Goal: Task Accomplishment & Management: Use online tool/utility

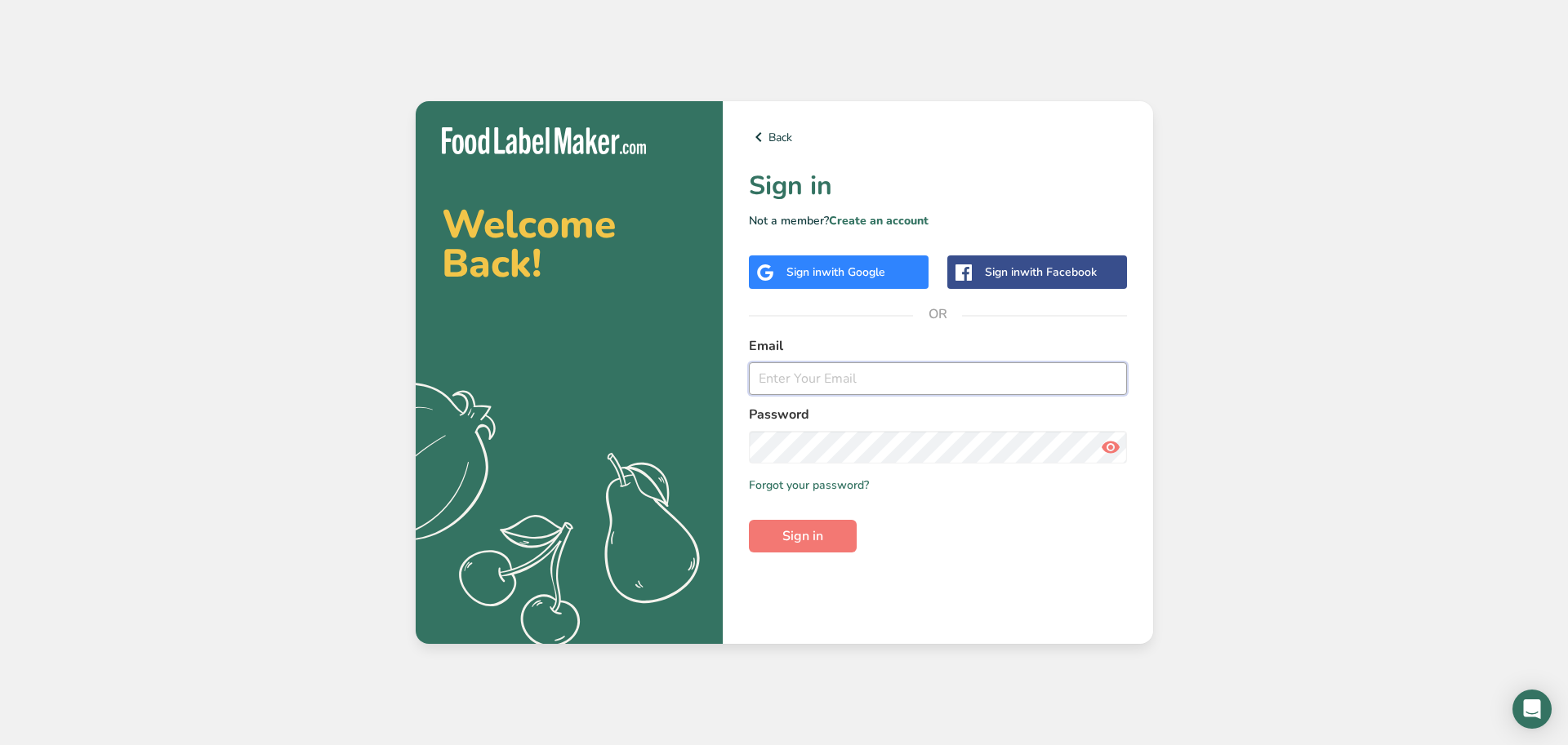
type input "[PERSON_NAME][EMAIL_ADDRESS][DOMAIN_NAME]"
click at [802, 536] on button "Sign in" at bounding box center [802, 536] width 107 height 33
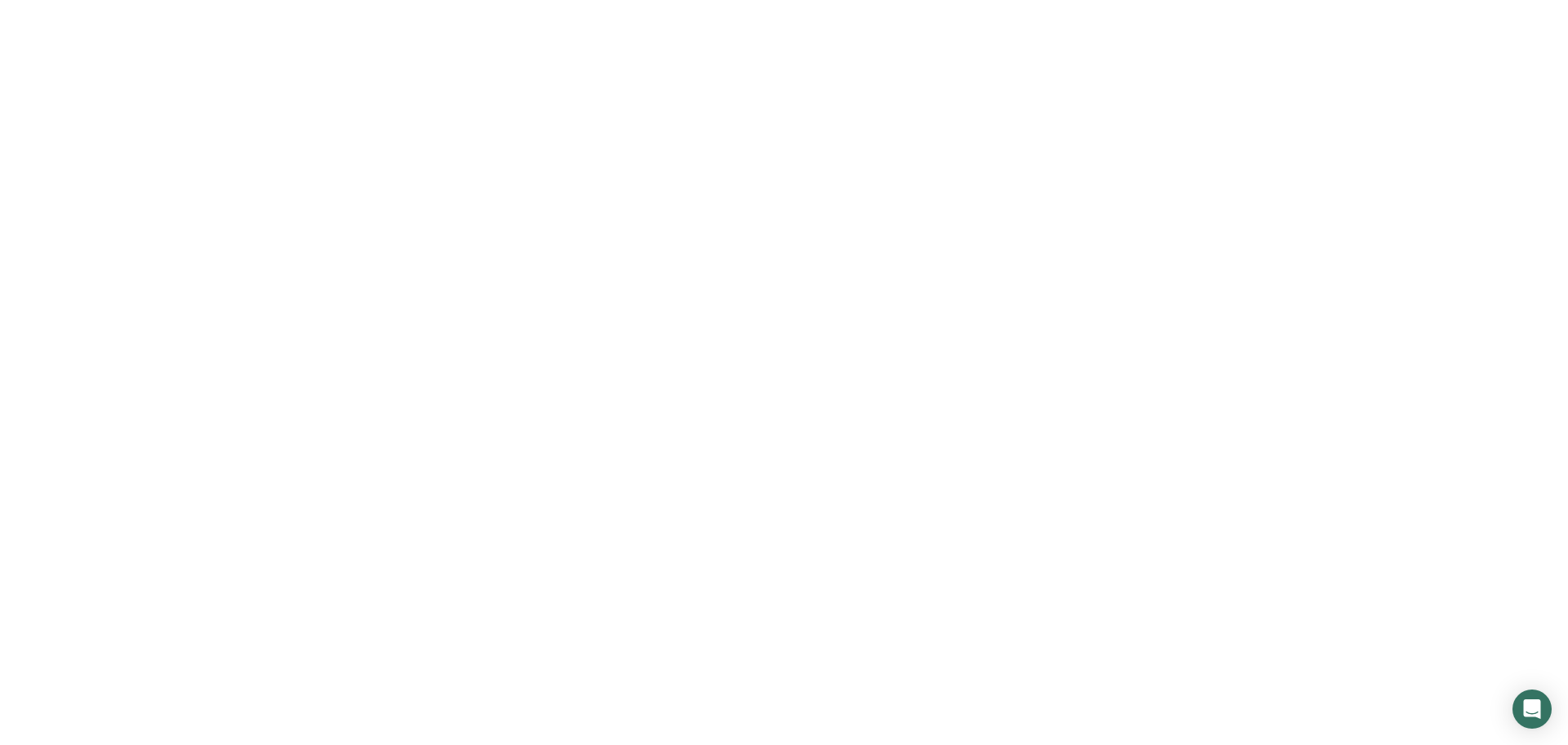
click at [826, 536] on main "Upgrade to Pro Try our New Recipe Costing .a-29{fill:none;stroke-linecap:round;…" at bounding box center [784, 372] width 1568 height 745
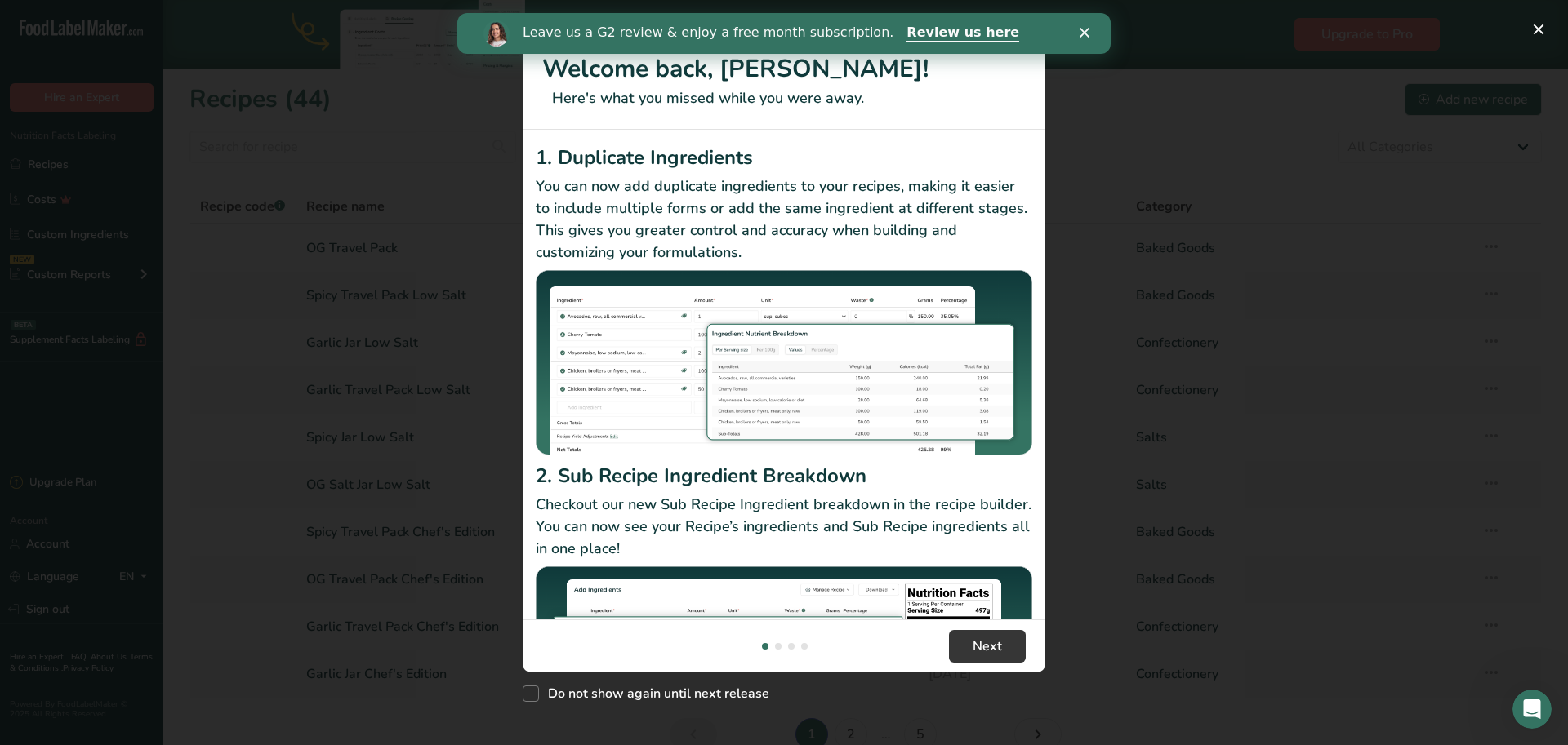
click at [1089, 32] on div "Close" at bounding box center [1087, 33] width 17 height 10
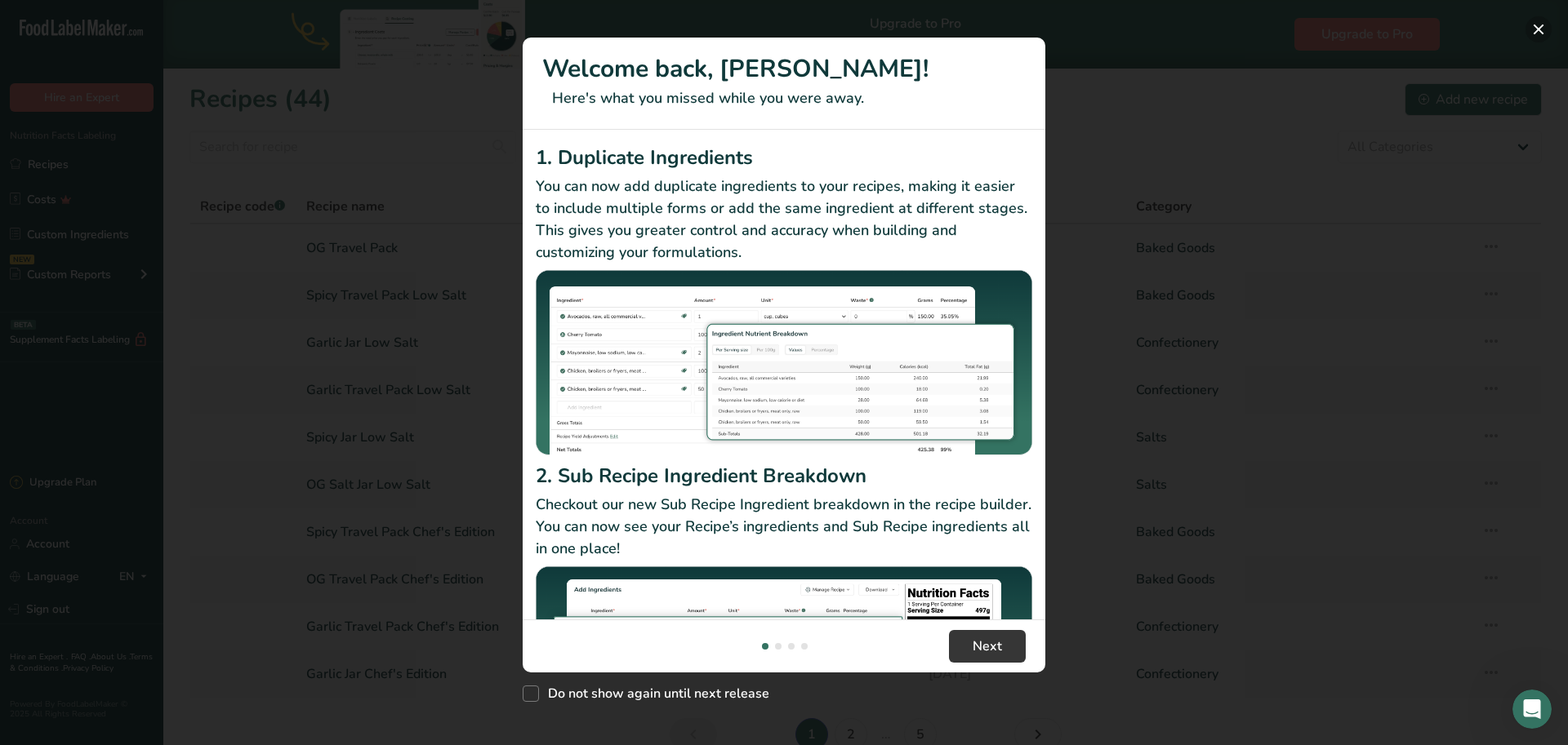
click at [1534, 29] on button "New Features" at bounding box center [1538, 30] width 27 height 27
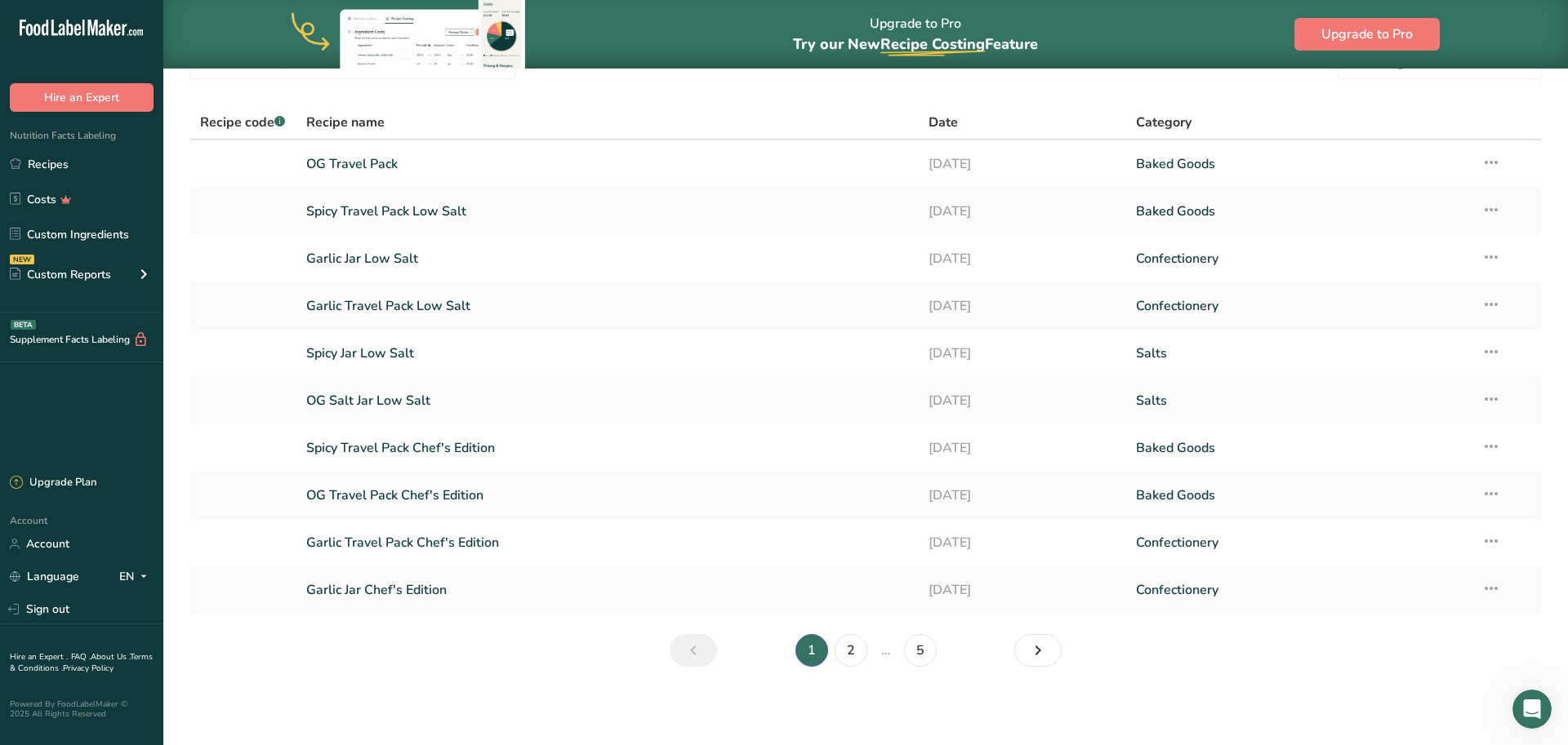
scroll to position [84, 0]
click at [845, 649] on link "2" at bounding box center [851, 650] width 33 height 33
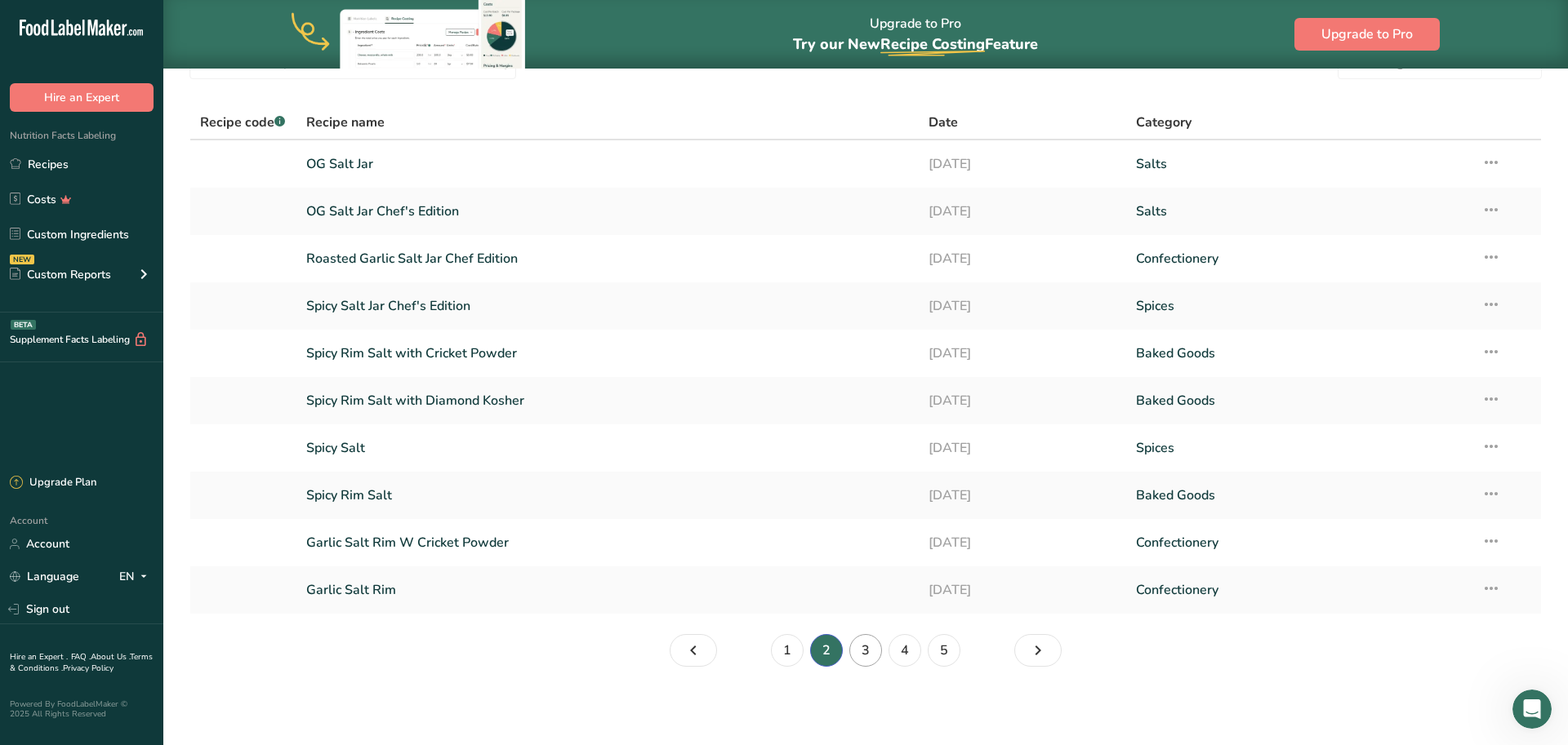
click at [873, 658] on link "3" at bounding box center [865, 650] width 33 height 33
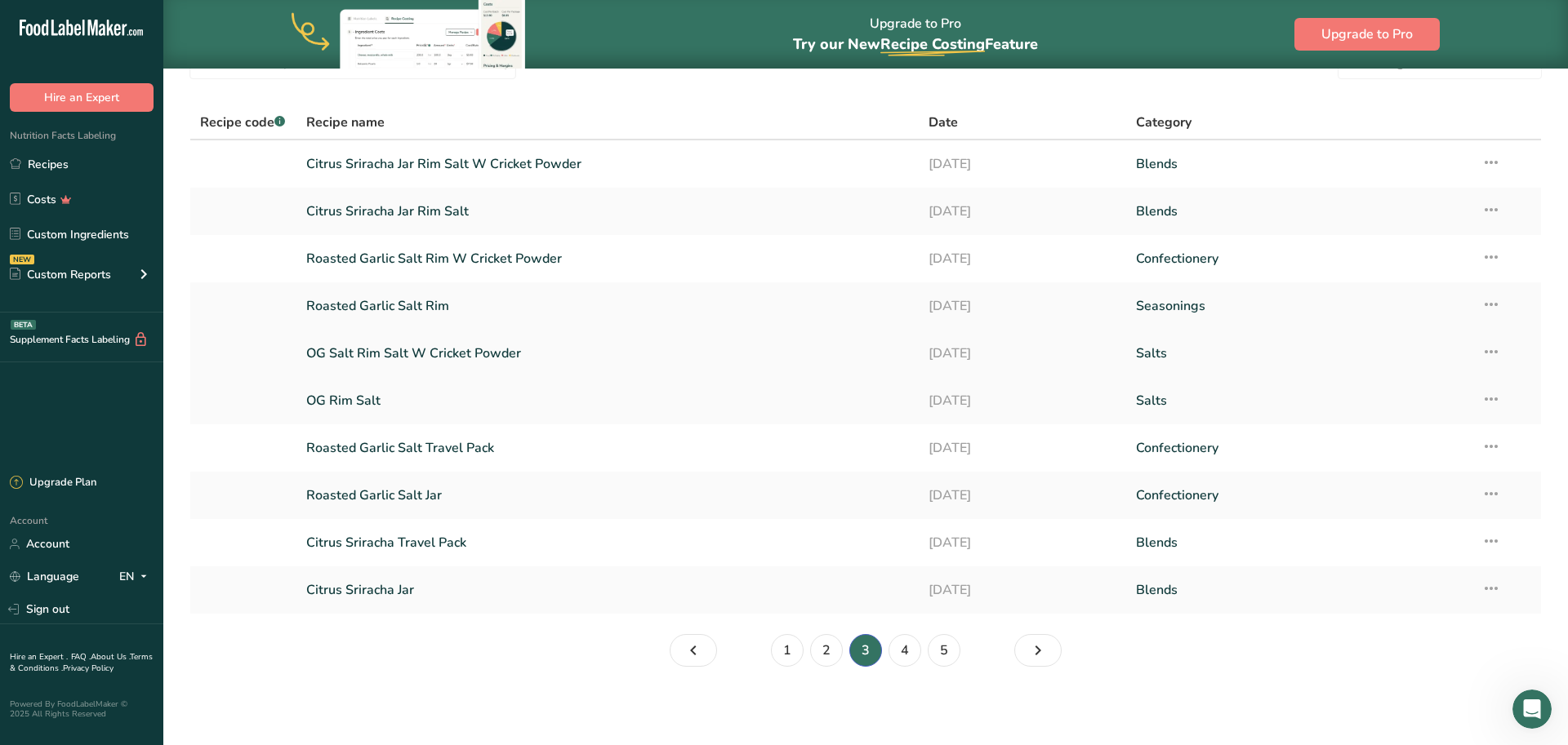
click at [470, 355] on link "OG Salt Rim Salt W Cricket Powder" at bounding box center [607, 353] width 602 height 34
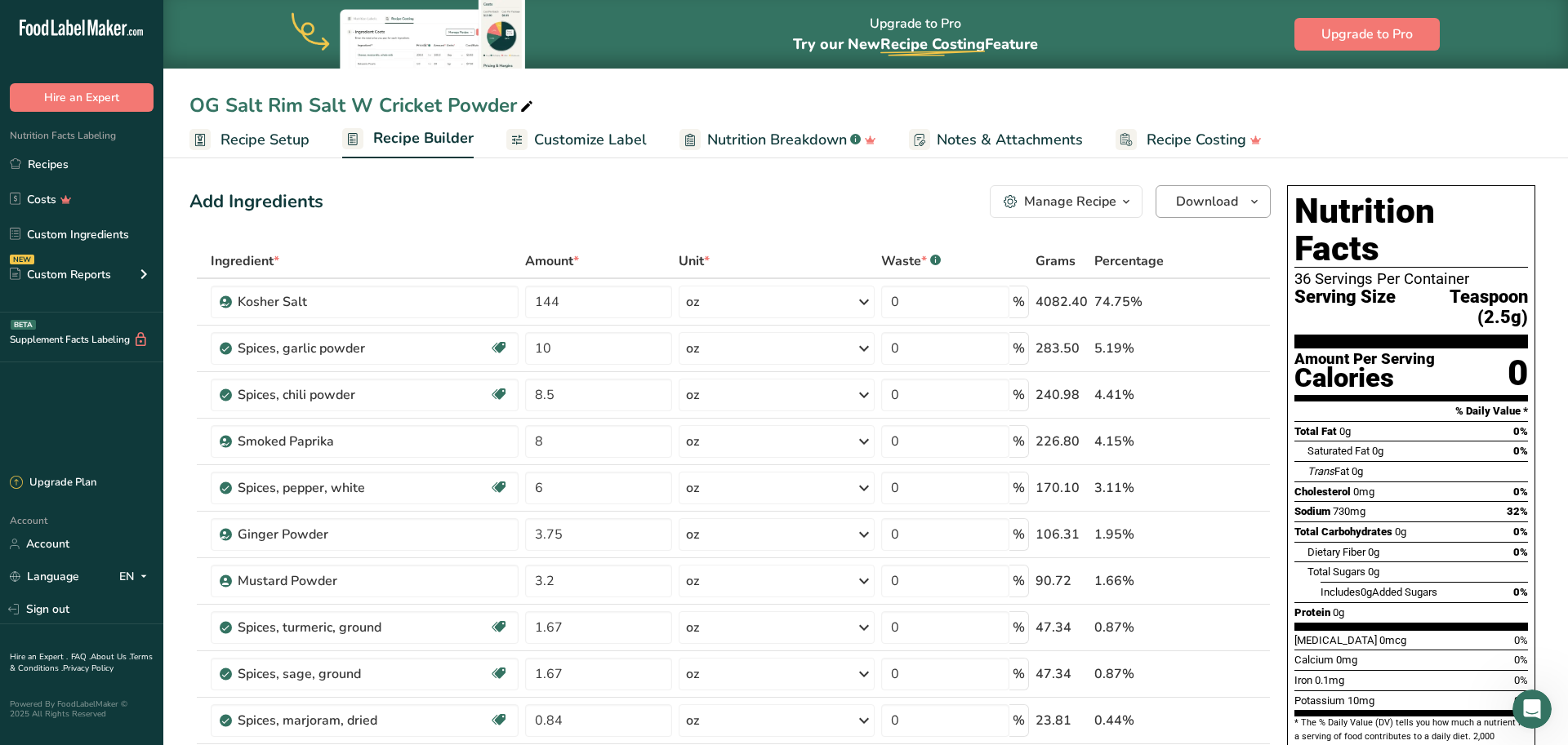
click at [1236, 200] on span "Download" at bounding box center [1206, 202] width 62 height 20
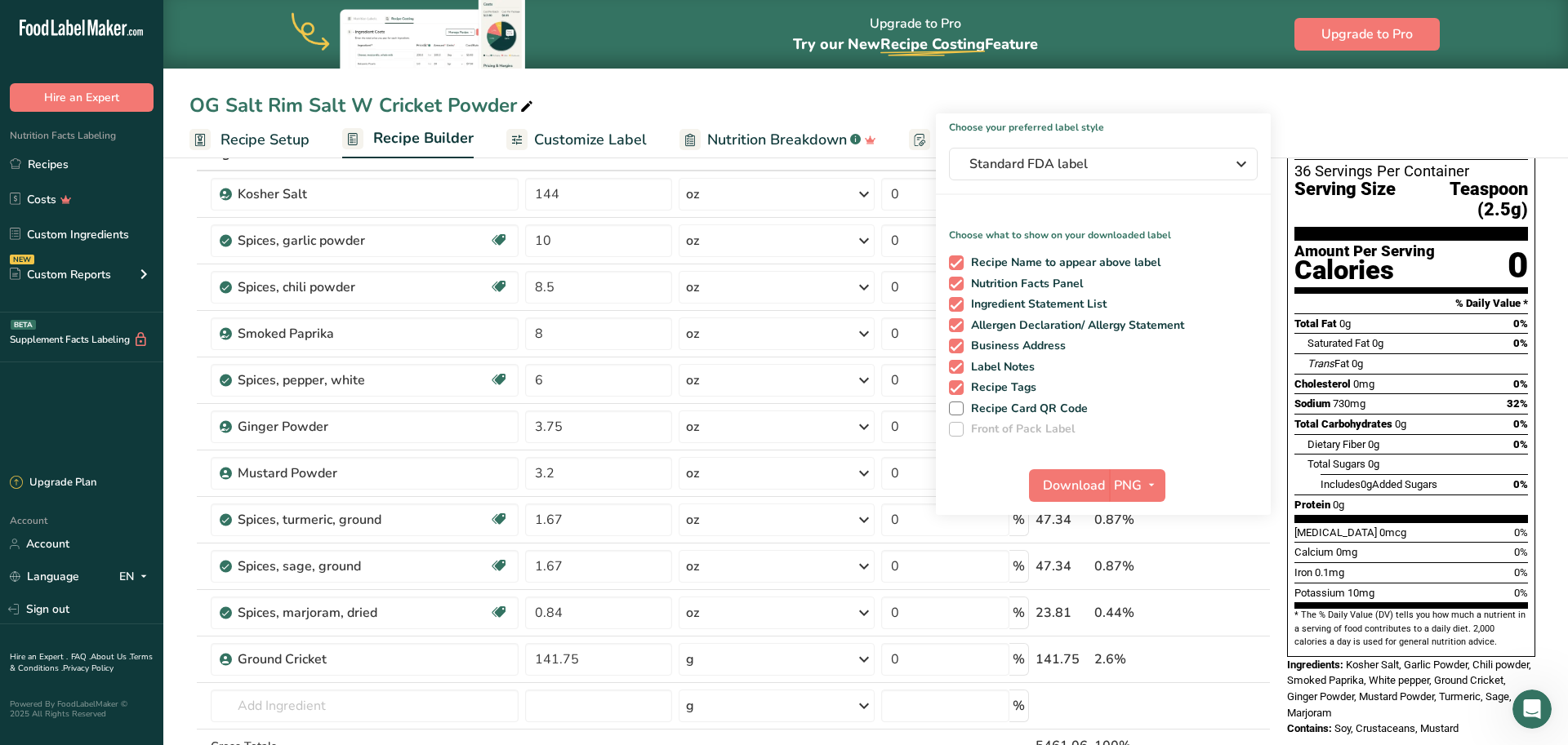
scroll to position [149, 0]
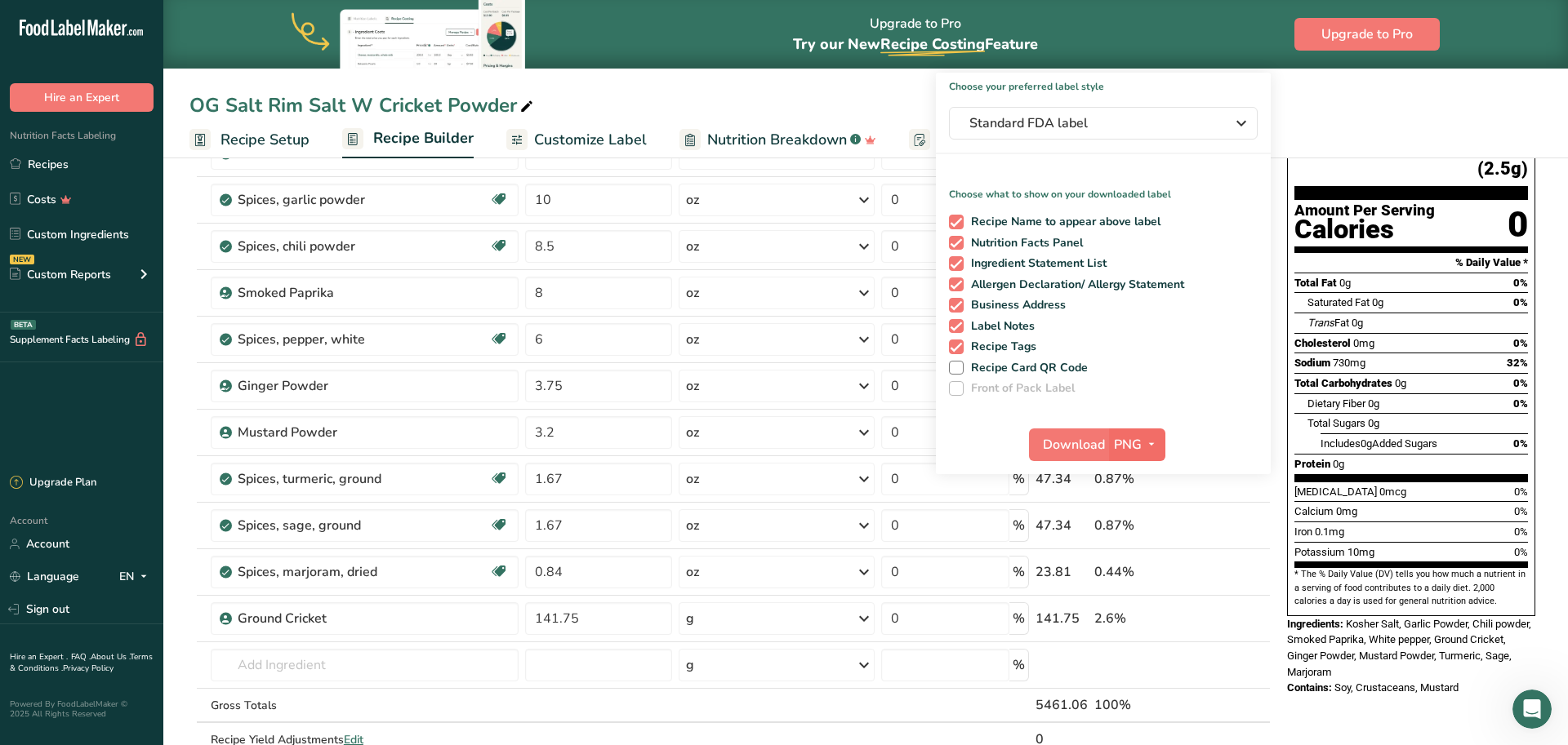
click at [1145, 436] on icon "button" at bounding box center [1151, 444] width 13 height 21
click at [1127, 477] on link "PNG" at bounding box center [1138, 477] width 52 height 27
click at [1190, 121] on span "Standard FDA label" at bounding box center [1091, 123] width 245 height 20
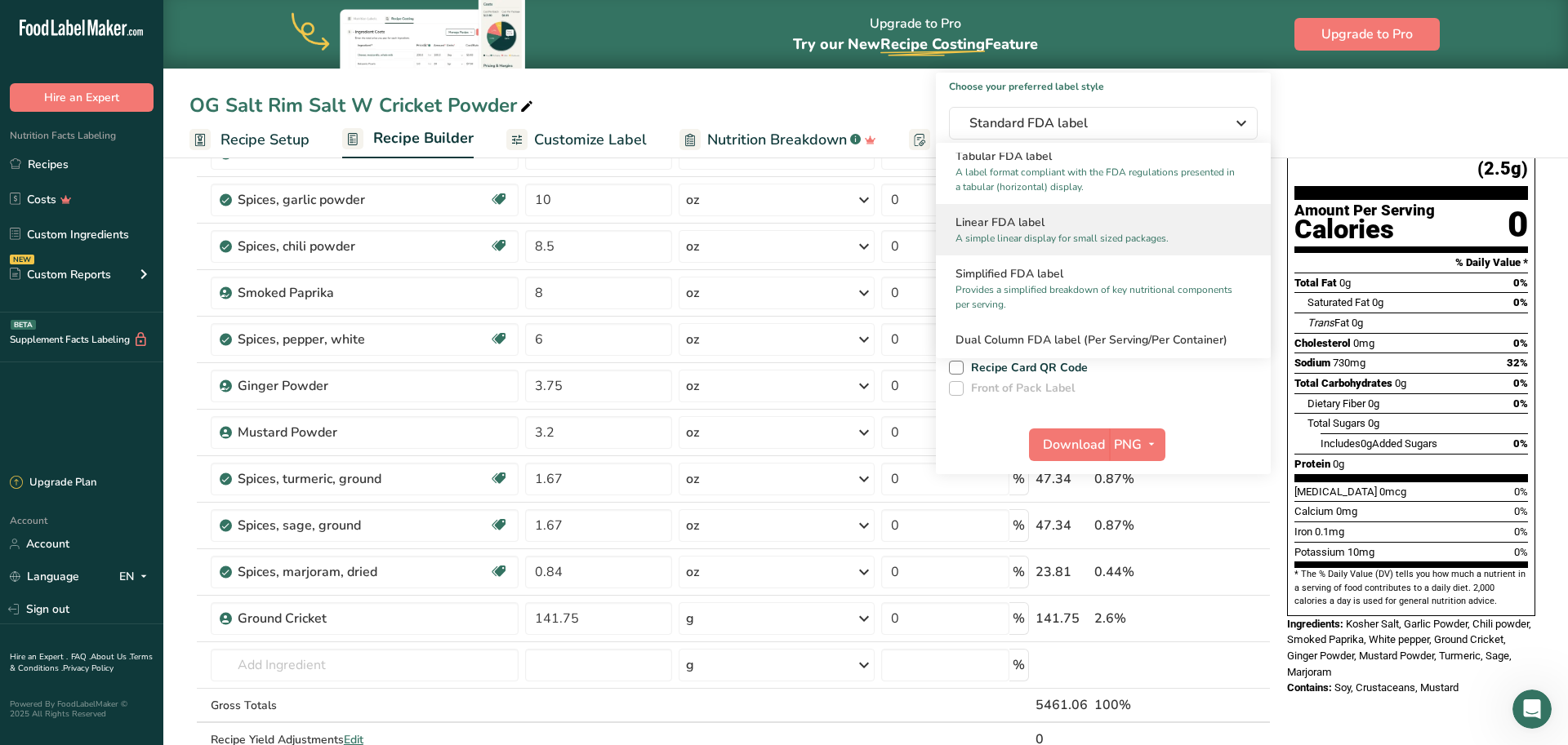
scroll to position [85, 0]
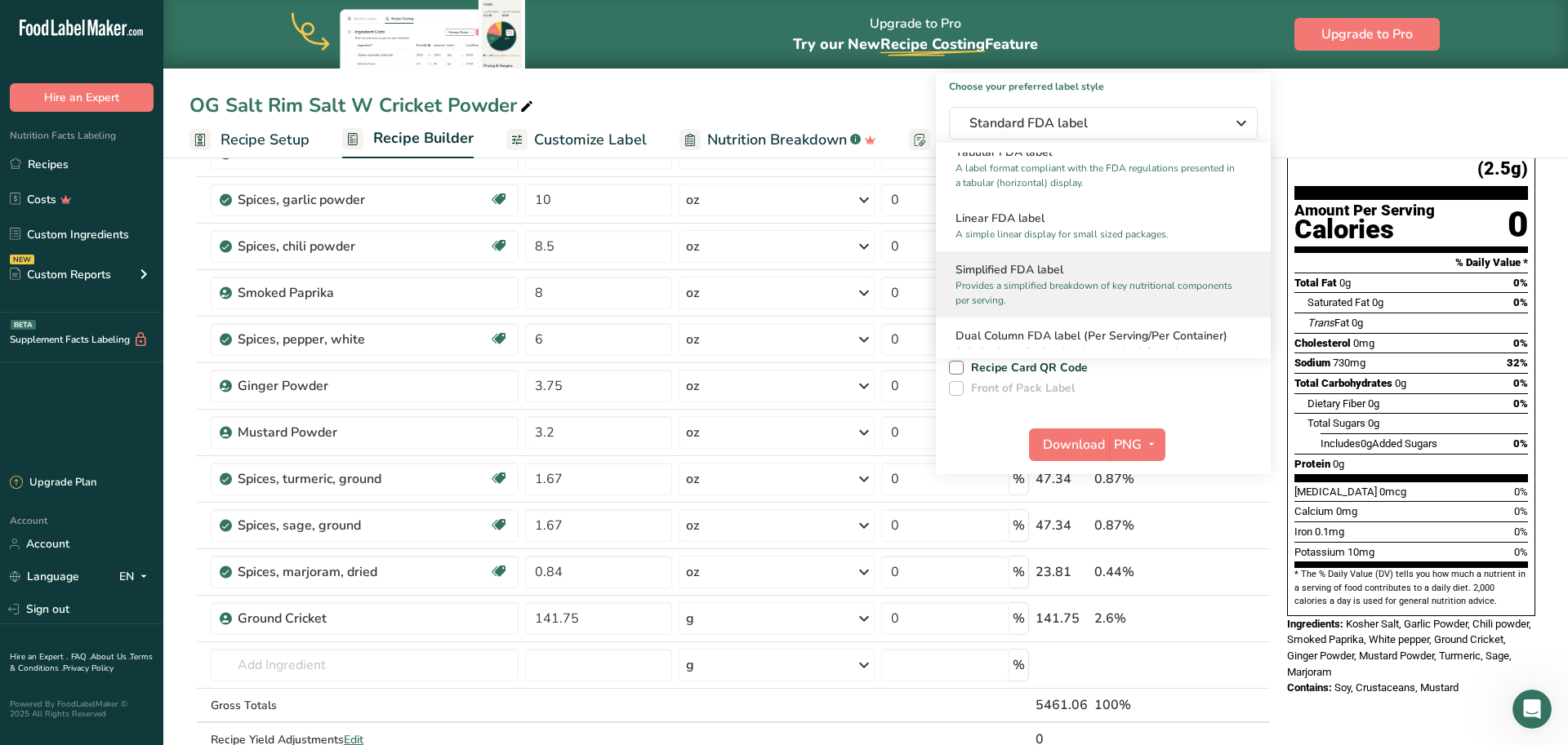
click at [1129, 298] on p "Provides a simplified breakdown of key nutritional components per serving." at bounding box center [1095, 294] width 281 height 30
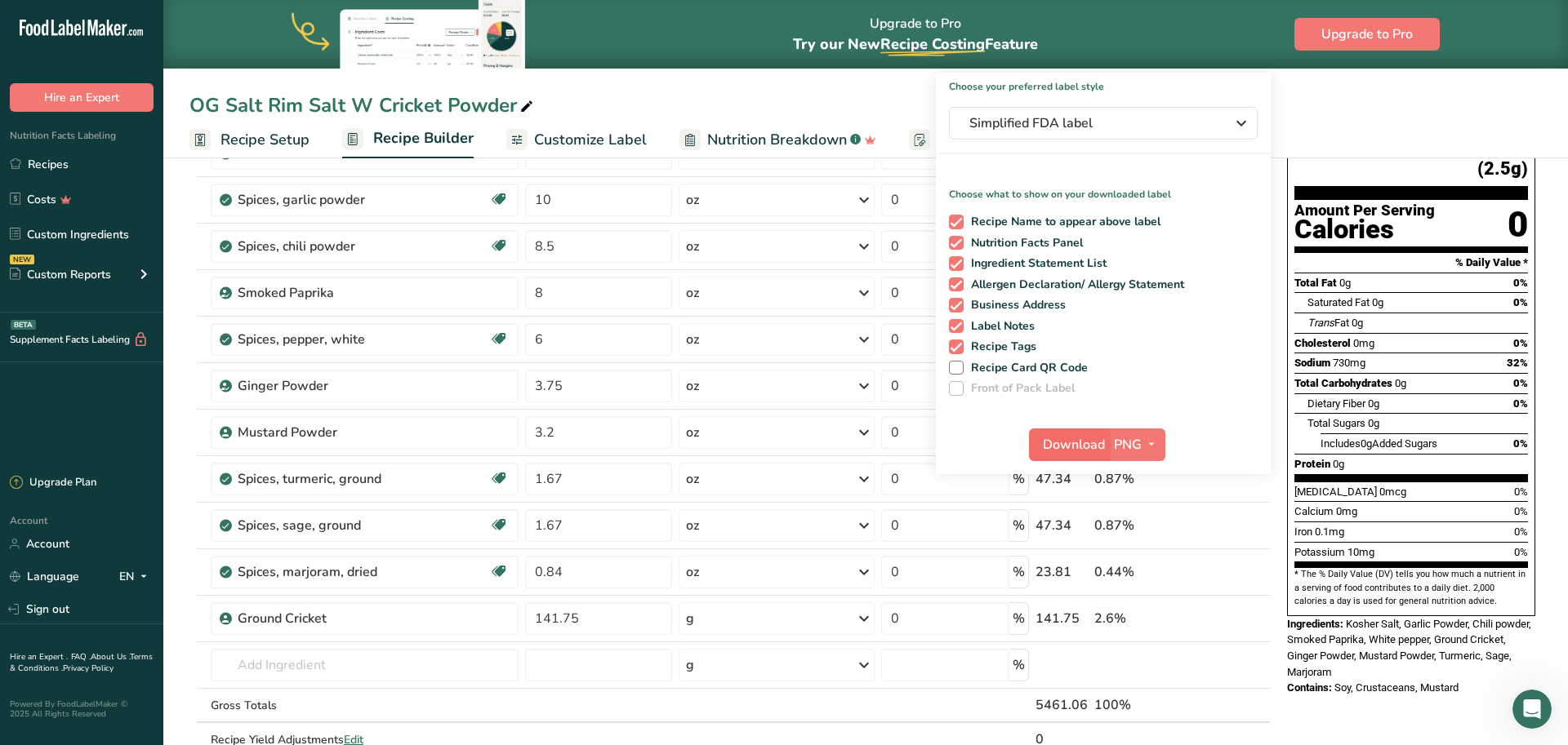
click at [1073, 440] on span "Download" at bounding box center [1073, 445] width 62 height 20
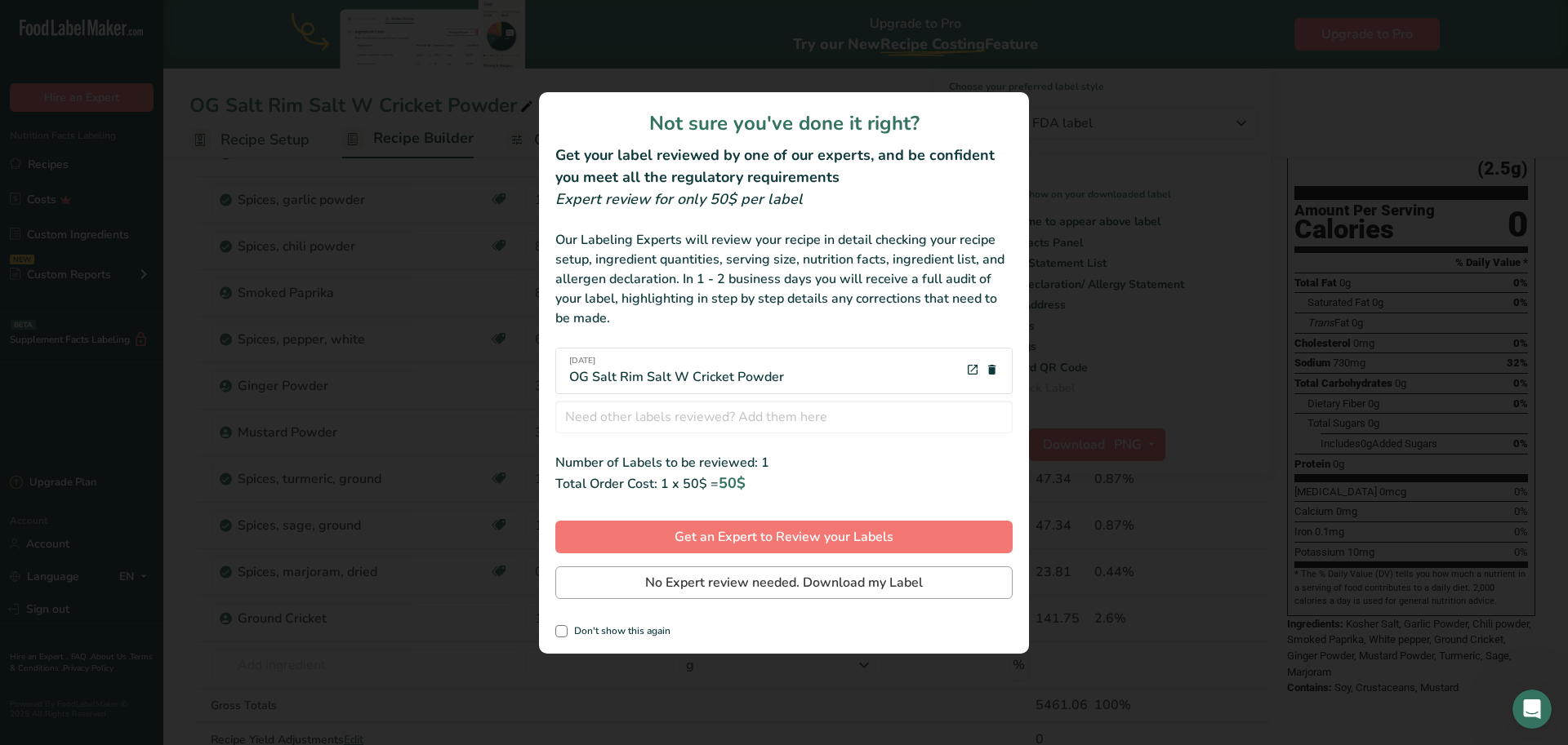
click at [664, 580] on span "No Expert review needed. Download my Label" at bounding box center [784, 583] width 278 height 20
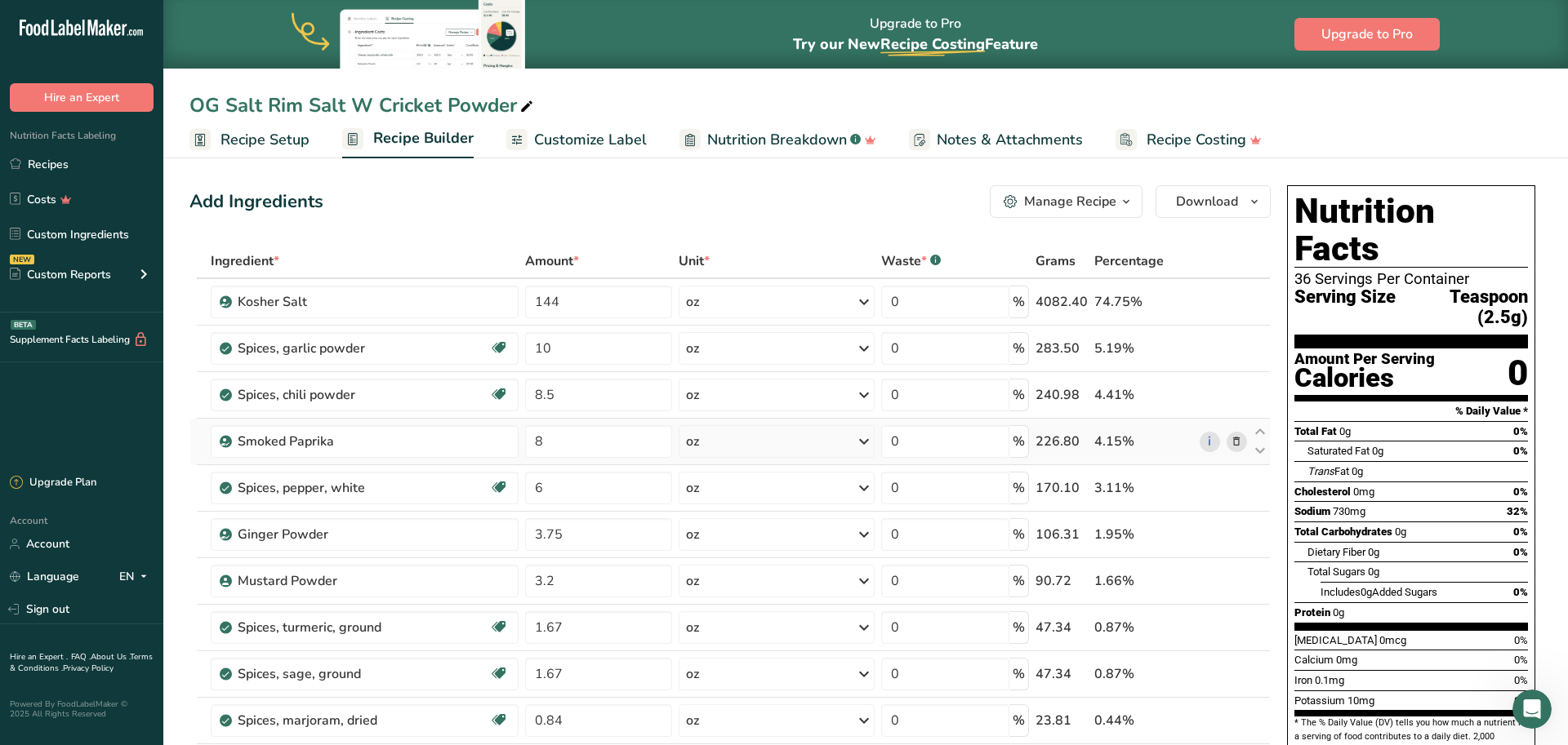
scroll to position [0, 0]
click at [1185, 202] on span "Download" at bounding box center [1206, 202] width 62 height 20
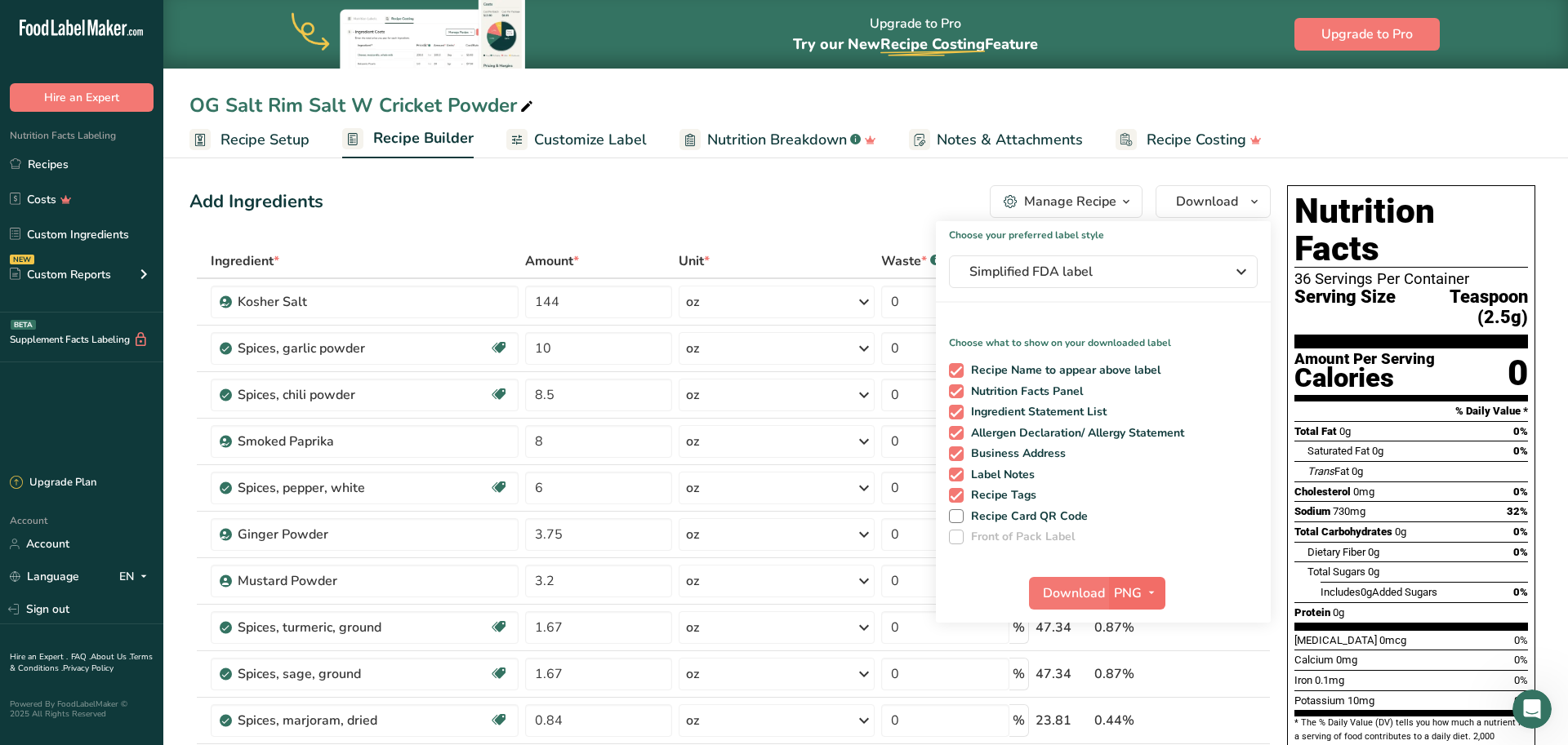
click at [1159, 590] on span "button" at bounding box center [1151, 593] width 20 height 20
click at [1149, 709] on link "PDF" at bounding box center [1138, 707] width 52 height 27
click at [1069, 263] on span "Simplified FDA label" at bounding box center [1091, 272] width 245 height 20
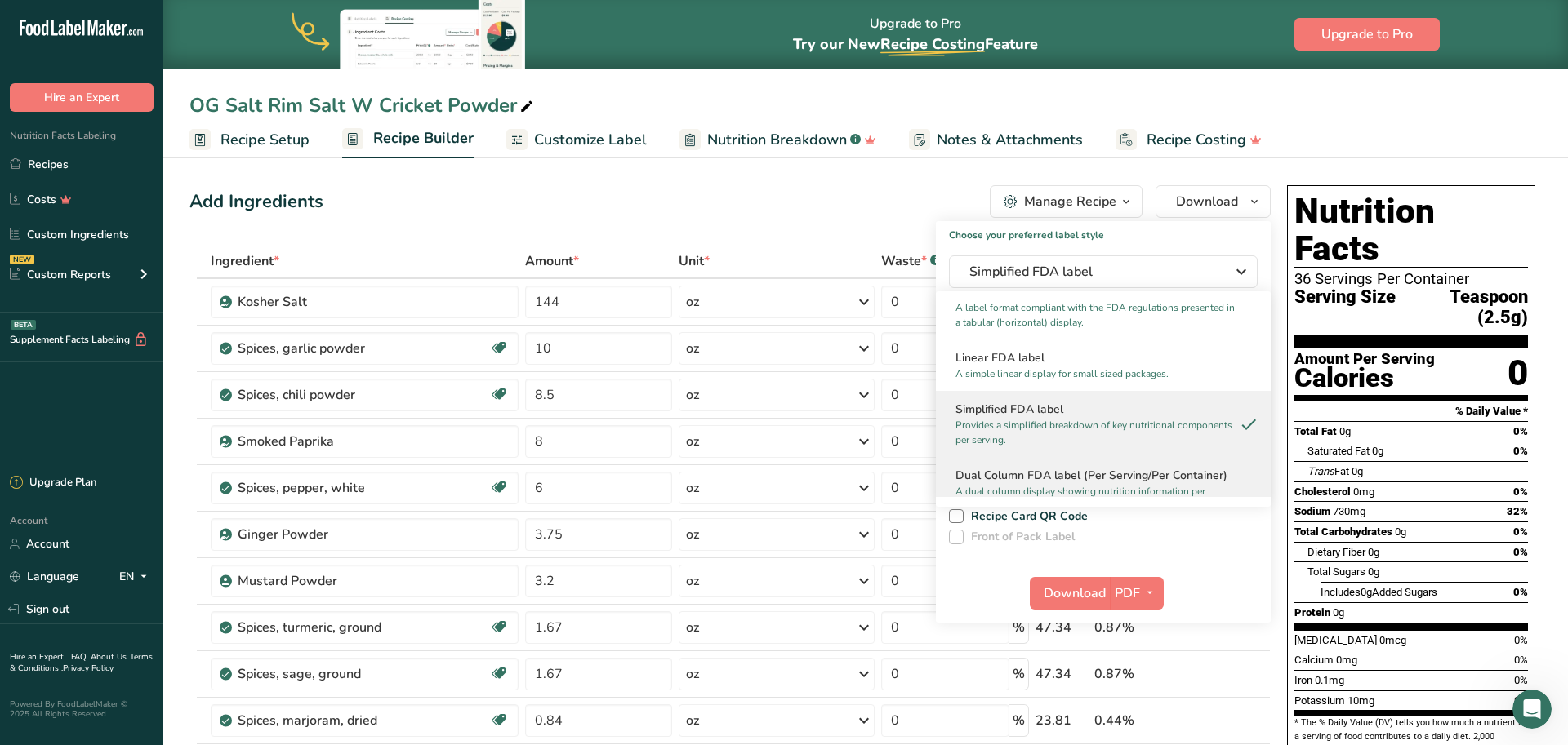
scroll to position [70, 0]
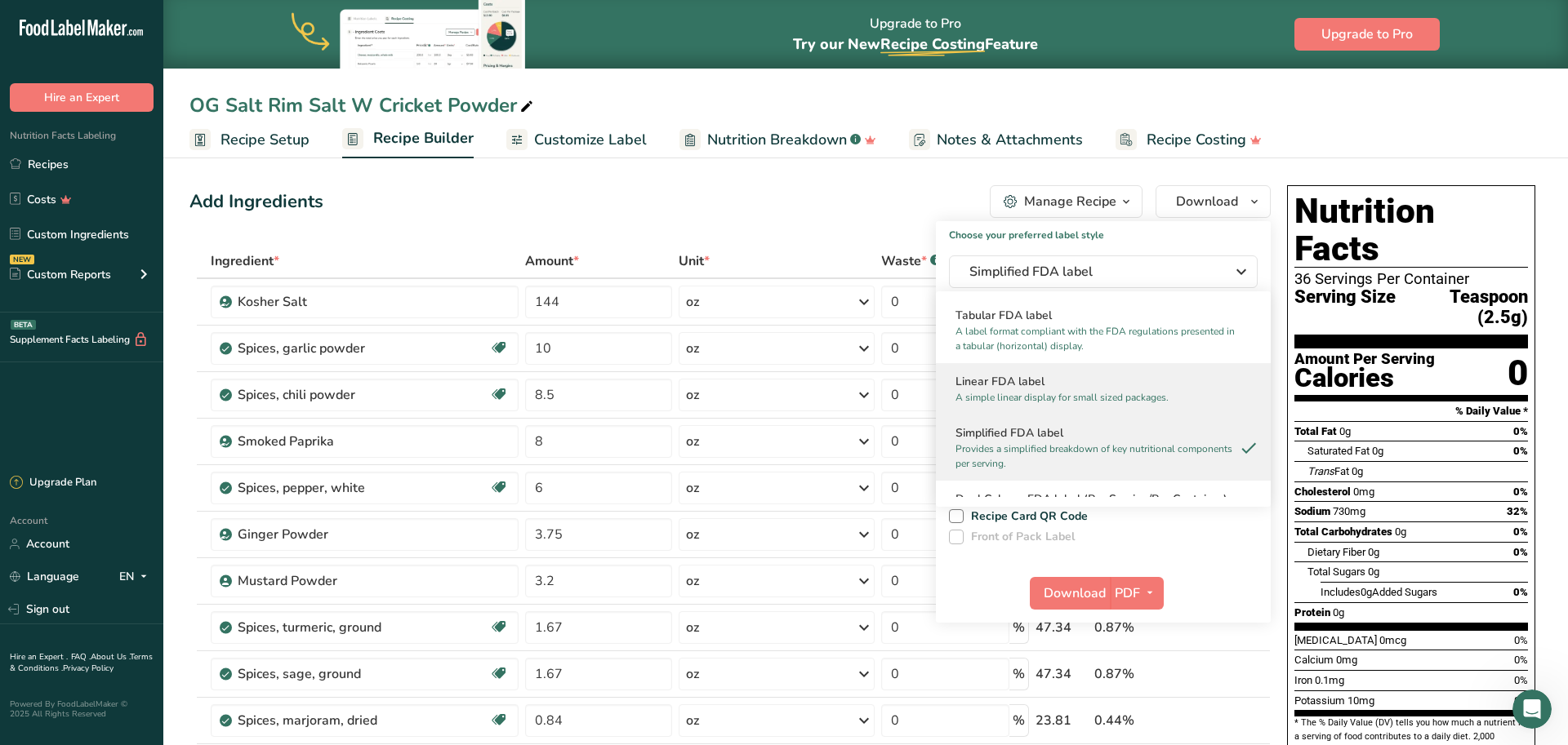
click at [1031, 385] on h2 "Linear FDA label" at bounding box center [1103, 381] width 296 height 17
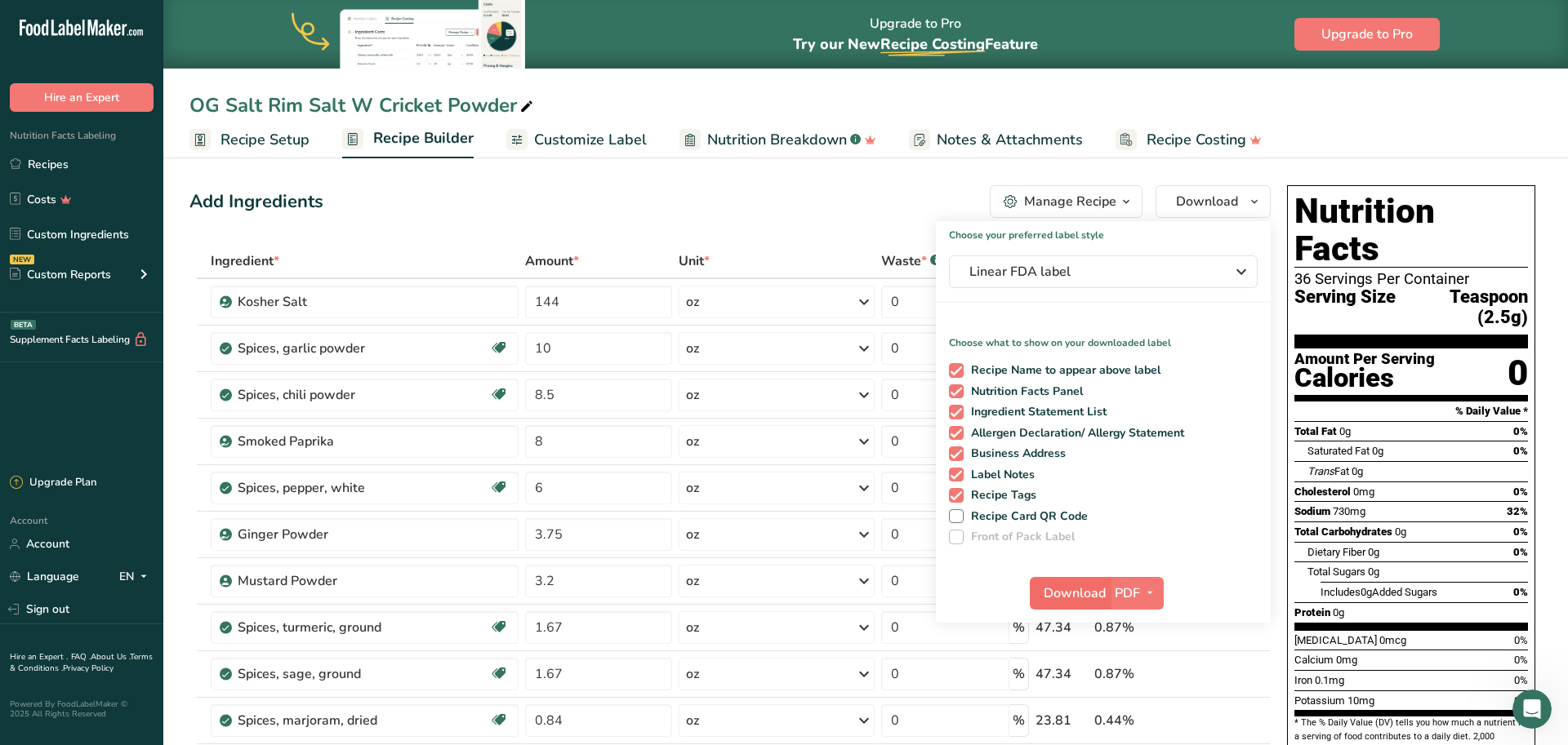
click at [1078, 586] on span "Download" at bounding box center [1074, 593] width 62 height 20
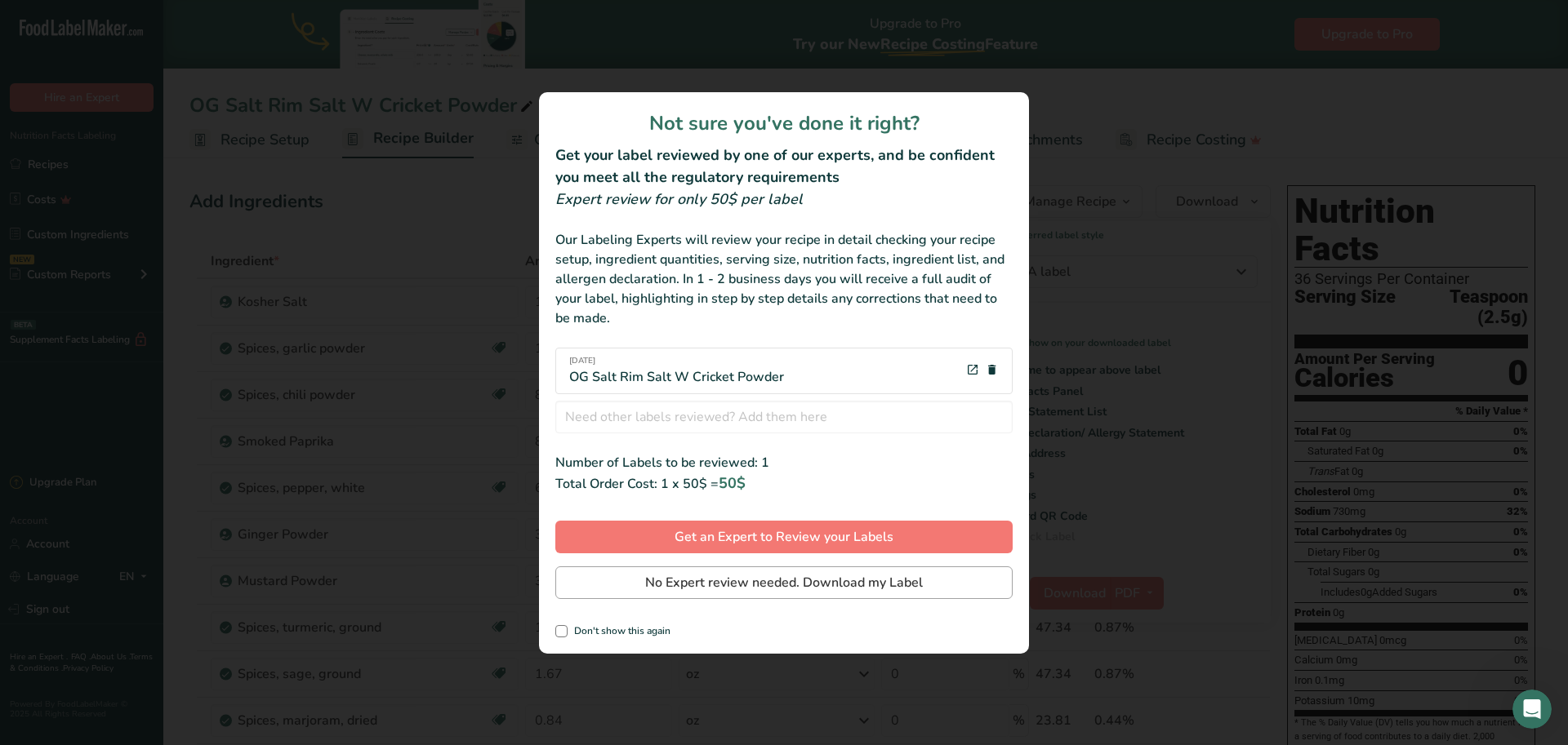
click at [770, 589] on span "No Expert review needed. Download my Label" at bounding box center [784, 583] width 278 height 20
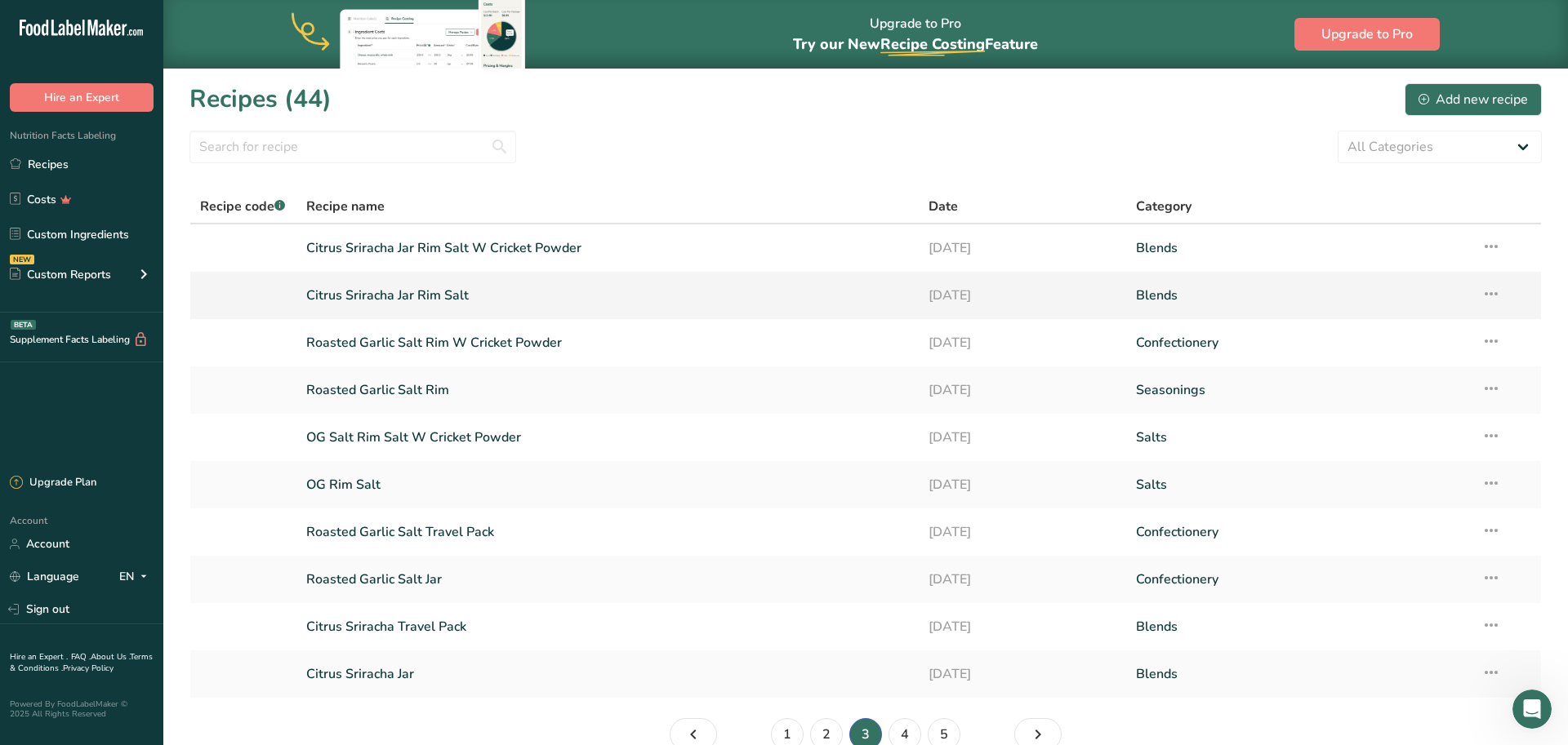
click at [472, 291] on link "Citrus Sriracha Jar Rim Salt" at bounding box center [607, 296] width 602 height 34
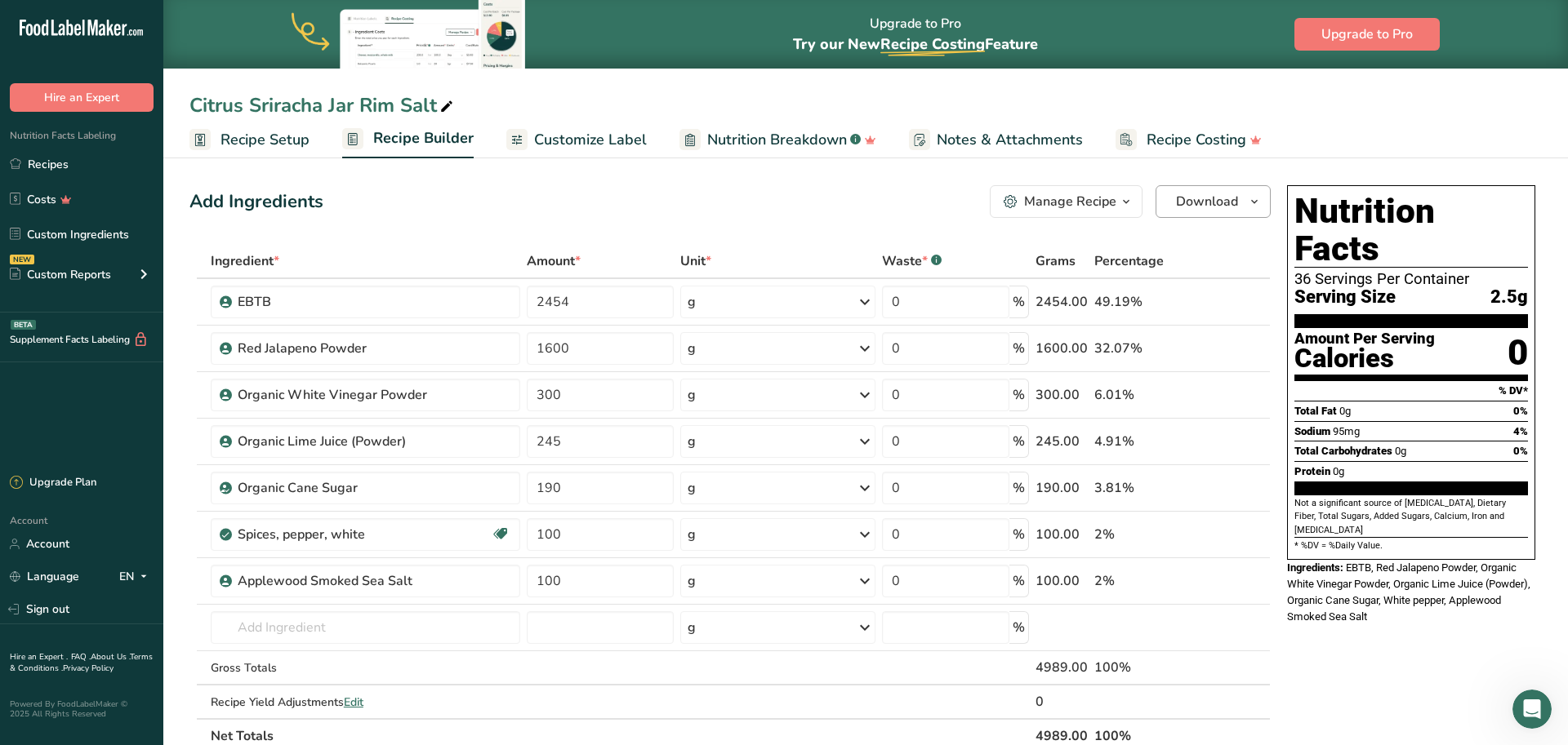
click at [1188, 202] on span "Download" at bounding box center [1206, 202] width 62 height 20
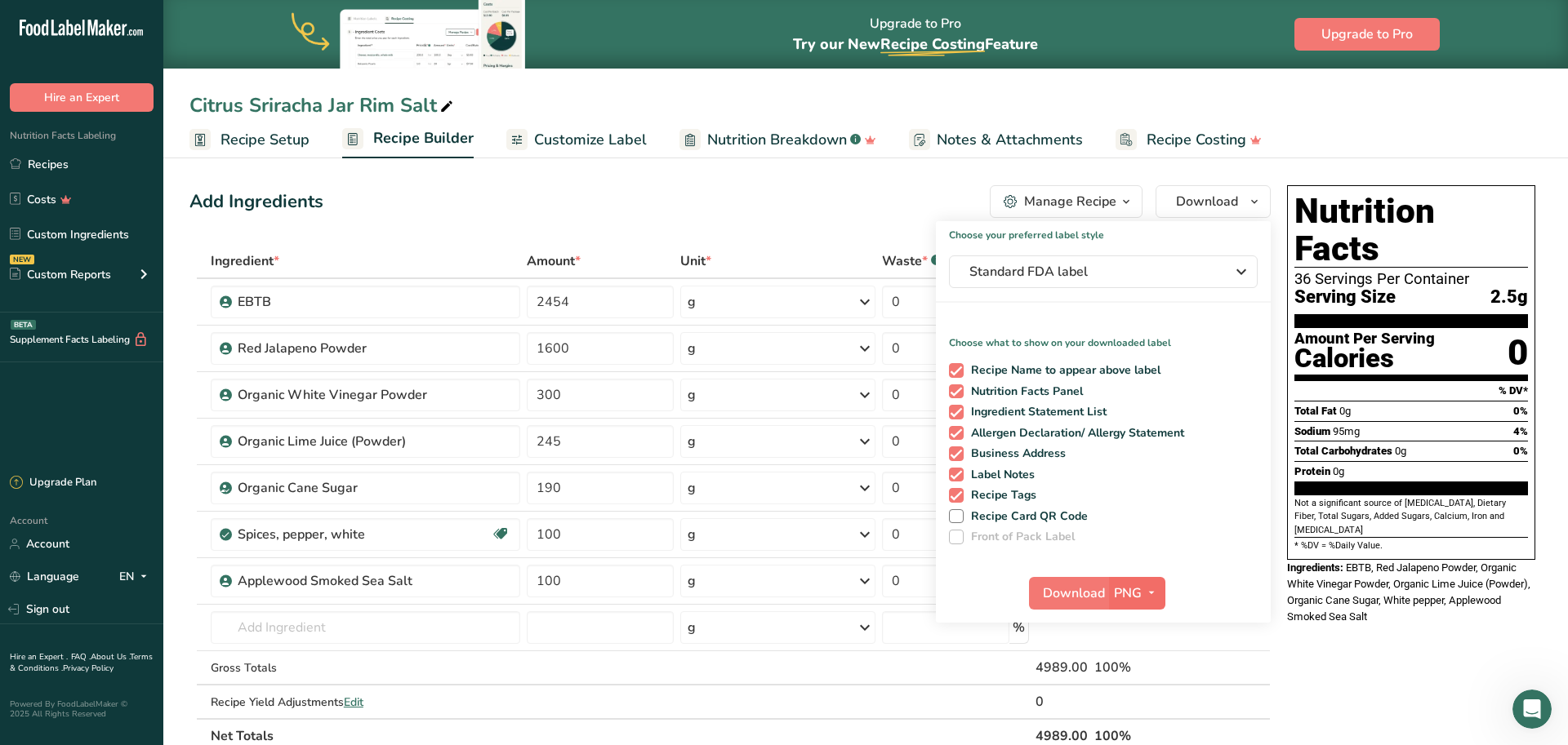
click at [1157, 585] on icon "button" at bounding box center [1151, 593] width 13 height 21
click at [1141, 709] on link "PDF" at bounding box center [1138, 707] width 52 height 27
click at [1048, 272] on span "Standard FDA label" at bounding box center [1091, 272] width 245 height 20
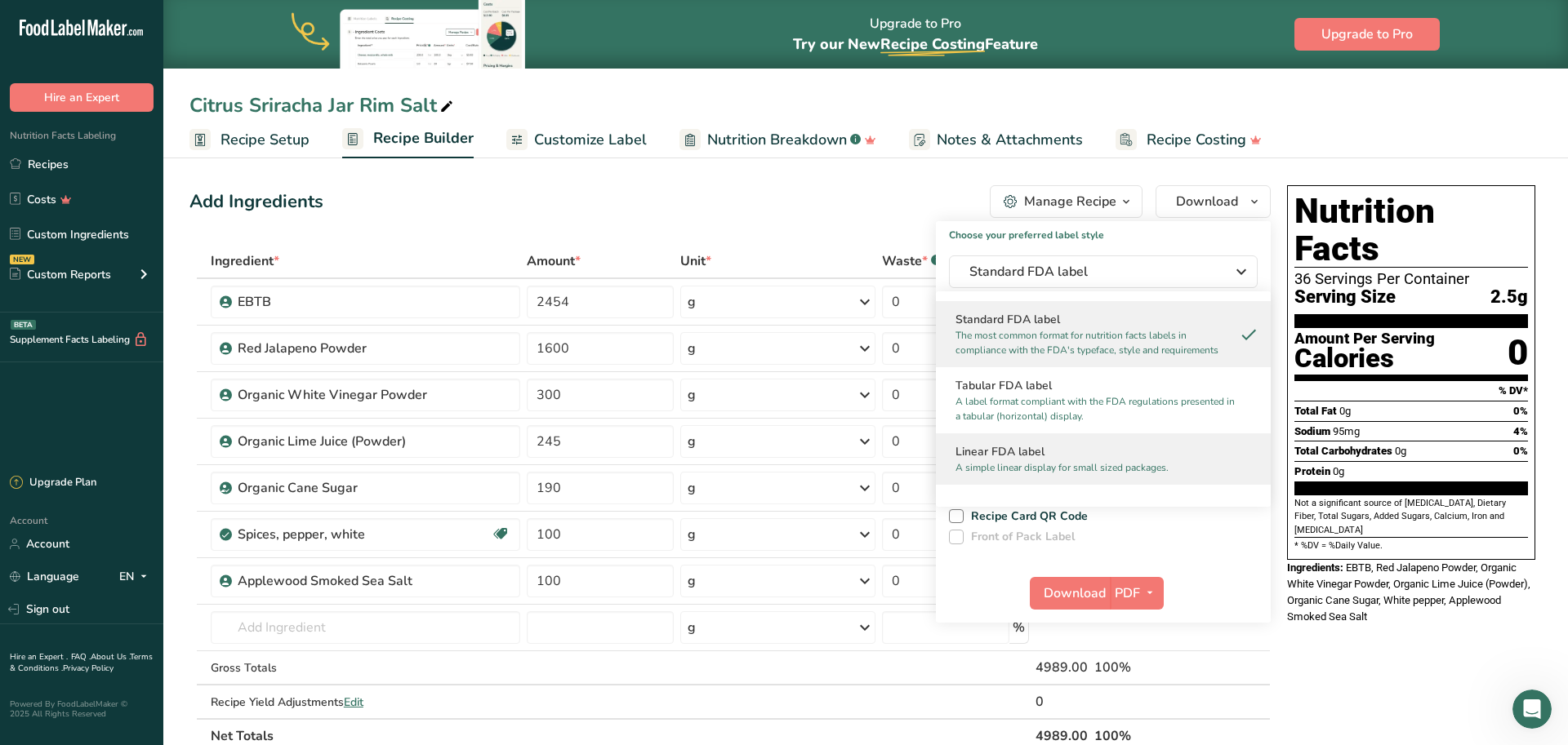
click at [1031, 446] on h2 "Linear FDA label" at bounding box center [1103, 451] width 296 height 17
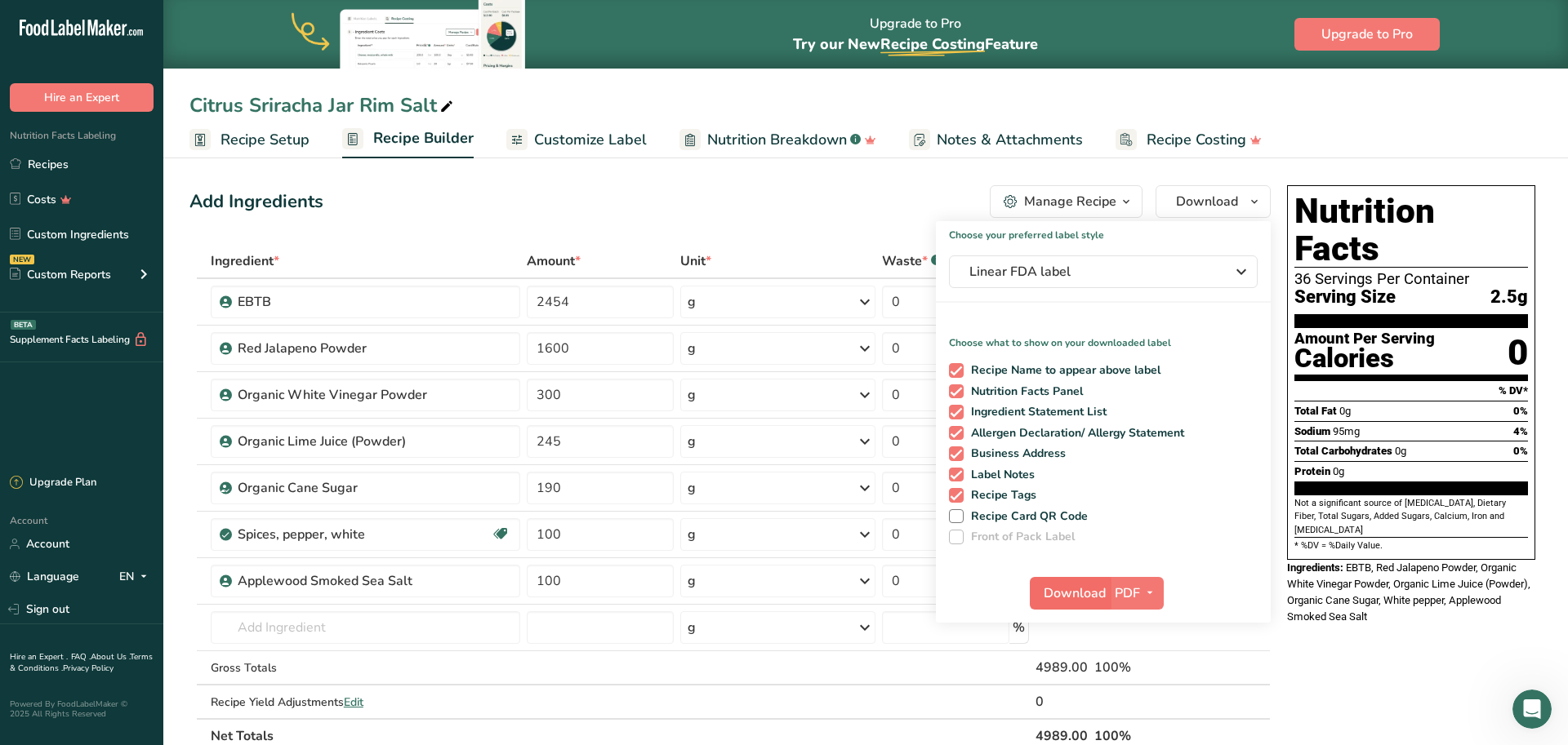
click at [1058, 599] on span "Download" at bounding box center [1074, 593] width 62 height 20
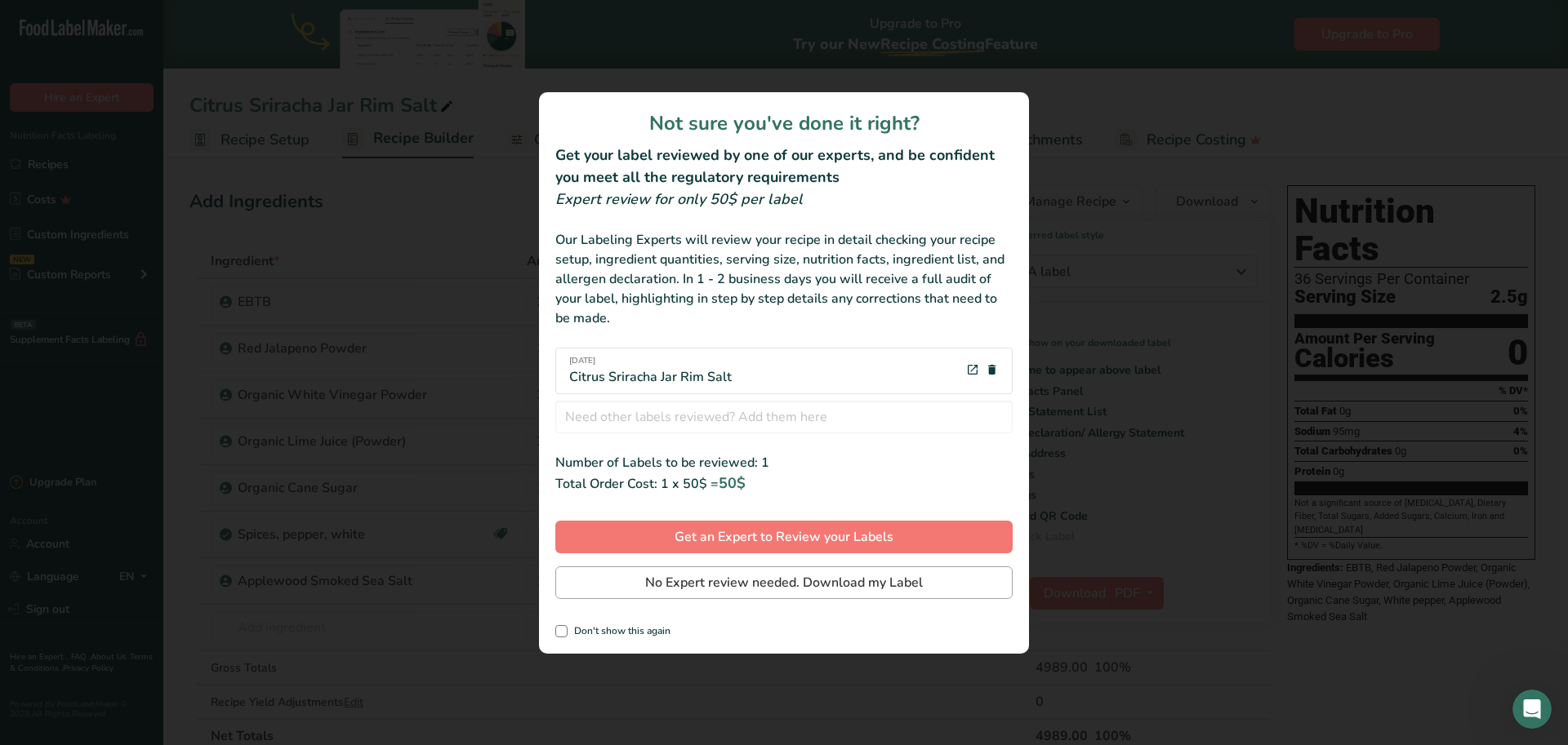
click at [845, 577] on span "No Expert review needed. Download my Label" at bounding box center [784, 583] width 278 height 20
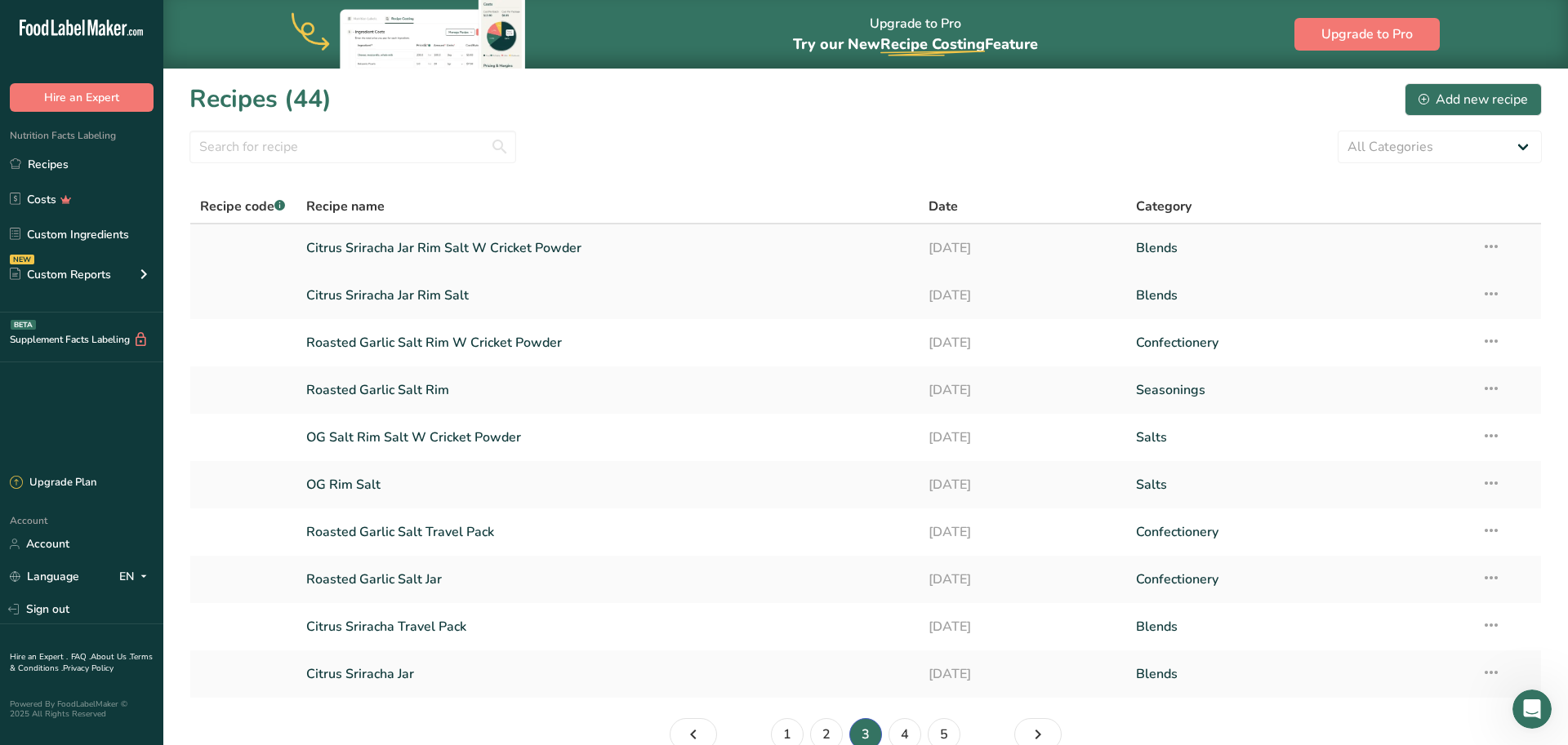
click at [471, 250] on link "Citrus Sriracha Jar Rim Salt W Cricket Powder" at bounding box center [607, 247] width 602 height 34
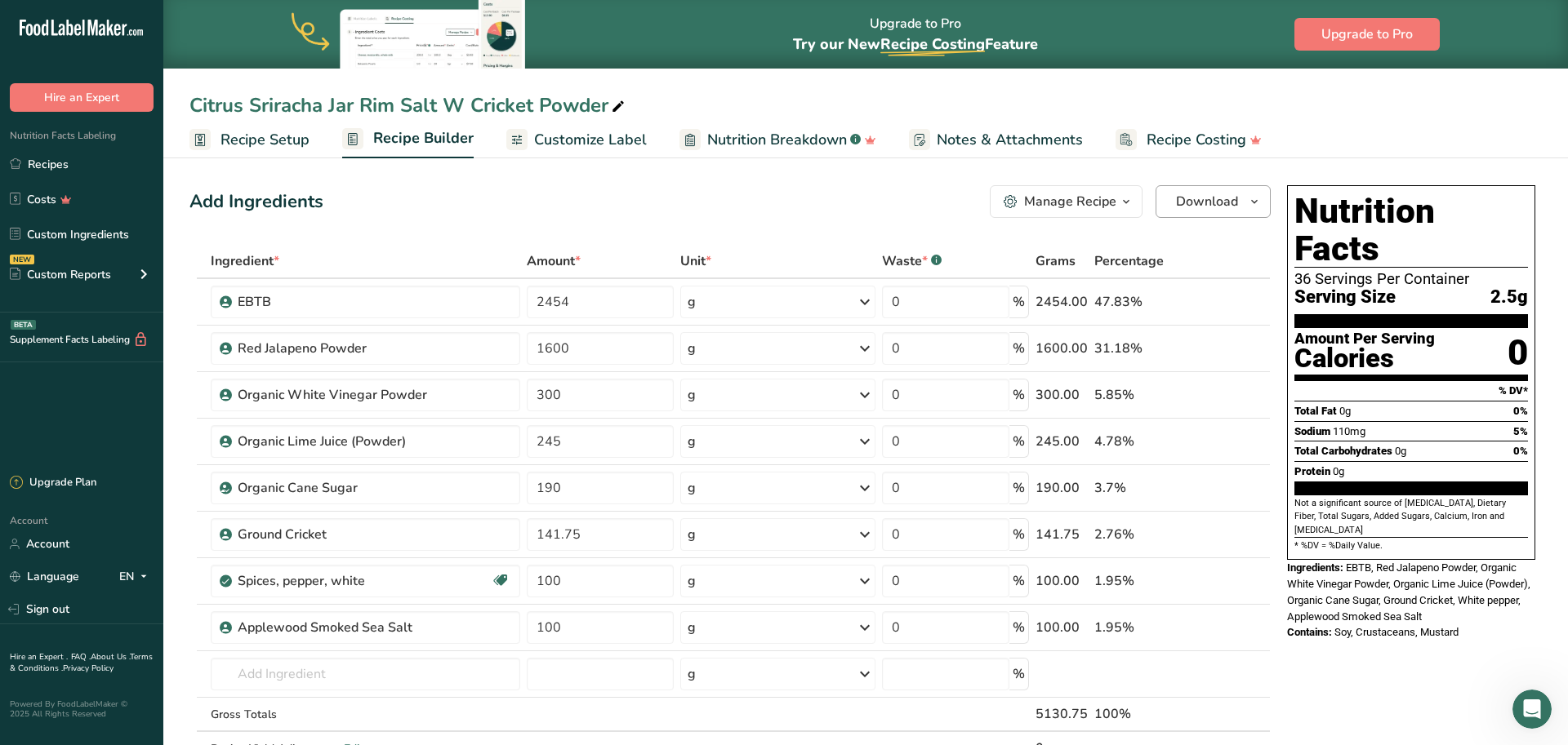
click at [1181, 212] on button "Download" at bounding box center [1212, 201] width 115 height 33
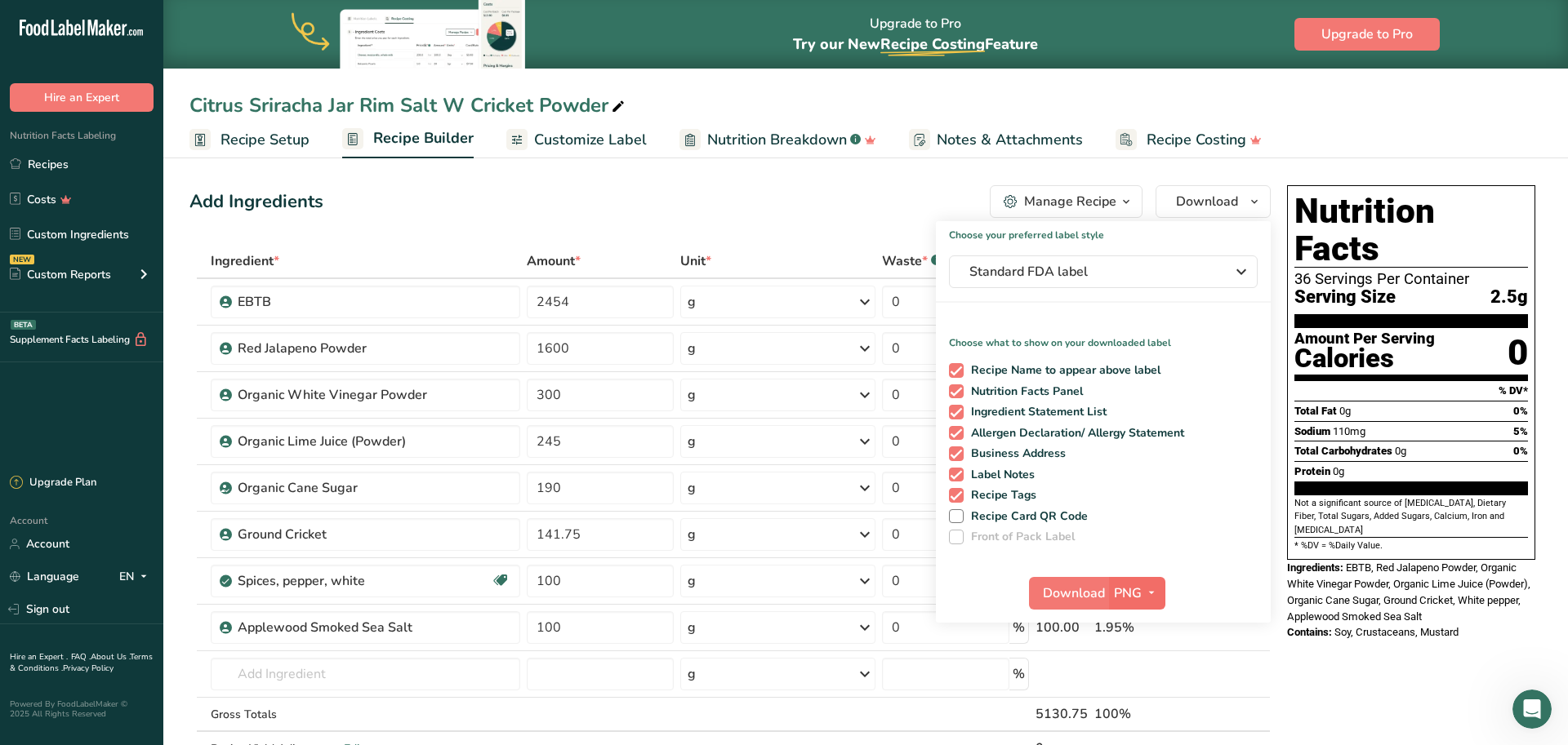
click at [1128, 595] on span "PNG" at bounding box center [1127, 593] width 28 height 20
click at [1141, 701] on link "PDF" at bounding box center [1138, 707] width 52 height 27
click at [1167, 279] on span "Standard FDA label" at bounding box center [1091, 272] width 245 height 20
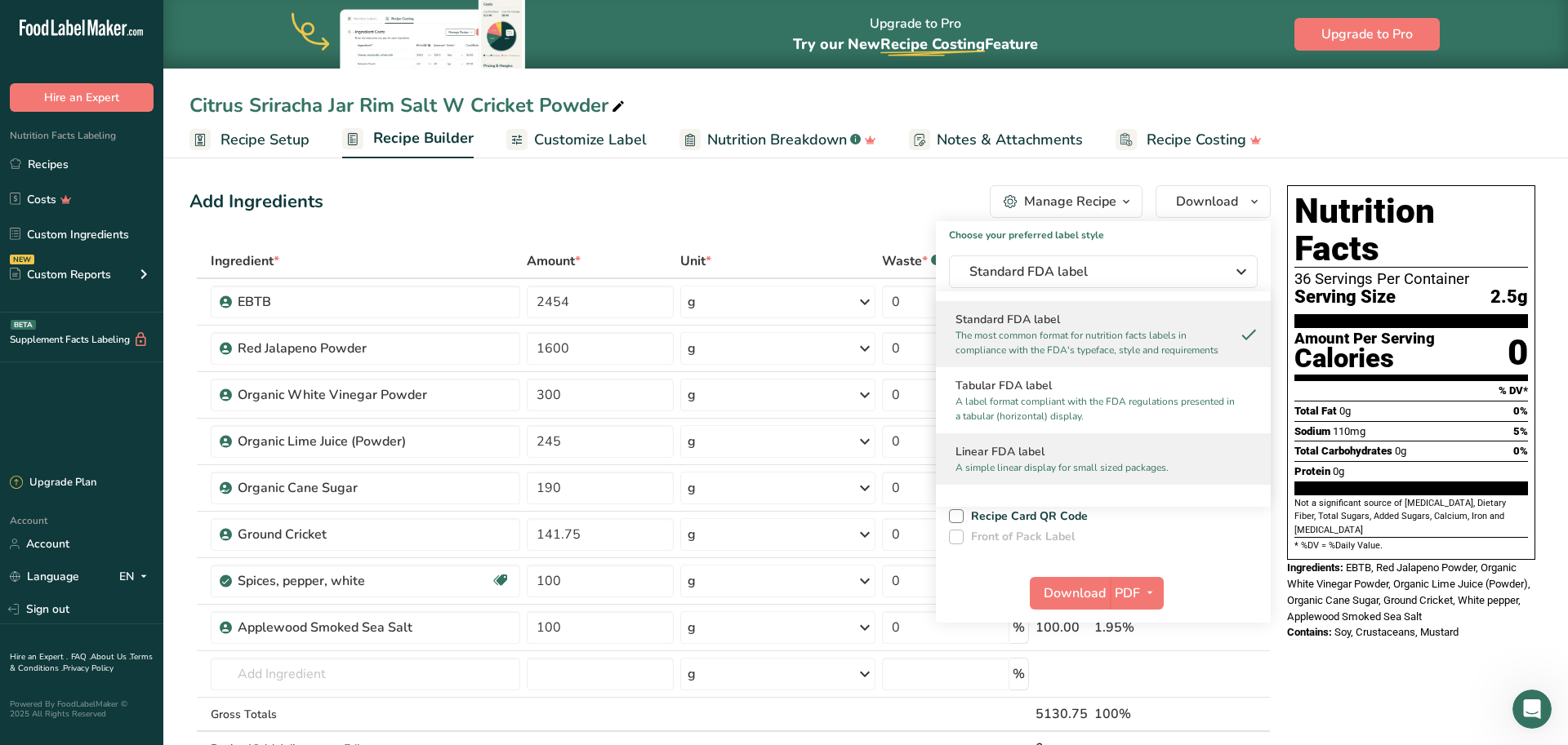
click at [1114, 462] on p "A simple linear display for small sized packages." at bounding box center [1095, 467] width 281 height 15
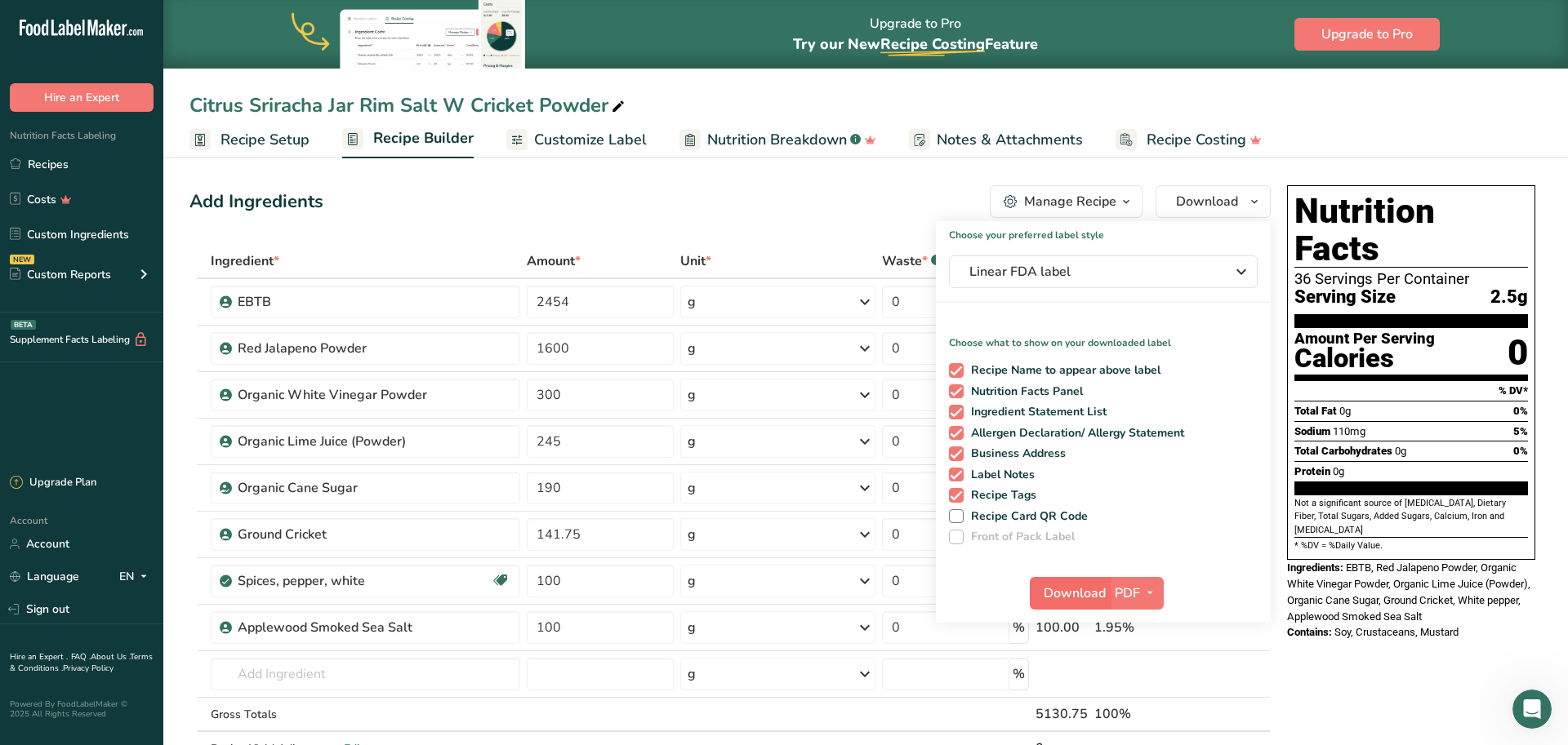
click at [1083, 595] on span "Download" at bounding box center [1074, 593] width 62 height 20
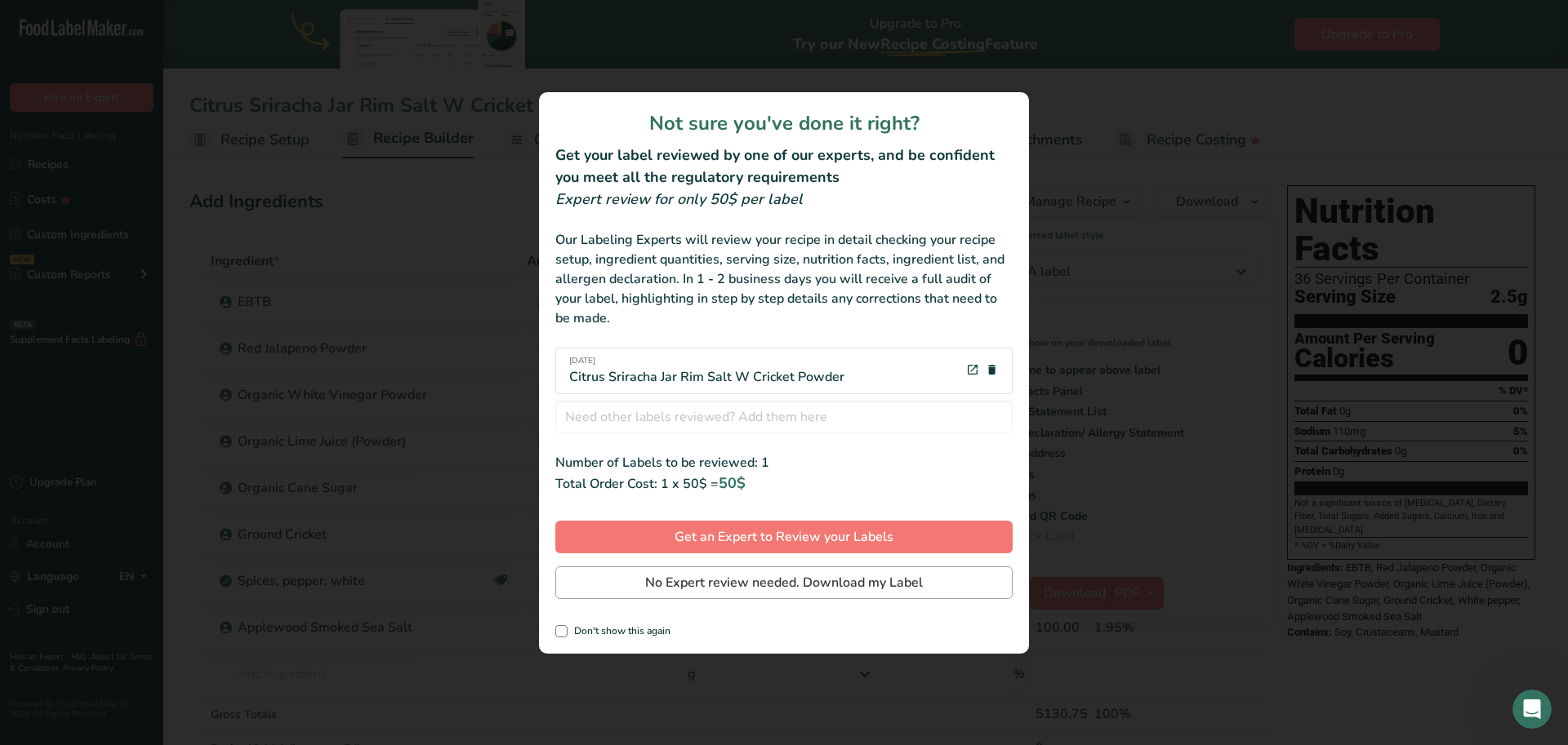
click at [816, 583] on span "No Expert review needed. Download my Label" at bounding box center [784, 583] width 278 height 20
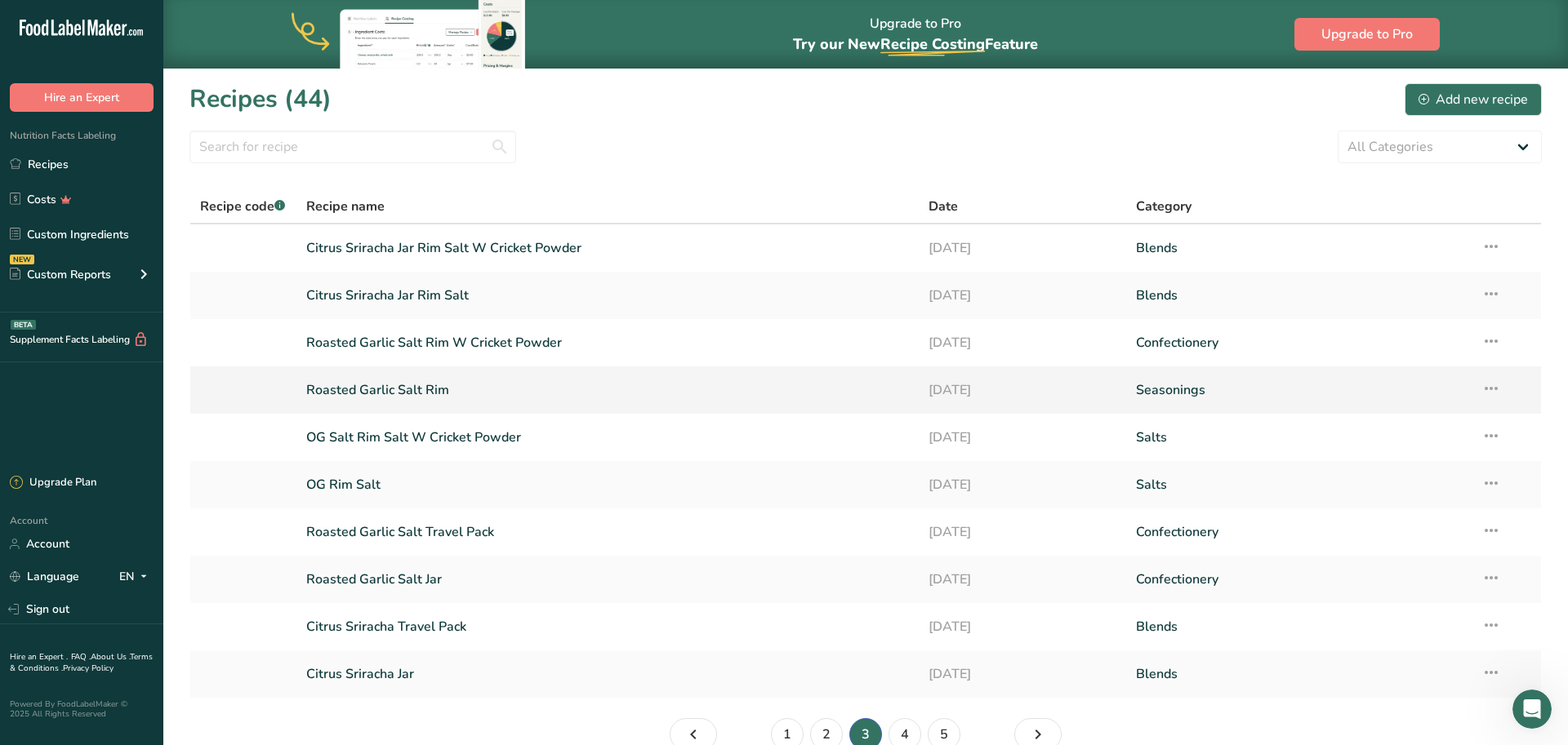
click at [432, 392] on link "Roasted Garlic Salt Rim" at bounding box center [607, 390] width 602 height 34
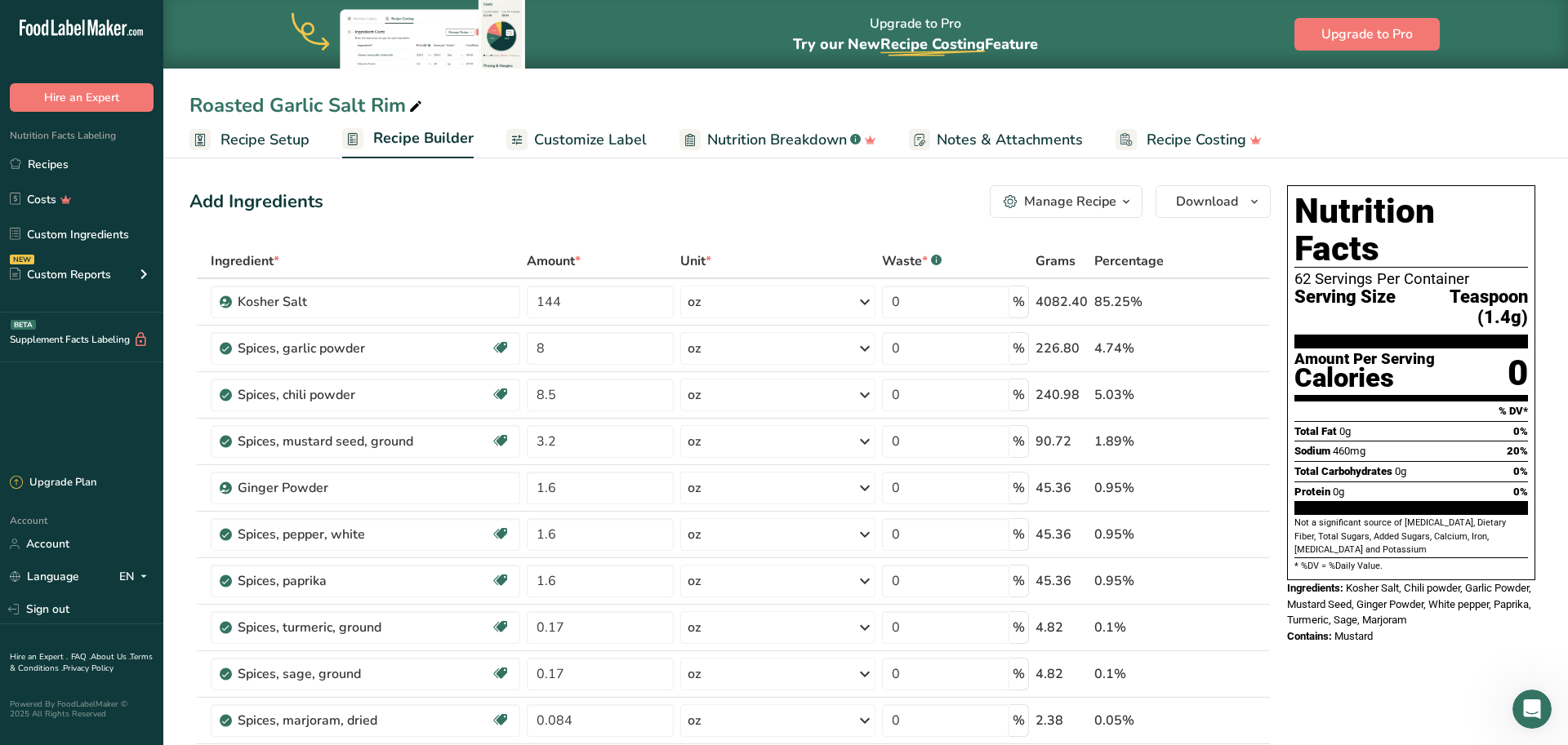
click at [579, 131] on span "Customize Label" at bounding box center [590, 140] width 112 height 22
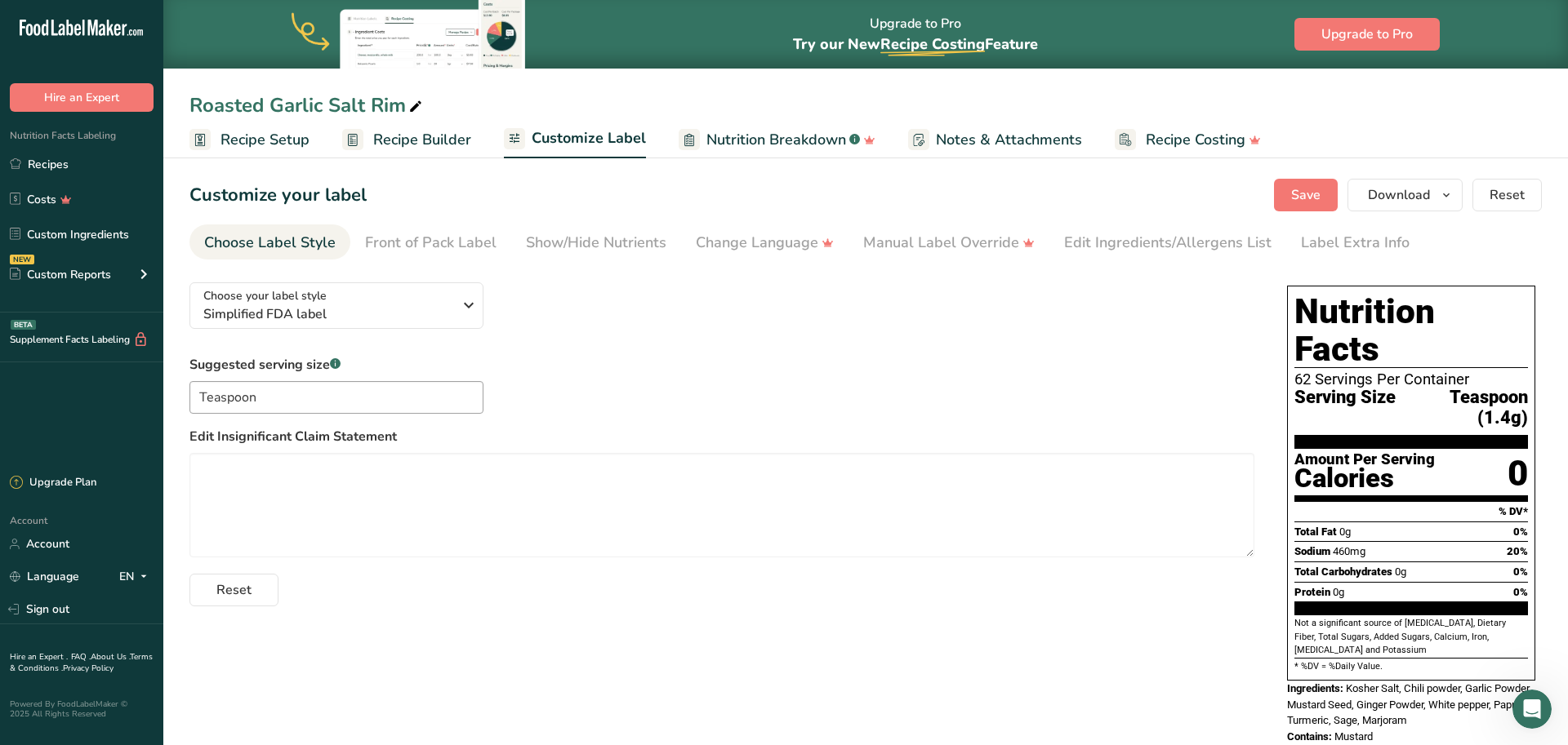
click at [440, 140] on span "Recipe Builder" at bounding box center [422, 140] width 98 height 22
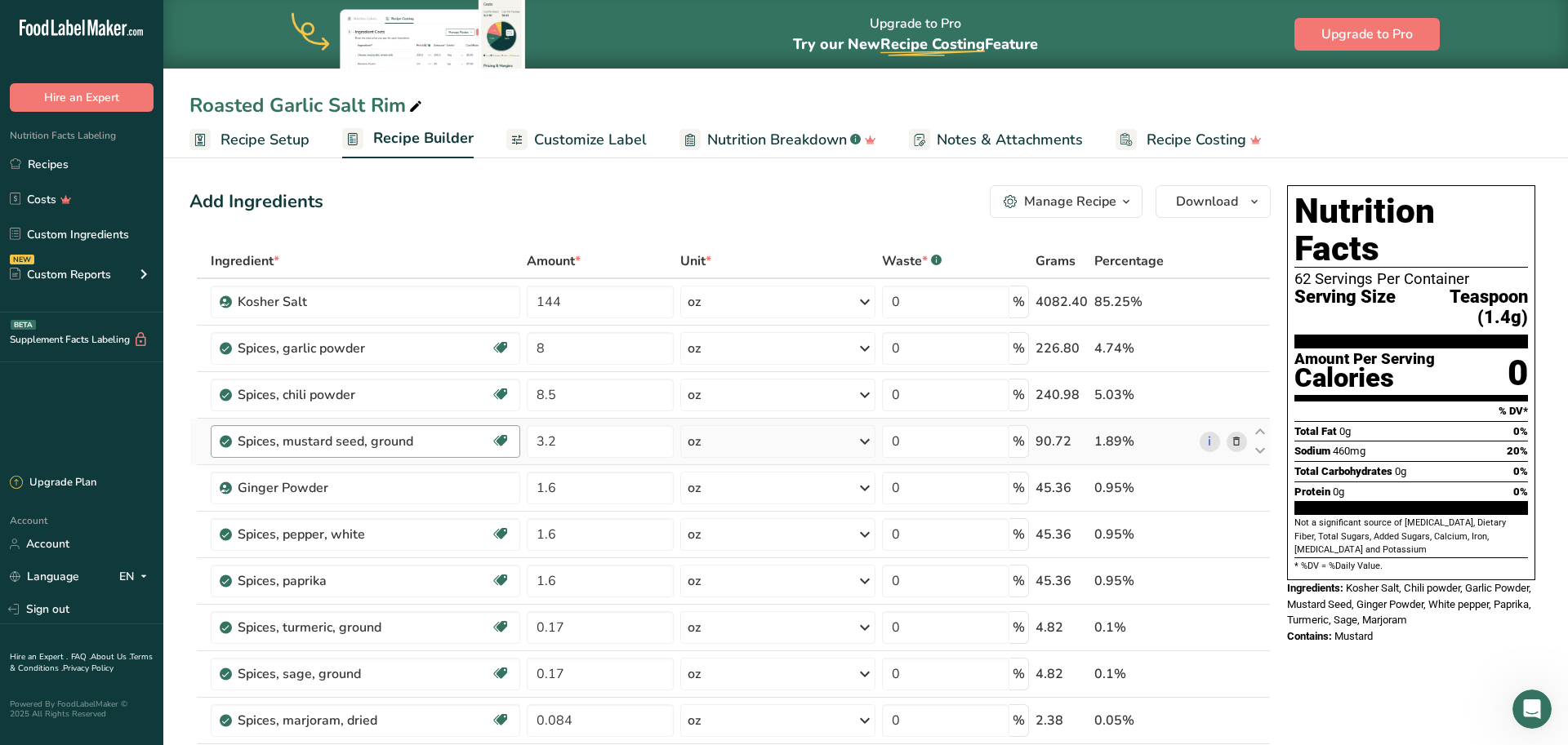
click at [487, 441] on div "Spices, mustard seed, ground" at bounding box center [365, 441] width 254 height 20
click at [1238, 350] on icon at bounding box center [1237, 348] width 12 height 17
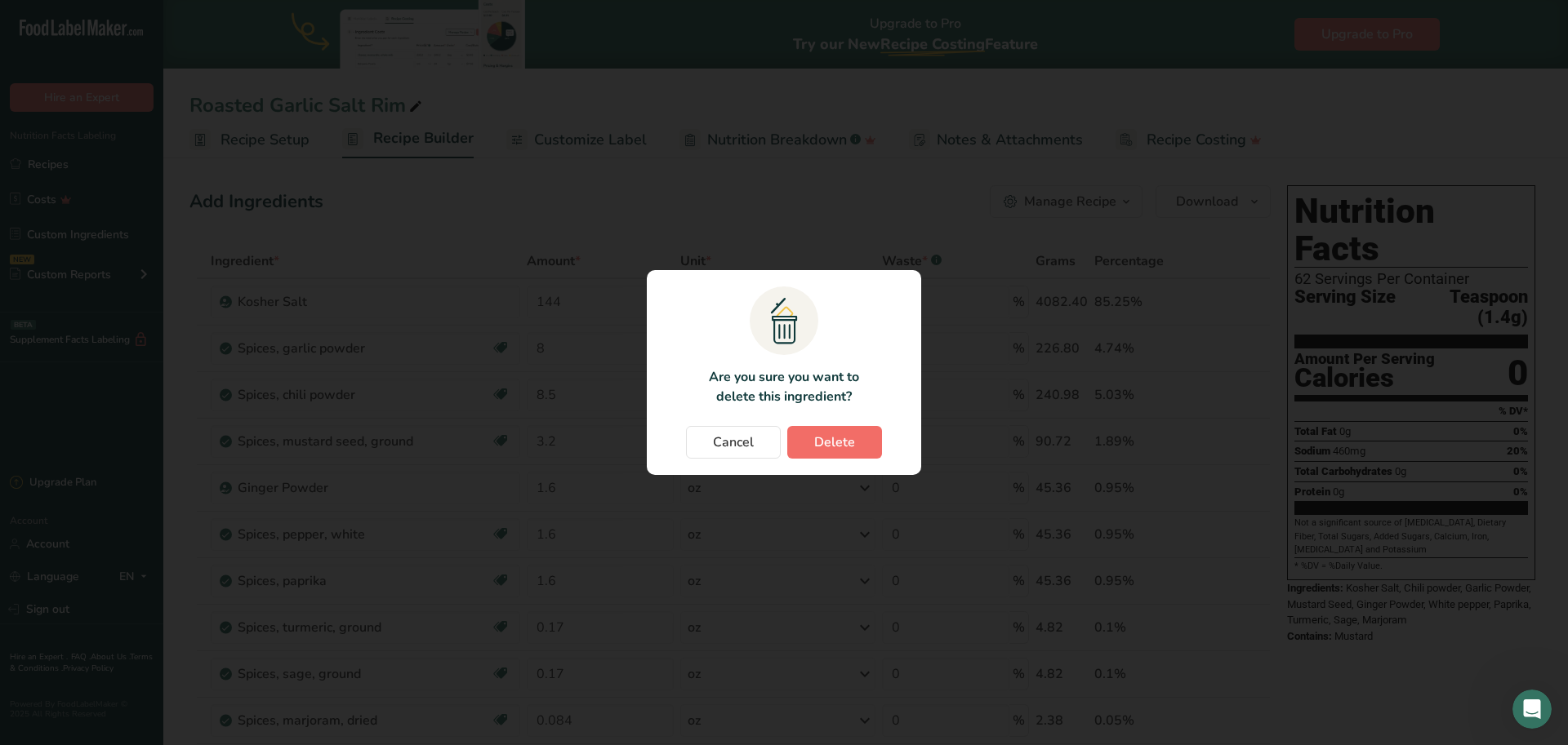
click at [850, 440] on span "Delete" at bounding box center [834, 442] width 40 height 20
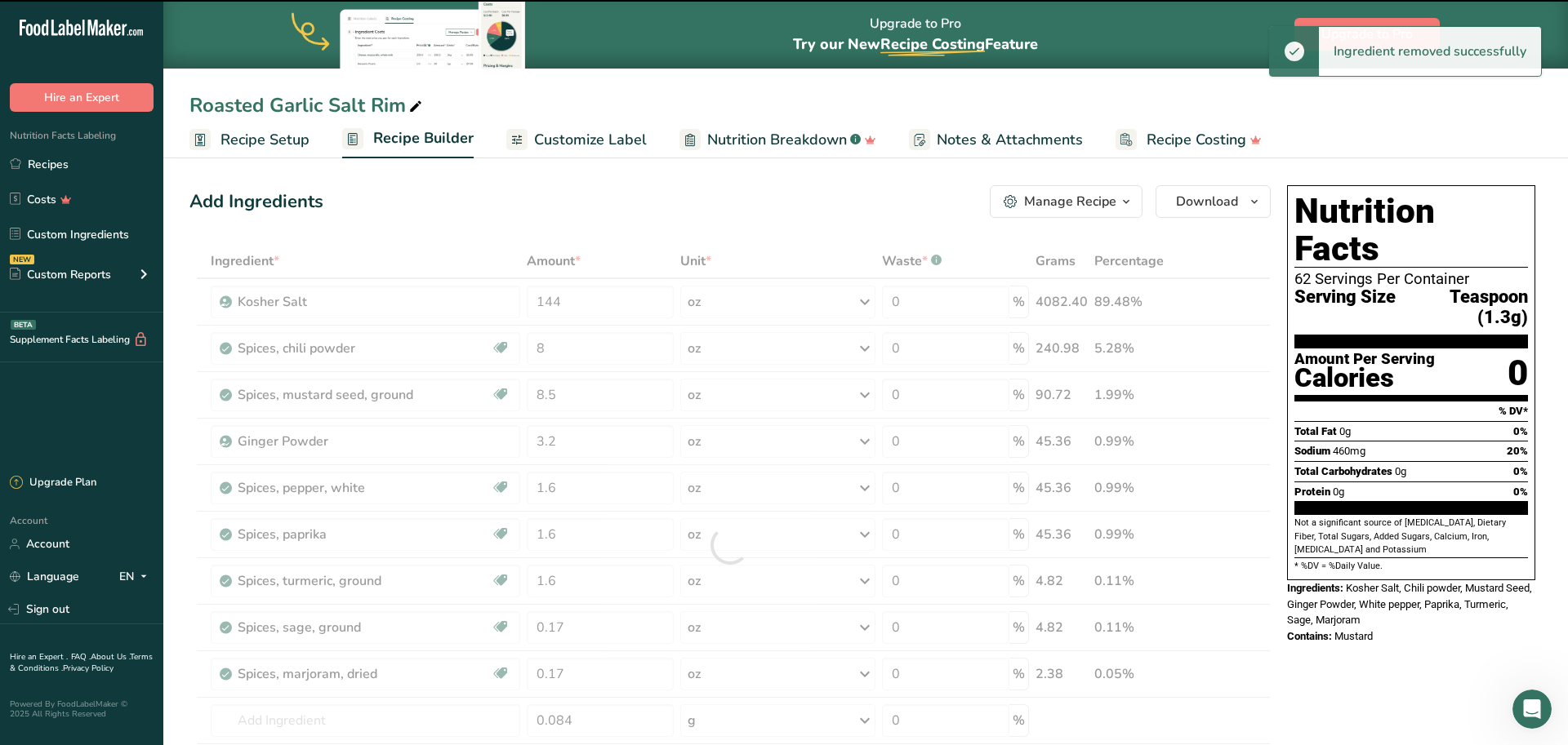
type input "8.5"
type input "3.2"
type input "1.6"
type input "0.17"
type input "0.084"
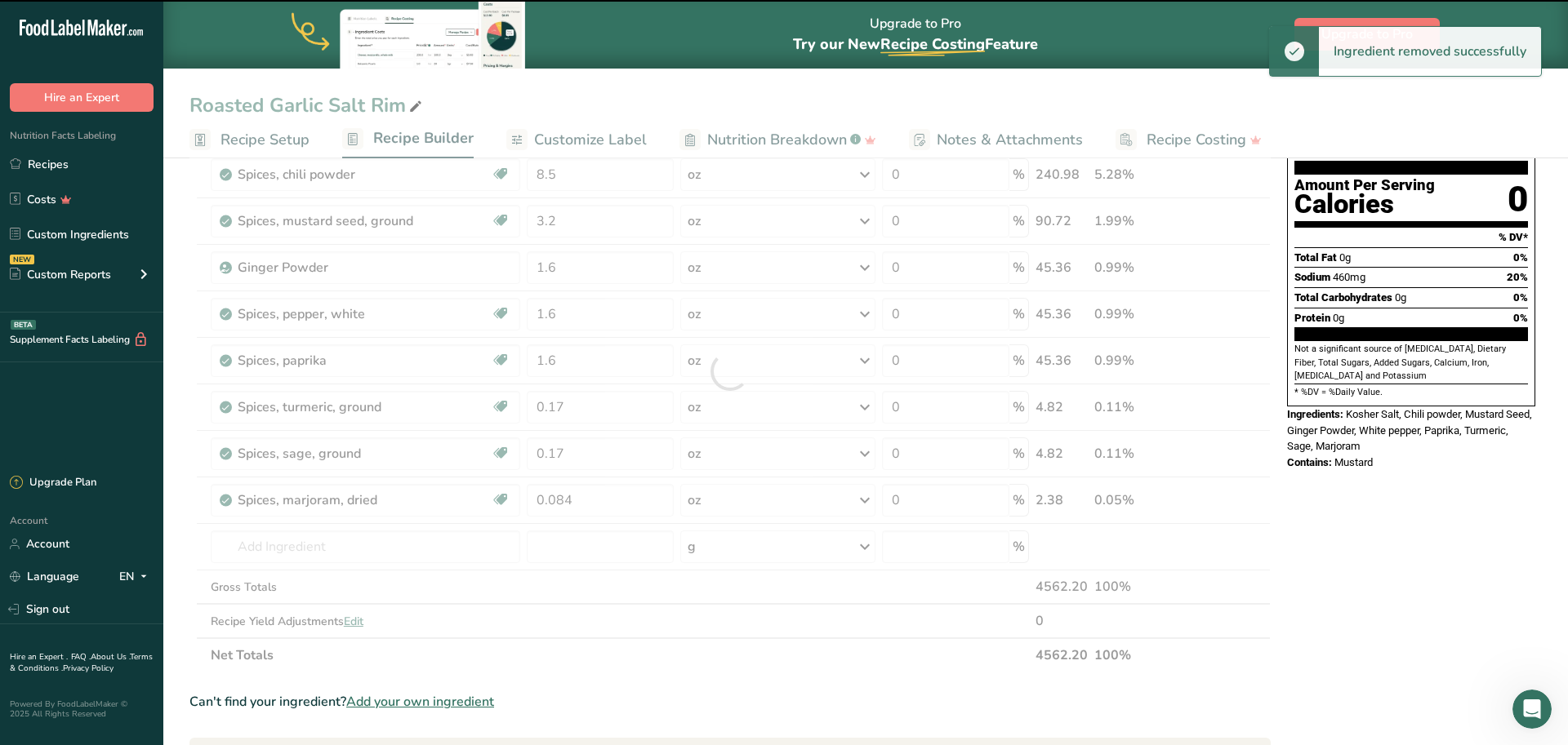
scroll to position [228, 0]
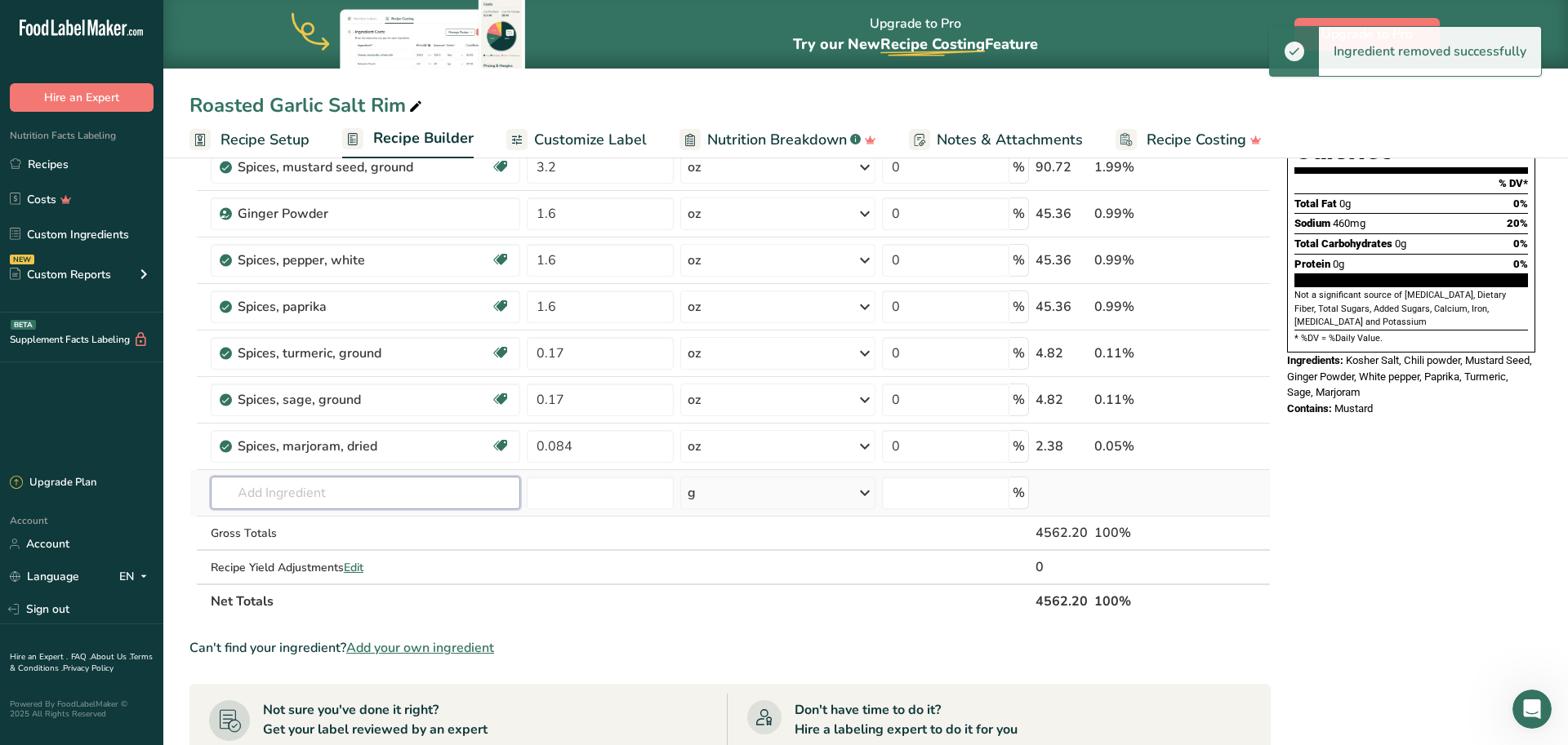
click at [346, 498] on input "text" at bounding box center [366, 493] width 310 height 33
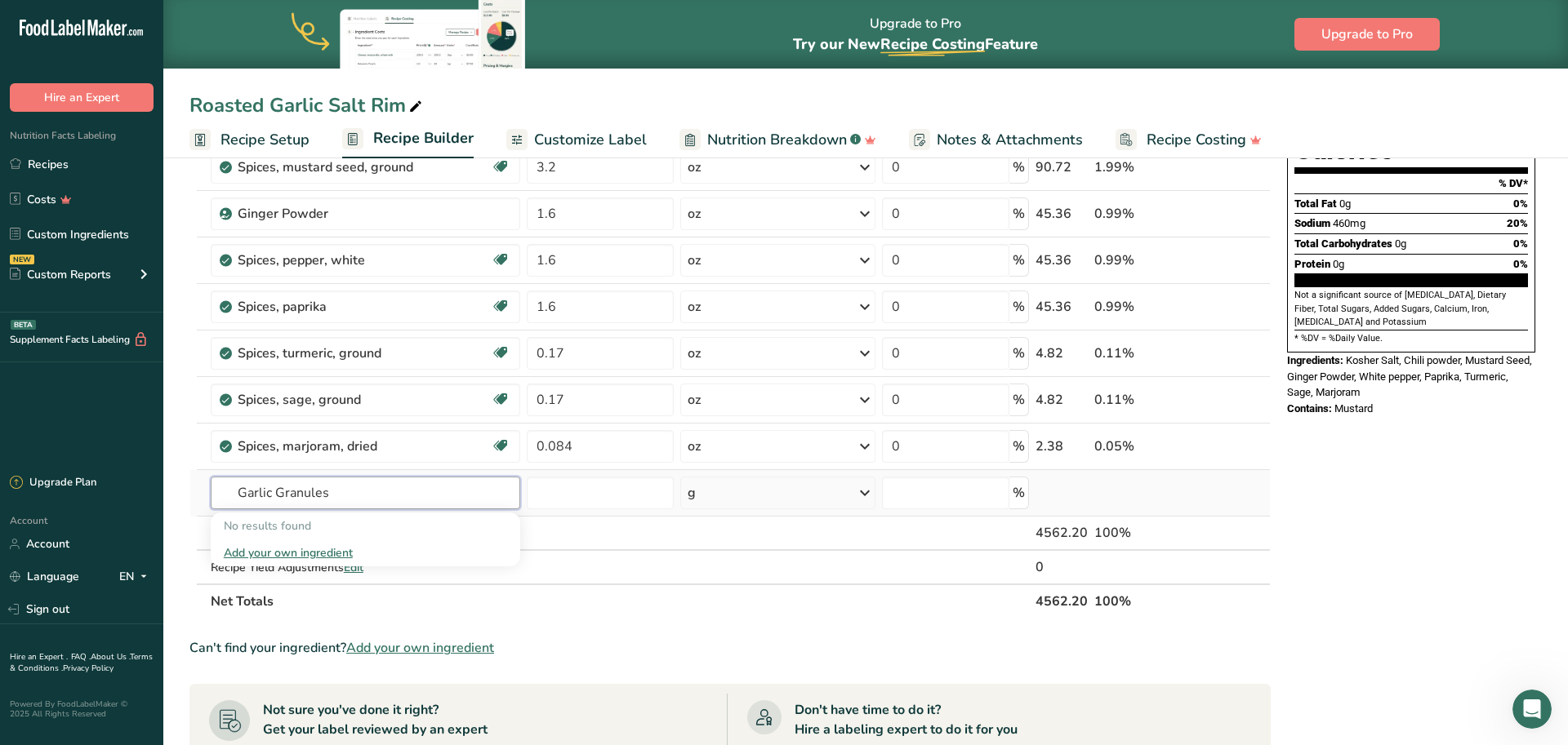
type input "Garlic Granules"
click at [325, 552] on div "Add your own ingredient" at bounding box center [366, 553] width 284 height 17
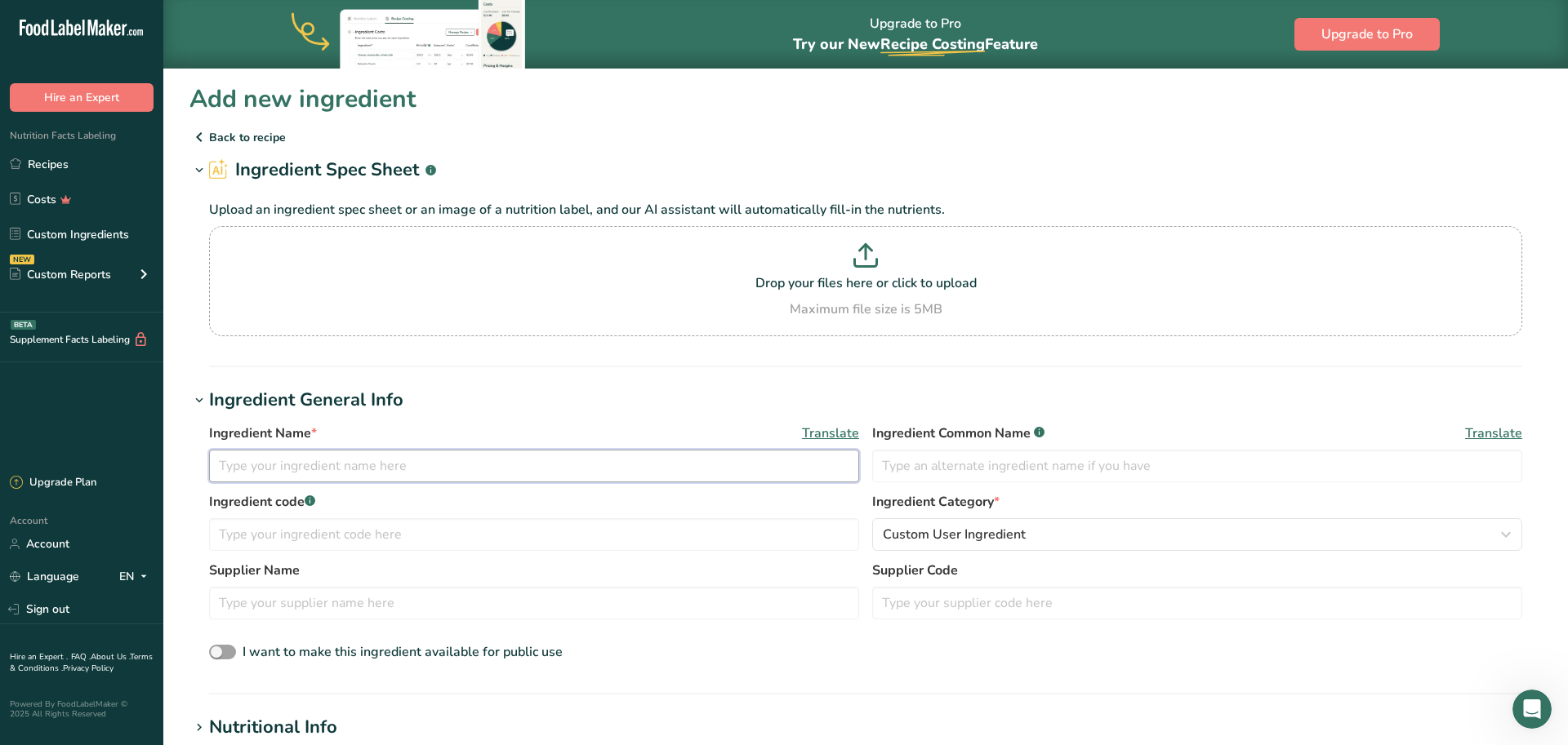
click at [295, 464] on input "text" at bounding box center [533, 466] width 649 height 33
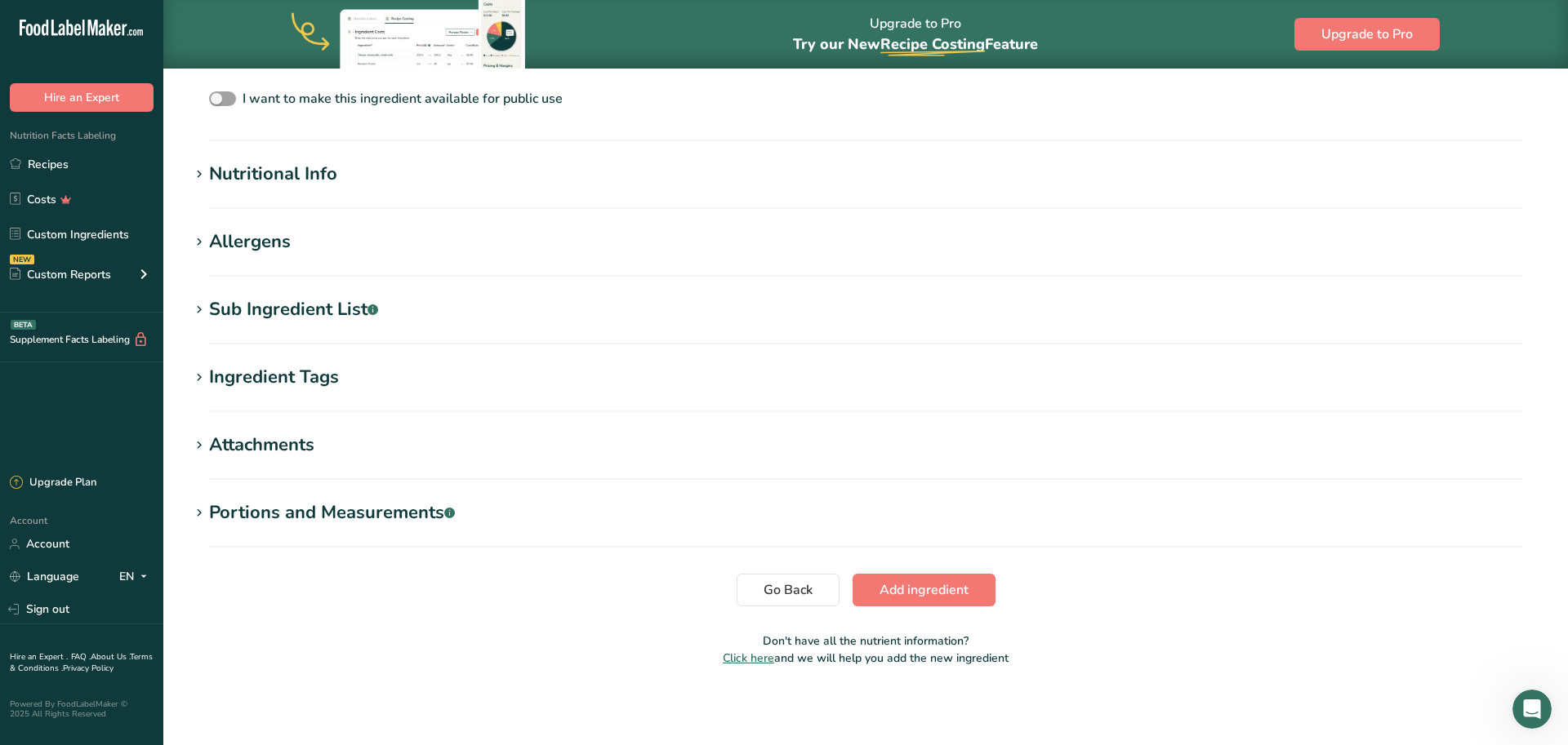
scroll to position [554, 0]
type input "Roasted Garlic Granules"
click at [899, 583] on span "Add ingredient" at bounding box center [923, 590] width 89 height 20
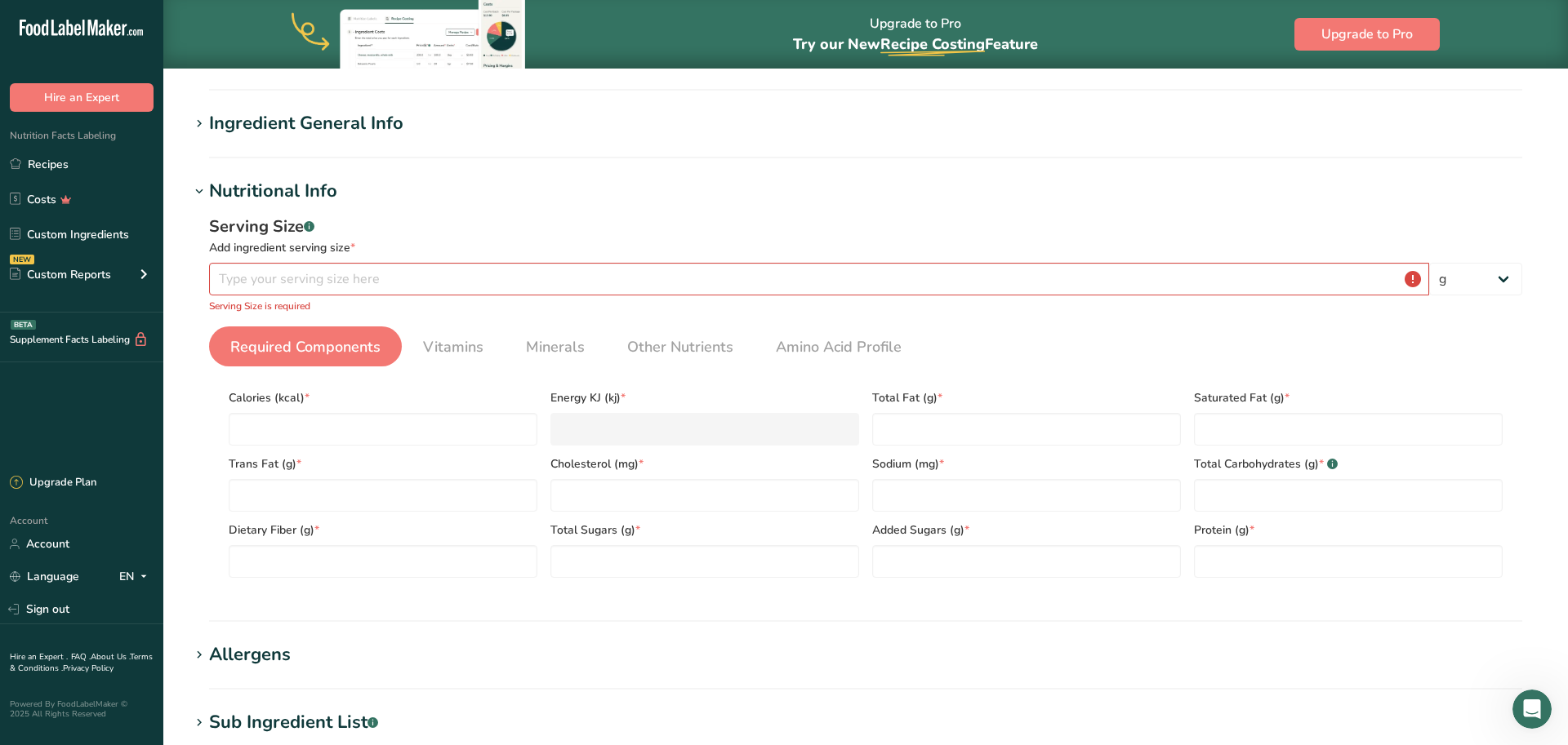
scroll to position [116, 0]
click at [355, 434] on input "number" at bounding box center [382, 428] width 308 height 33
type input "0"
type KJ "0"
type input "0"
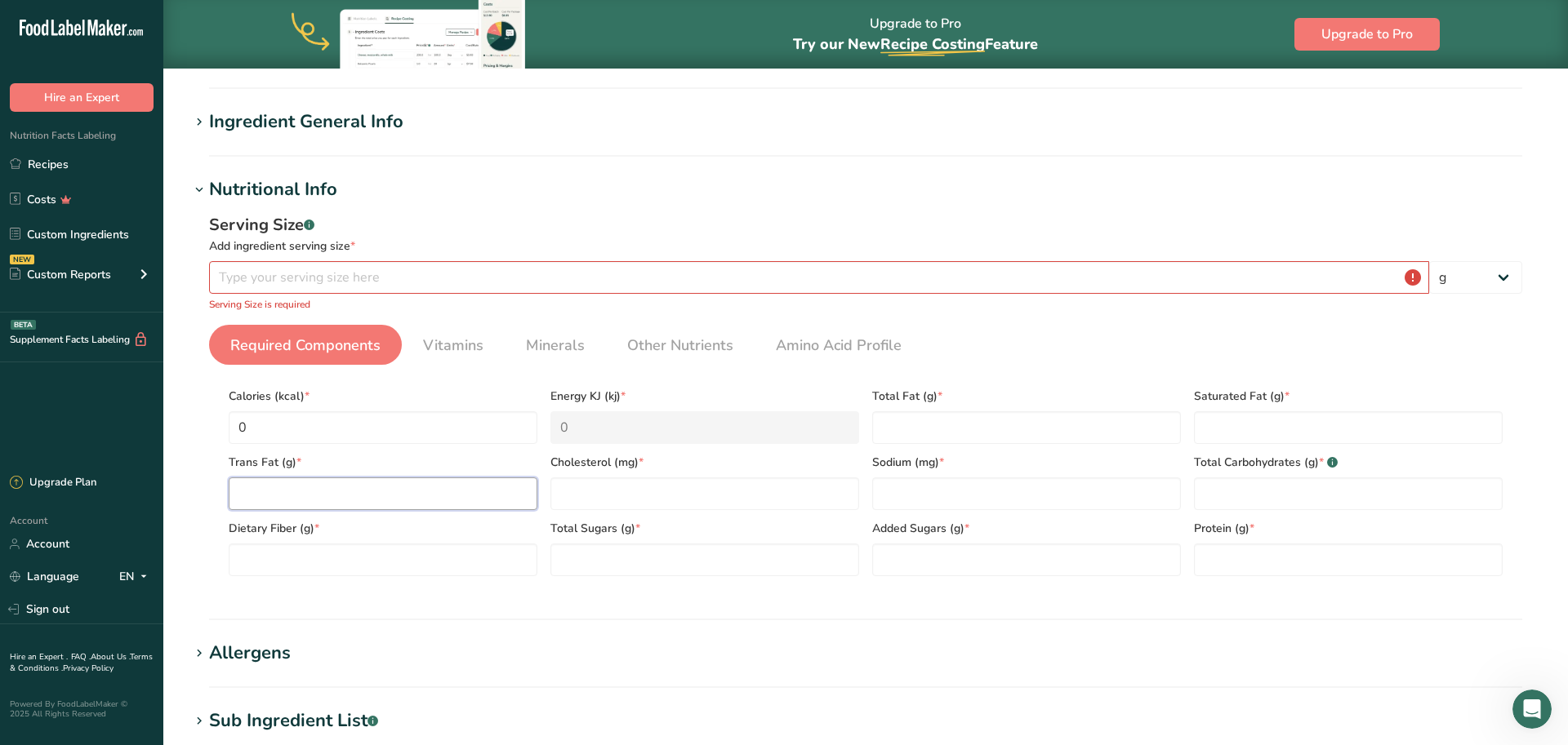
click at [346, 496] on Fat "number" at bounding box center [382, 494] width 308 height 33
type Fat "0"
click at [333, 566] on Fiber "number" at bounding box center [382, 560] width 308 height 33
type Fiber "0"
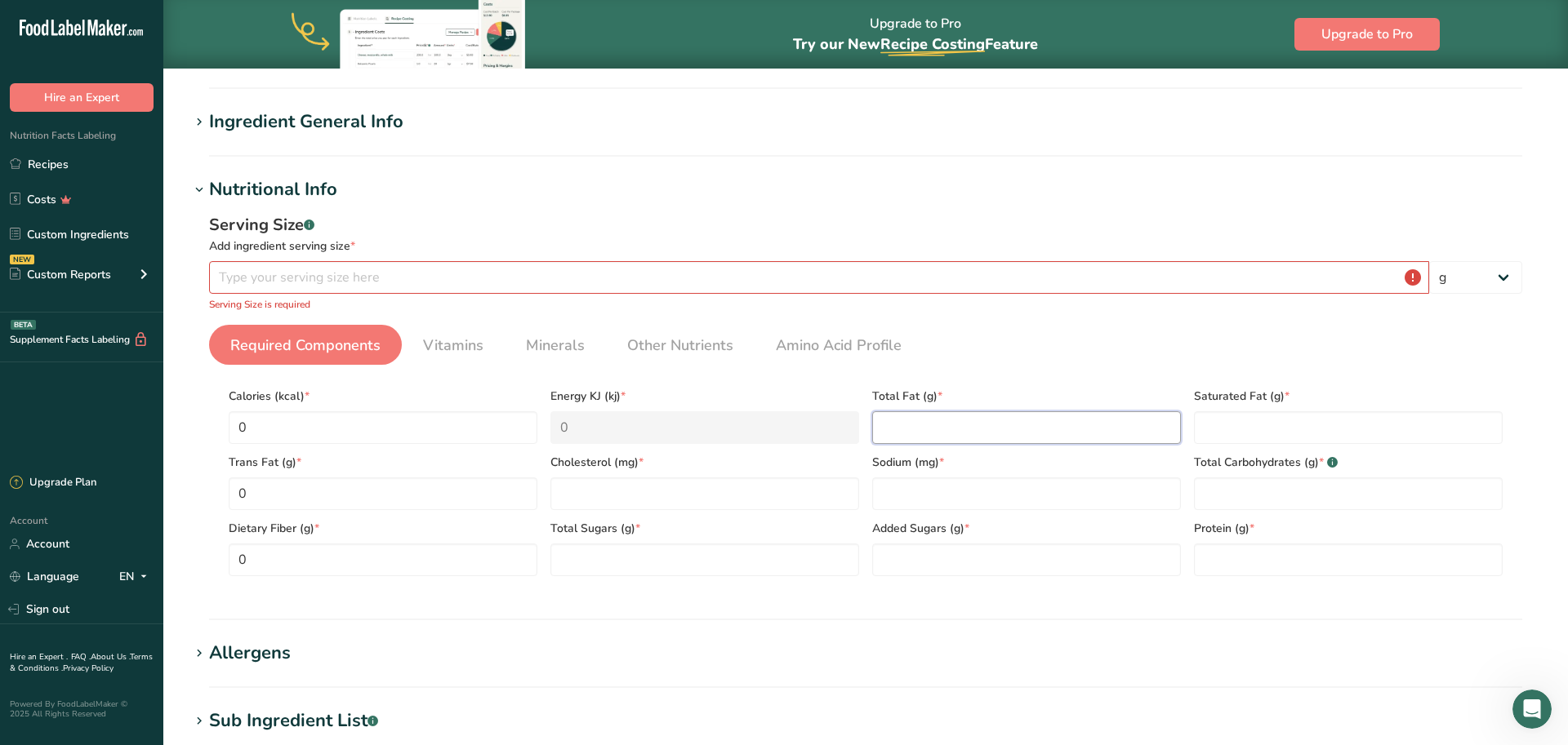
click at [916, 422] on Fat "number" at bounding box center [1026, 428] width 308 height 33
type Fat "0"
click at [890, 512] on div "Added Sugars (g) *" at bounding box center [1026, 543] width 321 height 66
click at [893, 493] on input "0" at bounding box center [1026, 494] width 308 height 33
type input "0"
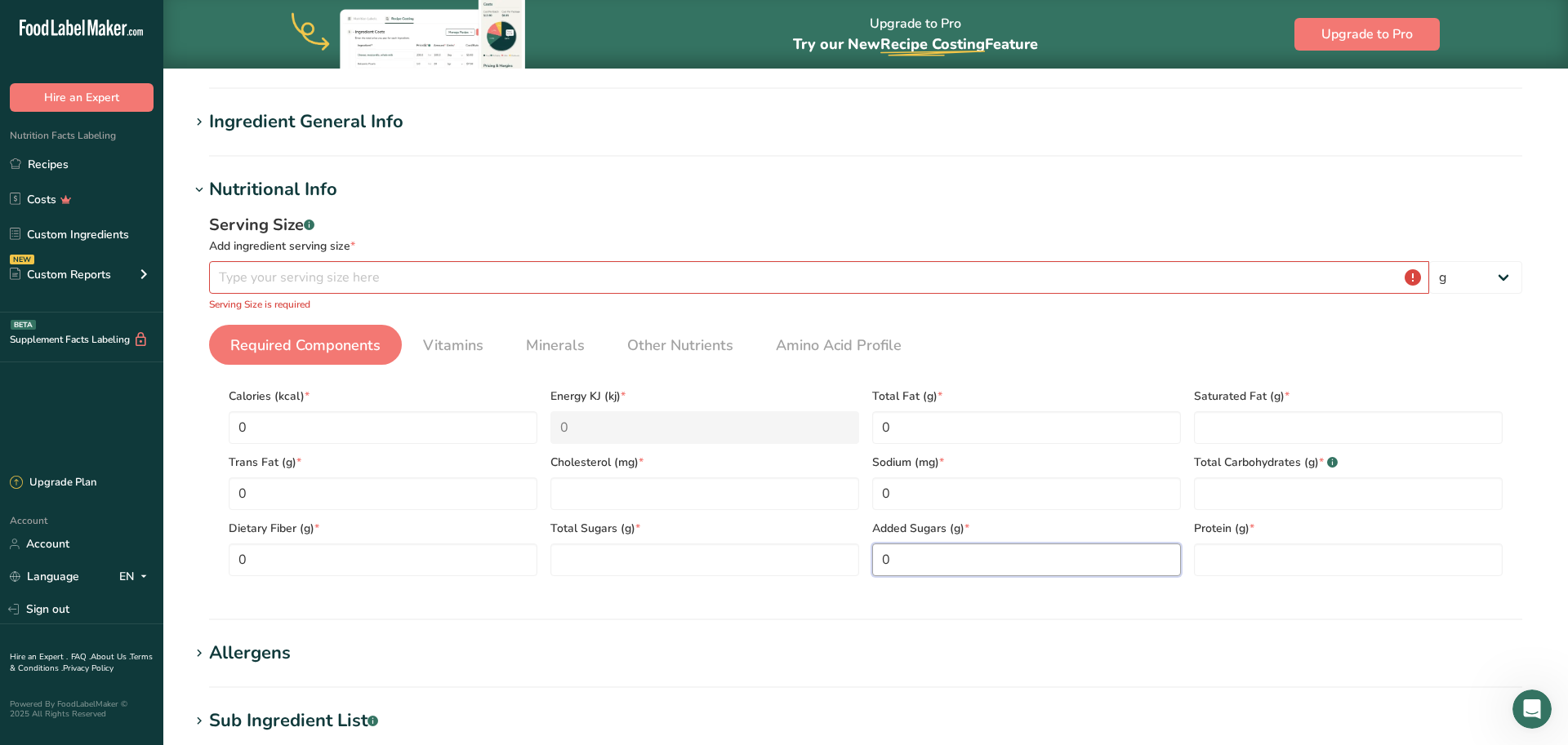
click at [893, 559] on Sugars "0" at bounding box center [1026, 560] width 308 height 33
type Sugars "0"
click at [639, 564] on Sugars "0" at bounding box center [704, 560] width 308 height 33
type Sugars "0"
click at [583, 492] on input "number" at bounding box center [704, 494] width 308 height 33
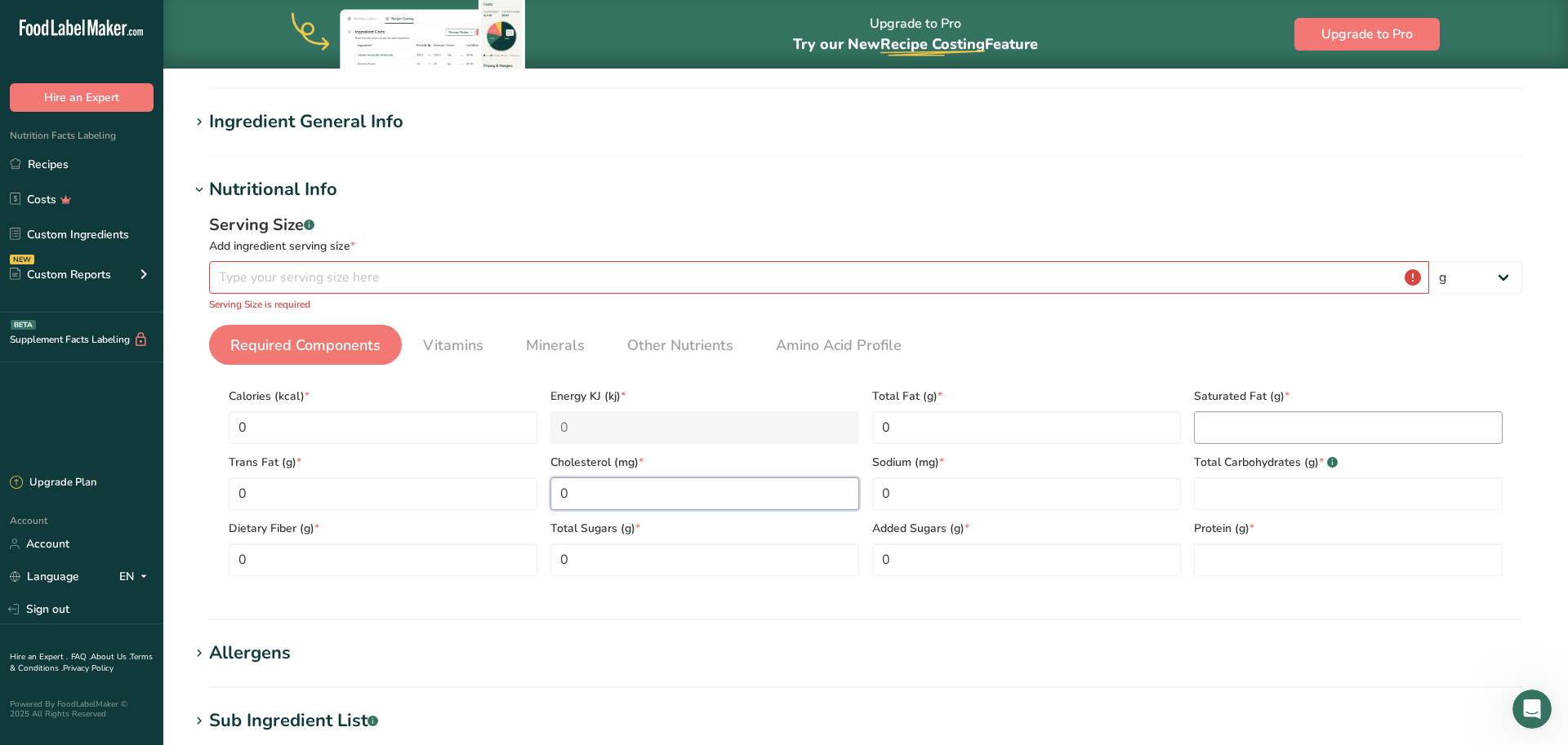
type input "0"
click at [1220, 430] on Fat "number" at bounding box center [1347, 428] width 308 height 33
type Fat "0"
click at [1219, 487] on Carbohydrates "number" at bounding box center [1347, 494] width 308 height 33
type Carbohydrates "0"
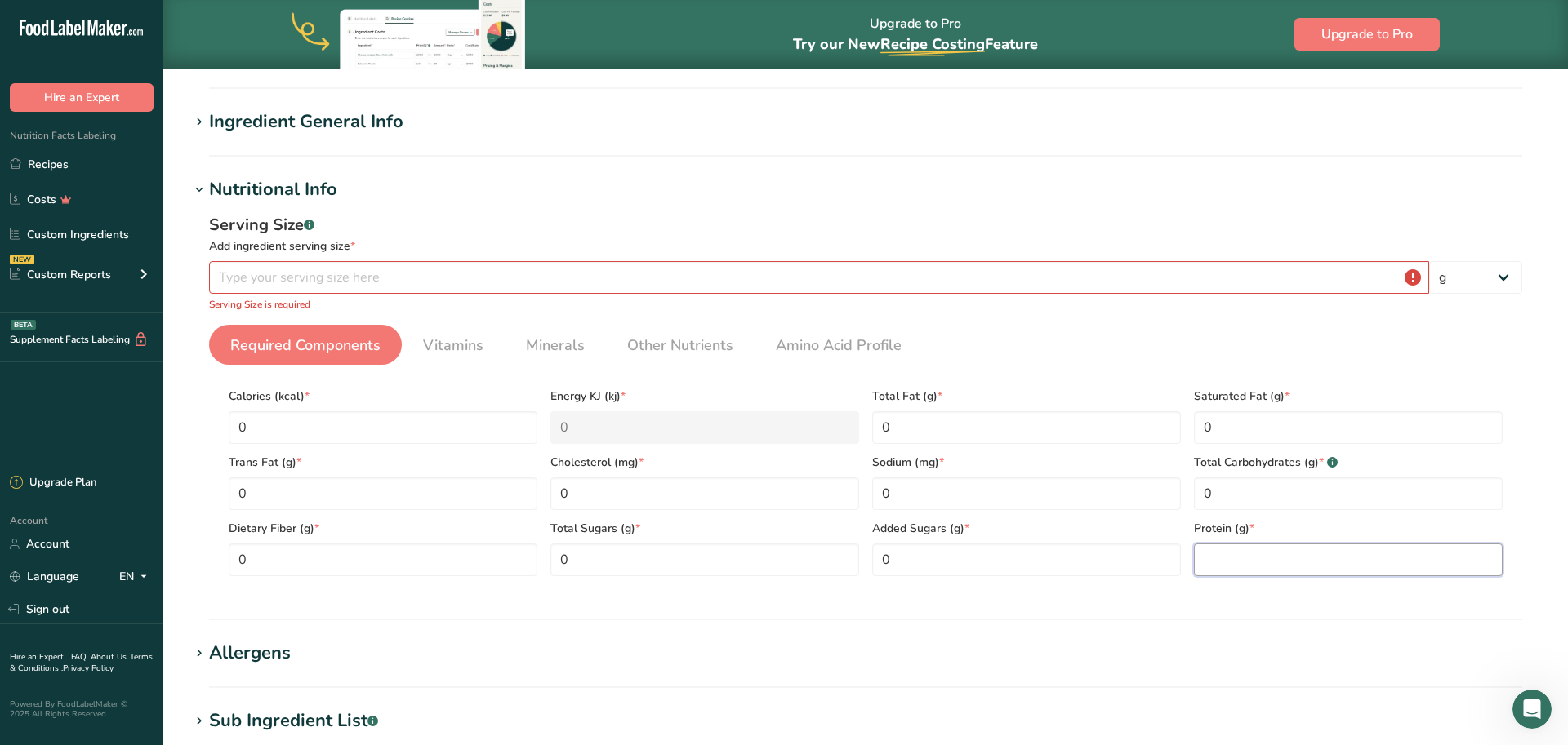
click at [1211, 571] on input "number" at bounding box center [1347, 560] width 308 height 33
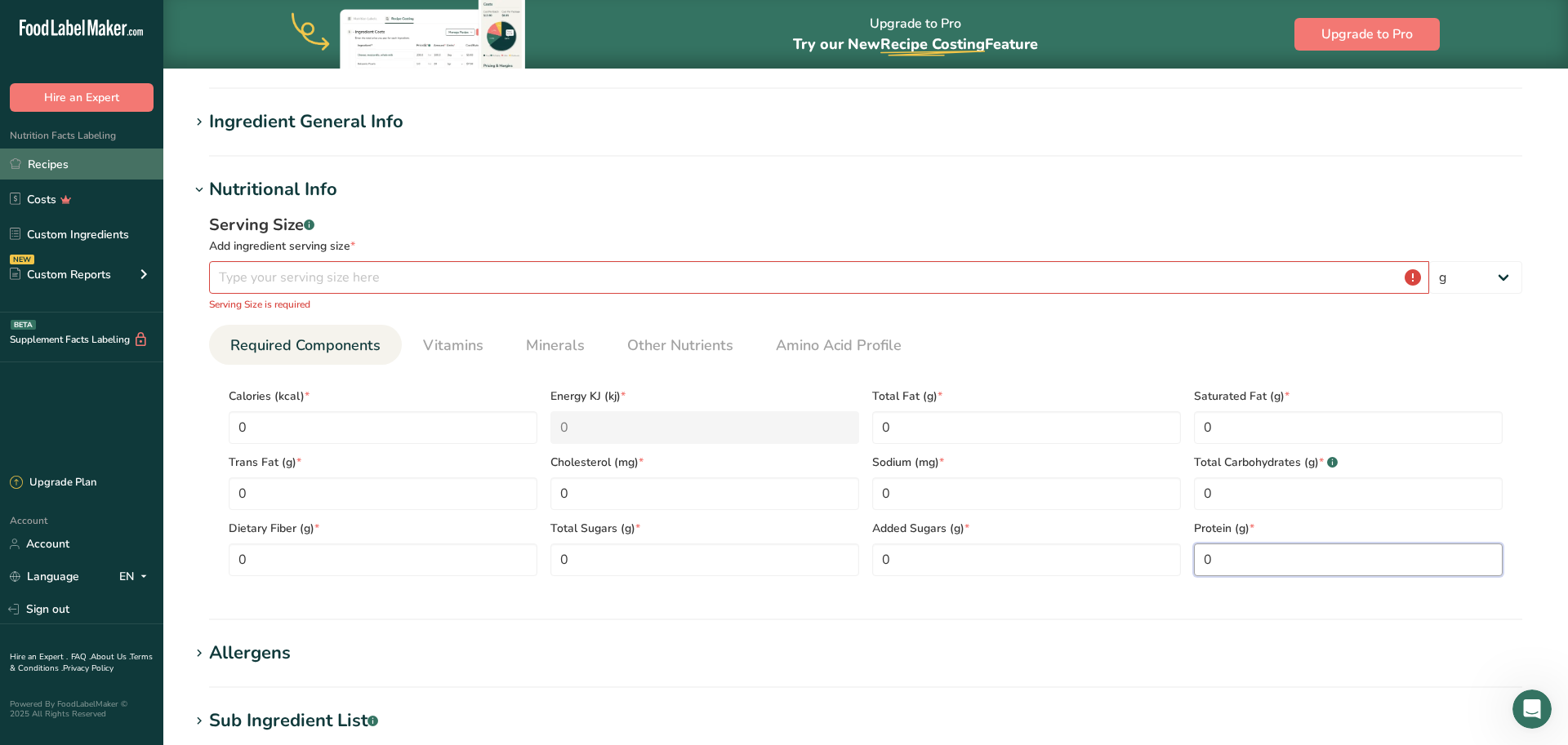
type input "0"
click at [61, 153] on link "Recipes" at bounding box center [82, 164] width 164 height 31
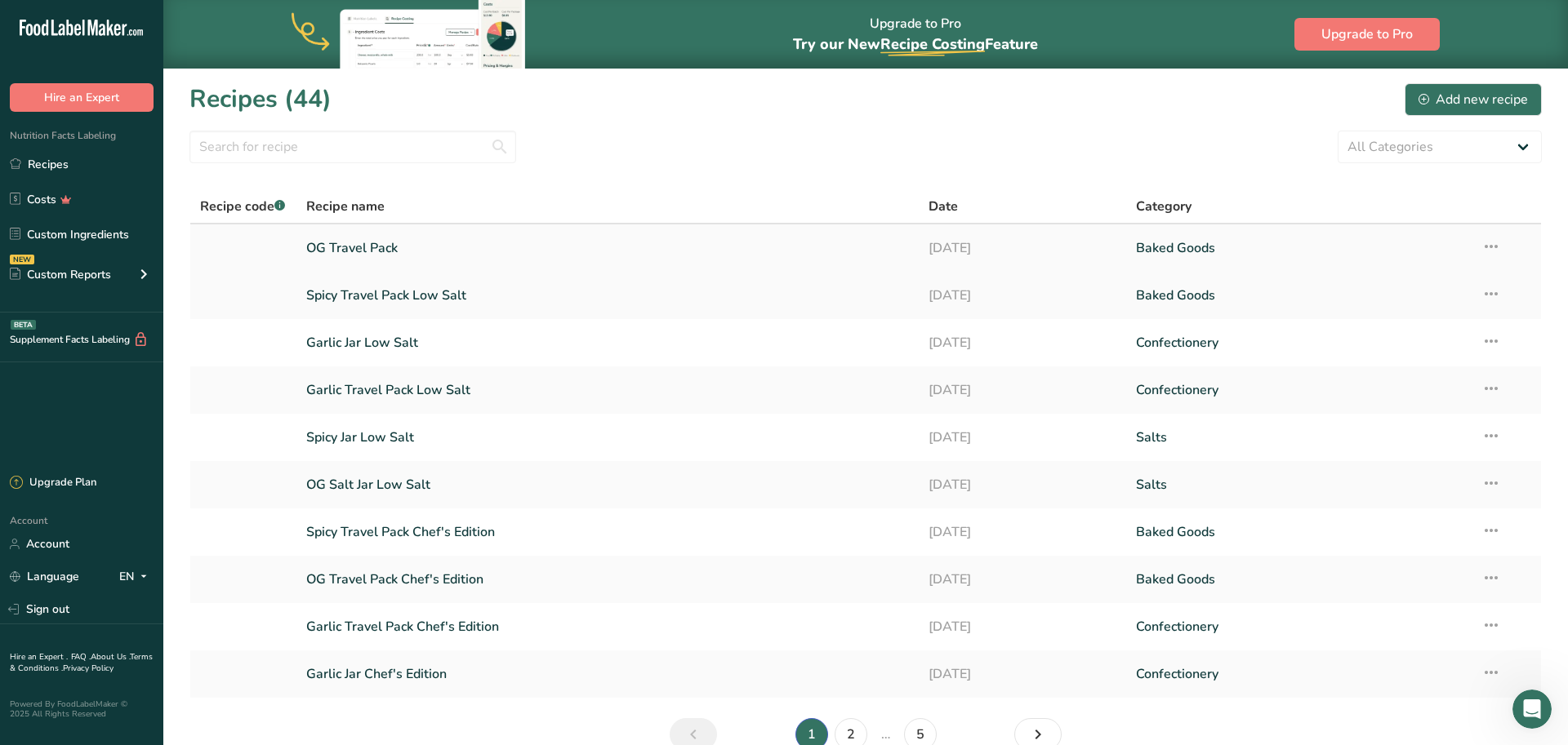
click at [388, 250] on link "OG Travel Pack" at bounding box center [607, 247] width 602 height 34
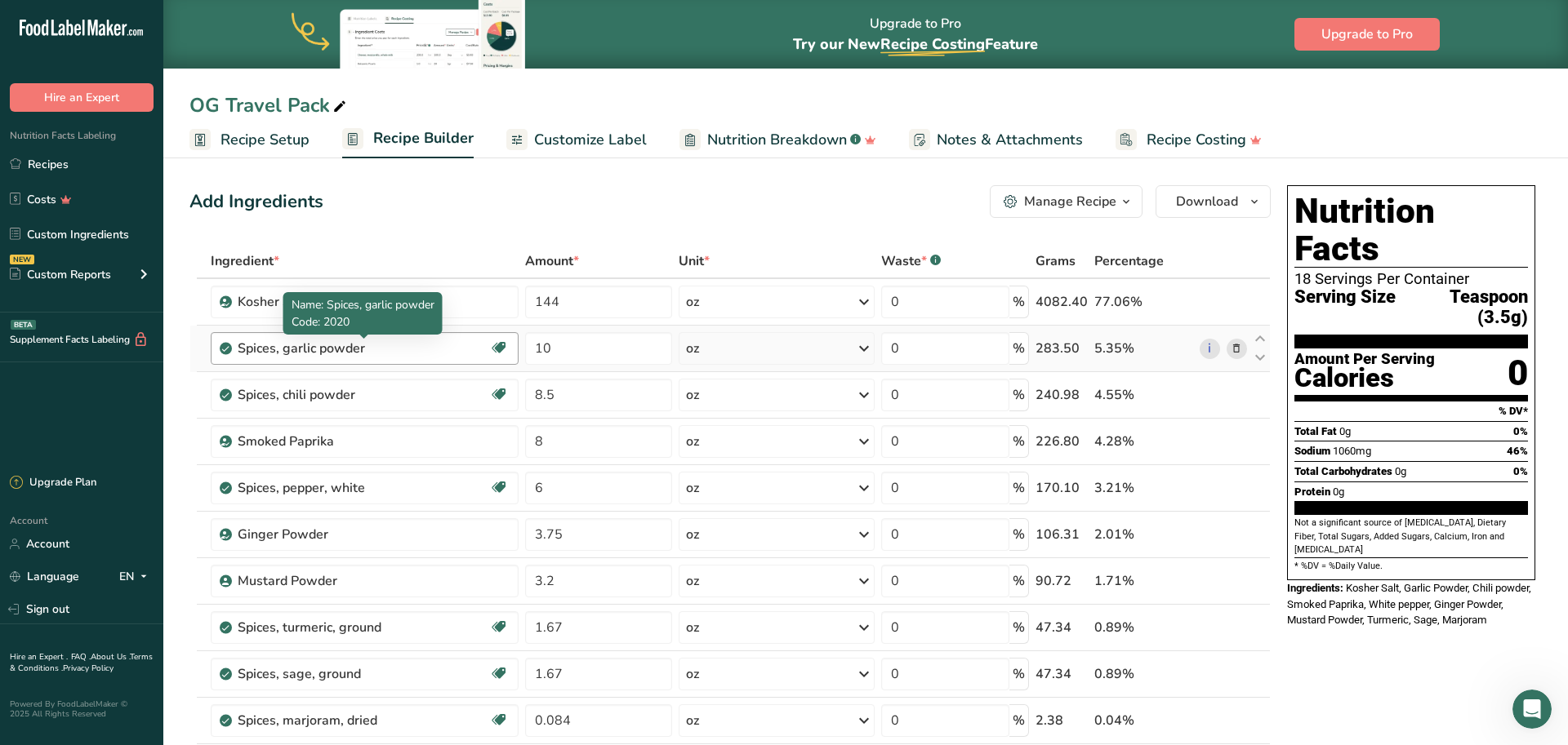
click at [312, 346] on div "Spices, garlic powder" at bounding box center [339, 349] width 204 height 20
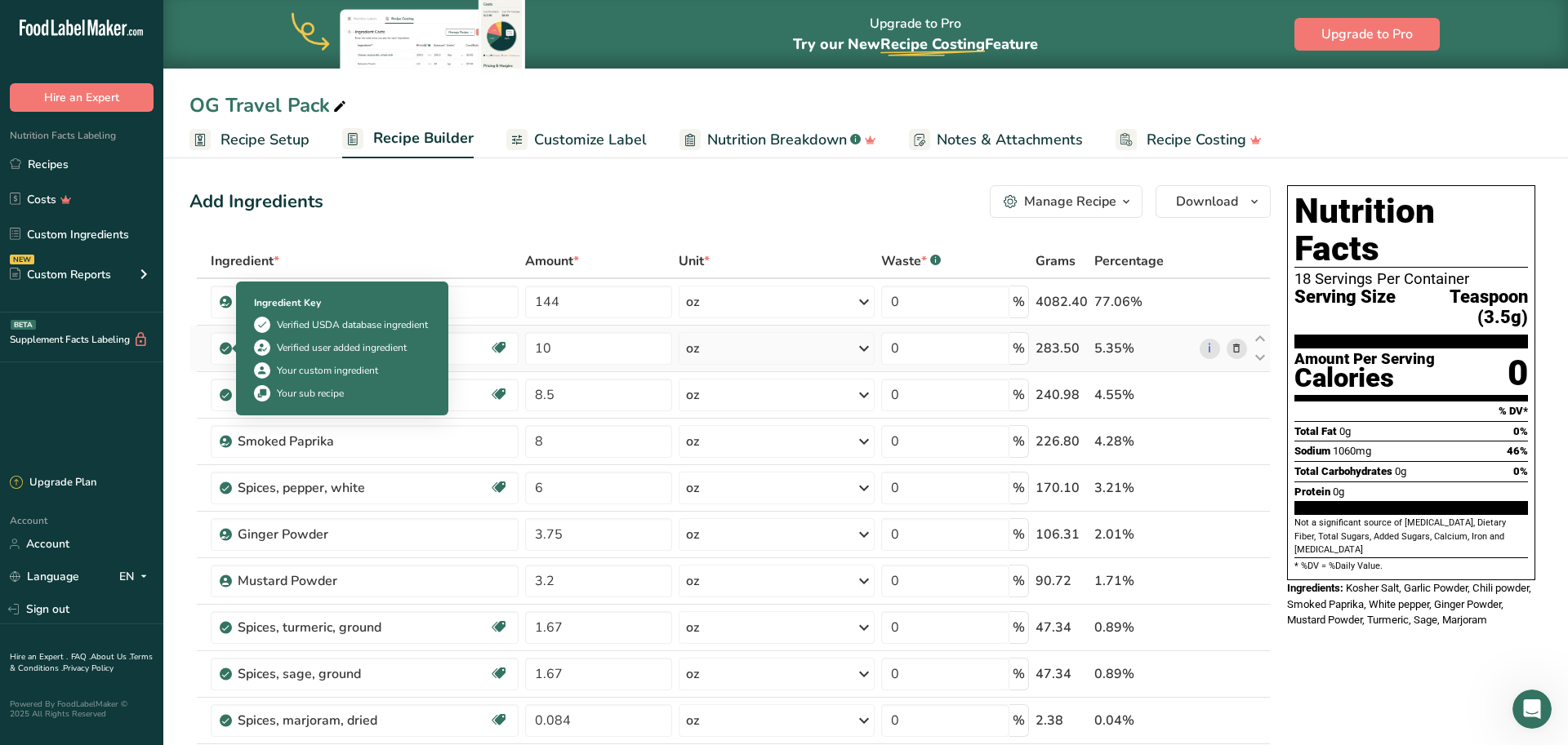
click at [230, 345] on icon at bounding box center [226, 348] width 10 height 15
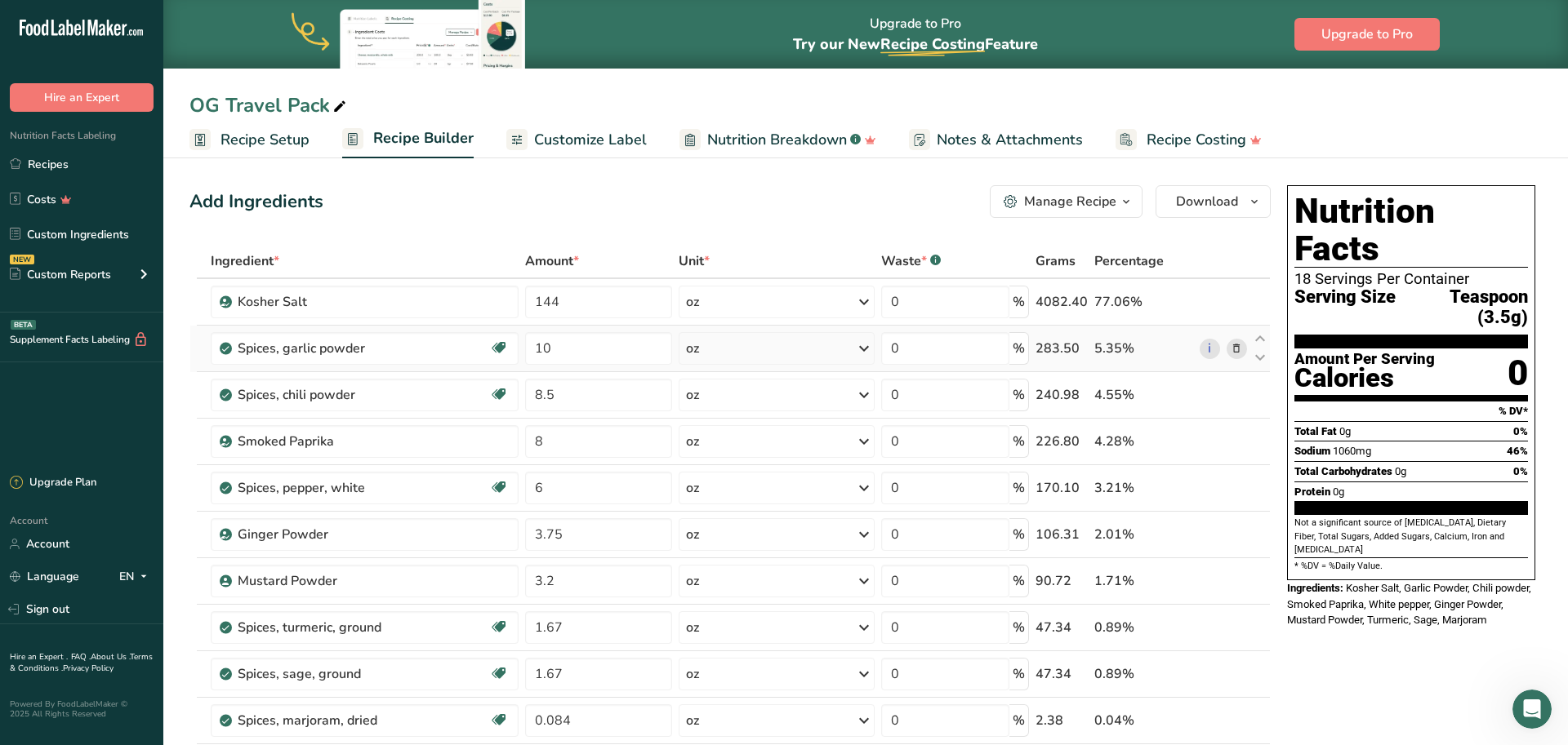
click at [230, 345] on icon at bounding box center [226, 348] width 10 height 15
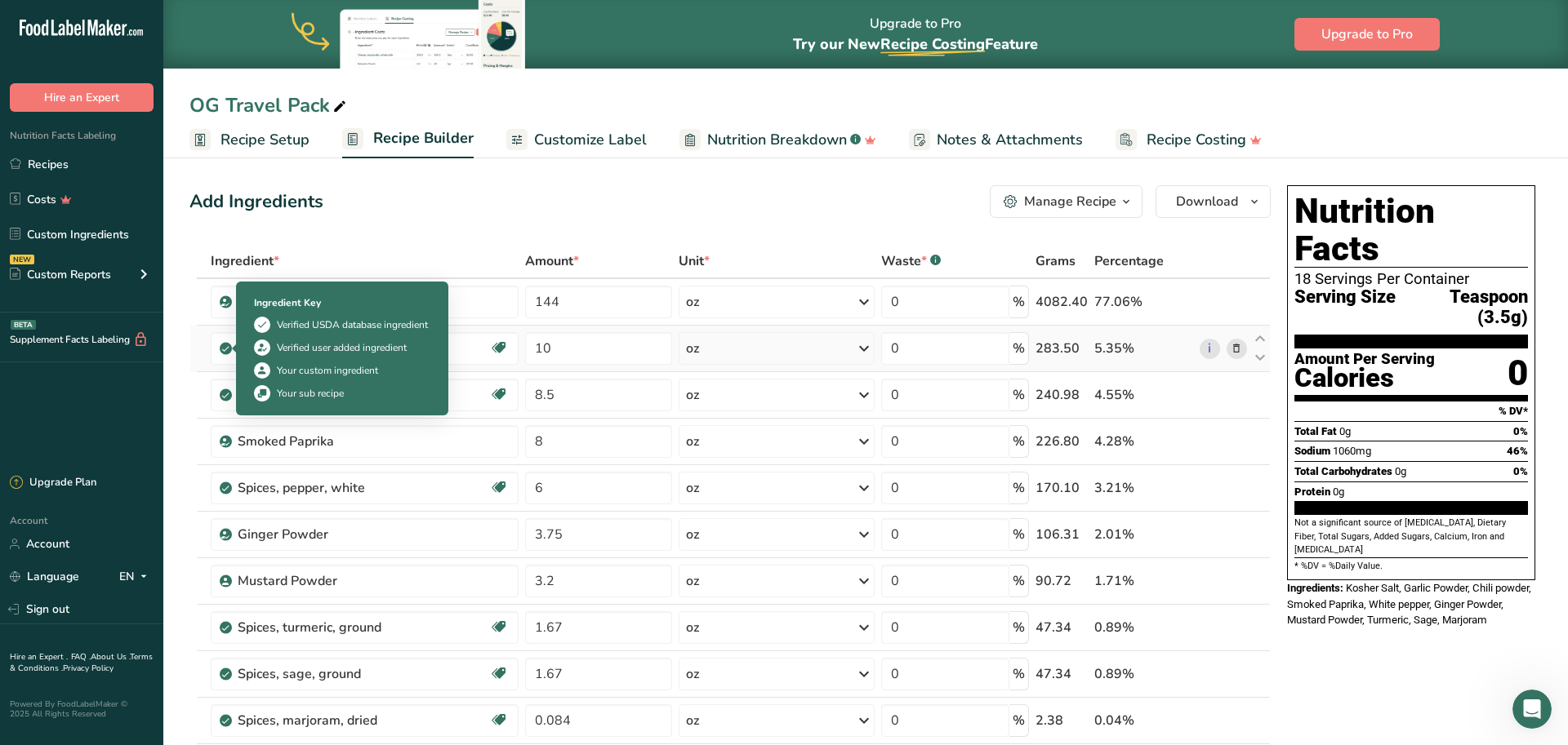
click at [230, 345] on icon at bounding box center [226, 348] width 10 height 15
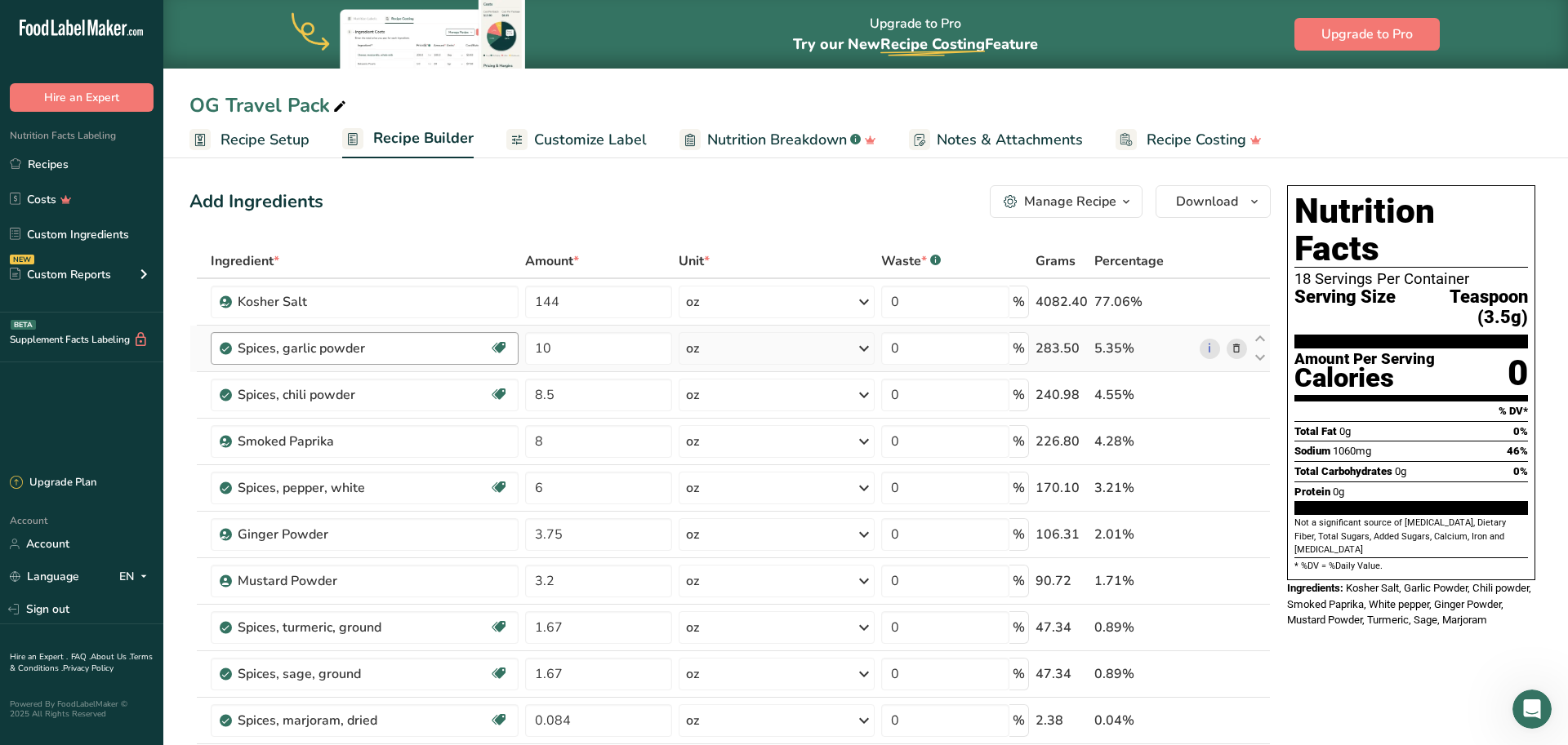
click at [449, 355] on div "Spices, garlic powder" at bounding box center [363, 349] width 251 height 20
click at [864, 346] on icon at bounding box center [864, 349] width 20 height 30
click at [496, 347] on icon at bounding box center [499, 349] width 17 height 26
click at [1209, 350] on link "i" at bounding box center [1209, 349] width 21 height 21
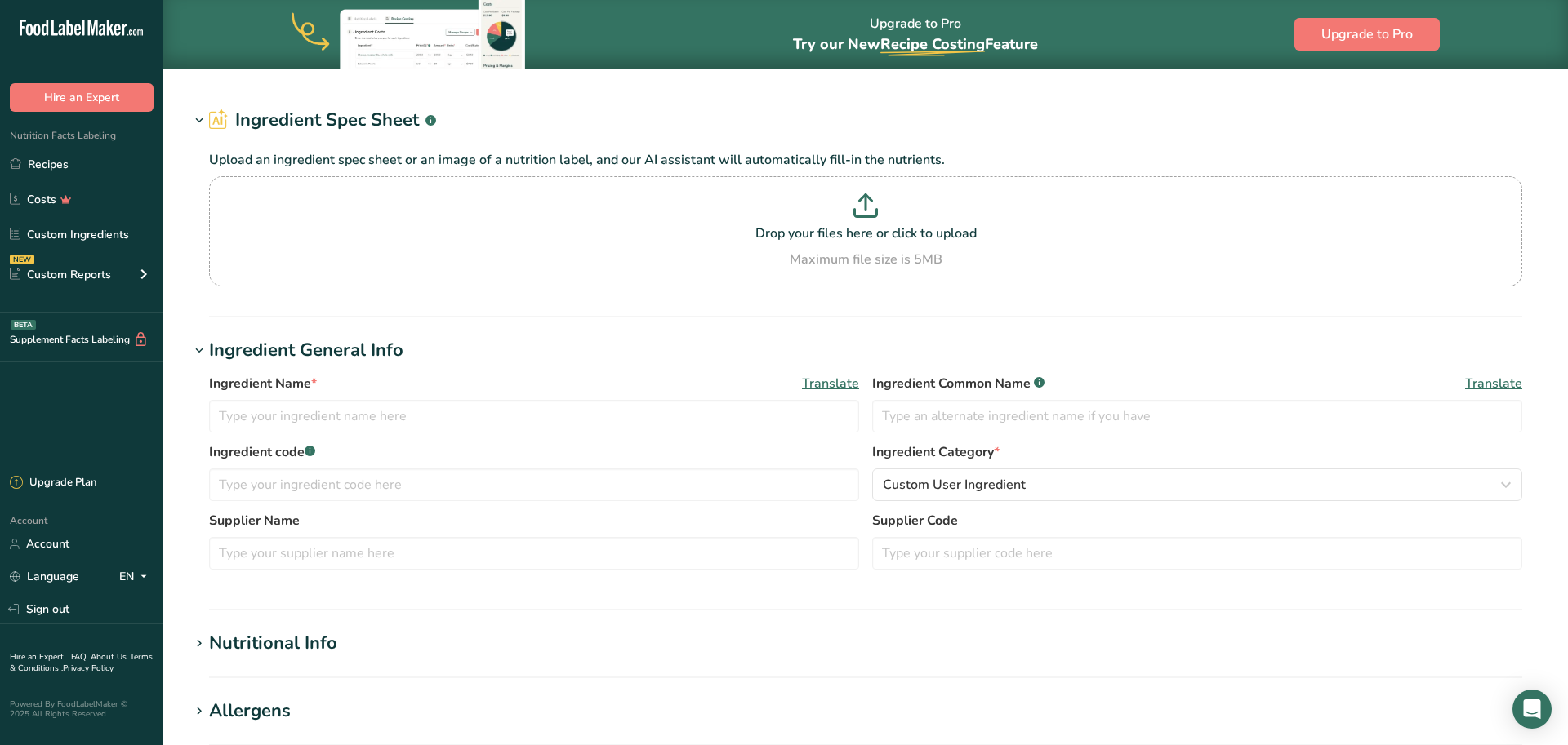
type input "Spices, garlic powder"
type input "Garlic Powder"
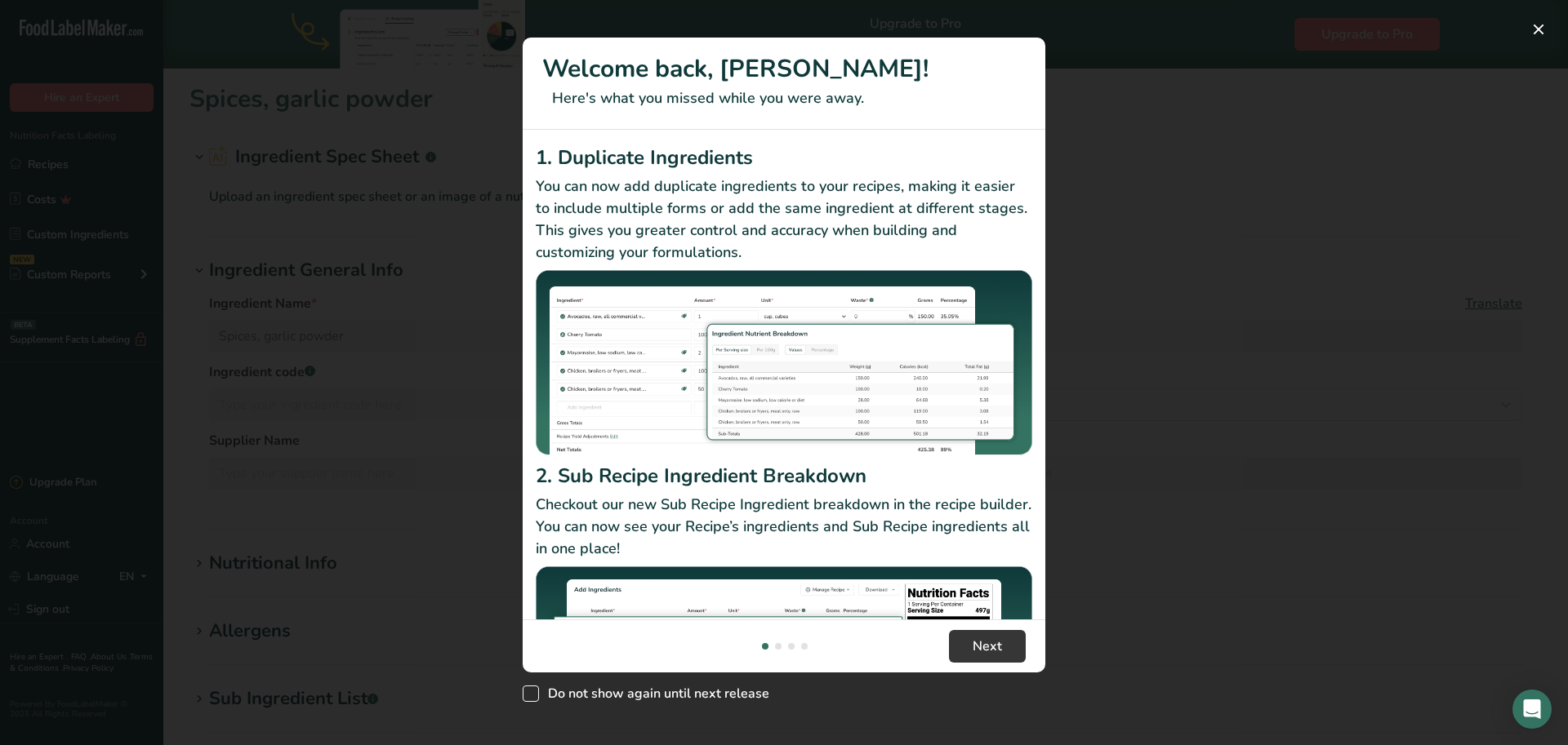
click at [526, 693] on span "New Features" at bounding box center [530, 694] width 17 height 17
click at [526, 693] on input "Do not show again until next release" at bounding box center [527, 694] width 11 height 11
checkbox input "true"
click at [1535, 29] on button "New Features" at bounding box center [1538, 30] width 27 height 27
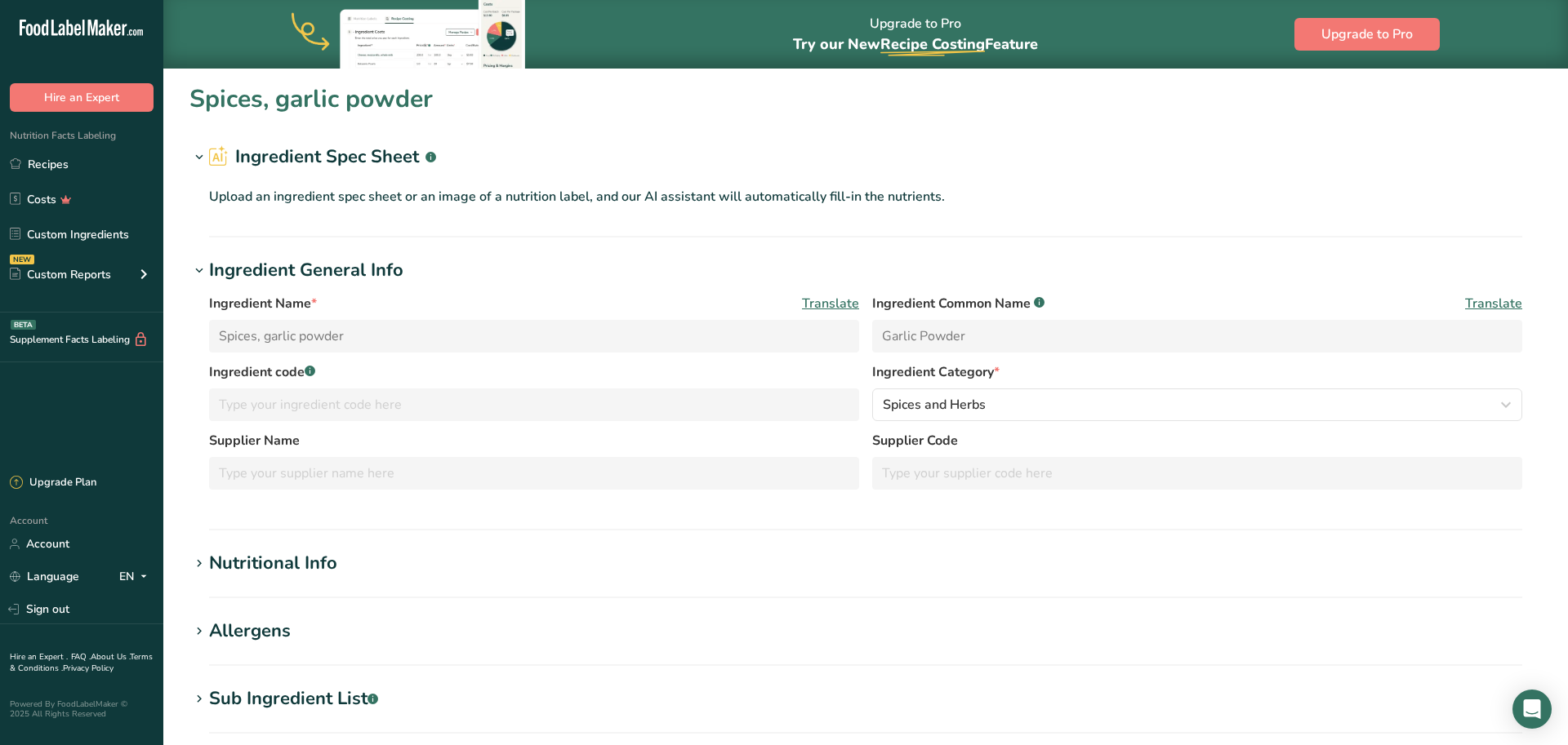
click at [294, 557] on div "Nutritional Info" at bounding box center [273, 563] width 128 height 27
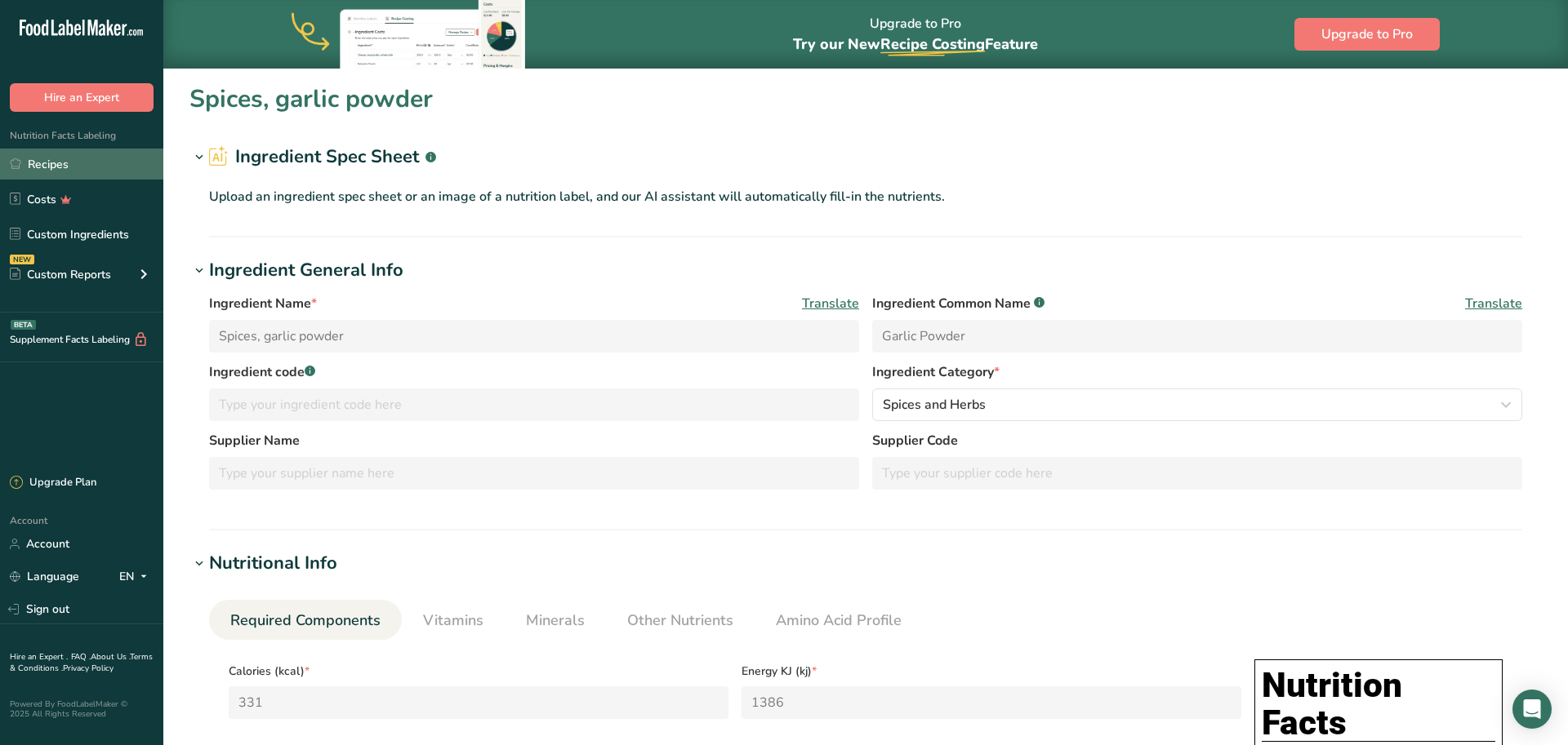
click at [54, 160] on link "Recipes" at bounding box center [82, 164] width 164 height 31
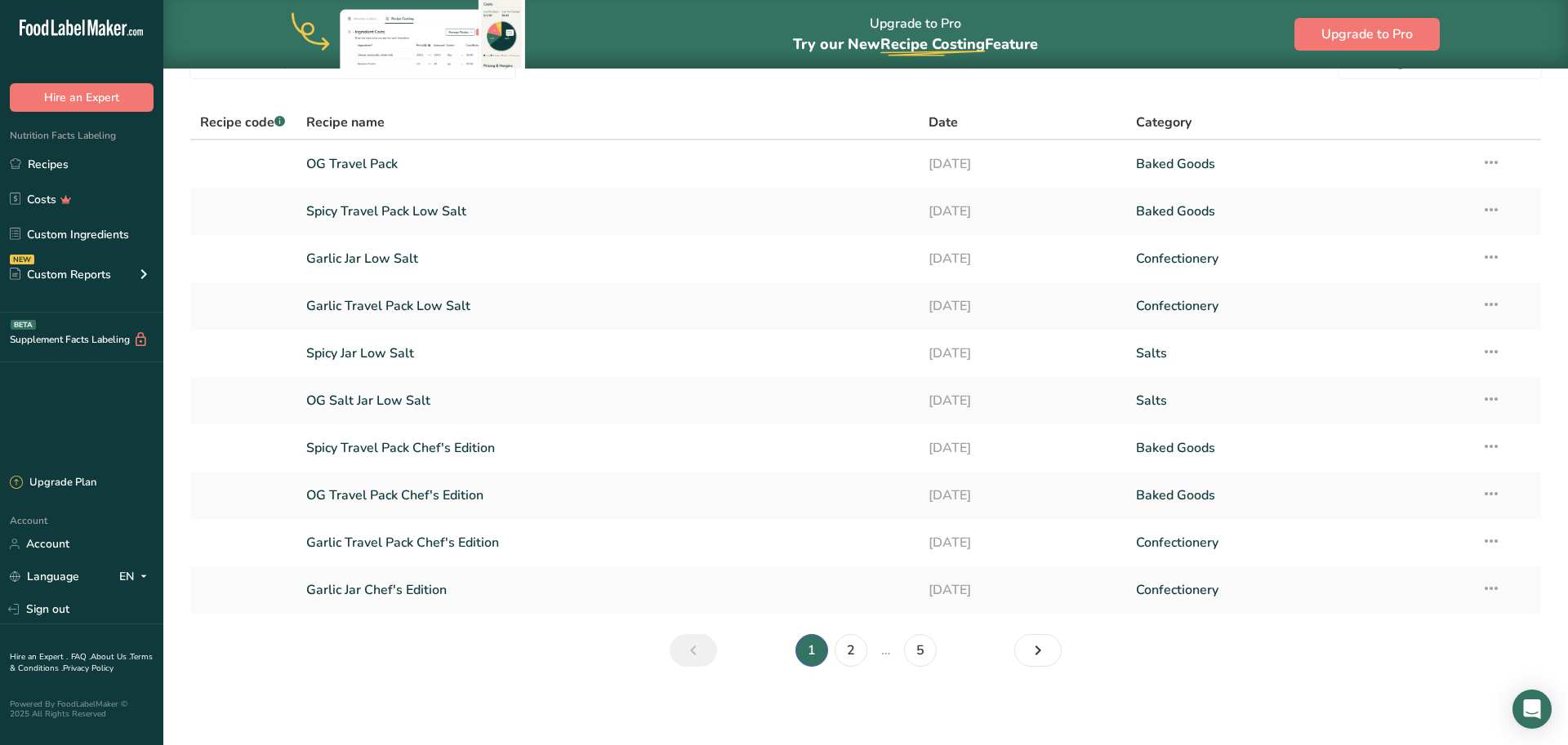
scroll to position [84, 0]
click at [851, 645] on link "2" at bounding box center [851, 650] width 33 height 33
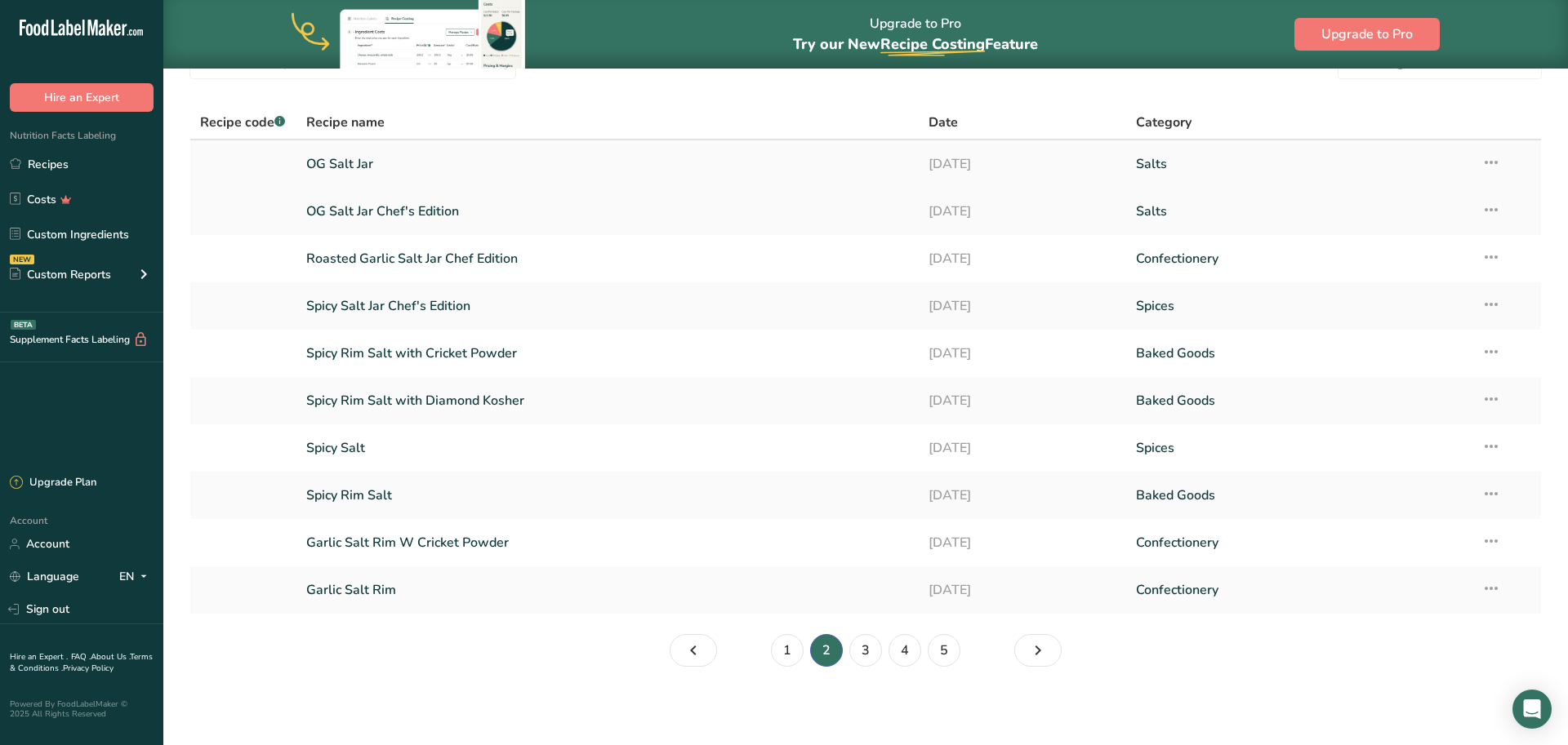
click at [350, 162] on link "OG Salt Jar" at bounding box center [607, 164] width 602 height 34
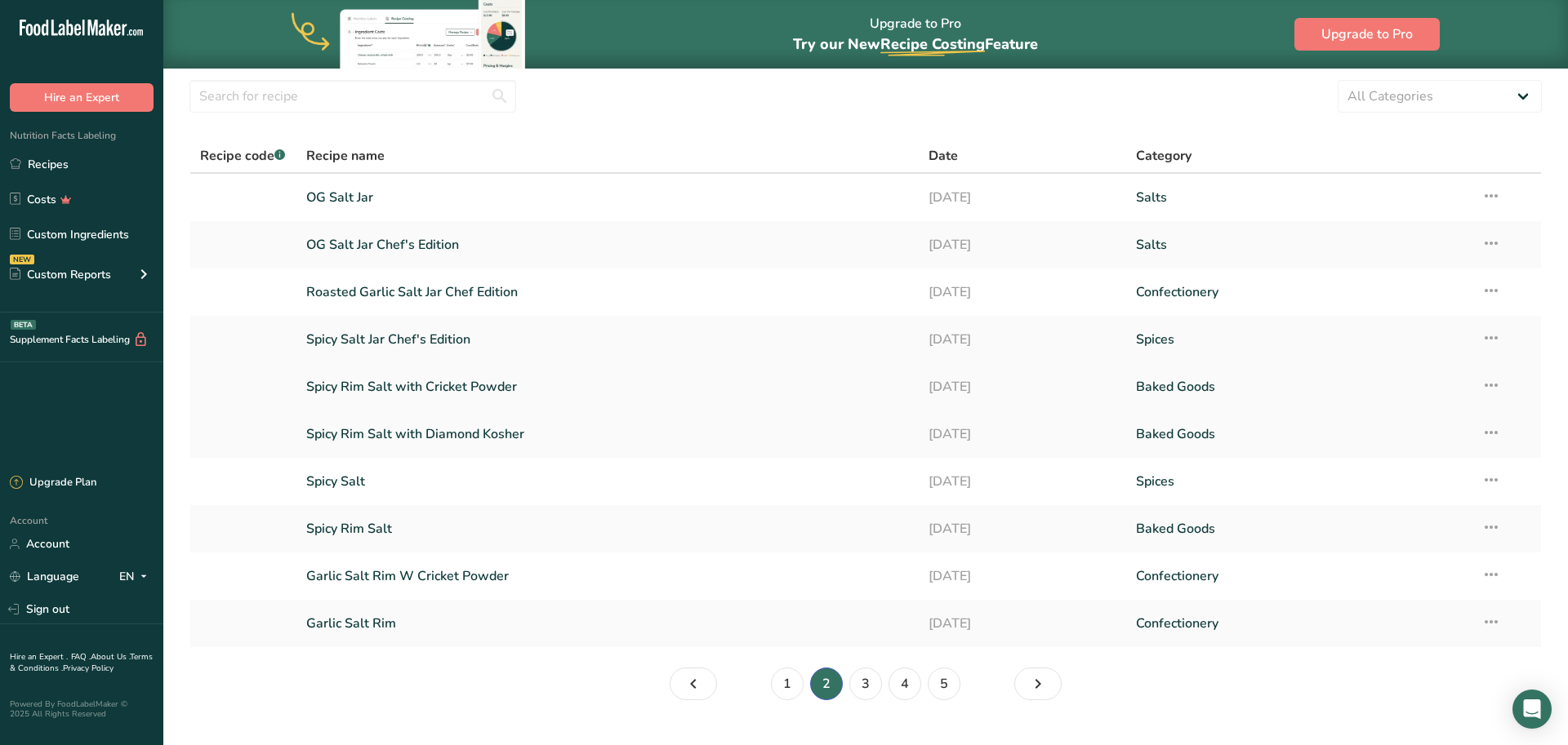
scroll to position [54, 0]
click at [867, 681] on link "3" at bounding box center [865, 680] width 33 height 33
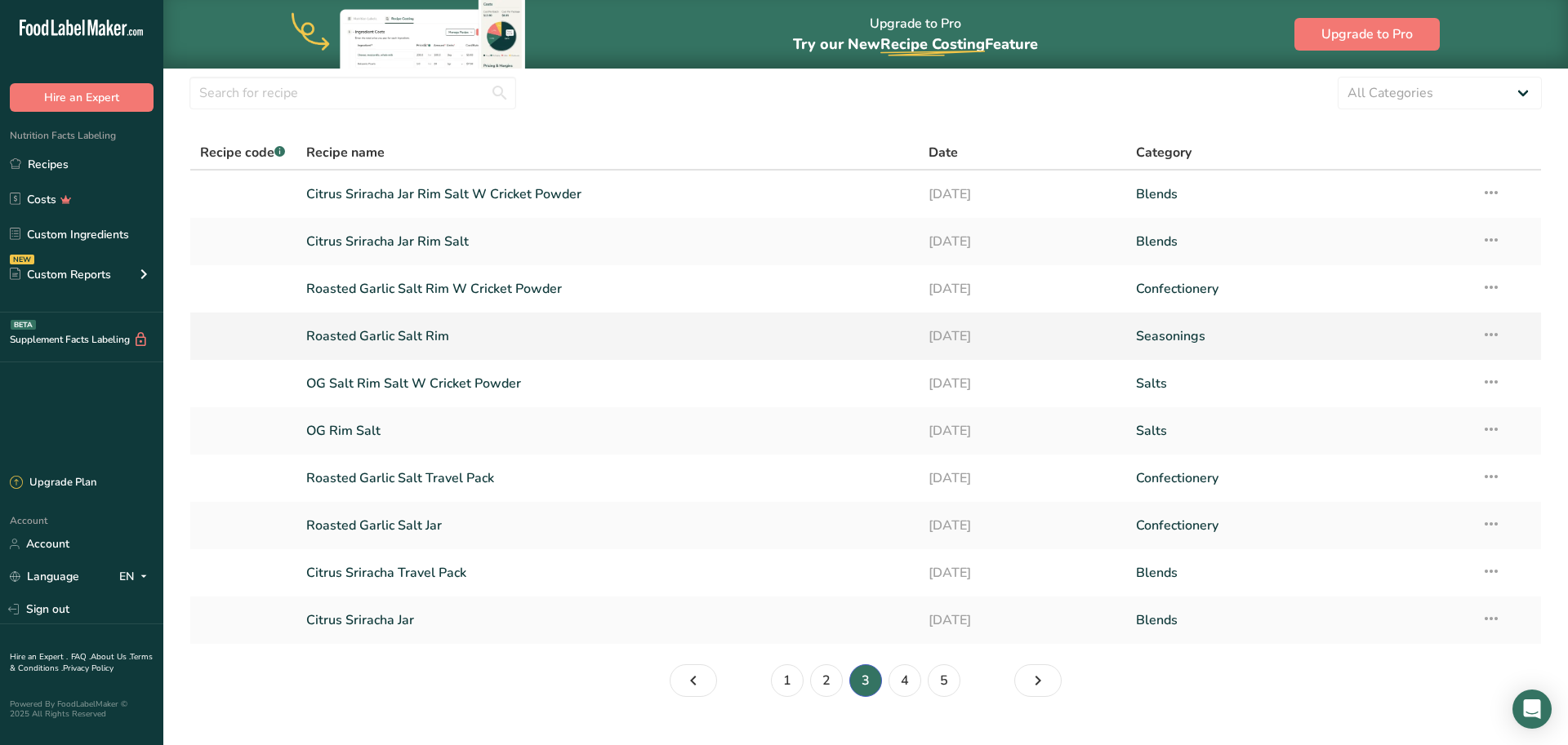
click at [421, 336] on link "Roasted Garlic Salt Rim" at bounding box center [607, 336] width 602 height 34
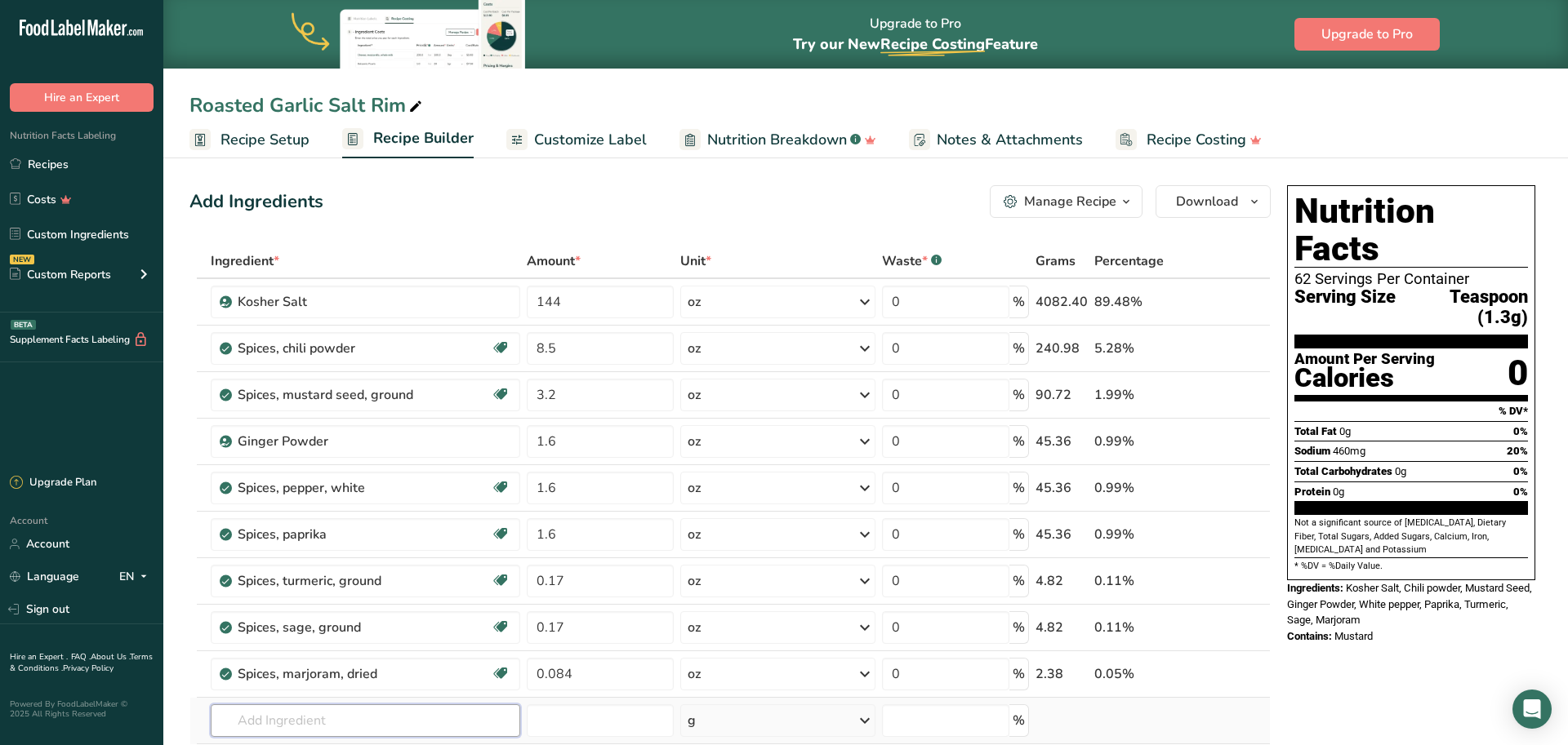
click at [385, 725] on input "text" at bounding box center [366, 720] width 310 height 33
type input "T"
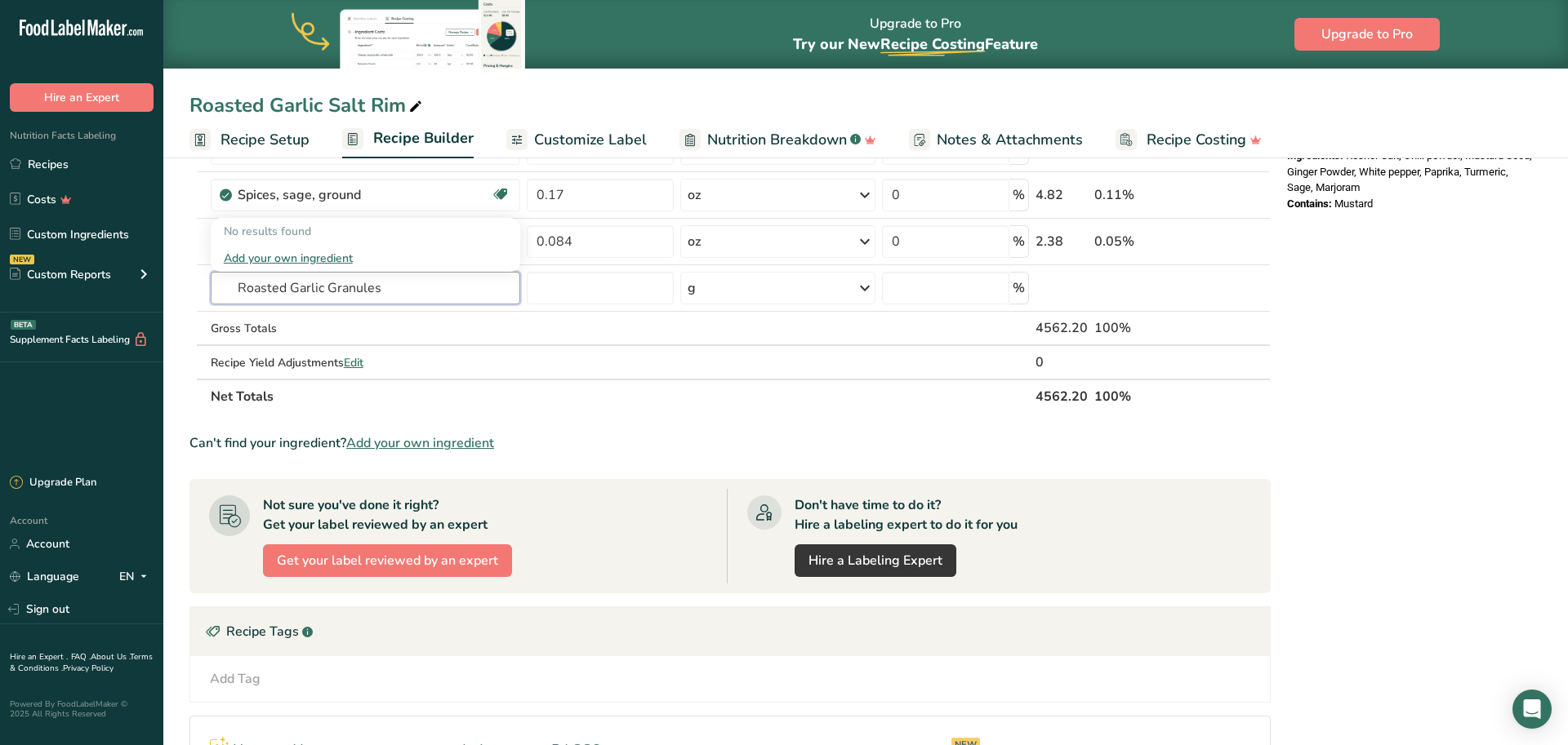
scroll to position [461, 0]
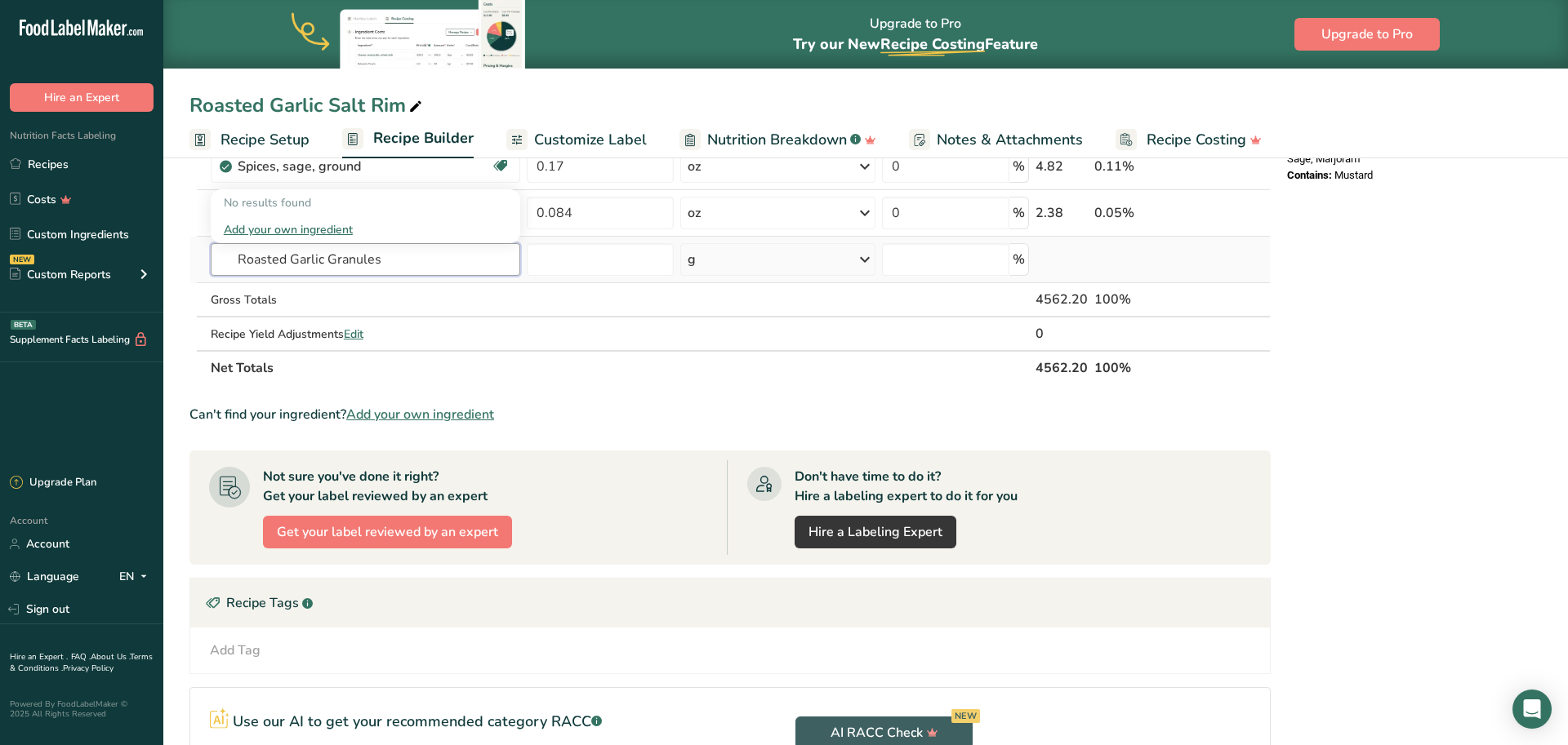
click at [498, 263] on input "Roasted Garlic Granules" at bounding box center [366, 259] width 310 height 33
type input "Roasted Garlic Granules"
click at [326, 228] on div "Add your own ingredient" at bounding box center [366, 230] width 284 height 17
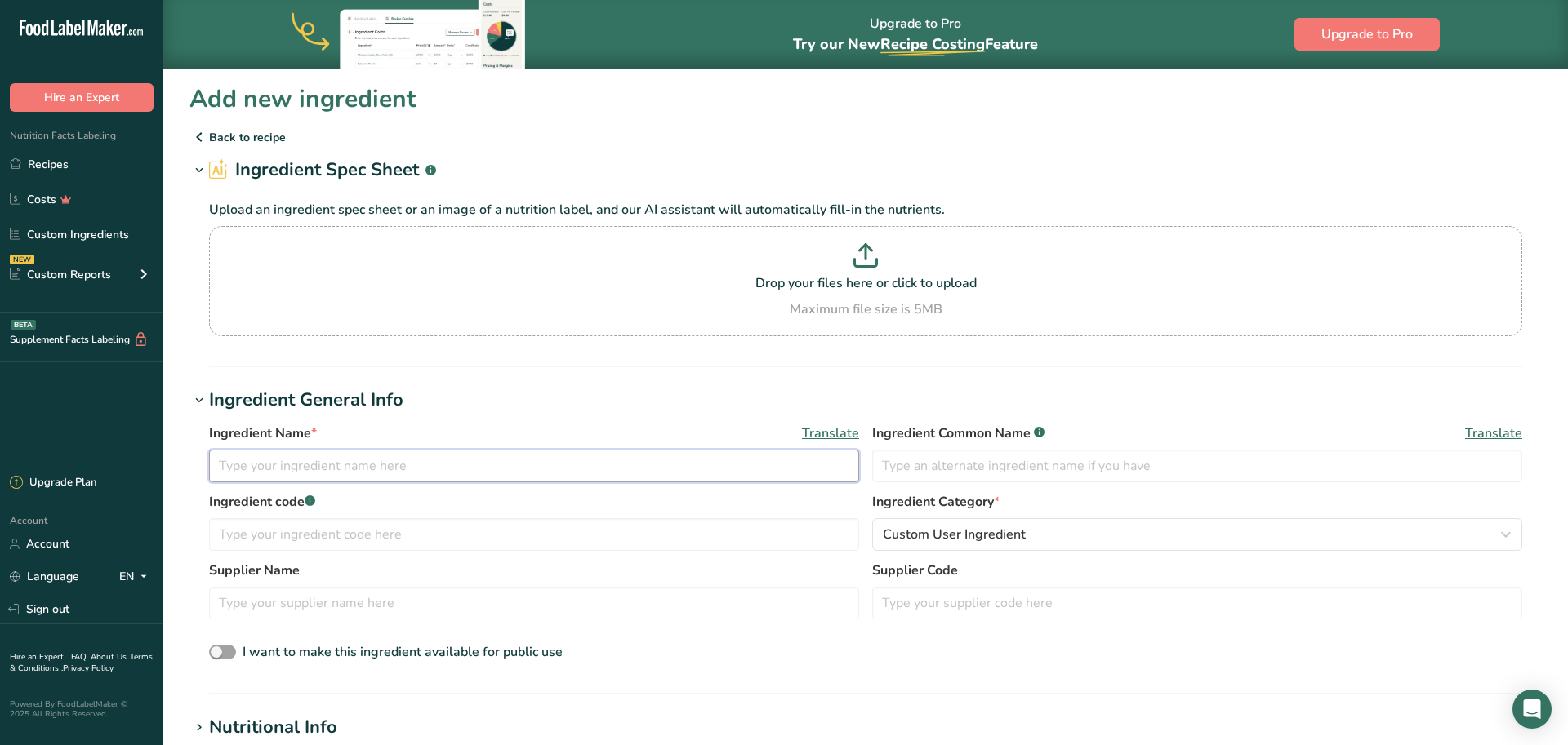
click at [409, 471] on input "text" at bounding box center [533, 466] width 649 height 33
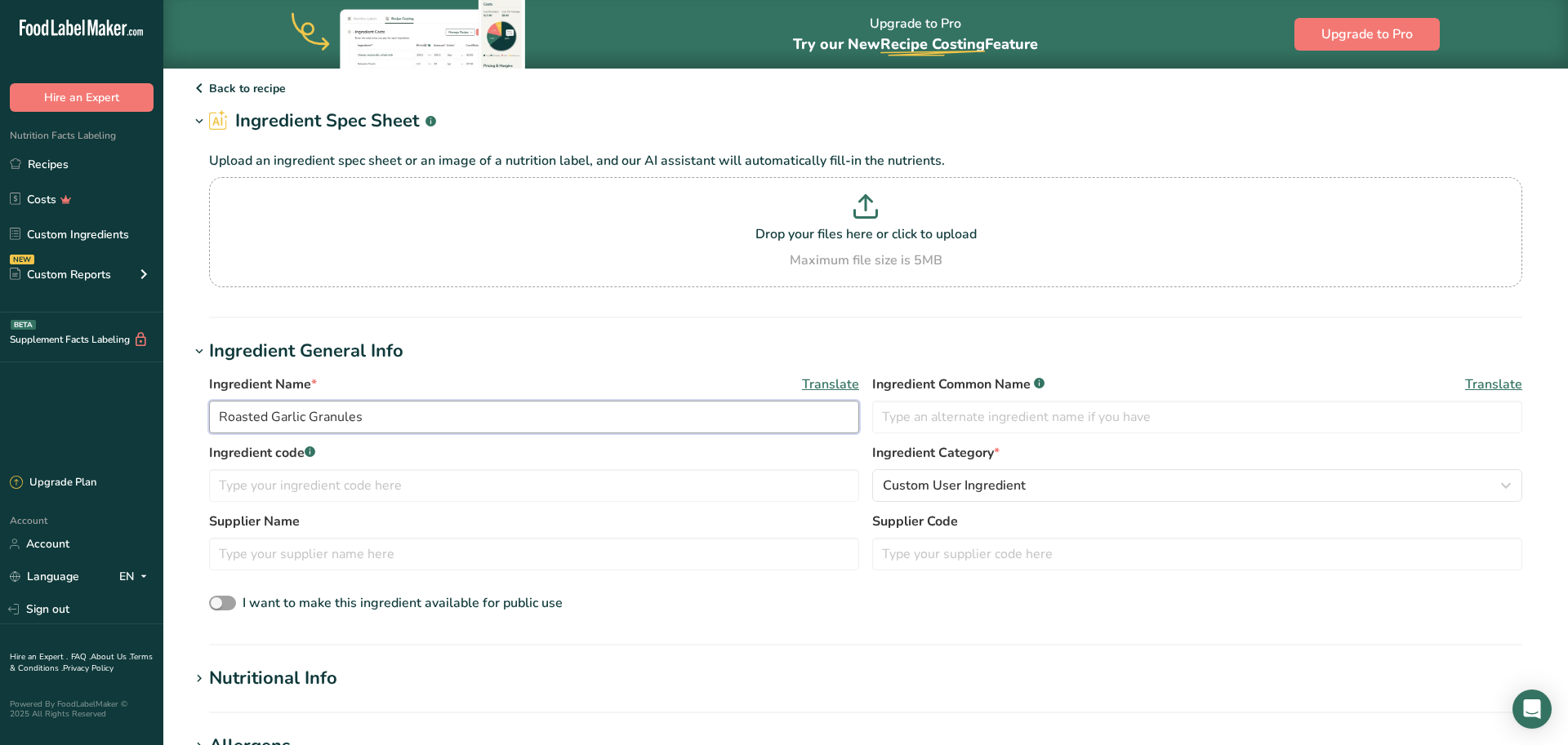
scroll to position [53, 0]
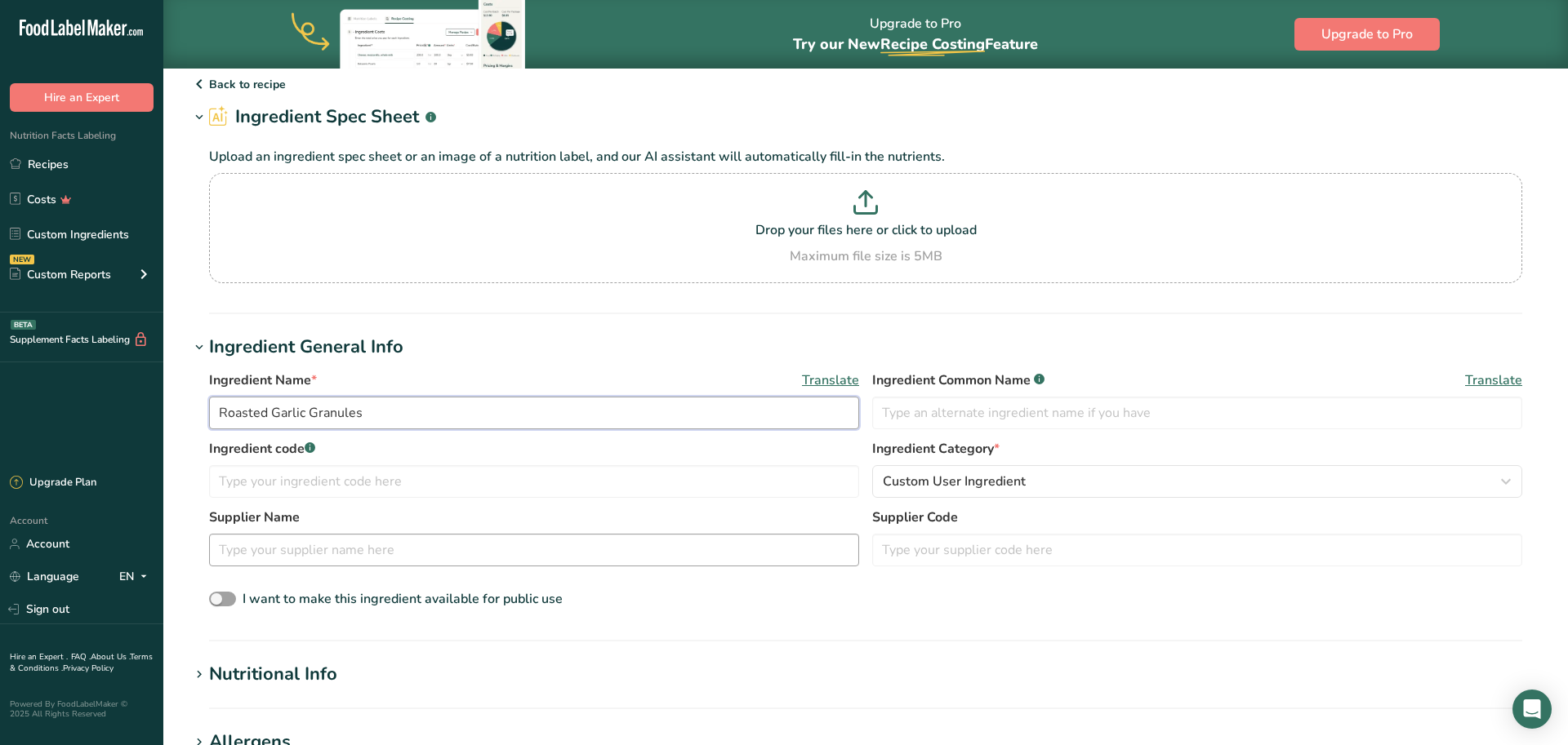
type input "Roasted Garlic Granules"
click at [586, 540] on input "text" at bounding box center [533, 550] width 649 height 33
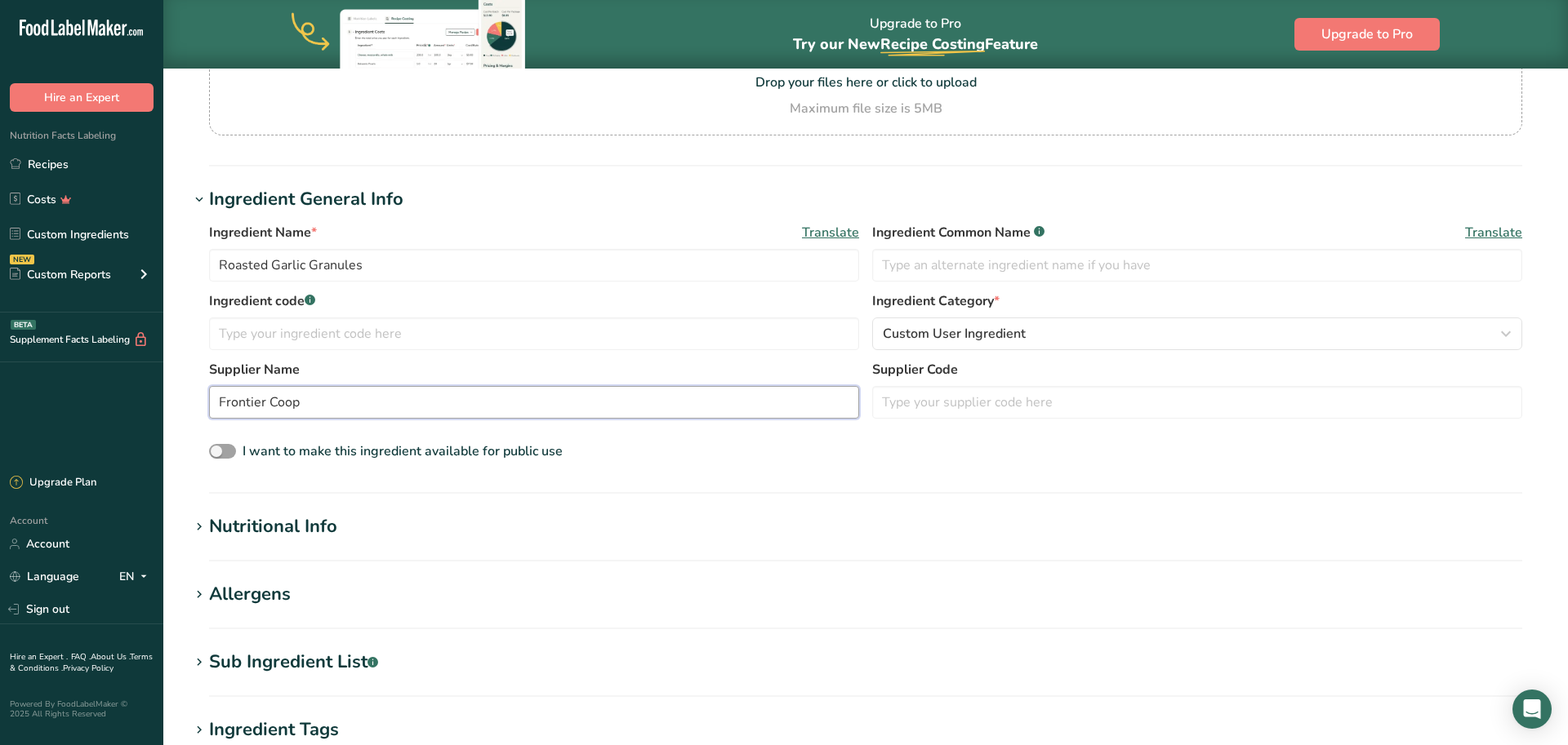
scroll to position [217, 0]
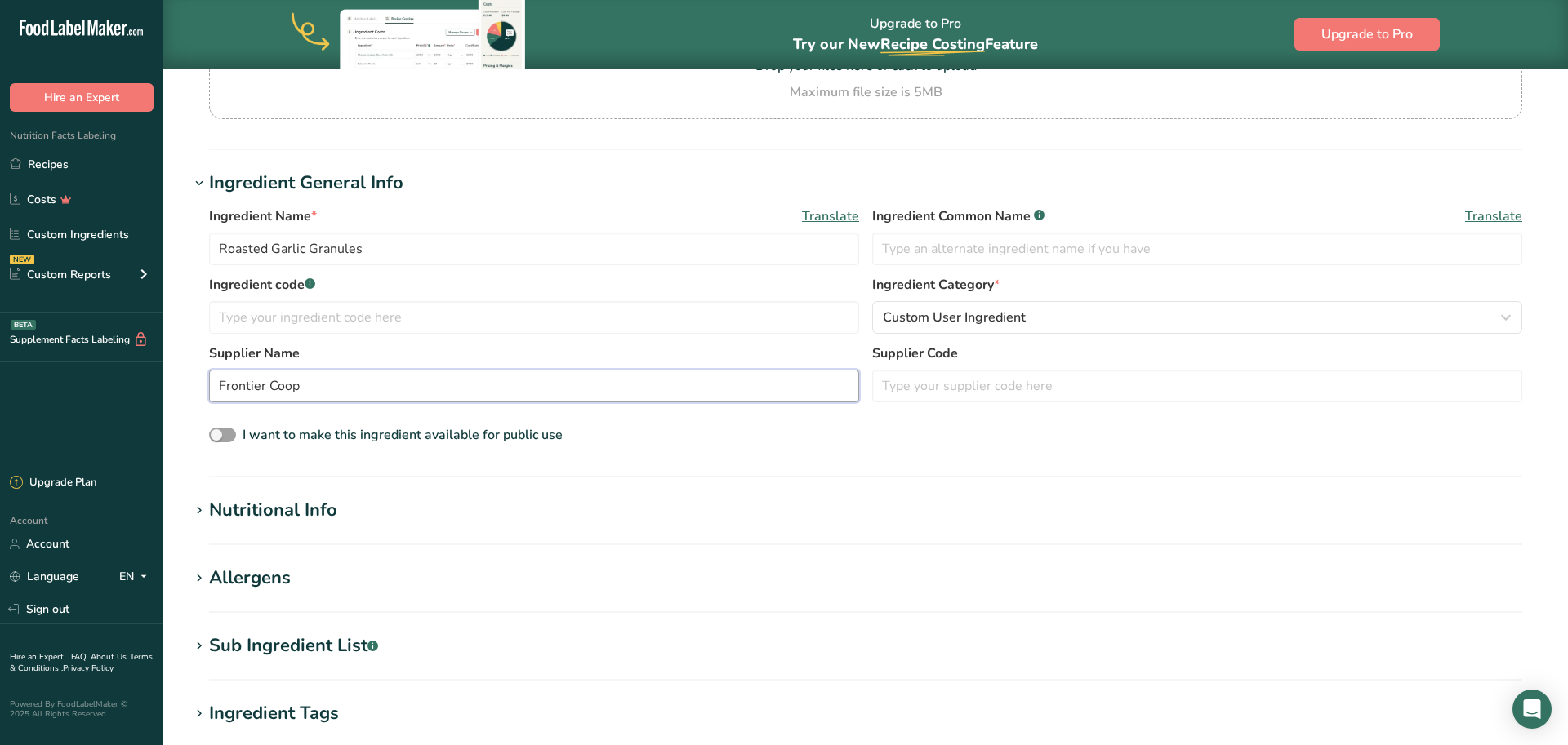
type input "Frontier Coop"
click at [271, 489] on section "Add new ingredient Back to recipe Ingredient Spec Sheet .a-a{fill:#347362;}.b-a…" at bounding box center [865, 440] width 1404 height 1179
click at [271, 496] on section "Add new ingredient Back to recipe Ingredient Spec Sheet .a-a{fill:#347362;}.b-a…" at bounding box center [865, 440] width 1404 height 1179
click at [276, 510] on div "Nutritional Info" at bounding box center [273, 510] width 128 height 27
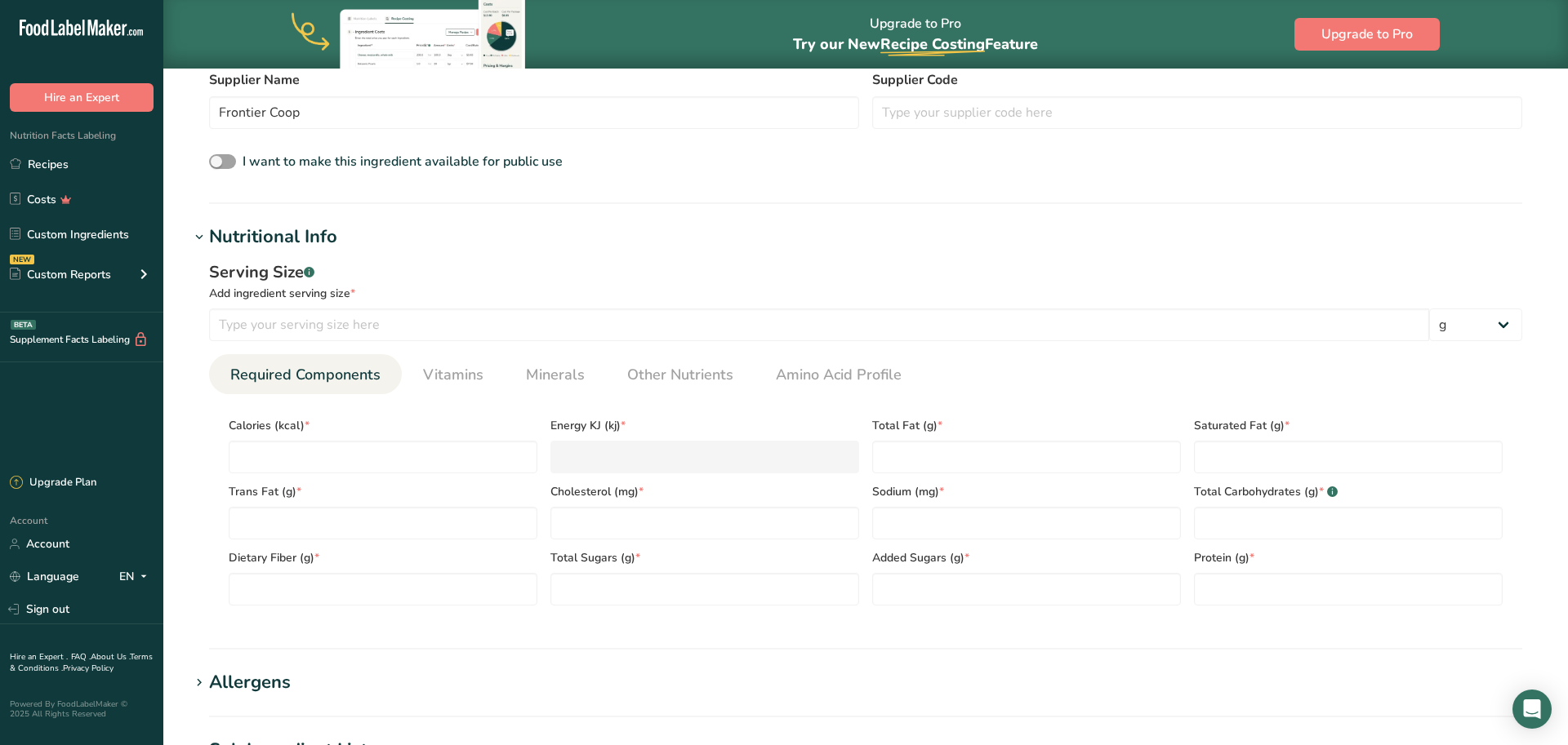
scroll to position [529, 0]
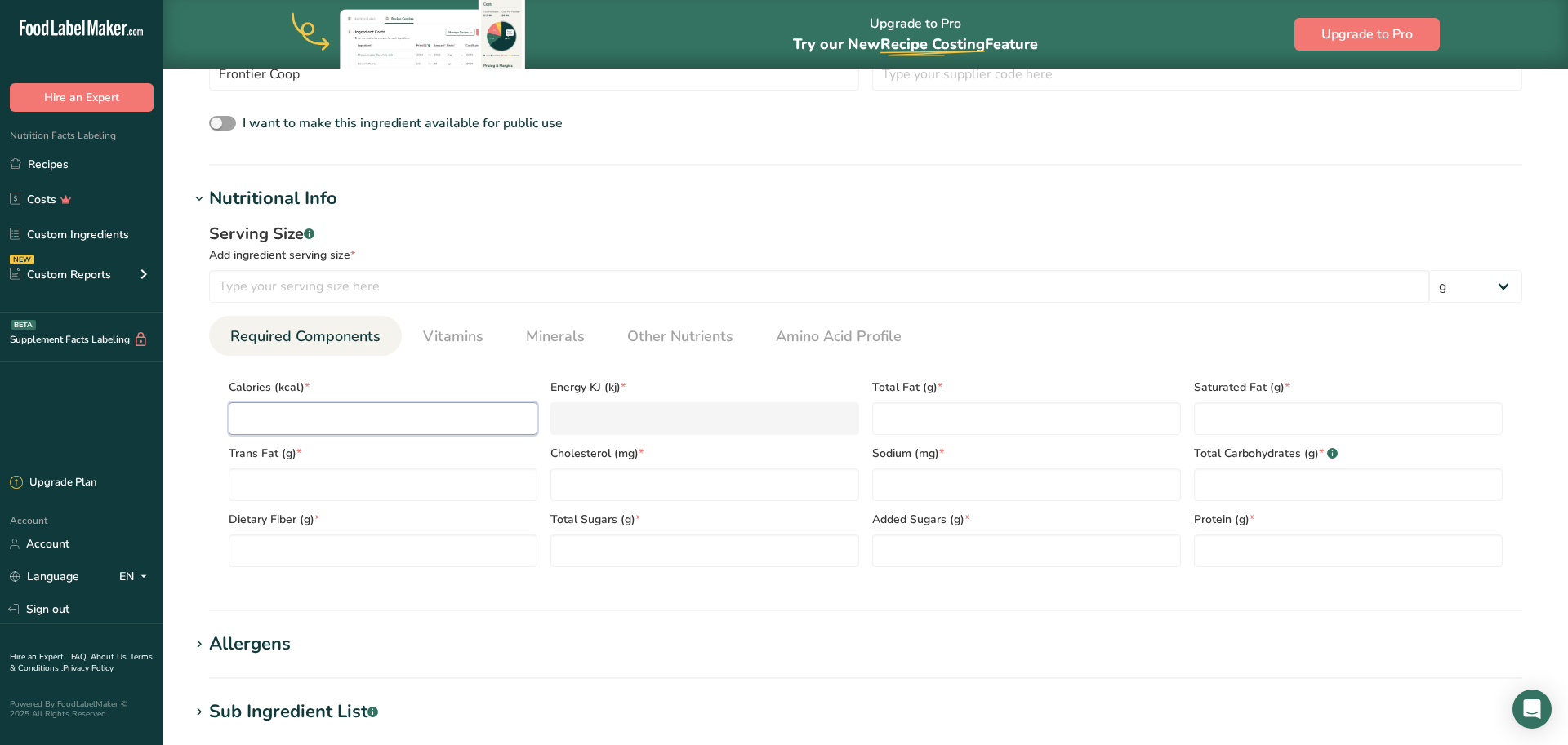
click at [276, 423] on input "number" at bounding box center [382, 418] width 308 height 33
type input "0"
type KJ "0"
type input "0"
click at [269, 490] on Fat "number" at bounding box center [382, 485] width 308 height 33
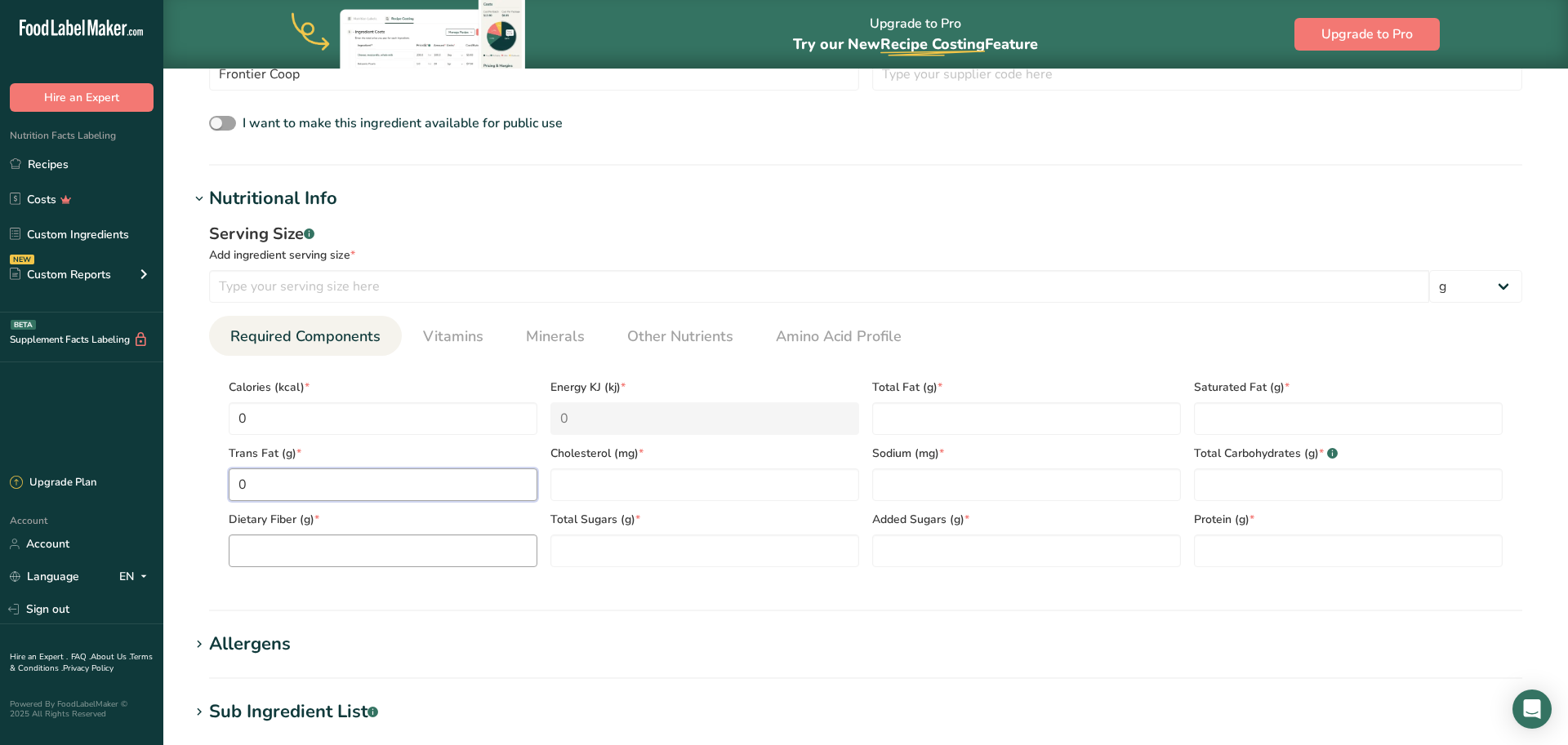
type Fat "0"
click at [259, 561] on Fiber "number" at bounding box center [382, 551] width 308 height 33
type Fiber "0"
click at [580, 560] on Sugars "number" at bounding box center [704, 551] width 308 height 33
type Sugars "0"
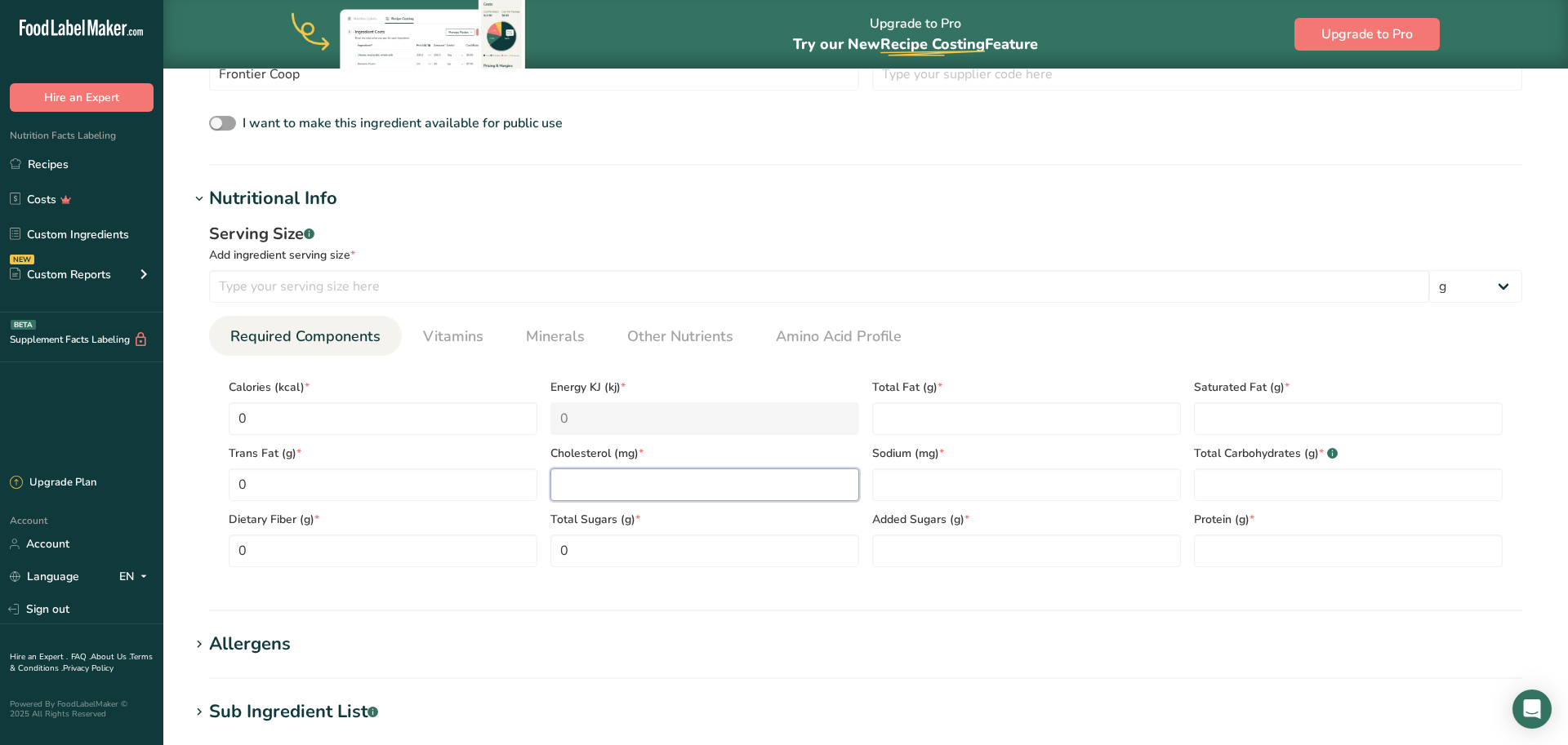
click at [572, 483] on input "number" at bounding box center [704, 485] width 308 height 33
type input "0"
click at [934, 413] on Fat "number" at bounding box center [1026, 418] width 308 height 33
type Fat "0"
click at [926, 477] on input "number" at bounding box center [1026, 485] width 308 height 33
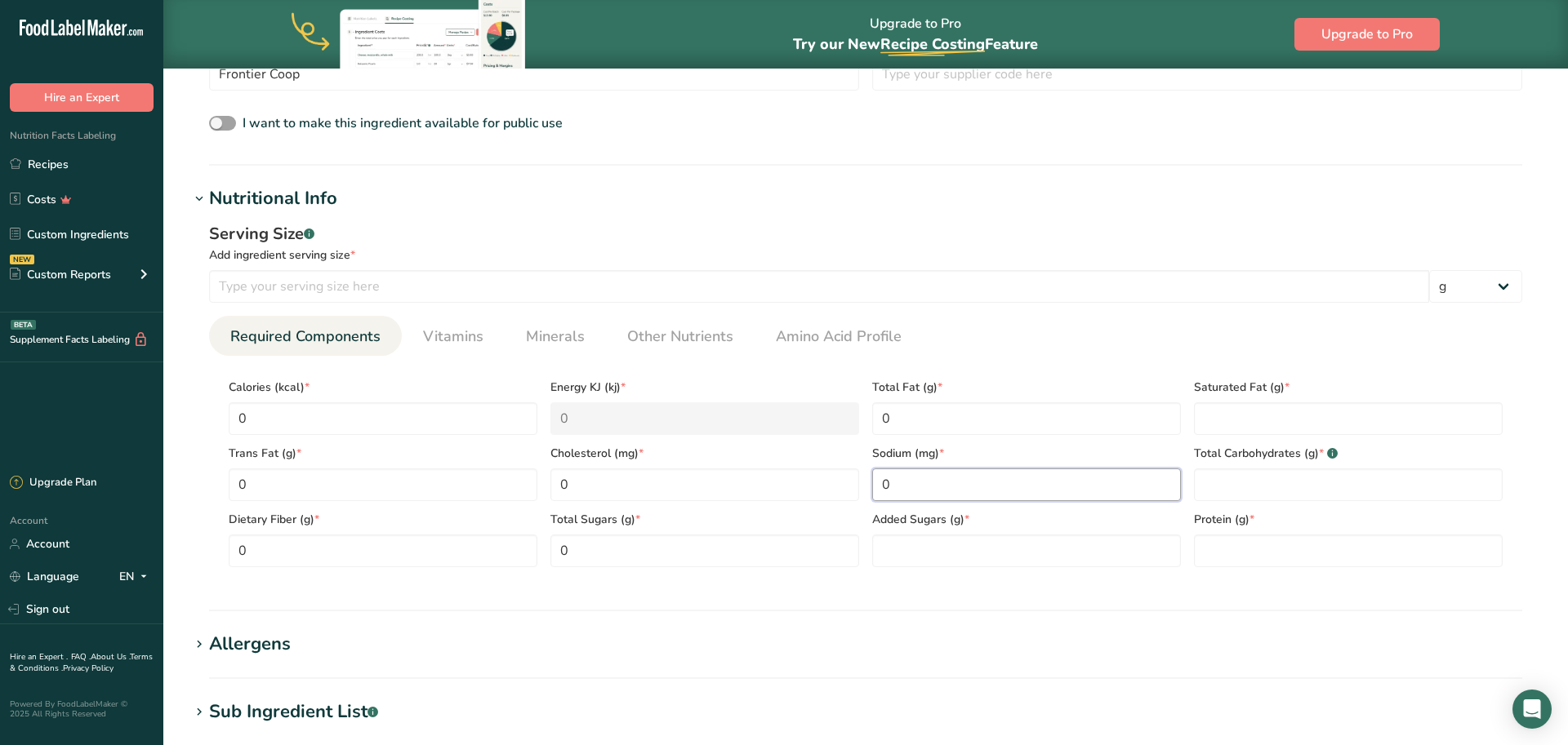
type input "0"
click at [909, 569] on section "Calories (kcal) * 0 Energy KJ (kj) * 0 Total Fat (g) * 0 Saturated Fat (g) * Tr…" at bounding box center [865, 468] width 1313 height 225
click at [905, 553] on Sugars "number" at bounding box center [1026, 551] width 308 height 33
type Sugars "0"
click at [1254, 417] on Fat "0" at bounding box center [1347, 418] width 308 height 33
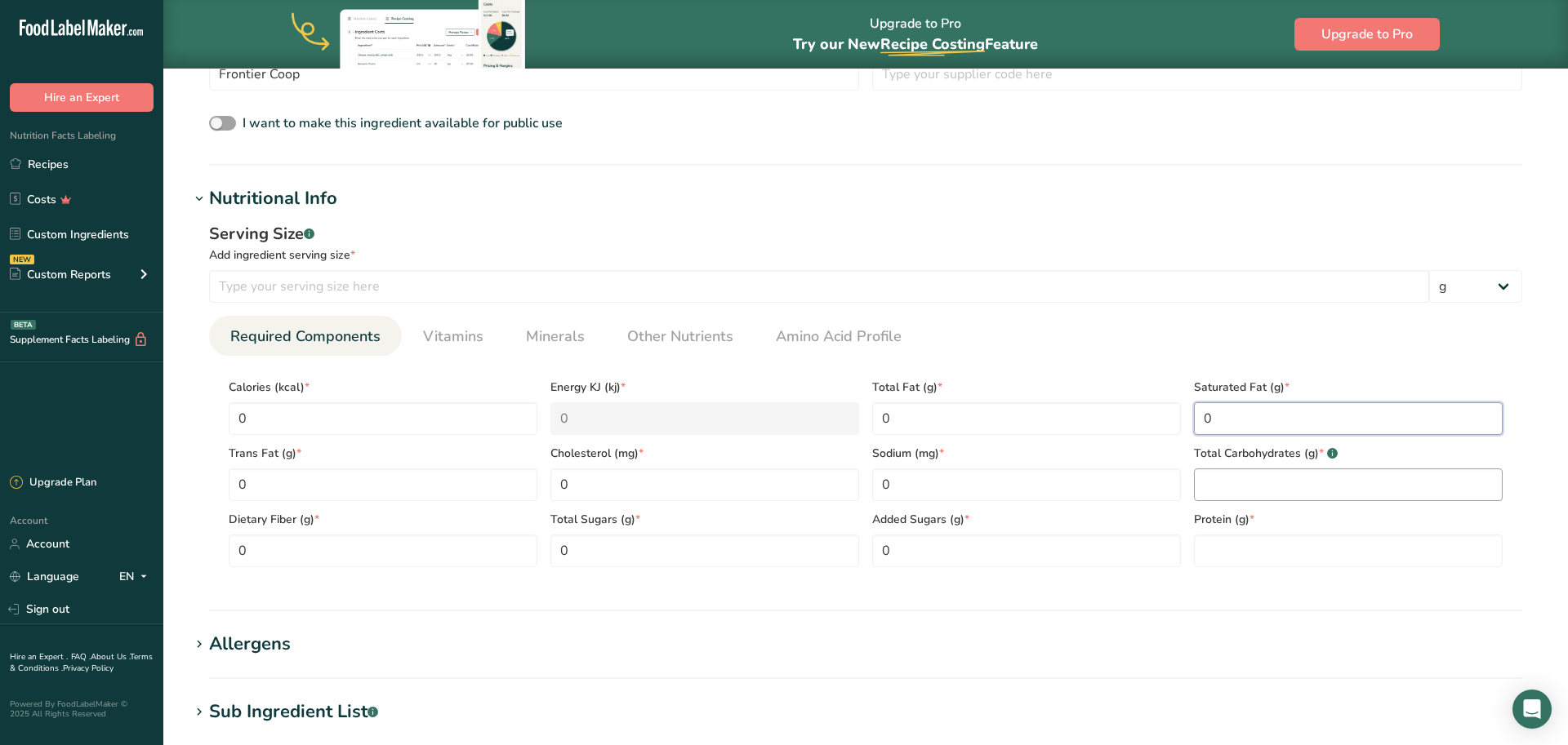
type Fat "0"
click at [1252, 473] on Carbohydrates "0" at bounding box center [1347, 485] width 308 height 33
type Carbohydrates "0"
click at [1245, 538] on input "number" at bounding box center [1347, 551] width 308 height 33
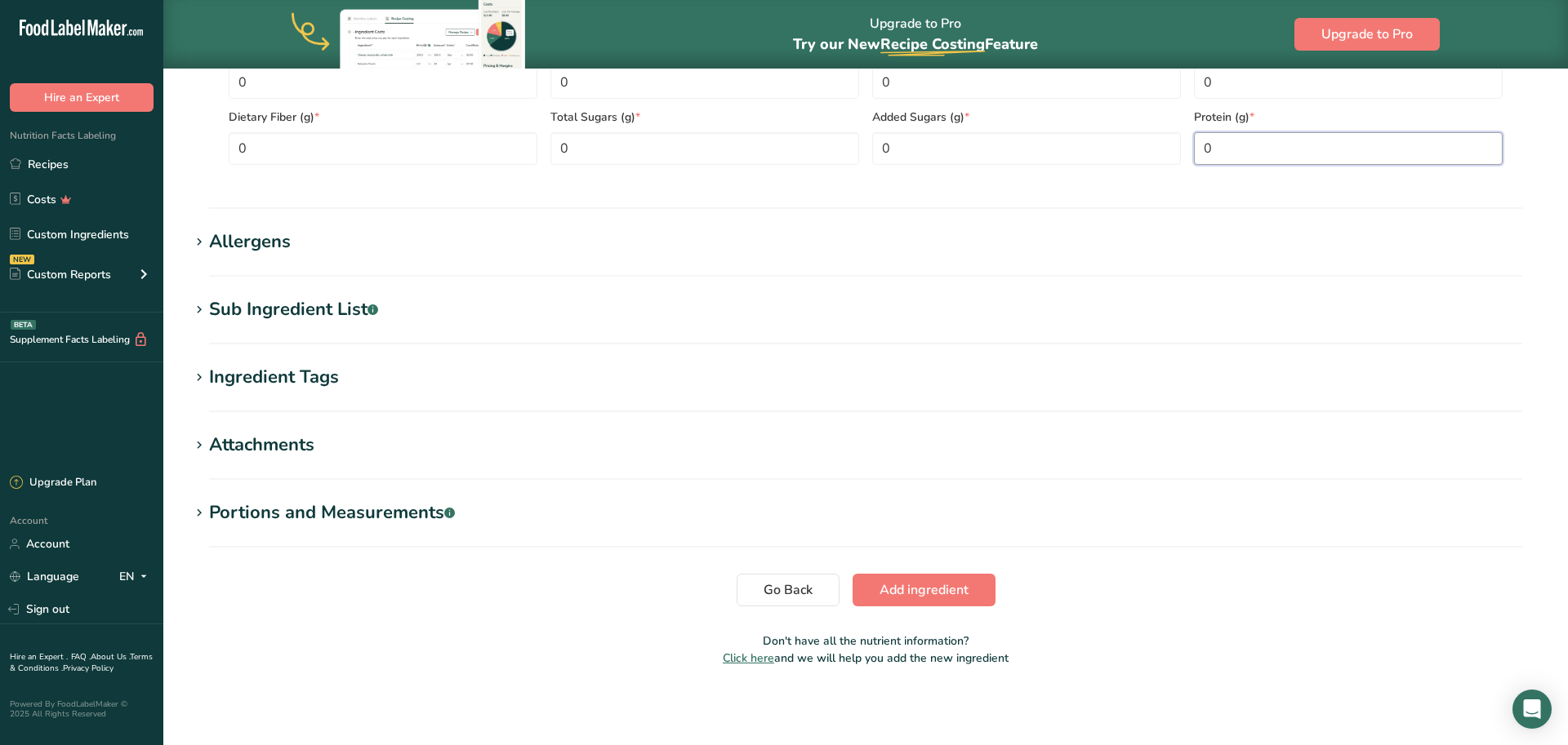
scroll to position [931, 0]
type input "0"
click at [919, 578] on button "Add ingredient" at bounding box center [923, 589] width 143 height 33
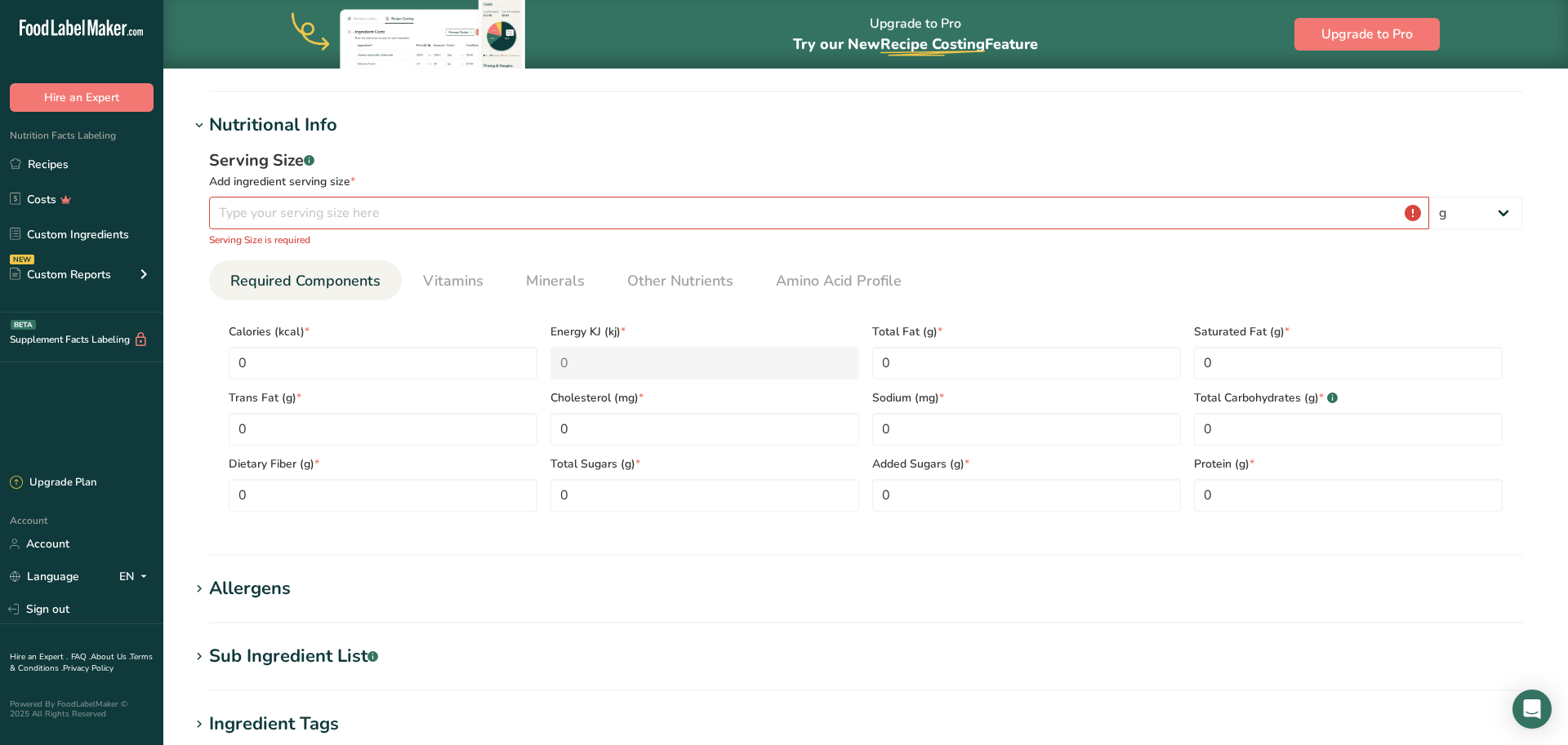
scroll to position [92, 0]
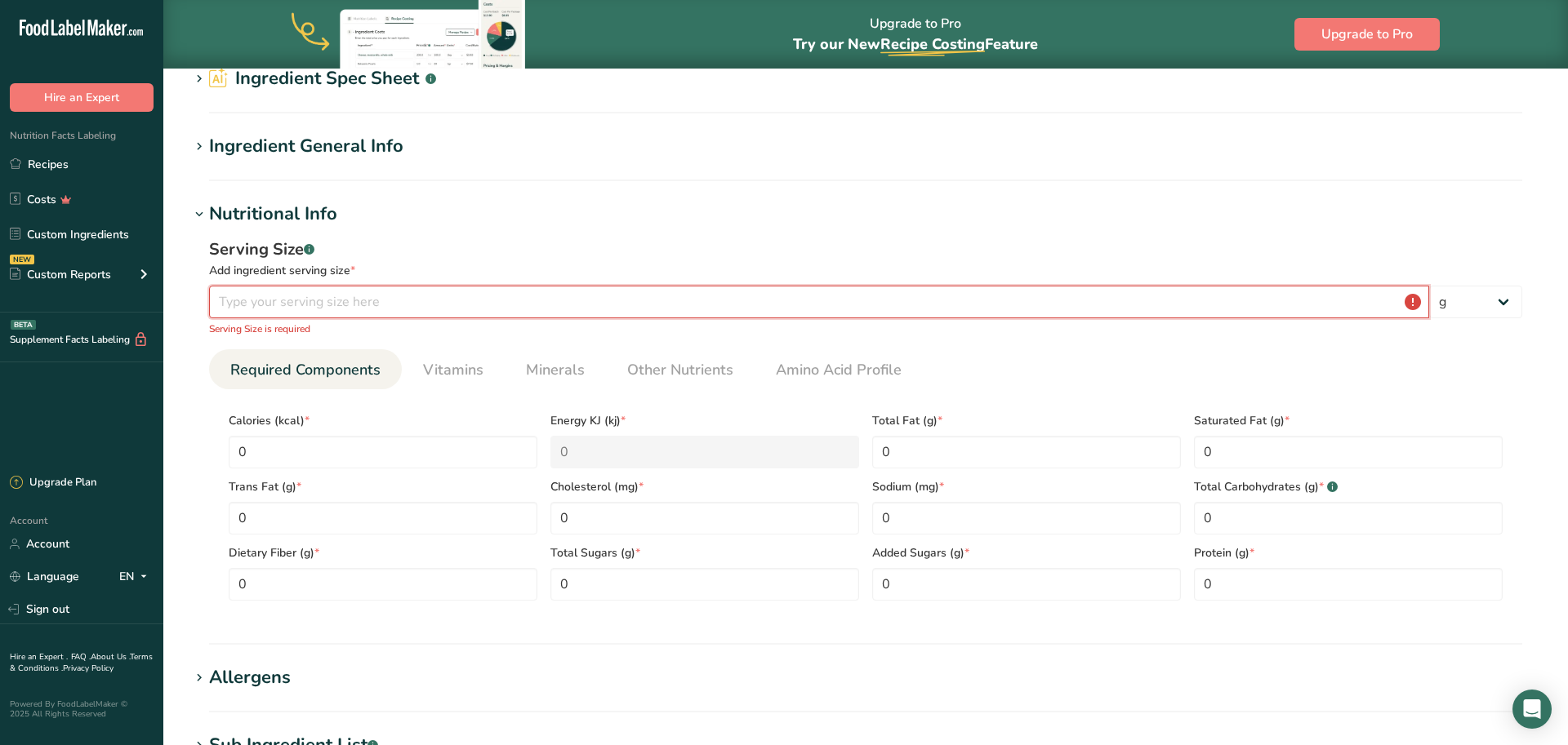
click at [1411, 313] on input "number" at bounding box center [819, 302] width 1220 height 33
select select "5"
click at [1413, 305] on input "number" at bounding box center [819, 302] width 1220 height 33
click at [1413, 305] on input "number" at bounding box center [819, 302] width 1220 height 33
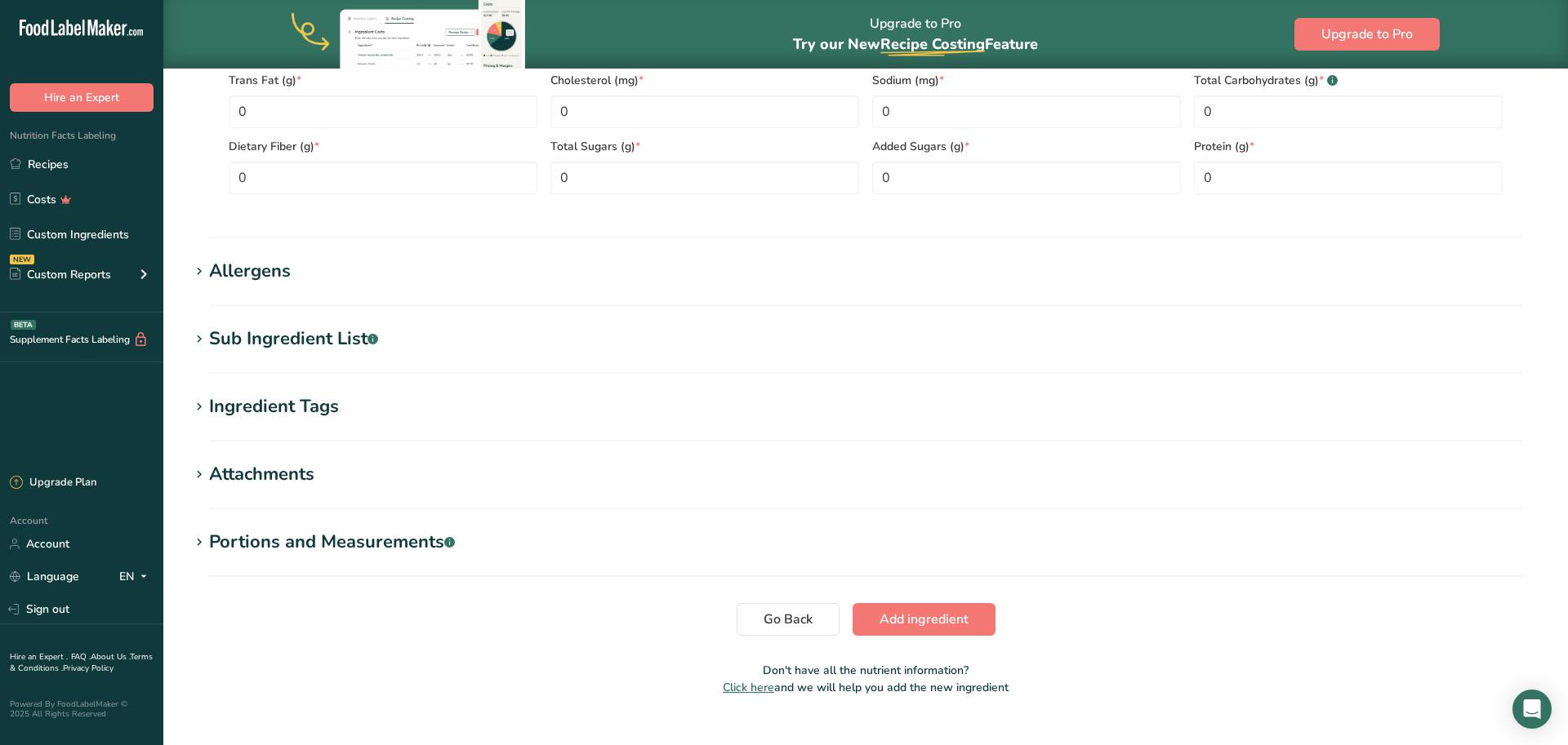
scroll to position [509, 0]
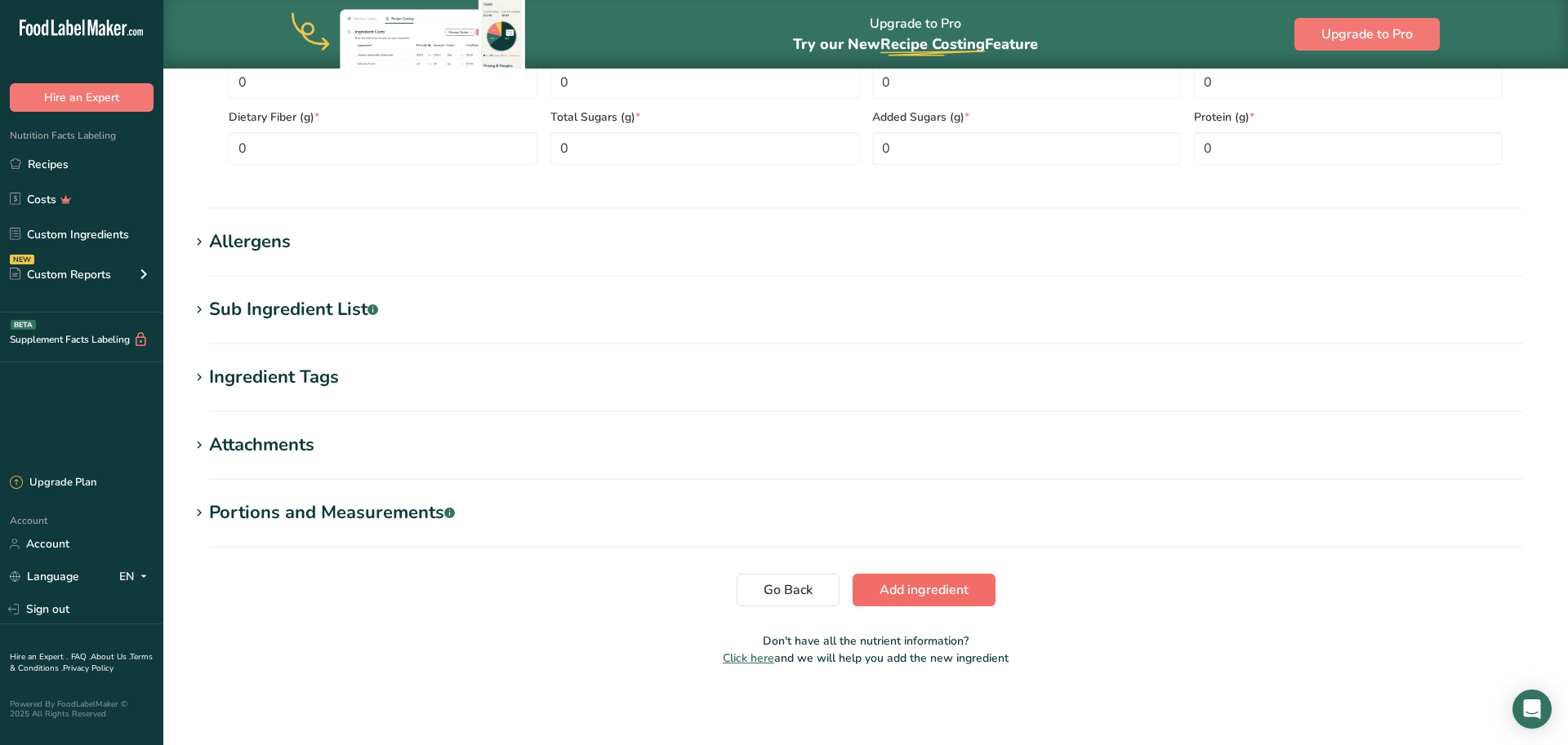
type input "8"
click at [906, 589] on span "Add ingredient" at bounding box center [923, 590] width 89 height 20
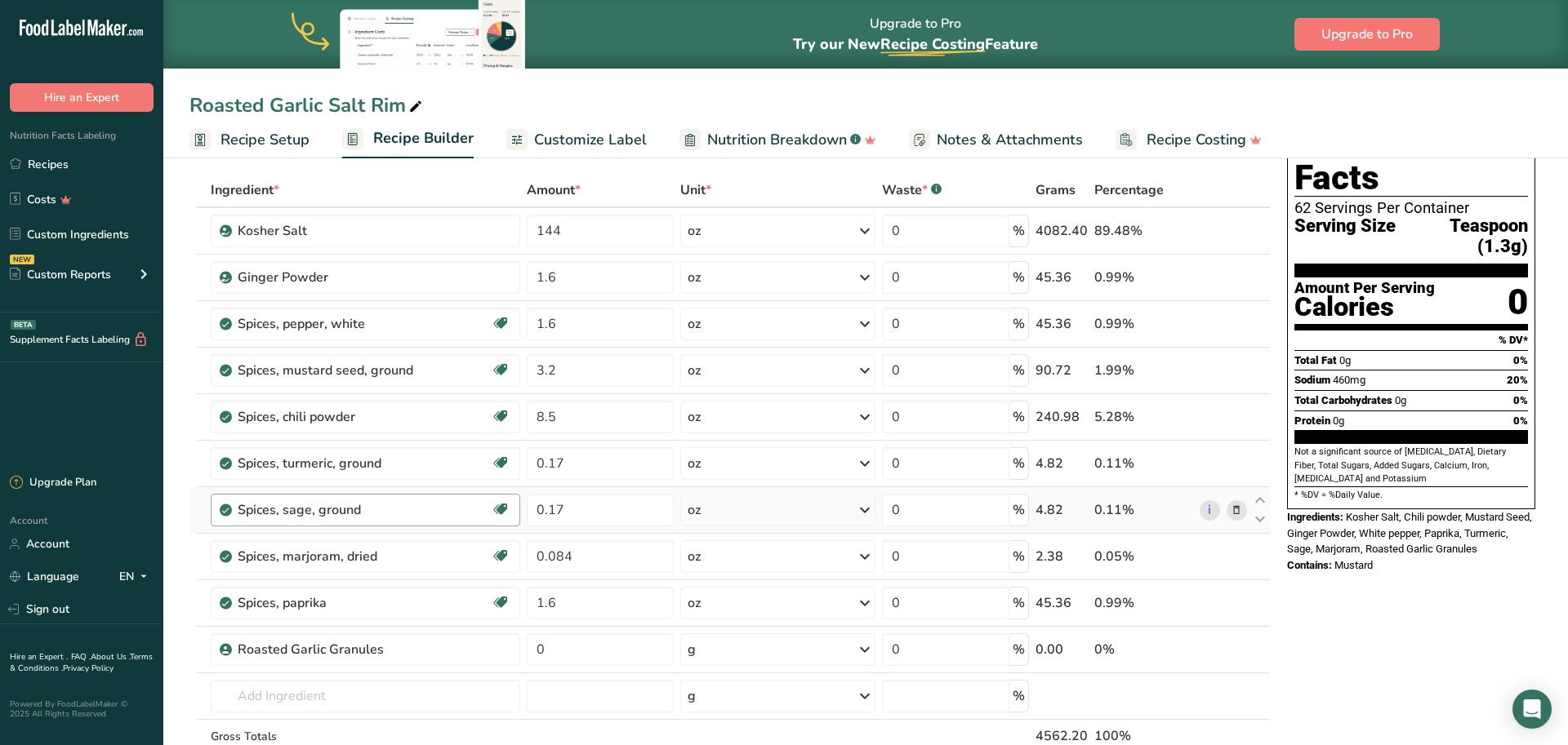
scroll to position [78, 0]
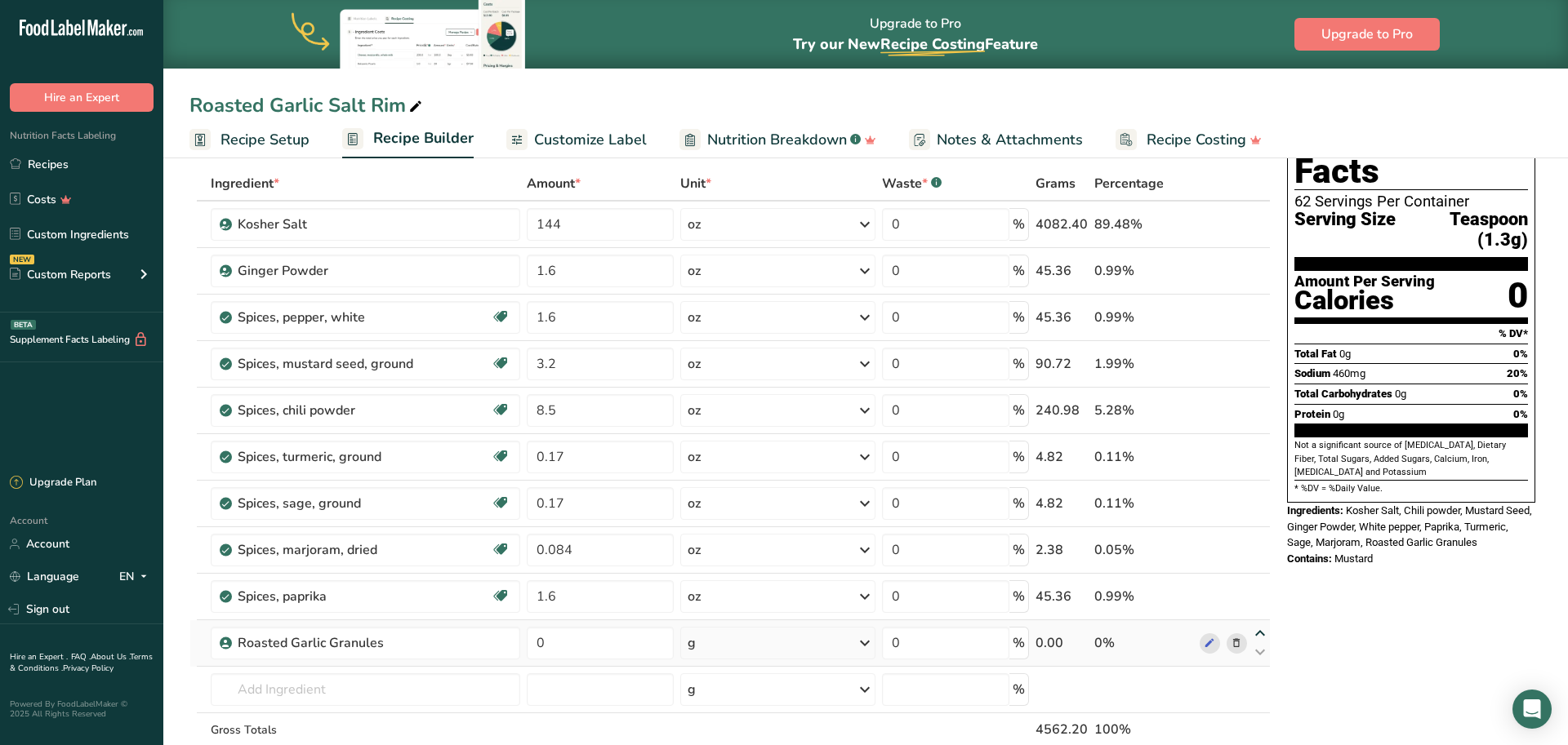
click at [1256, 632] on icon at bounding box center [1260, 634] width 20 height 12
type input "0"
type input "1.6"
click at [1262, 583] on icon at bounding box center [1260, 587] width 20 height 12
type input "0"
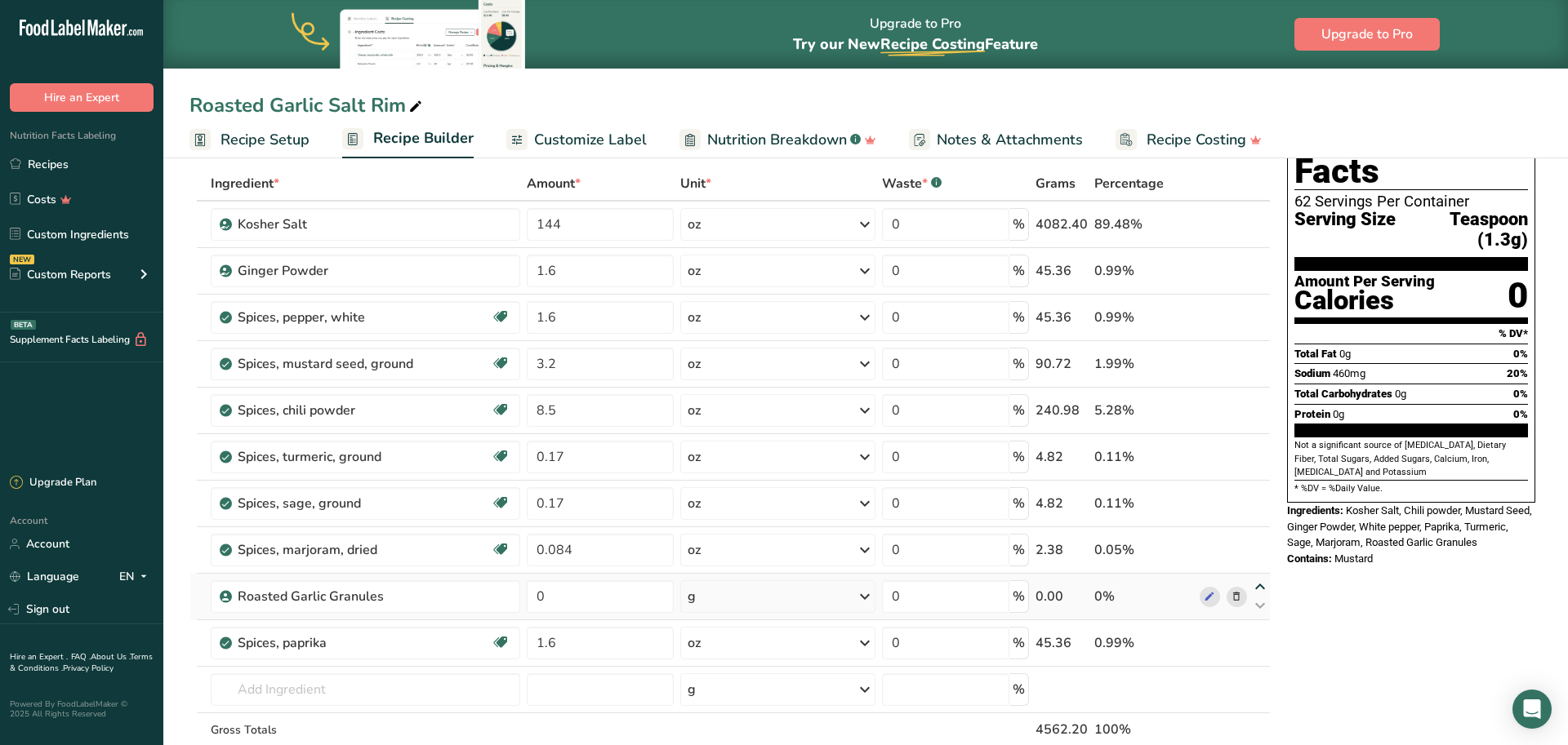
type input "0.084"
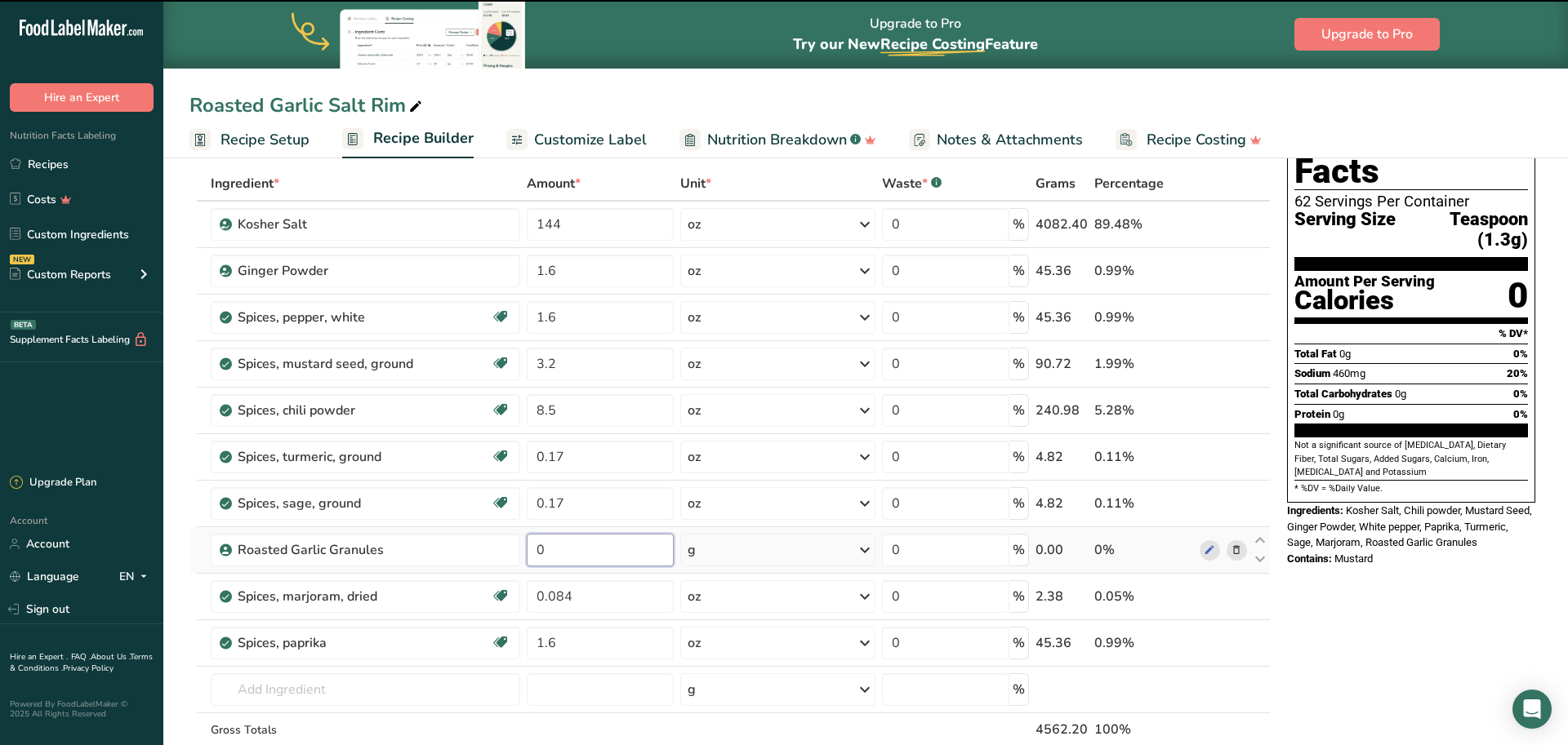
click at [569, 557] on input "0" at bounding box center [599, 550] width 147 height 33
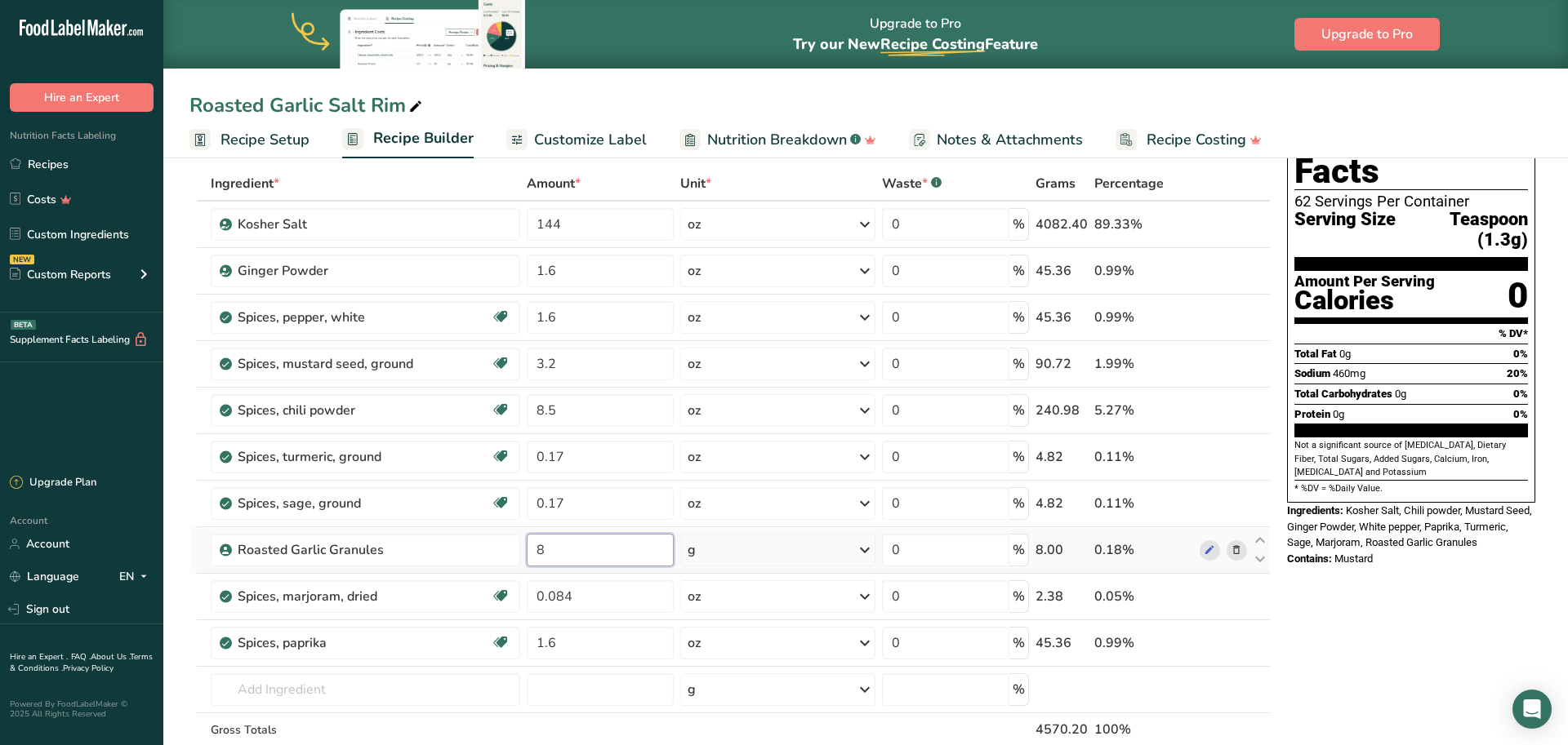
type input "8"
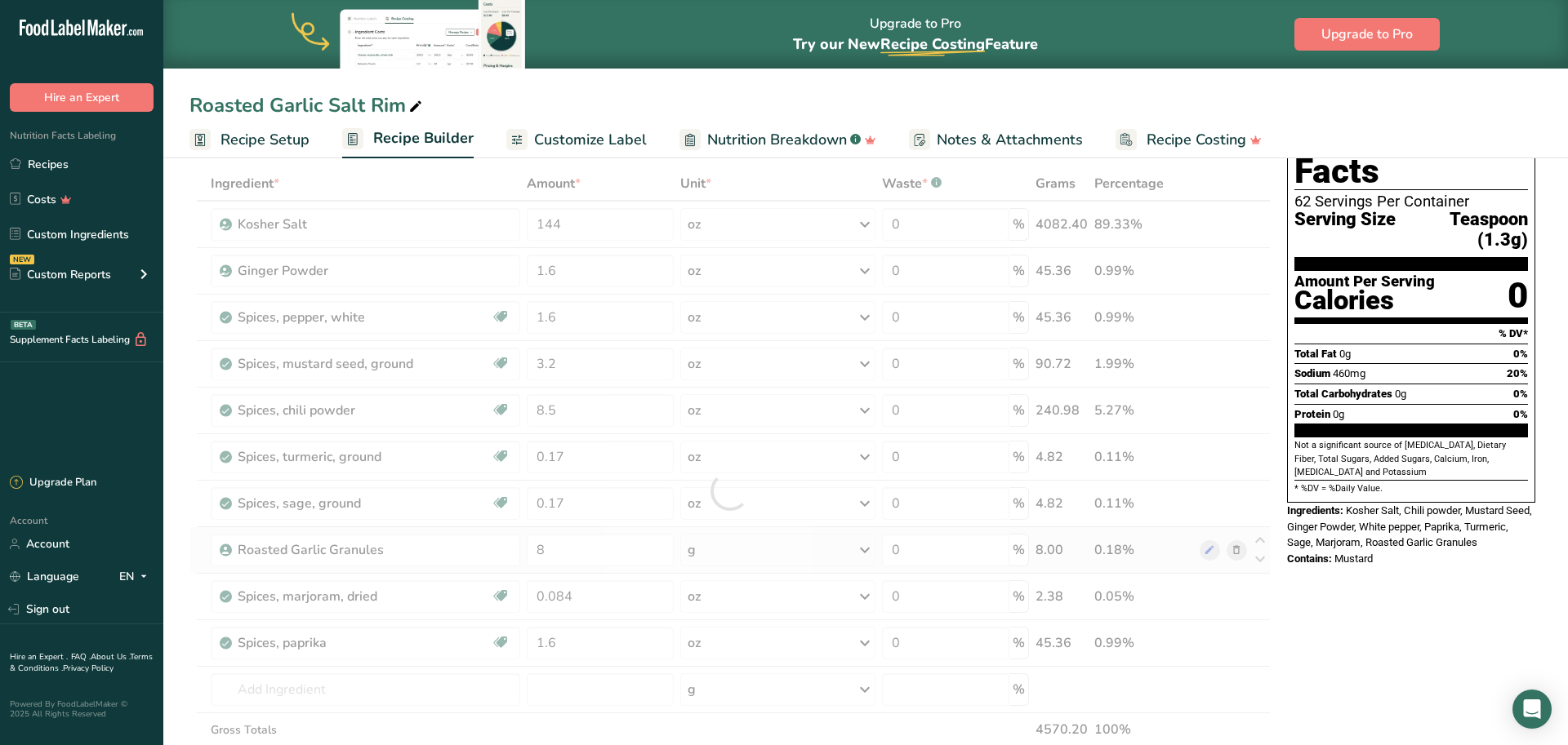
click at [705, 552] on div "Ingredient * Amount * Unit * Waste * .a-a{fill:#347362;}.b-a{fill:#fff;} Grams …" at bounding box center [729, 491] width 1081 height 649
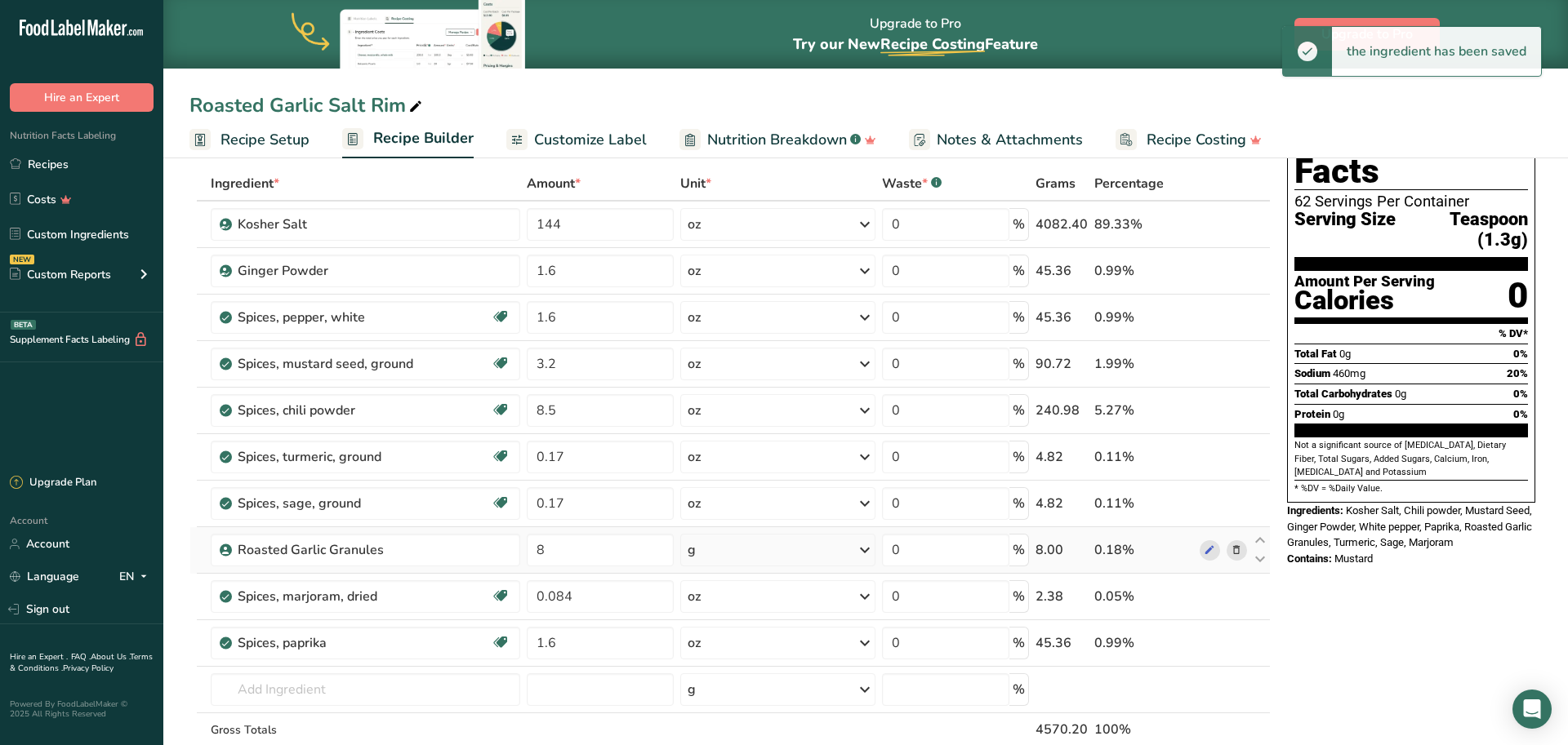
click at [865, 553] on icon at bounding box center [864, 550] width 20 height 30
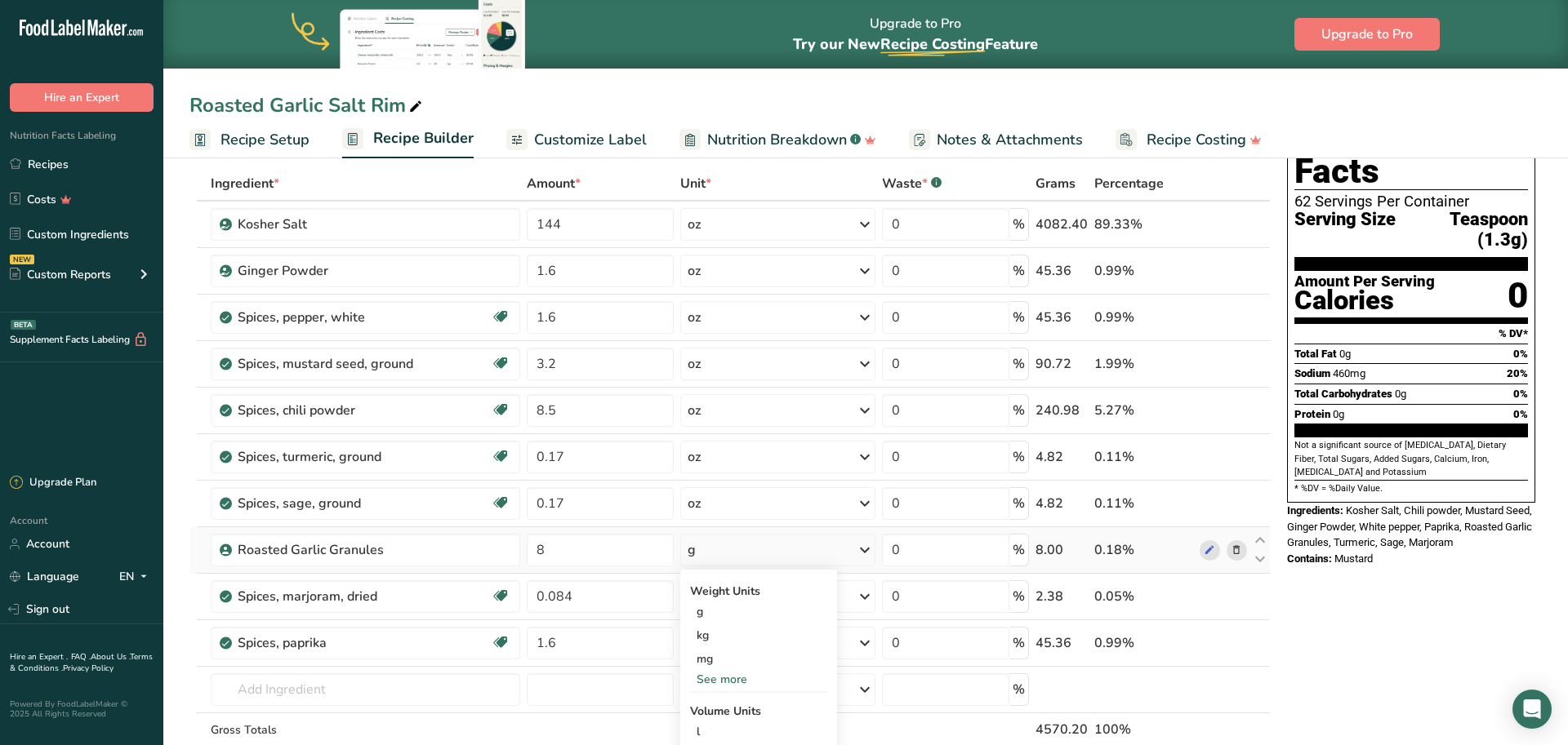
click at [730, 677] on div "See more" at bounding box center [758, 679] width 137 height 17
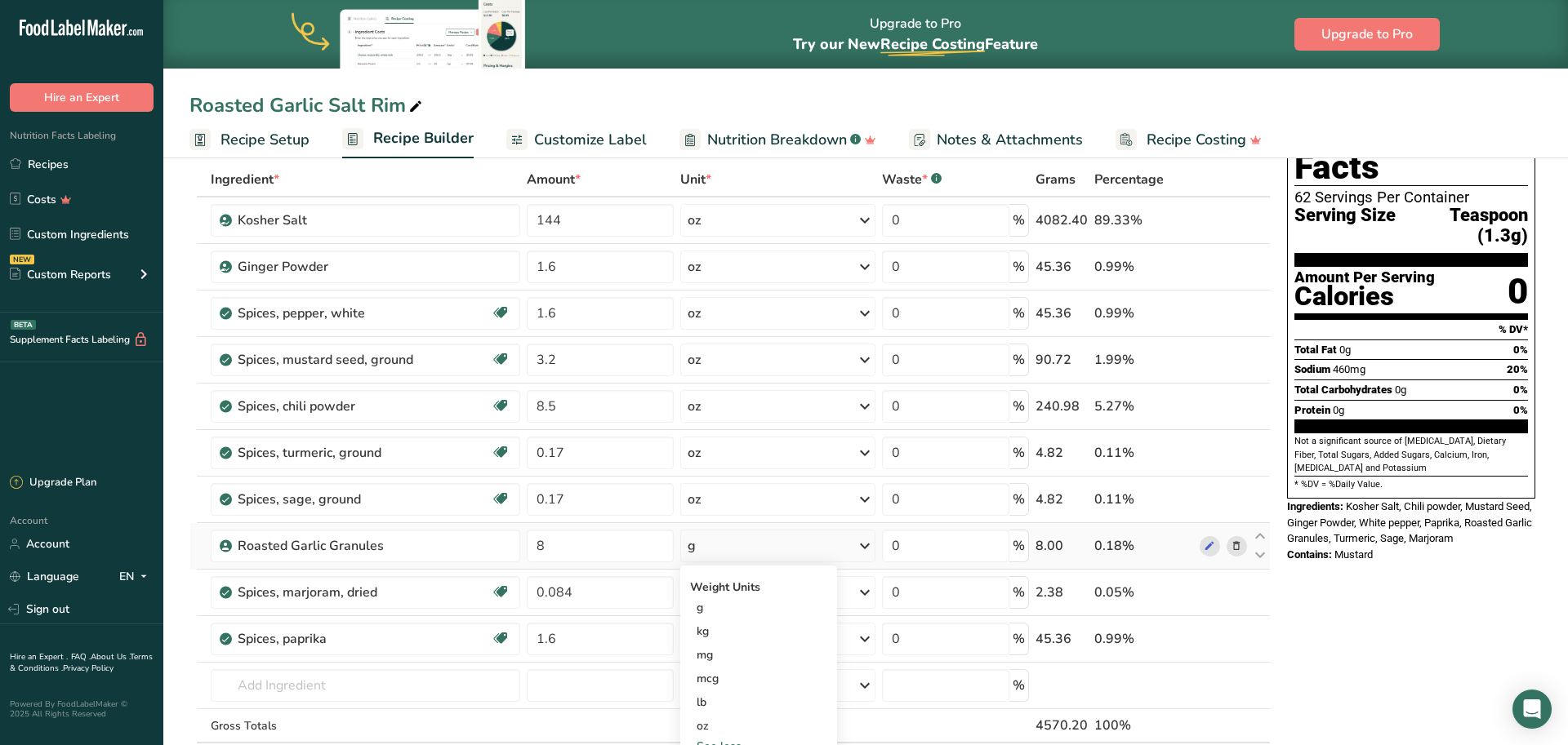
scroll to position [84, 0]
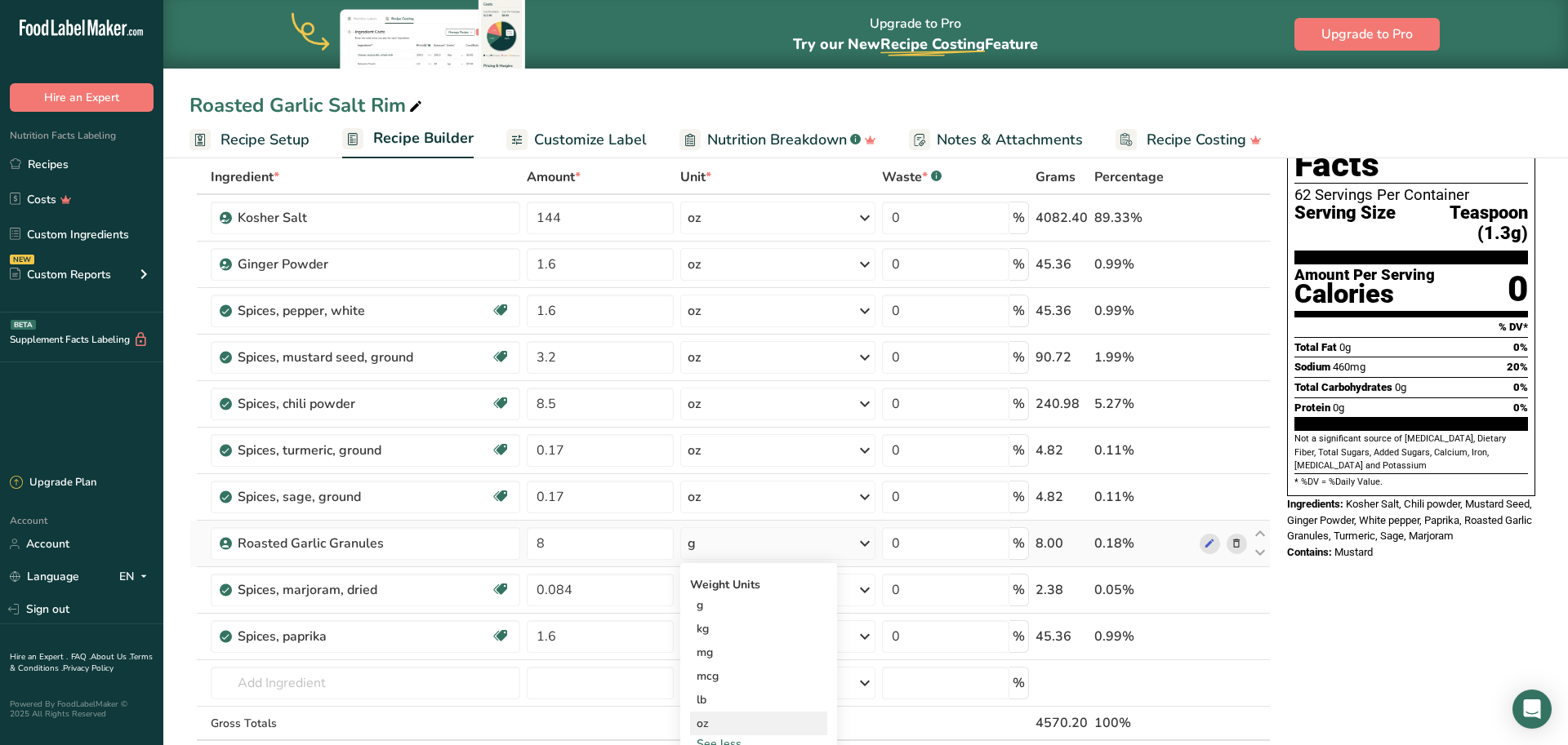
click at [716, 724] on div "oz" at bounding box center [758, 723] width 137 height 24
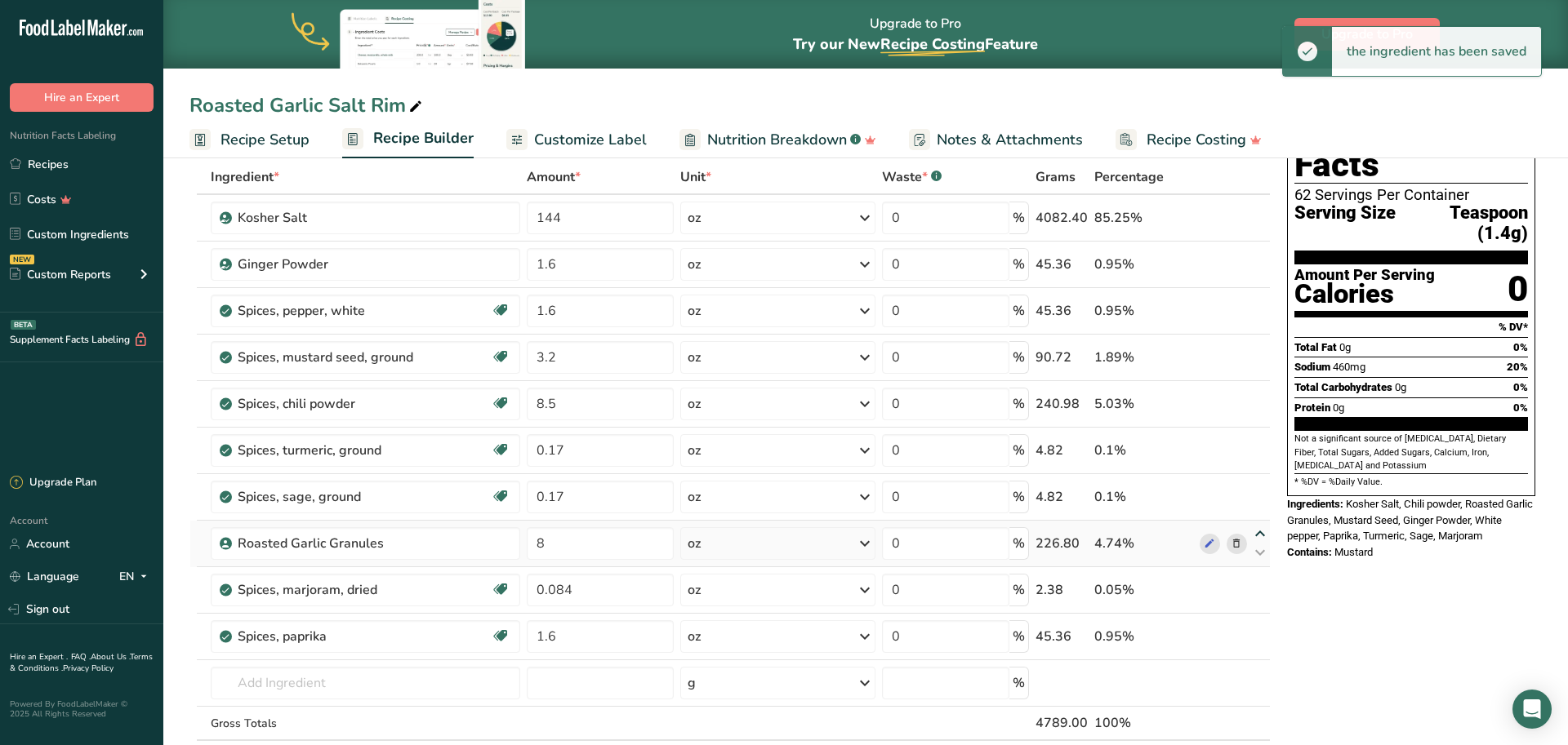
click at [1262, 531] on icon at bounding box center [1260, 534] width 20 height 12
type input "8"
type input "0.17"
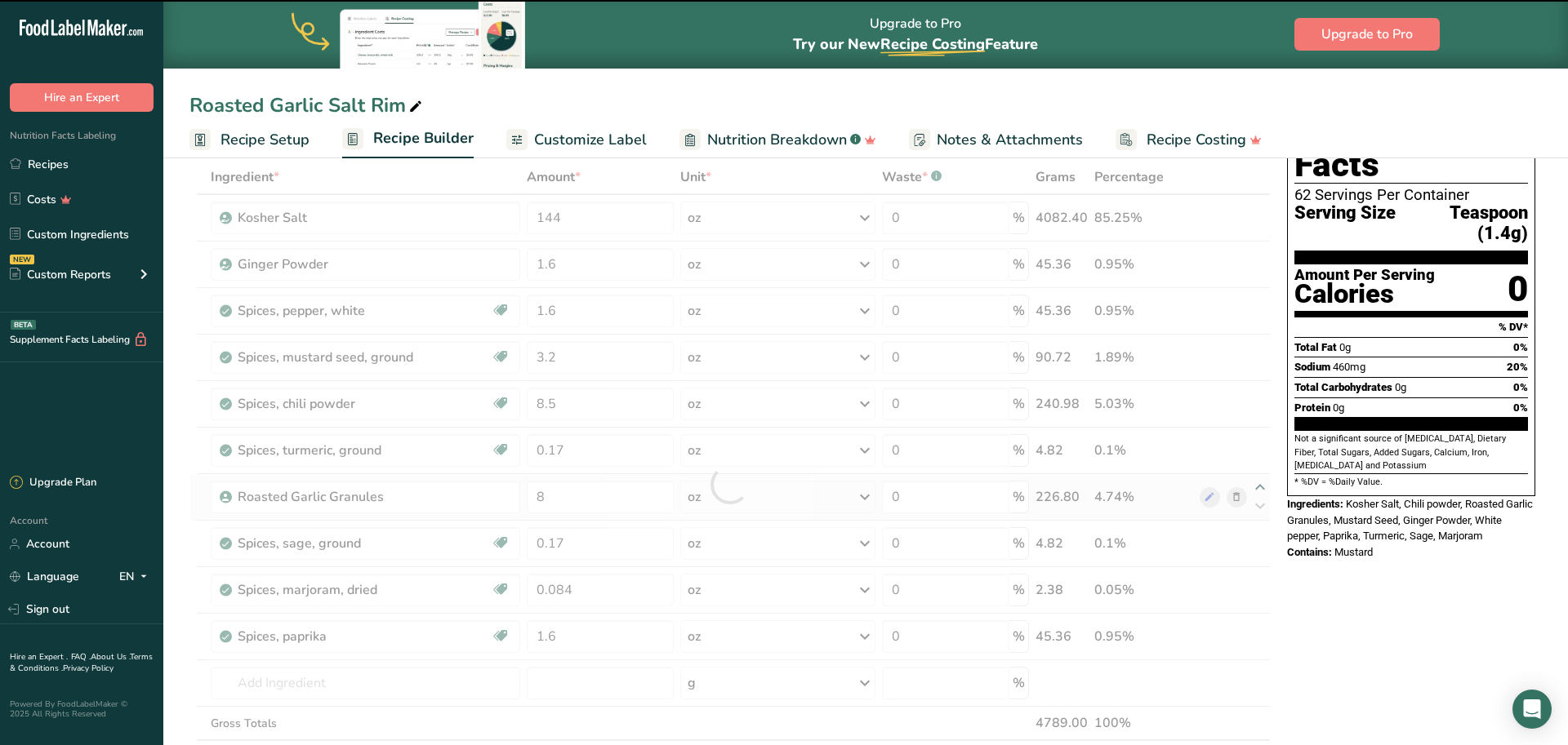
click at [1261, 480] on div at bounding box center [729, 484] width 1081 height 649
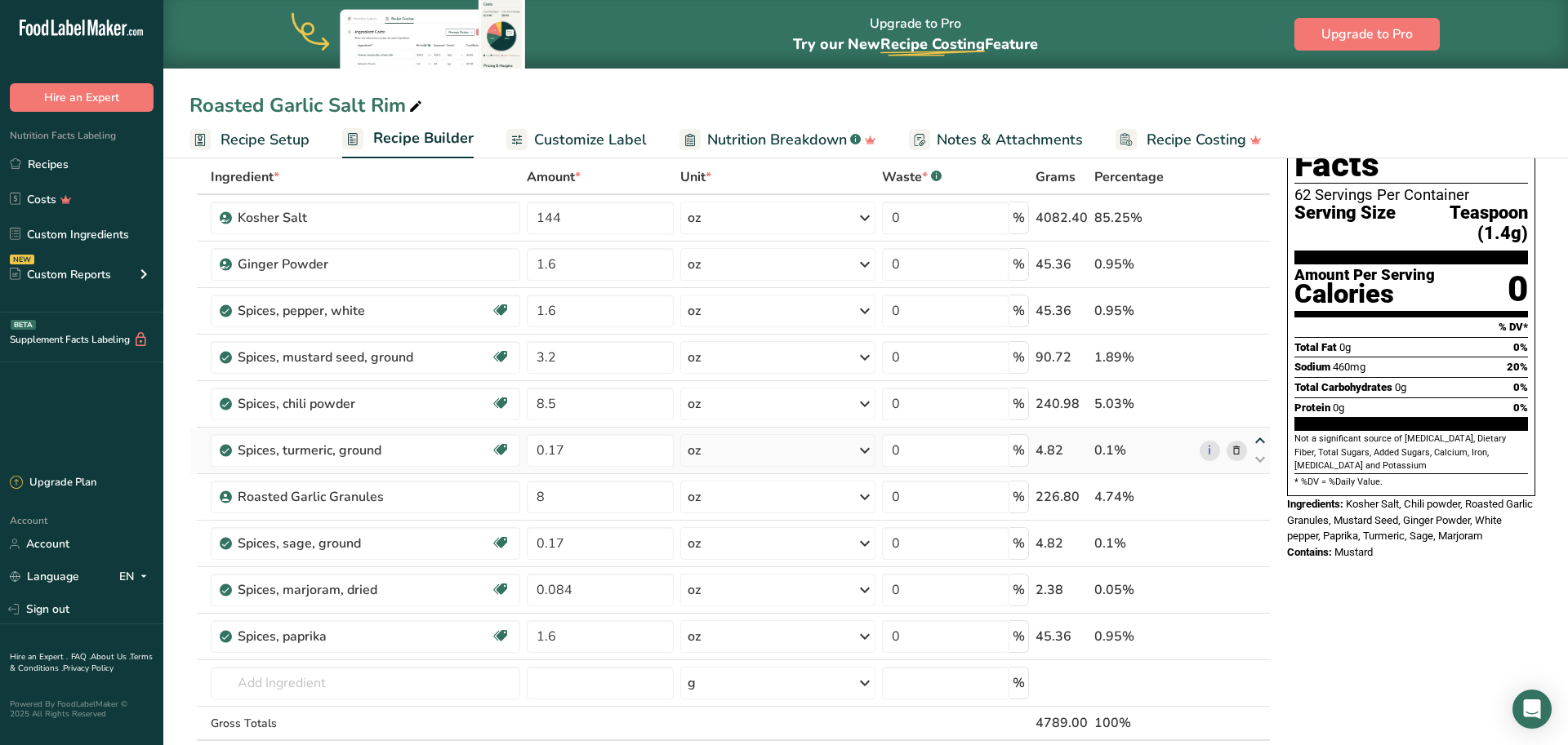
click at [1259, 440] on icon at bounding box center [1260, 441] width 20 height 12
type input "0.17"
type input "8.5"
click at [1260, 393] on div "Ingredient * Amount * Unit * Waste * .a-a{fill:#347362;}.b-a{fill:#fff;} Grams …" at bounding box center [729, 484] width 1081 height 649
click at [1260, 412] on icon at bounding box center [1260, 413] width 20 height 12
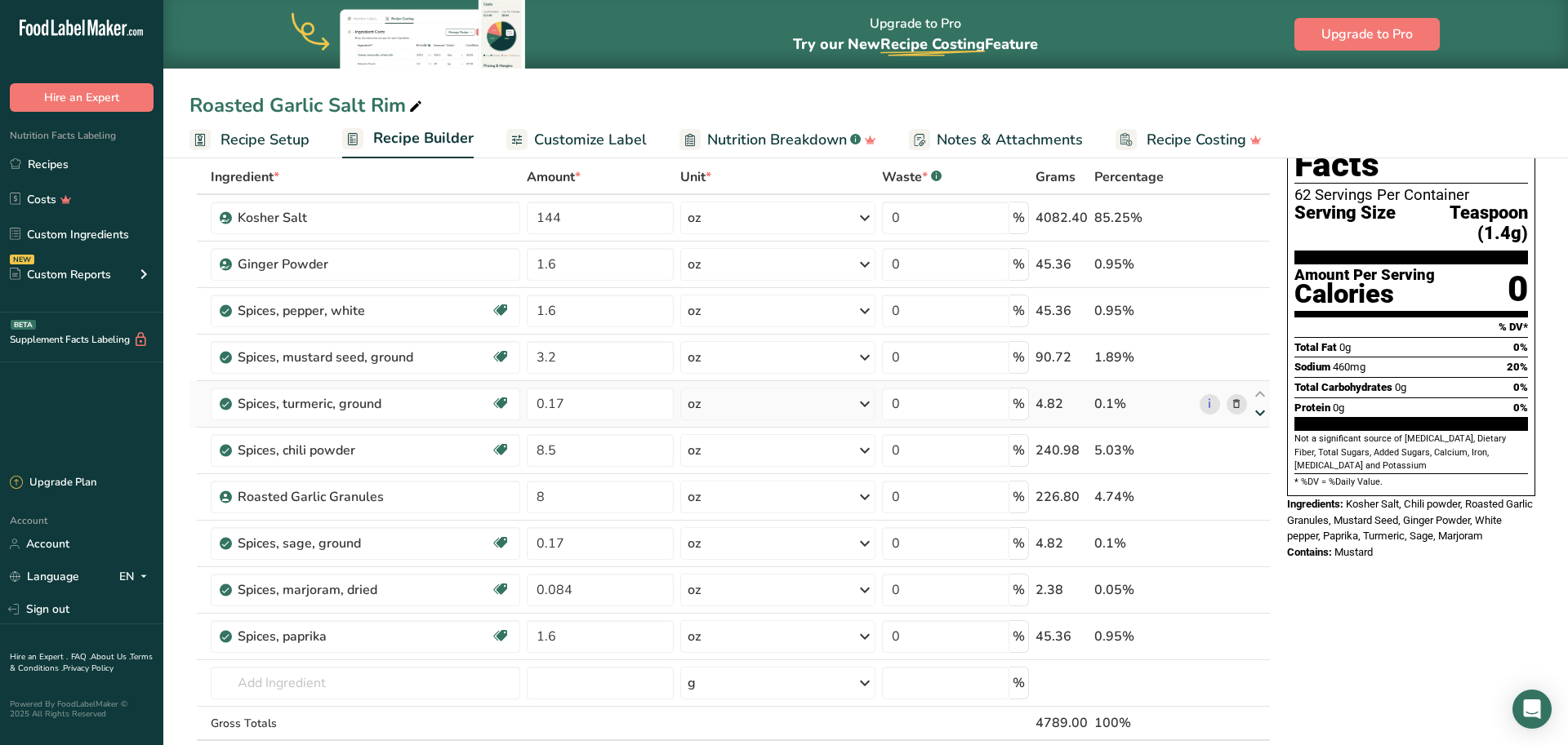
type input "8.5"
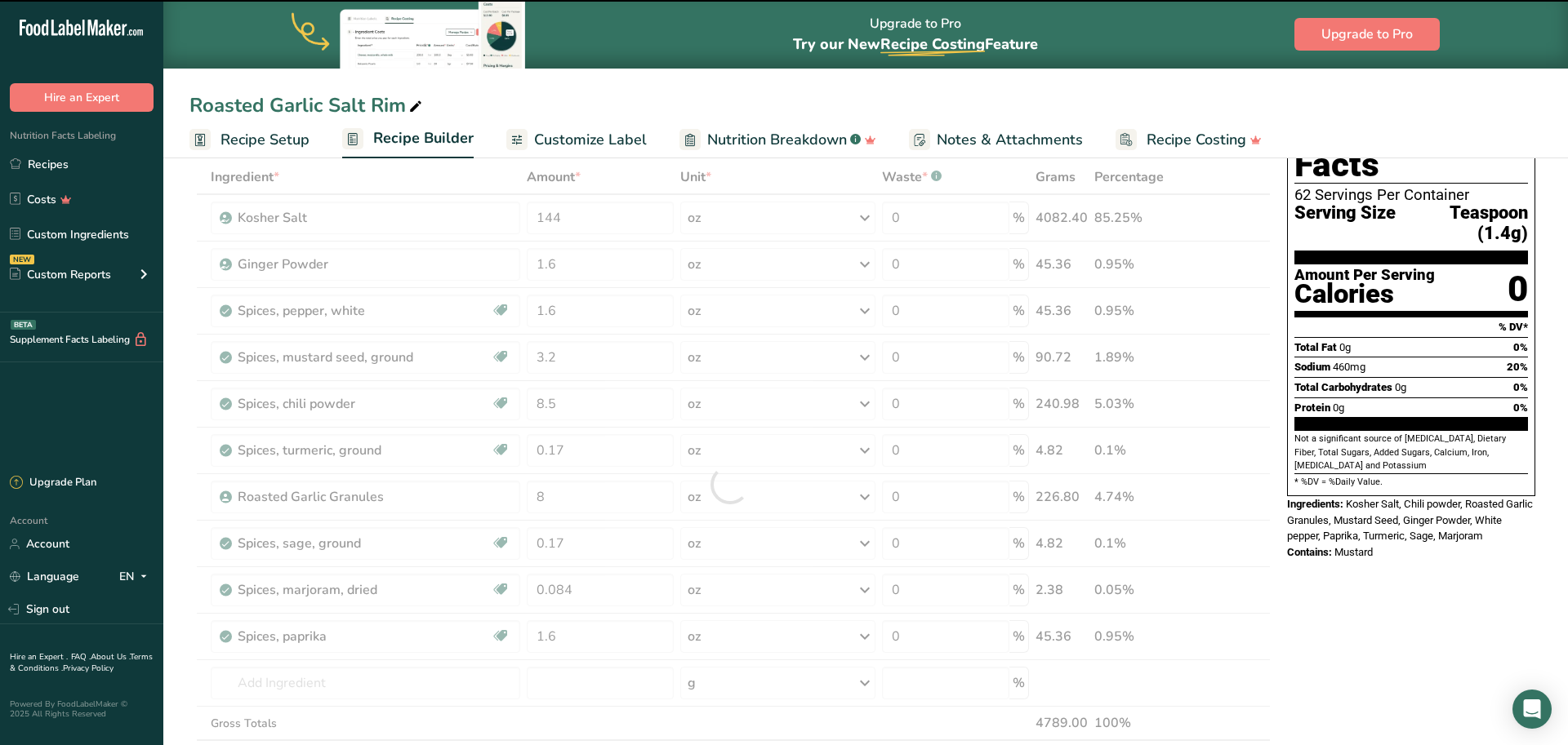
click at [1261, 459] on div at bounding box center [729, 484] width 1081 height 649
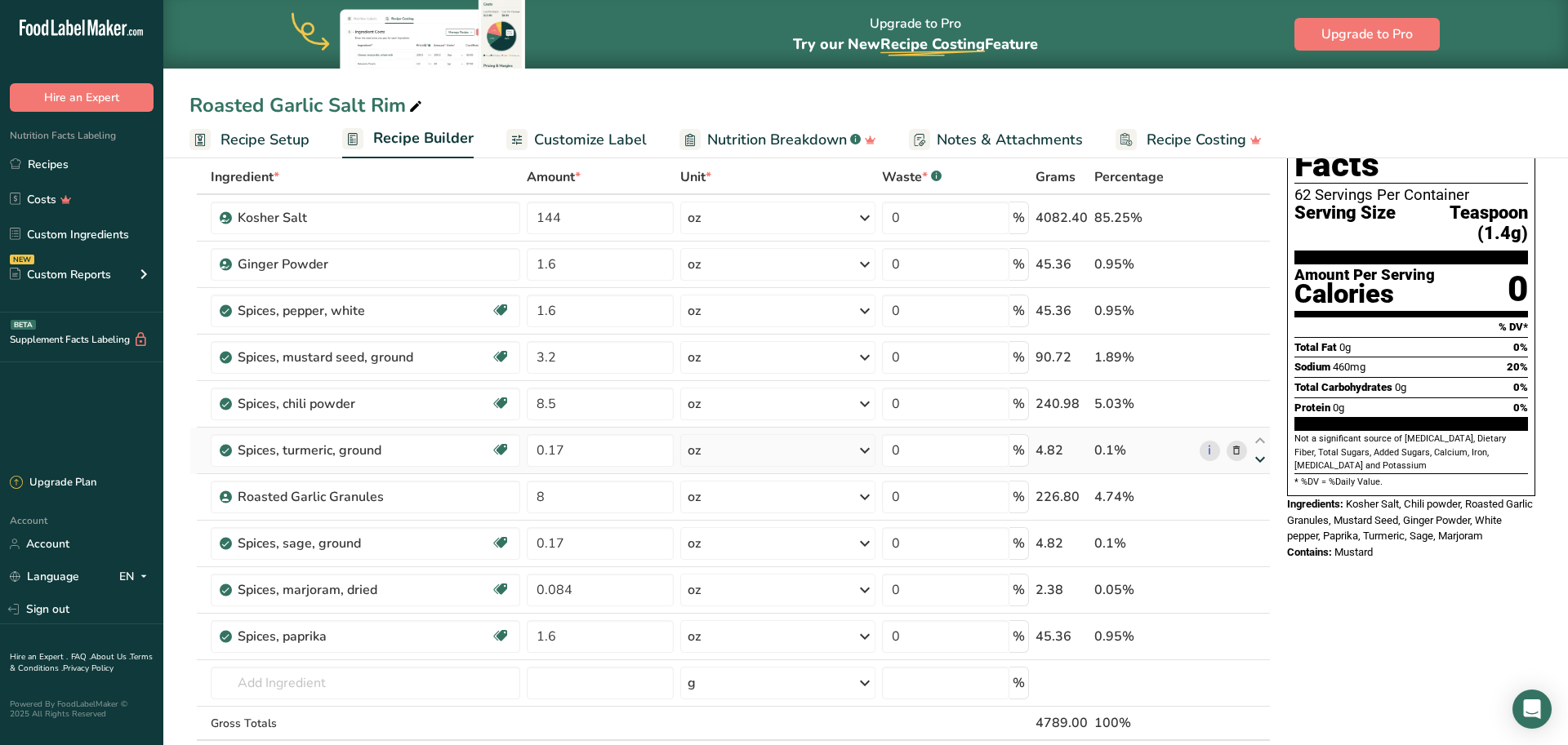
click at [1257, 458] on icon at bounding box center [1260, 460] width 20 height 12
type input "8"
type input "0.17"
click at [1258, 630] on icon at bounding box center [1260, 627] width 20 height 12
type input "1.6"
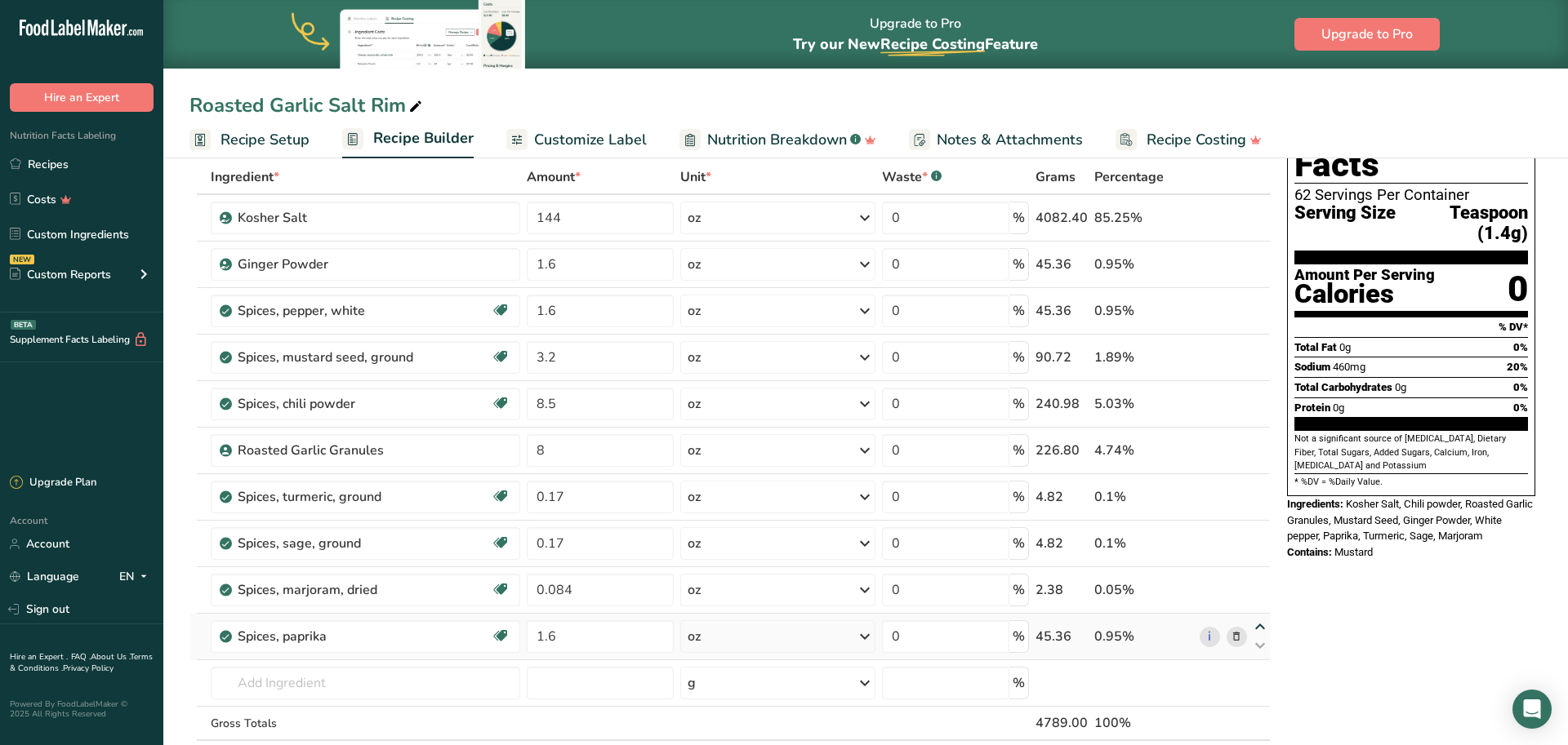
type input "0.084"
click at [1261, 575] on icon at bounding box center [1260, 580] width 20 height 12
type input "1.6"
type input "0.17"
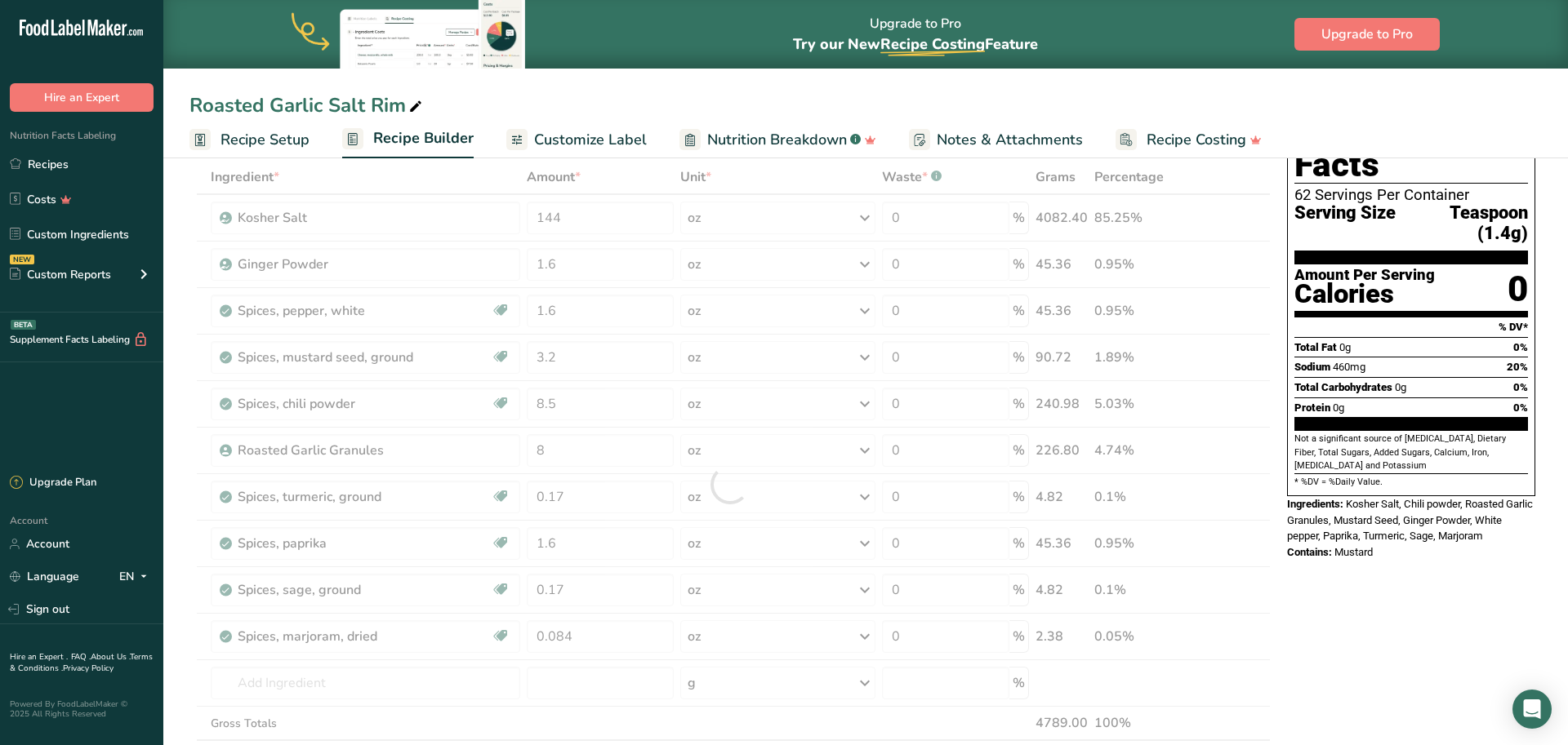
click at [1260, 532] on div at bounding box center [729, 484] width 1081 height 649
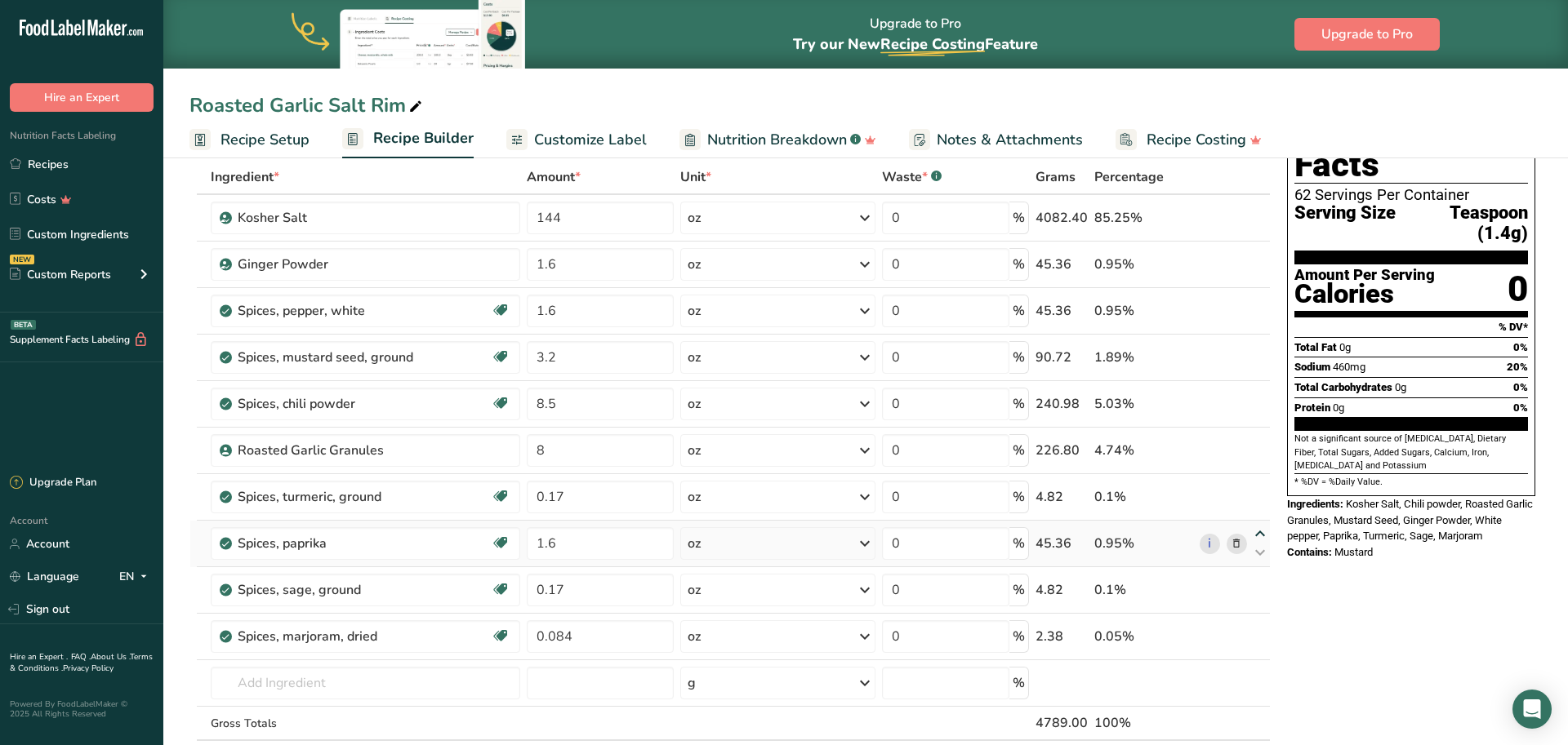
click at [1260, 533] on icon at bounding box center [1260, 534] width 20 height 12
type input "1.6"
type input "0.17"
click at [1257, 487] on icon at bounding box center [1260, 488] width 20 height 12
type input "1.6"
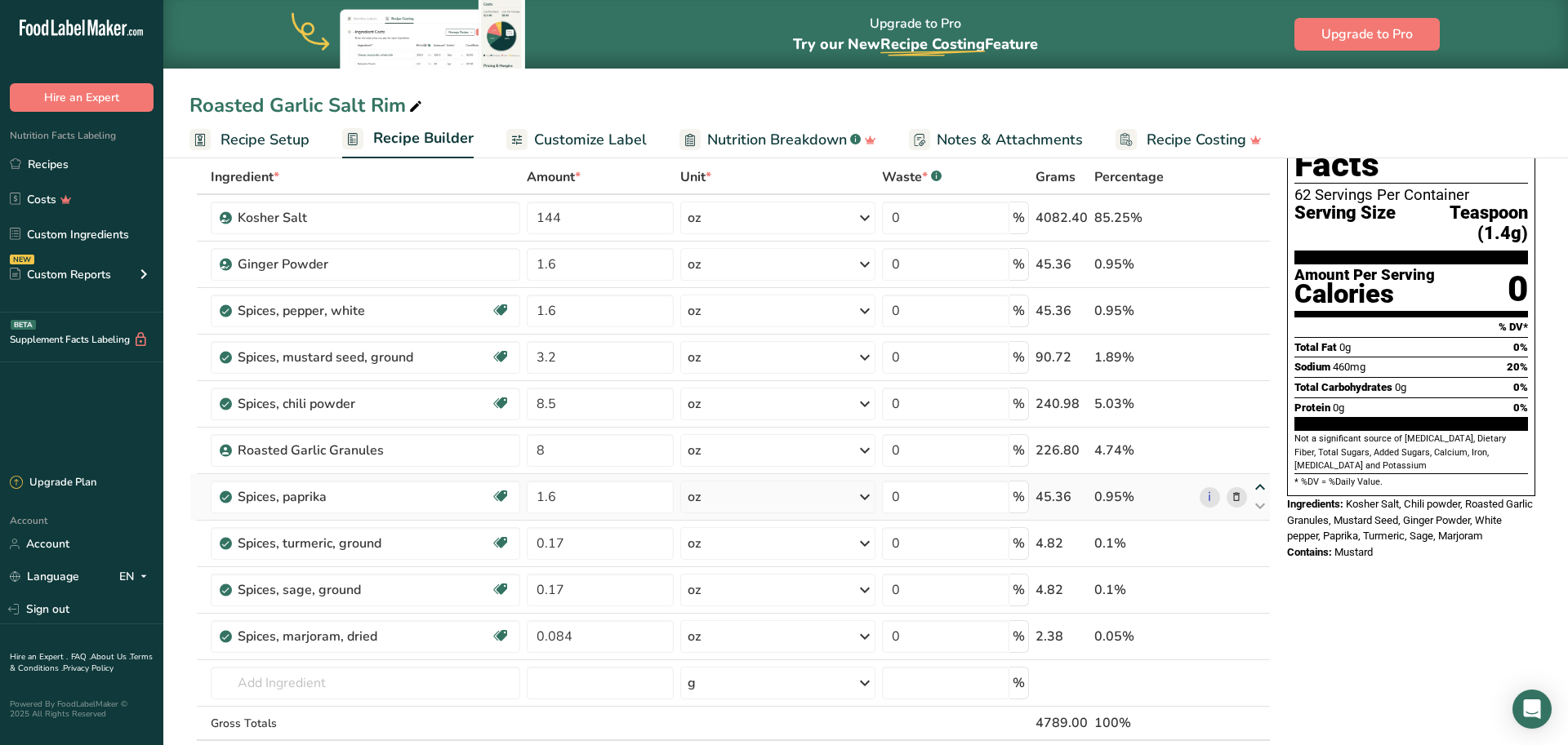
type input "8"
click at [1256, 346] on icon at bounding box center [1260, 348] width 20 height 12
type input "3.2"
type input "1.6"
click at [1255, 298] on icon at bounding box center [1260, 302] width 20 height 12
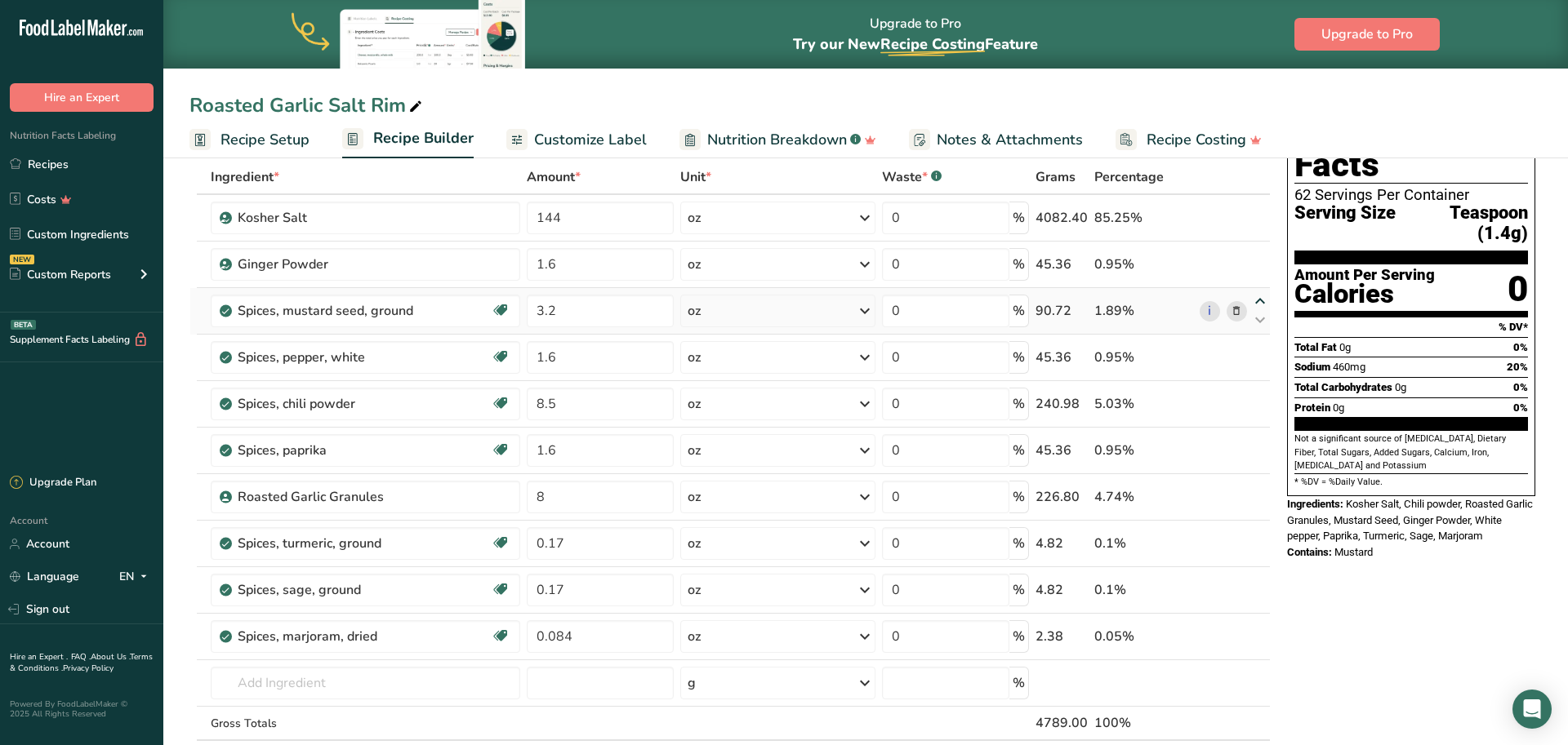
type input "3.2"
type input "1.6"
click at [1260, 391] on icon at bounding box center [1260, 394] width 20 height 12
type input "8.5"
type input "1.6"
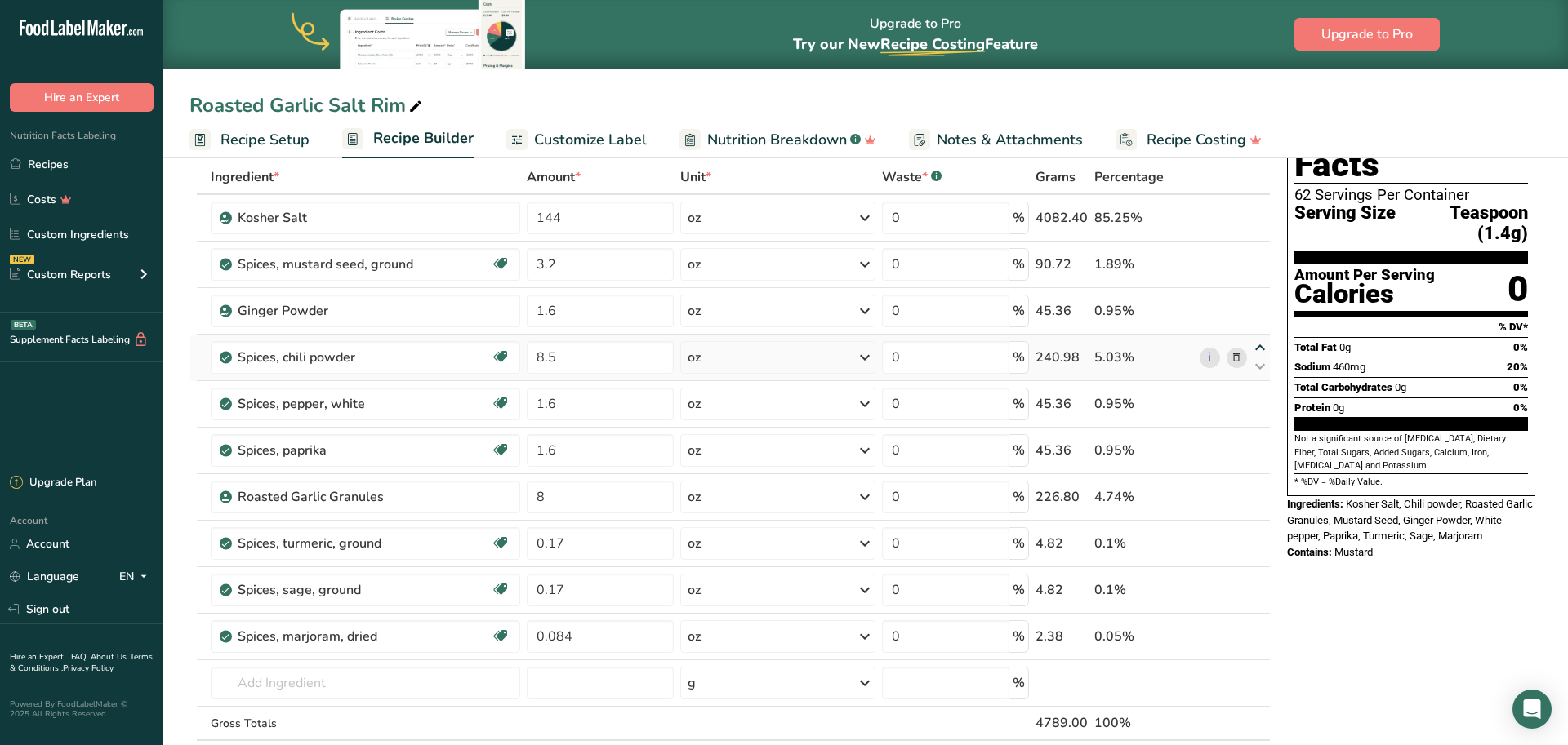
click at [1261, 345] on icon at bounding box center [1260, 348] width 20 height 12
type input "8.5"
type input "1.6"
click at [1259, 303] on icon at bounding box center [1260, 302] width 20 height 12
type input "8.5"
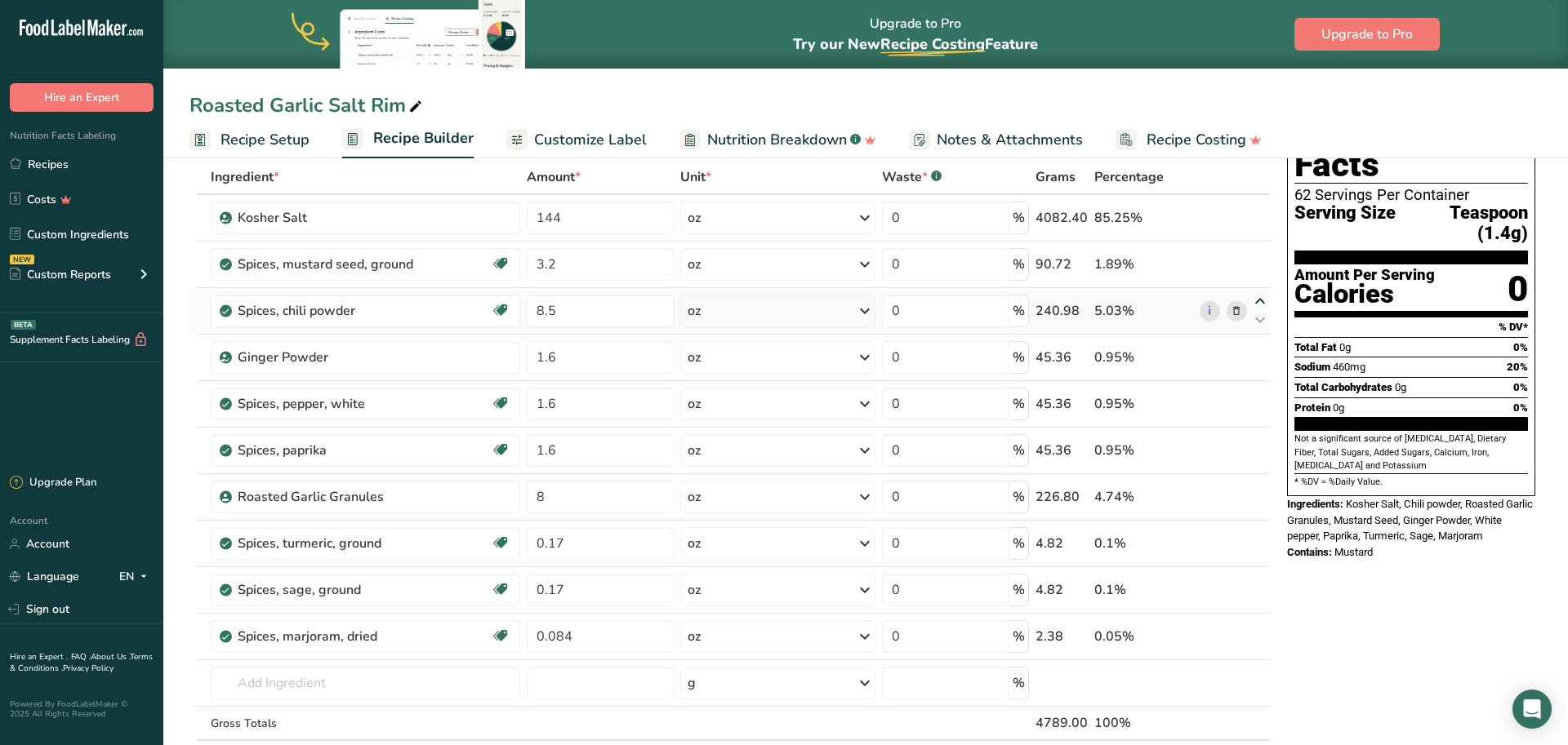
type input "3.2"
click at [1264, 487] on icon at bounding box center [1260, 488] width 20 height 12
type input "8"
type input "1.6"
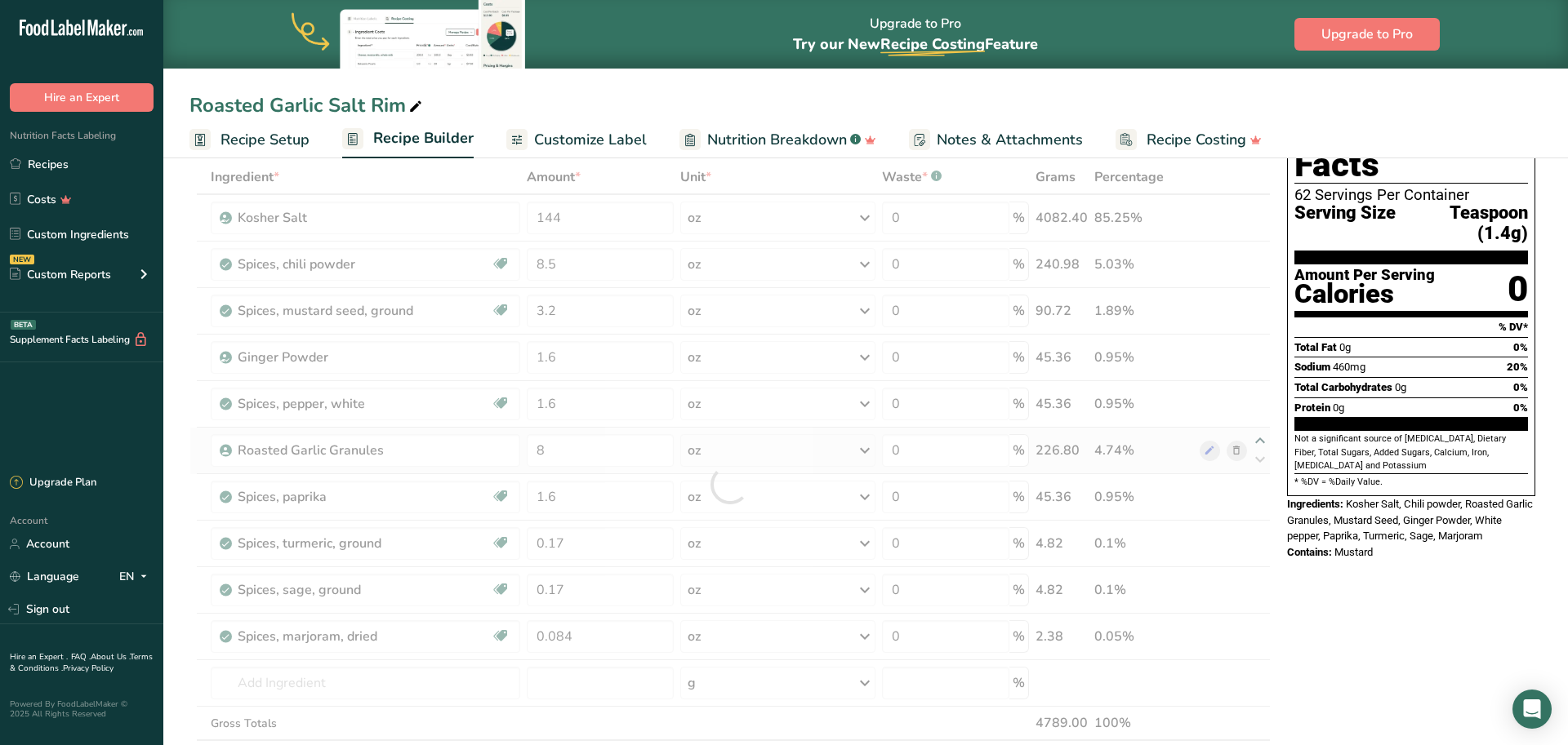
click at [1261, 439] on div at bounding box center [729, 484] width 1081 height 649
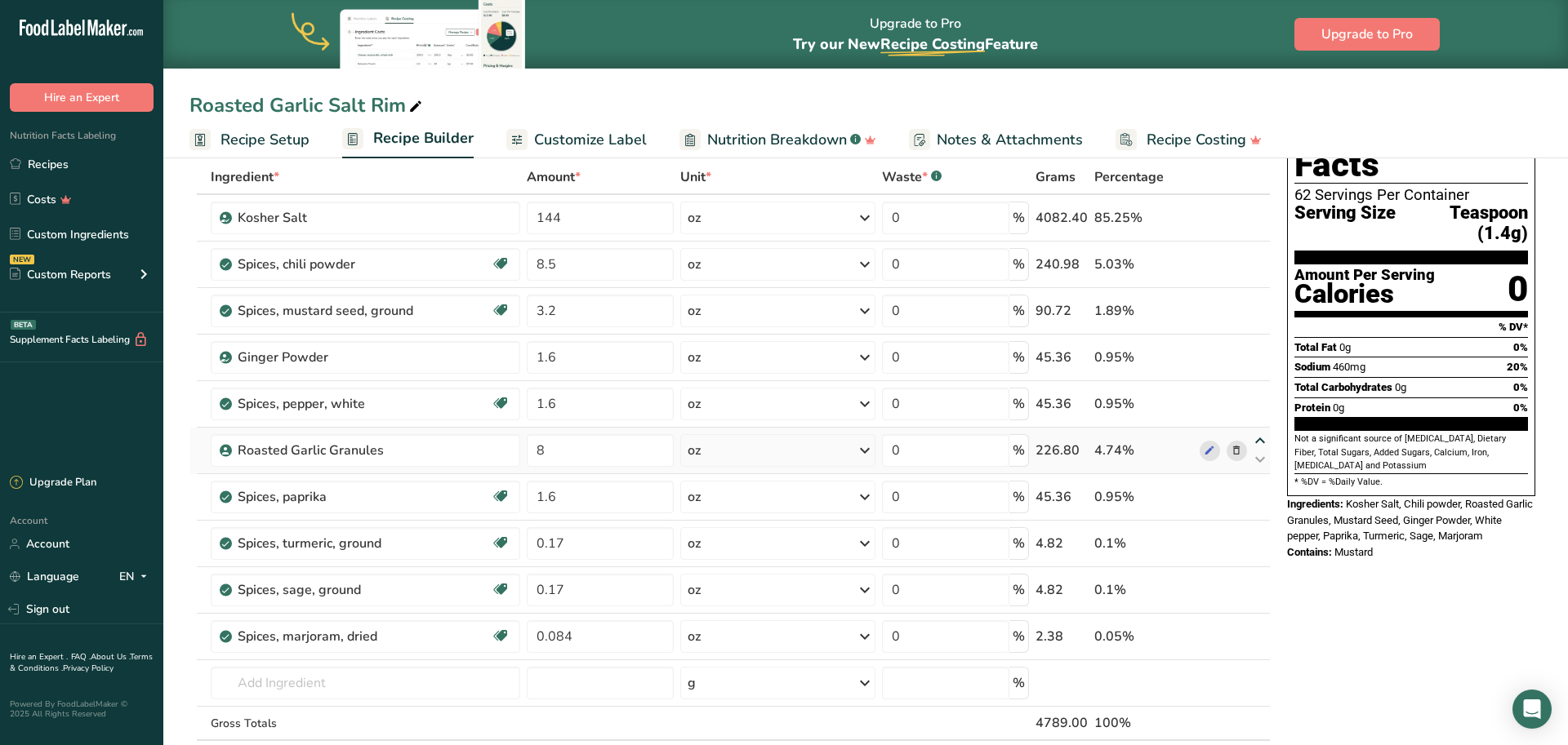
click at [1260, 440] on icon at bounding box center [1260, 441] width 20 height 12
type input "8"
type input "1.6"
click at [1256, 394] on icon at bounding box center [1260, 394] width 20 height 12
type input "8"
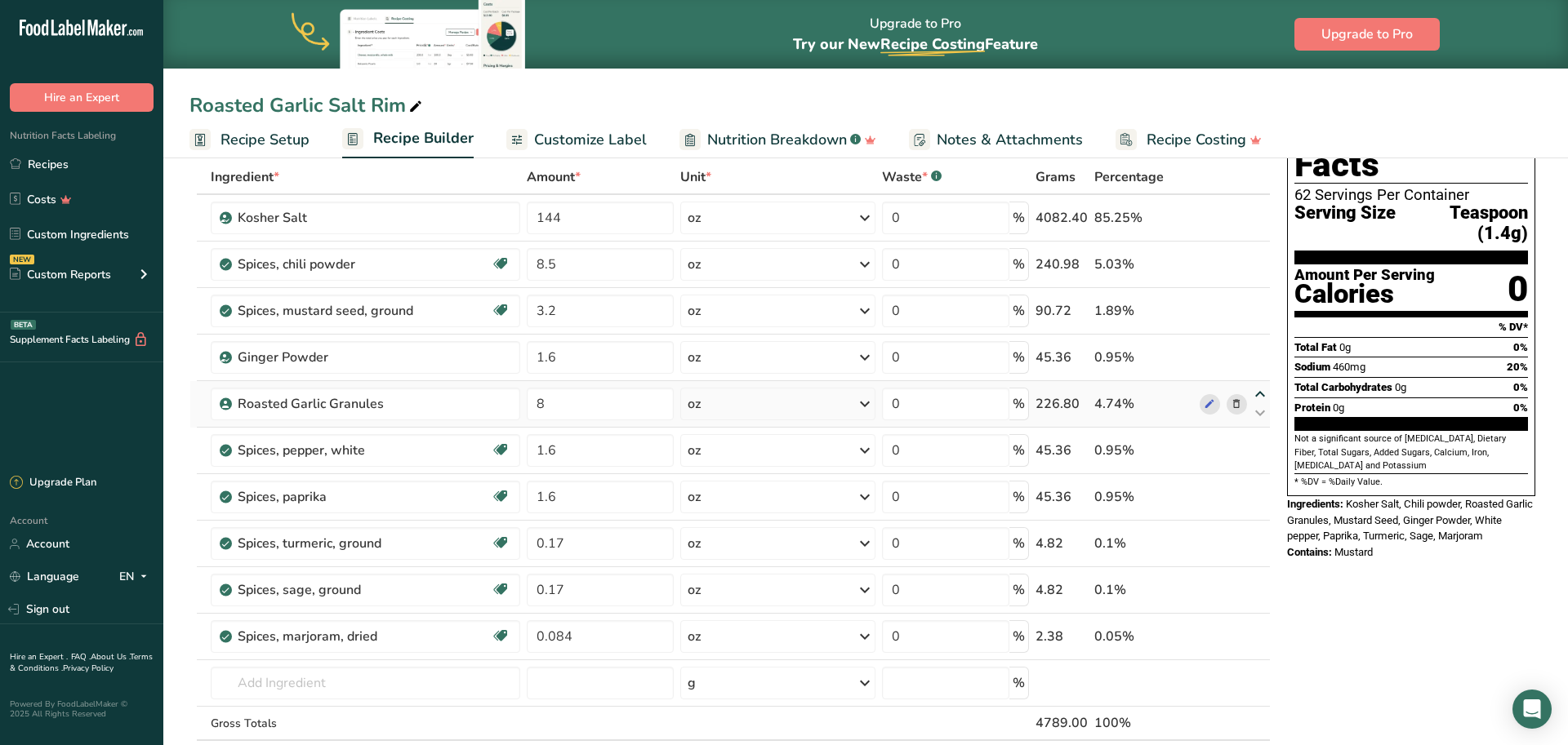
type input "1.6"
click at [1259, 346] on icon at bounding box center [1260, 348] width 20 height 12
type input "8"
type input "3.2"
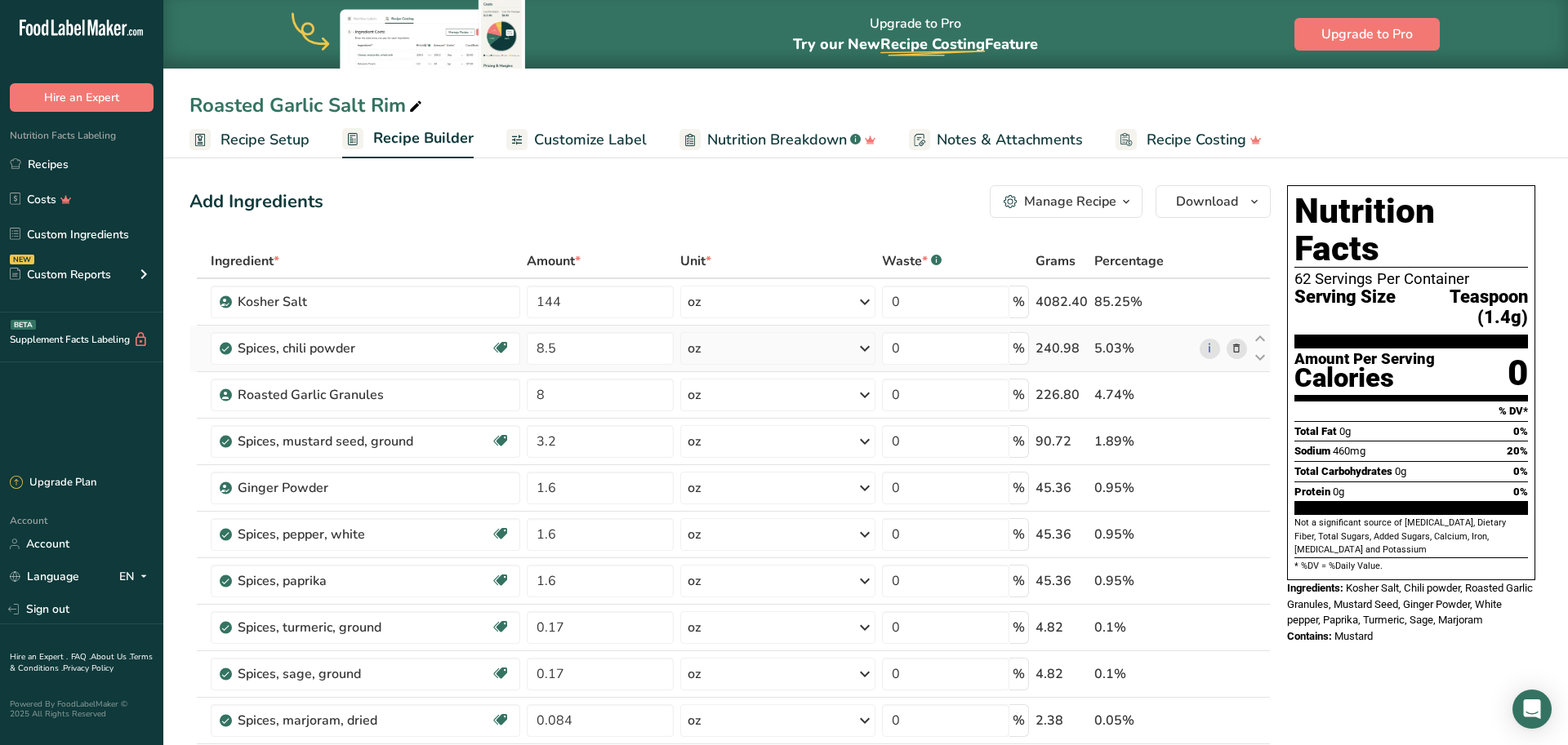
scroll to position [0, 0]
click at [1239, 207] on button "Download" at bounding box center [1212, 201] width 115 height 33
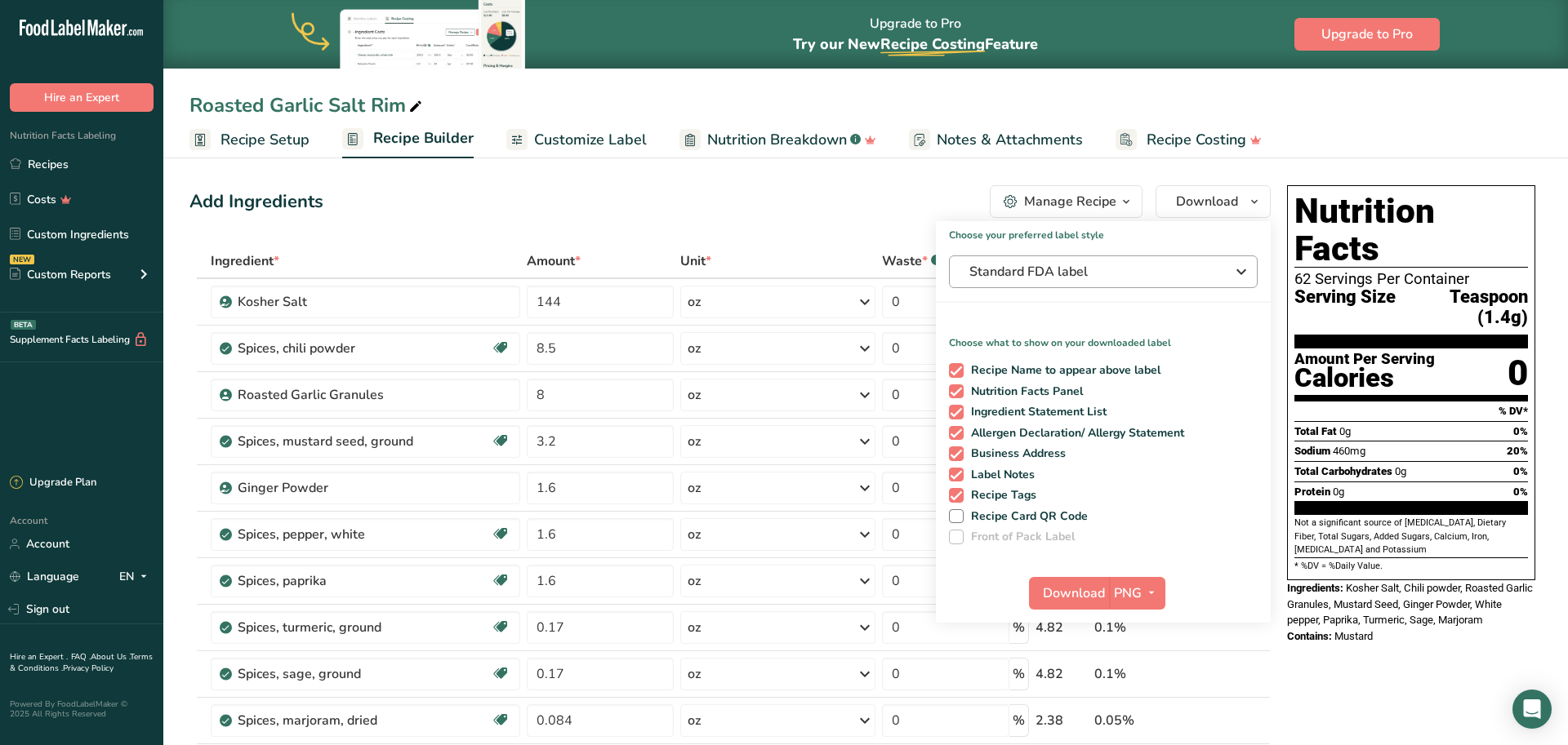
click at [1035, 270] on span "Standard FDA label" at bounding box center [1091, 272] width 245 height 20
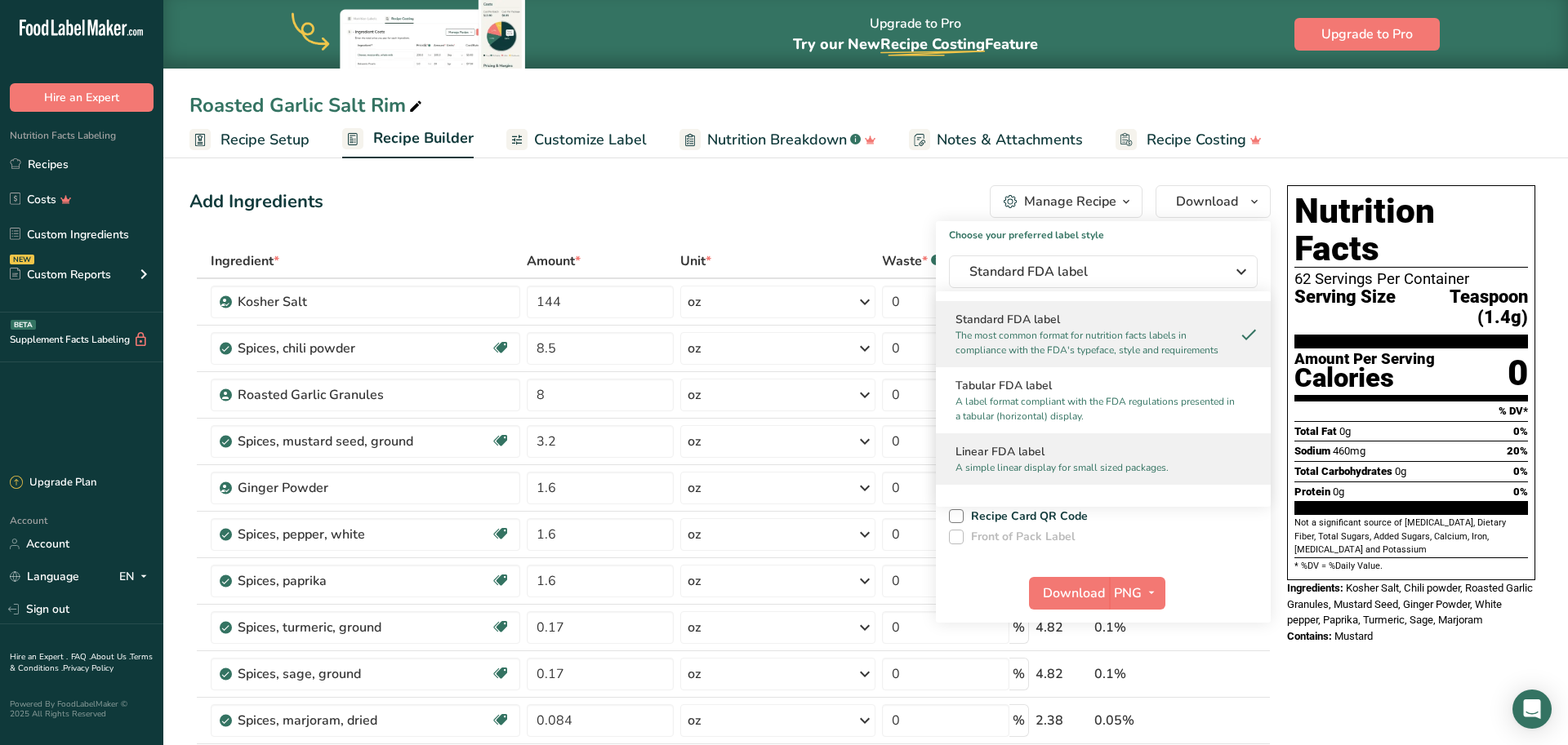
click at [989, 459] on h2 "Linear FDA label" at bounding box center [1103, 451] width 296 height 17
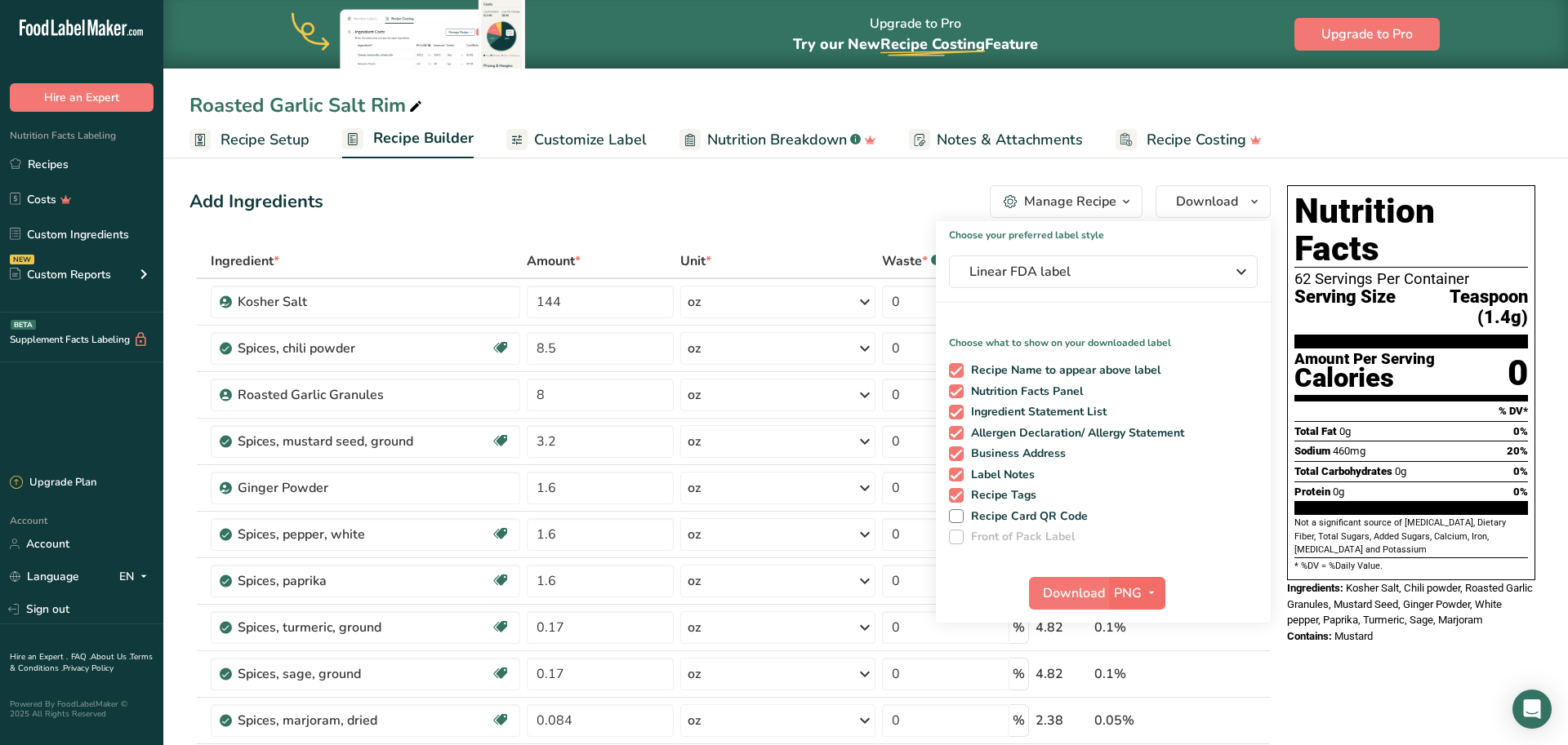
click at [1158, 589] on span "button" at bounding box center [1151, 593] width 20 height 20
click at [1136, 708] on link "PDF" at bounding box center [1138, 707] width 52 height 27
click at [1076, 591] on span "Download" at bounding box center [1074, 593] width 62 height 20
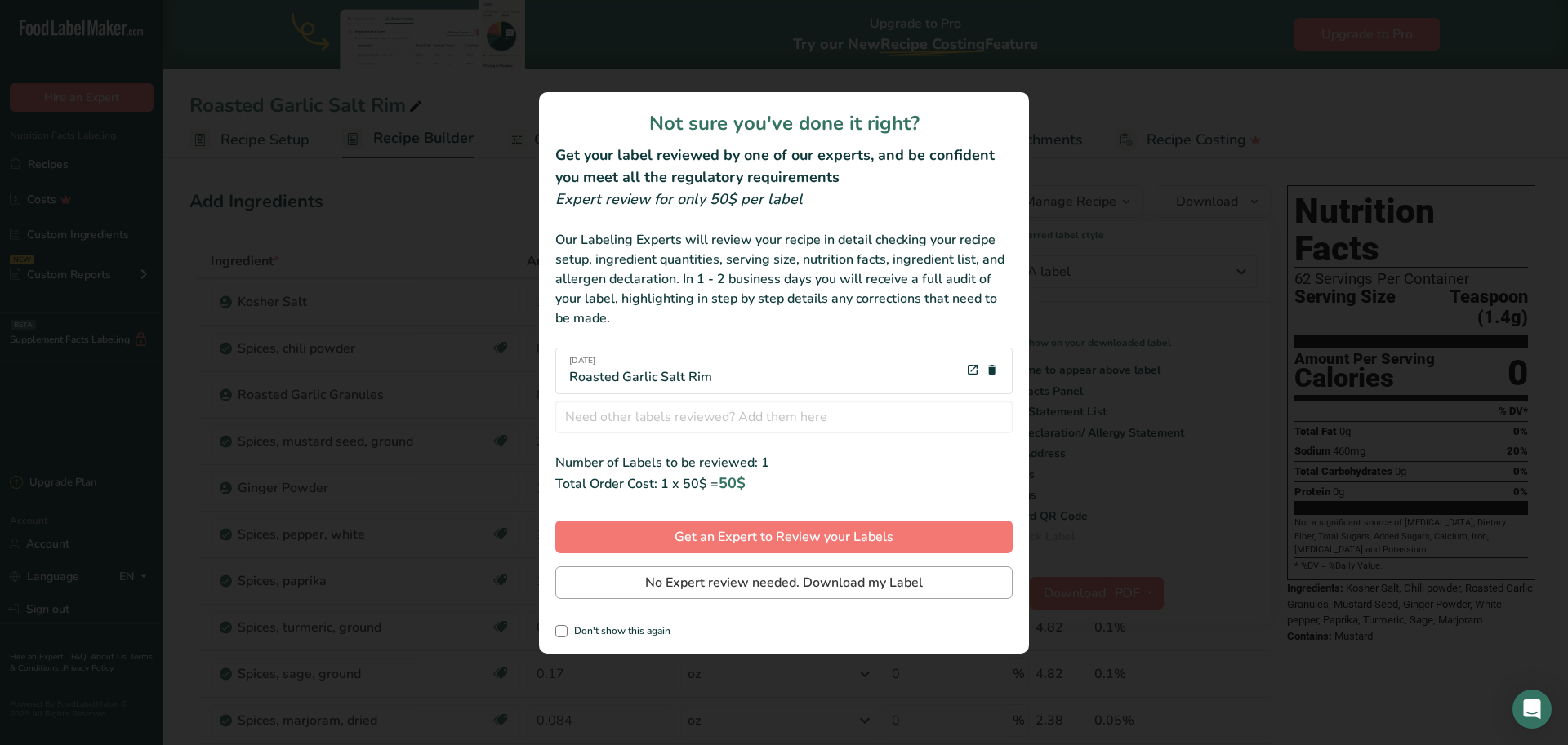
click at [943, 576] on button "No Expert review needed. Download my Label" at bounding box center [784, 582] width 457 height 33
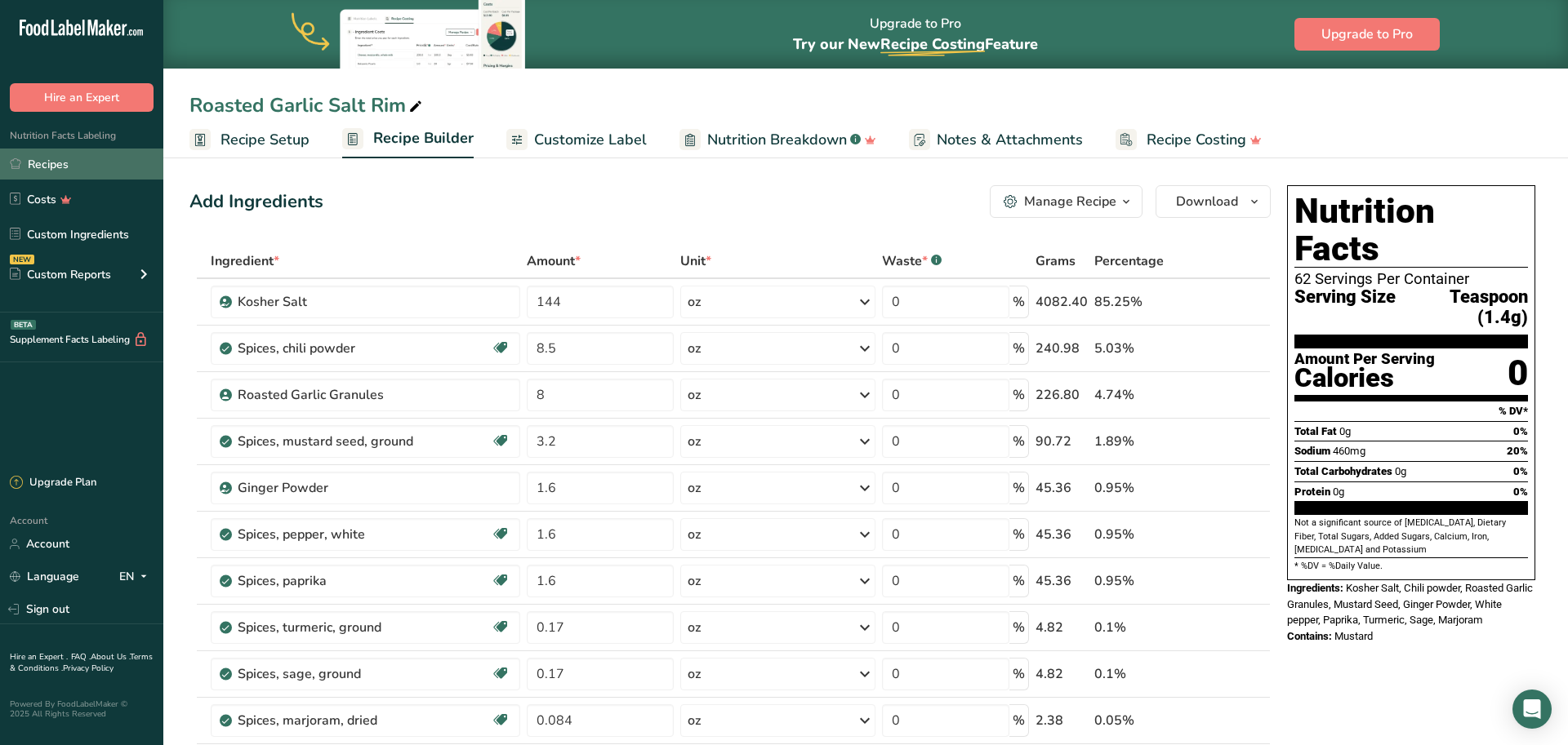
click at [79, 167] on link "Recipes" at bounding box center [82, 164] width 164 height 31
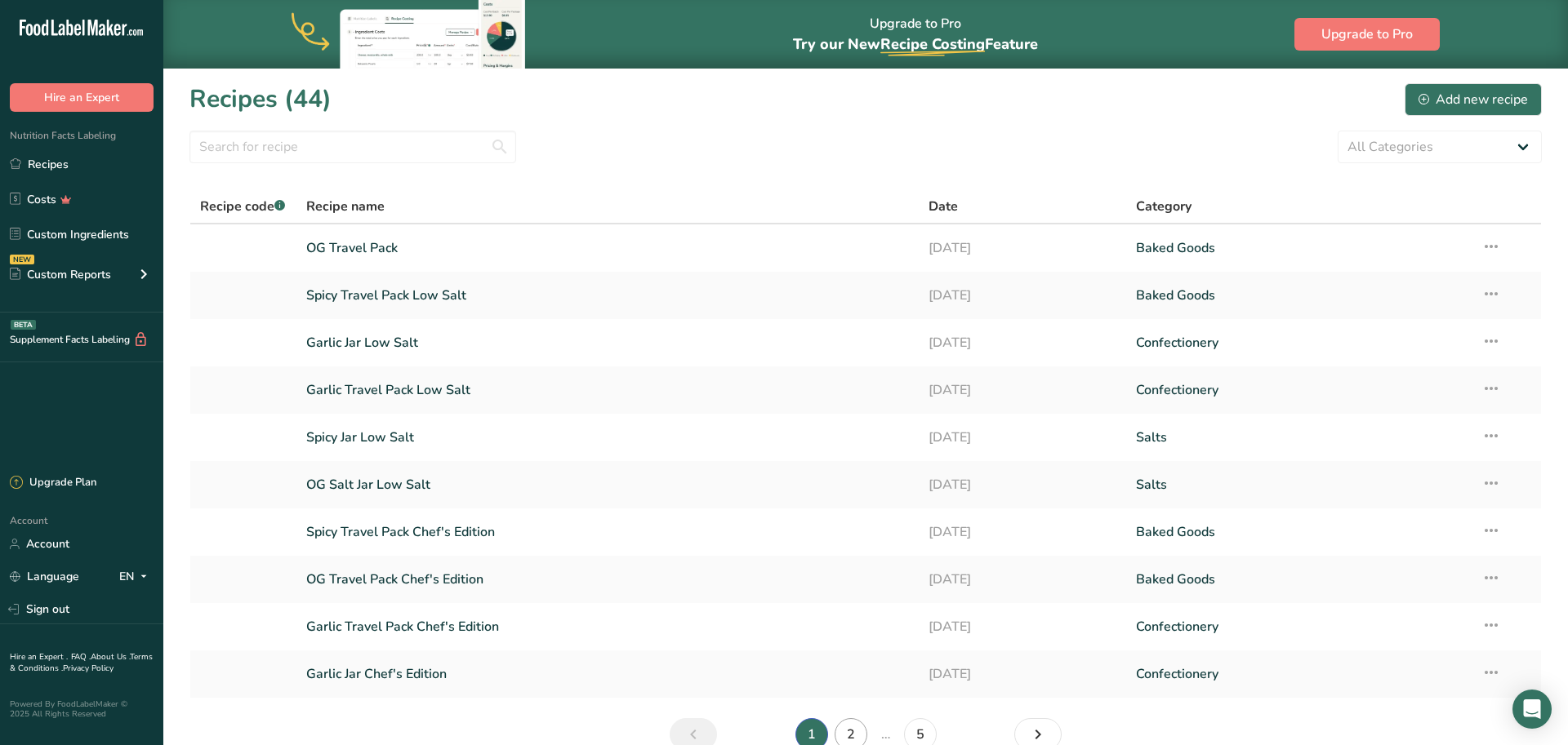
click at [857, 726] on link "2" at bounding box center [851, 734] width 33 height 33
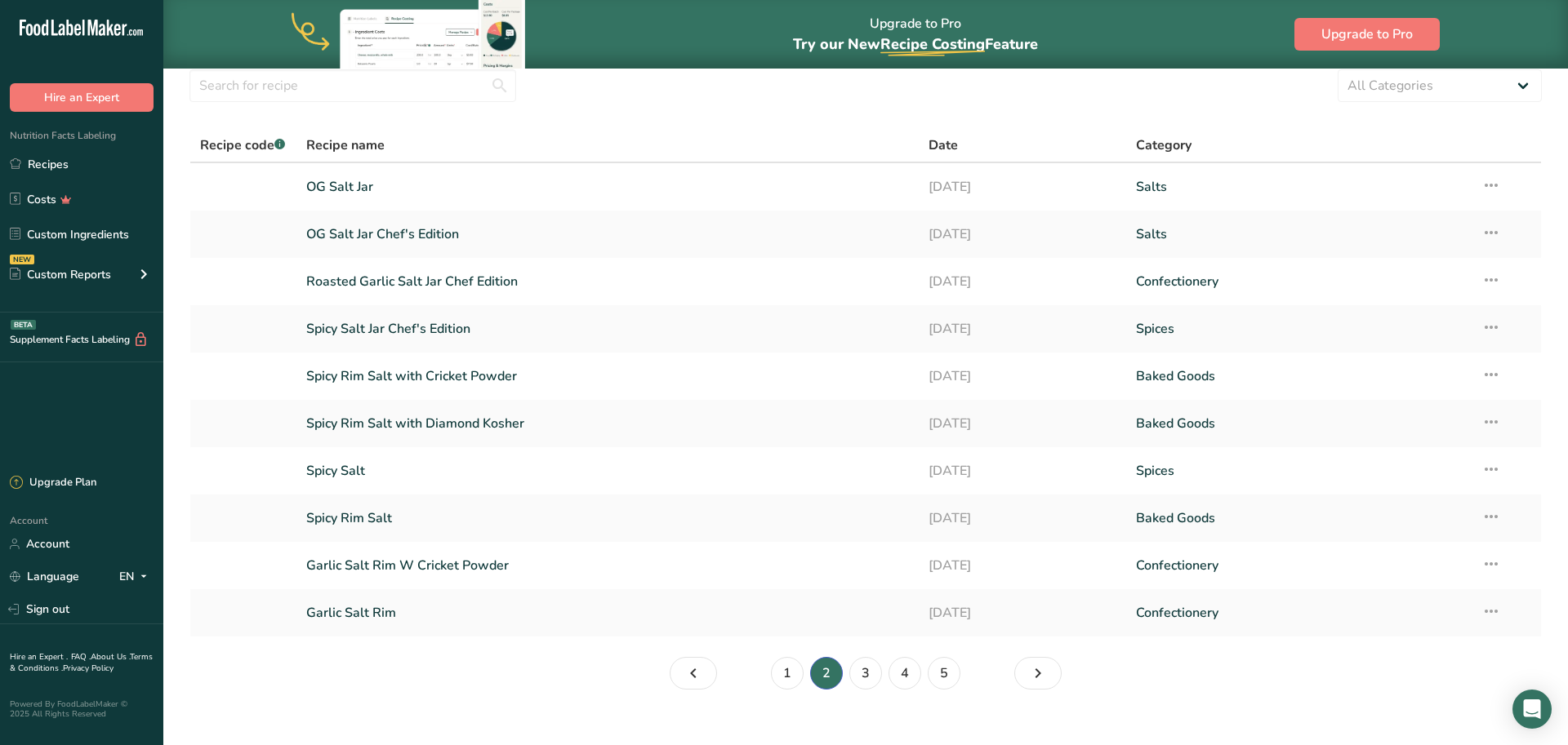
scroll to position [63, 0]
click at [857, 669] on link "3" at bounding box center [865, 671] width 33 height 33
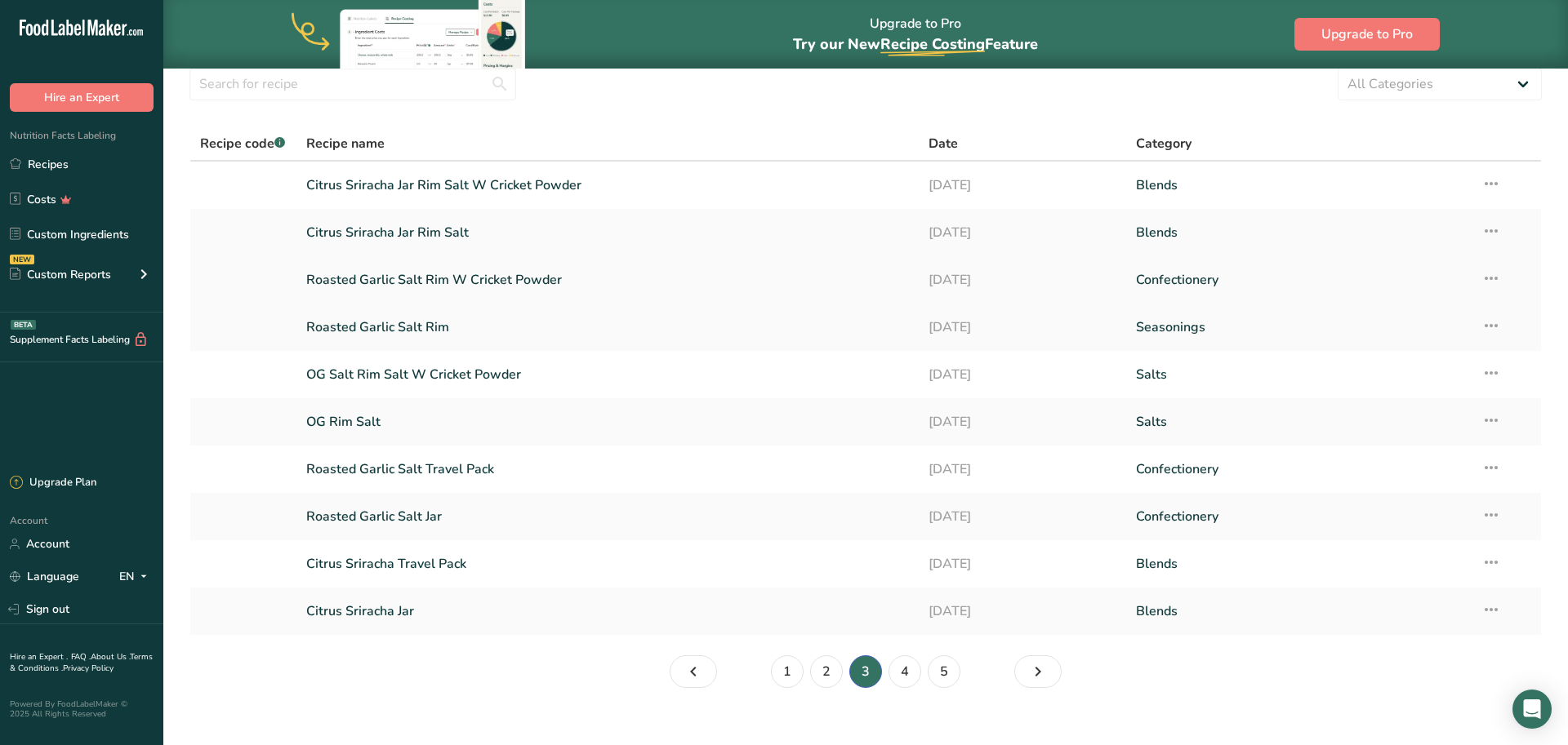
click at [516, 278] on link "Roasted Garlic Salt Rim W Cricket Powder" at bounding box center [607, 280] width 602 height 34
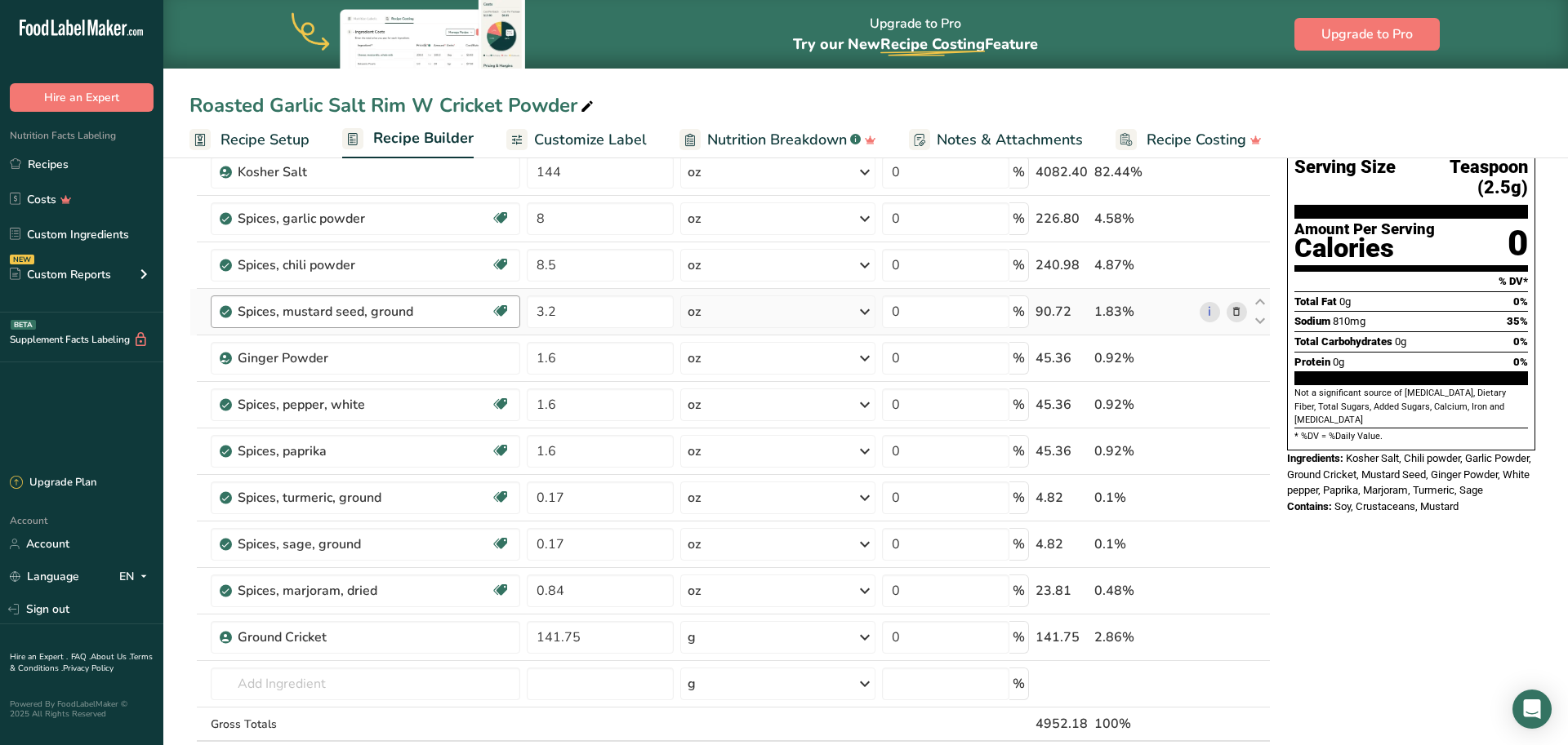
scroll to position [102, 0]
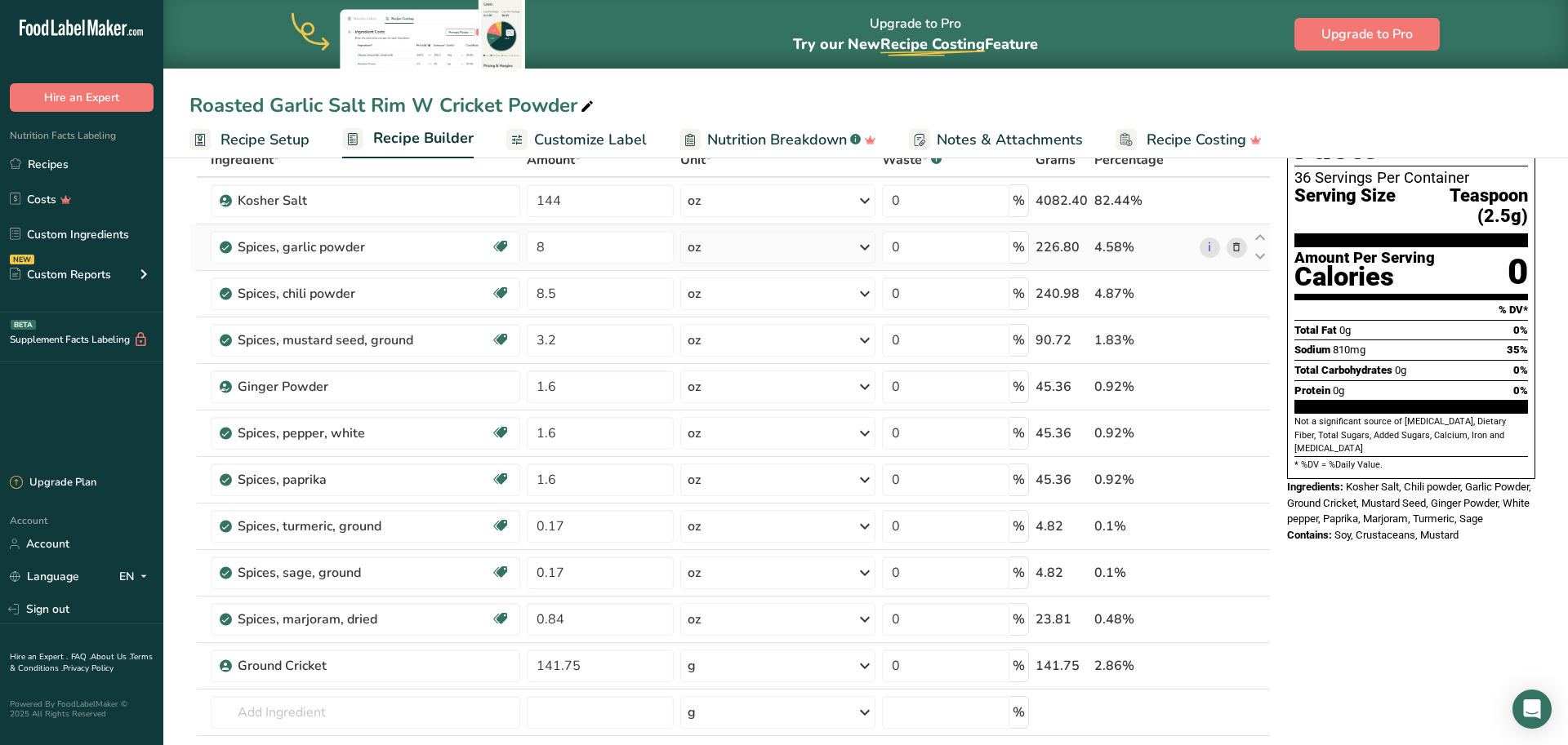
click at [1234, 251] on icon at bounding box center [1237, 247] width 12 height 17
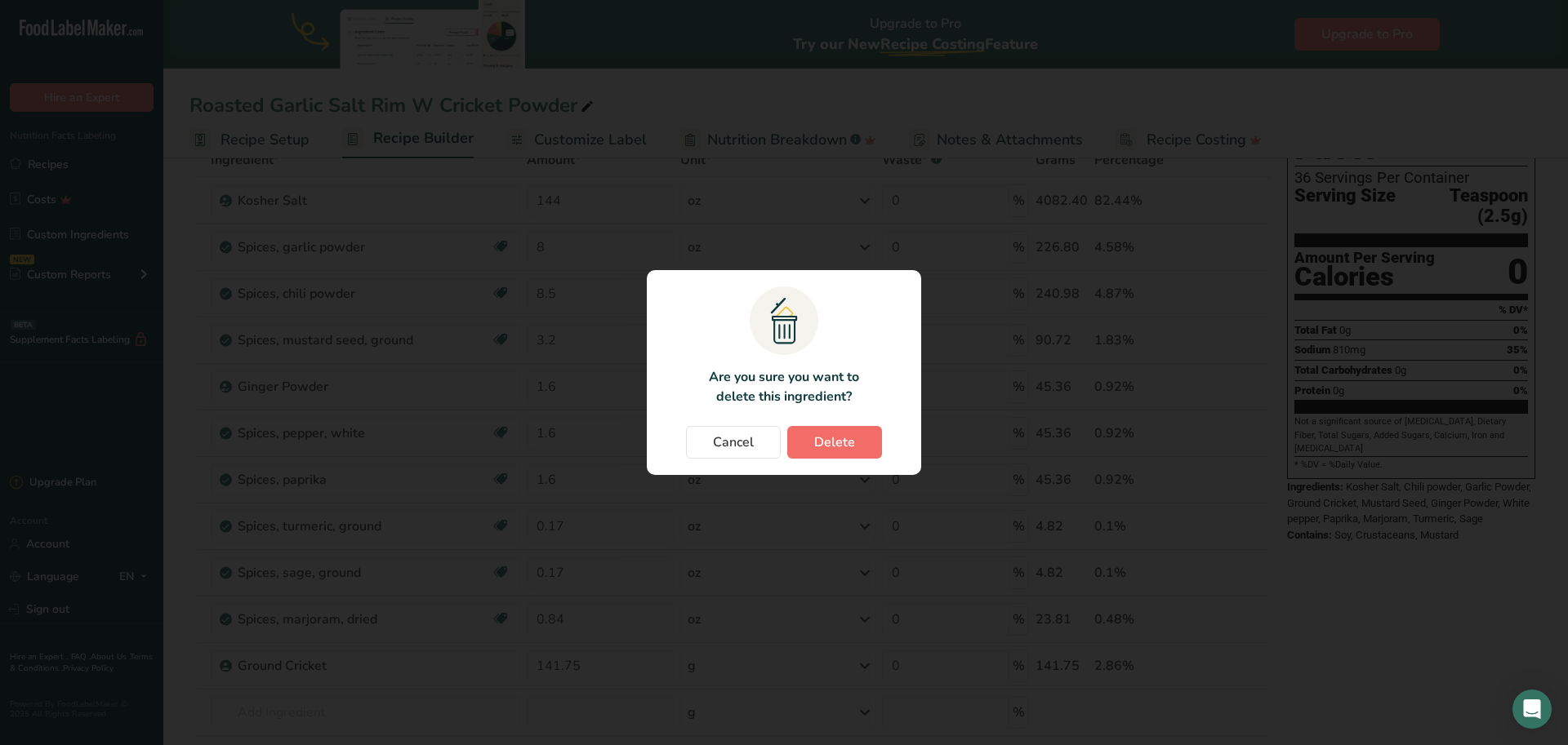
click at [852, 454] on button "Delete" at bounding box center [835, 441] width 95 height 33
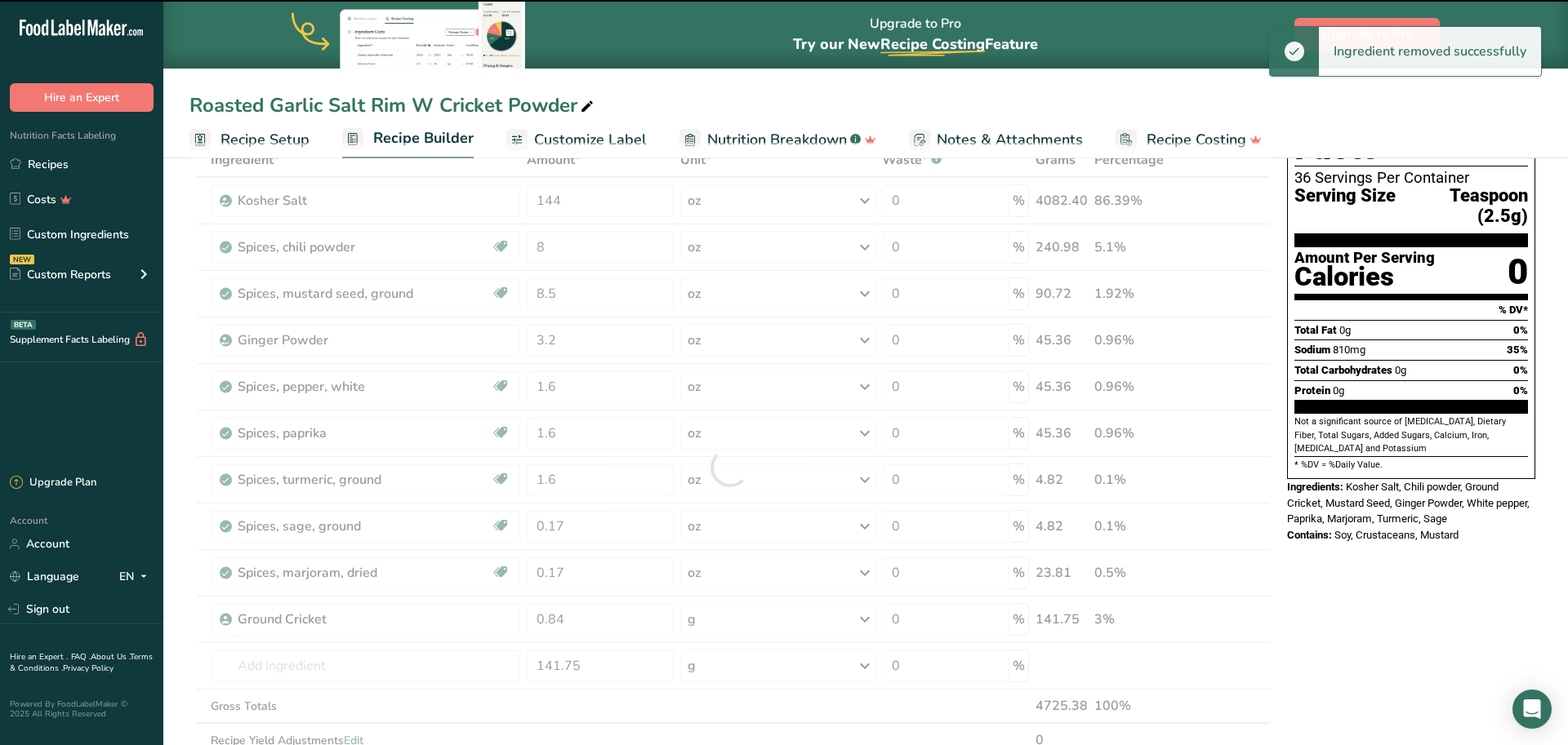
type input "8.5"
type input "3.2"
type input "1.6"
type input "0.17"
type input "0.84"
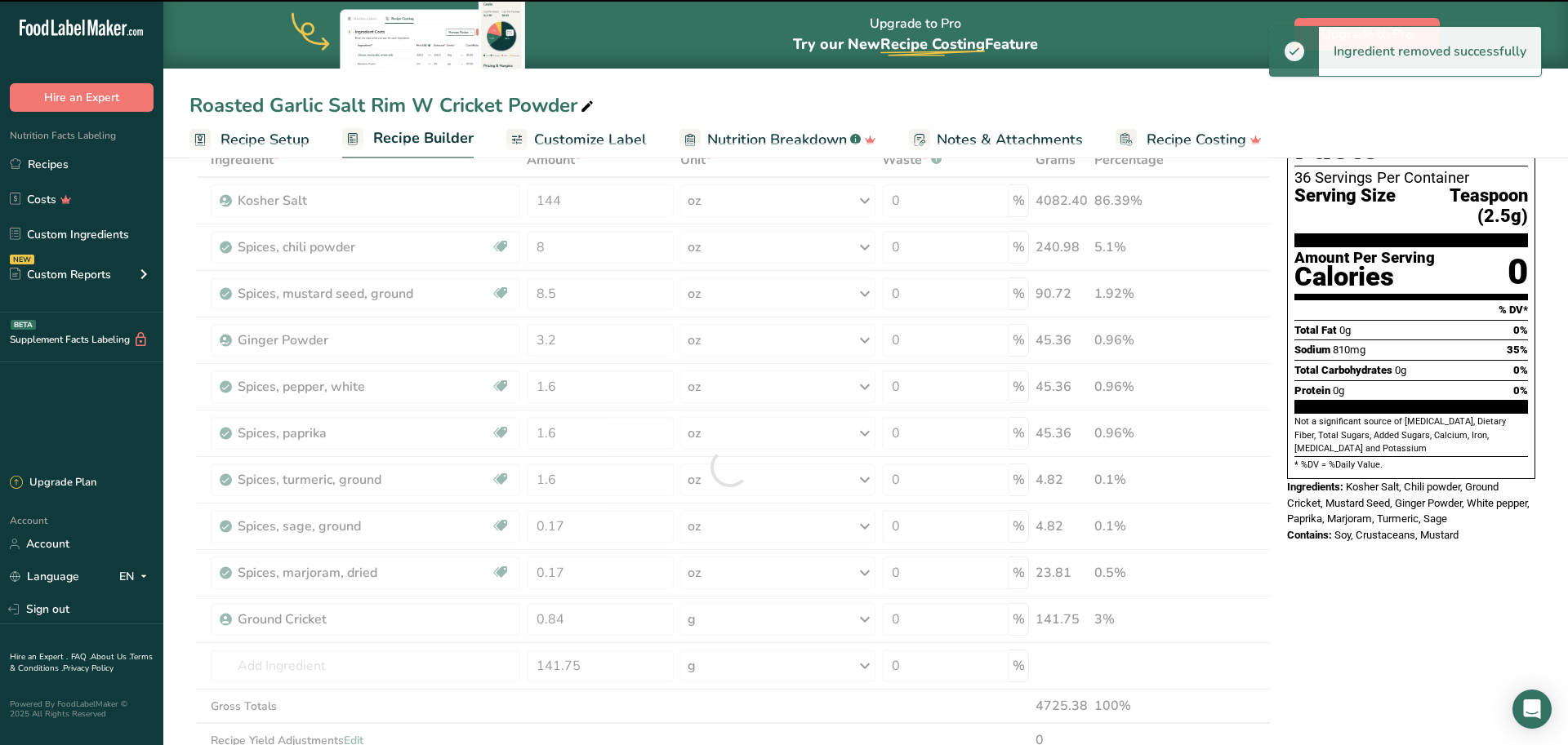
type input "141.75"
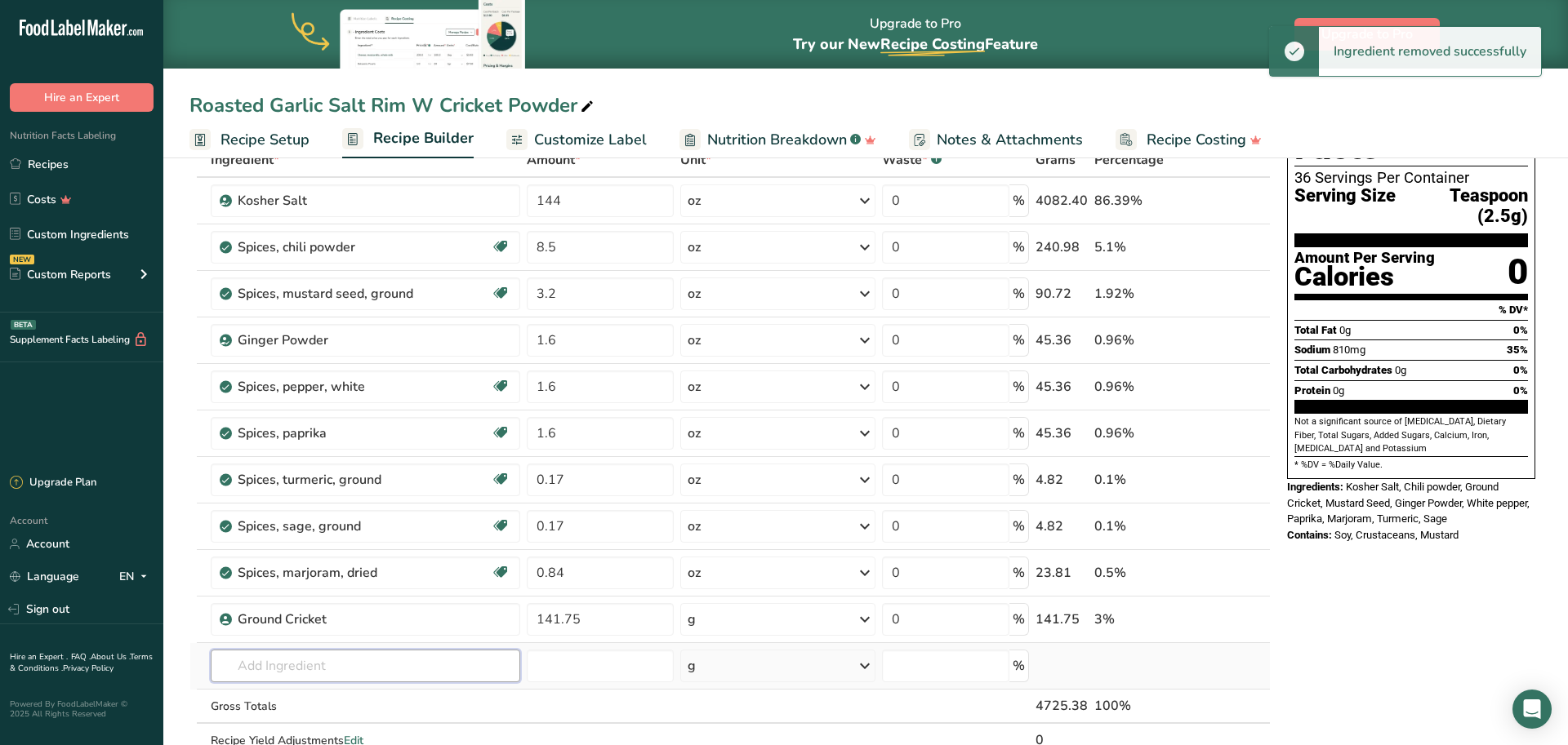
click at [289, 661] on input "text" at bounding box center [366, 665] width 310 height 33
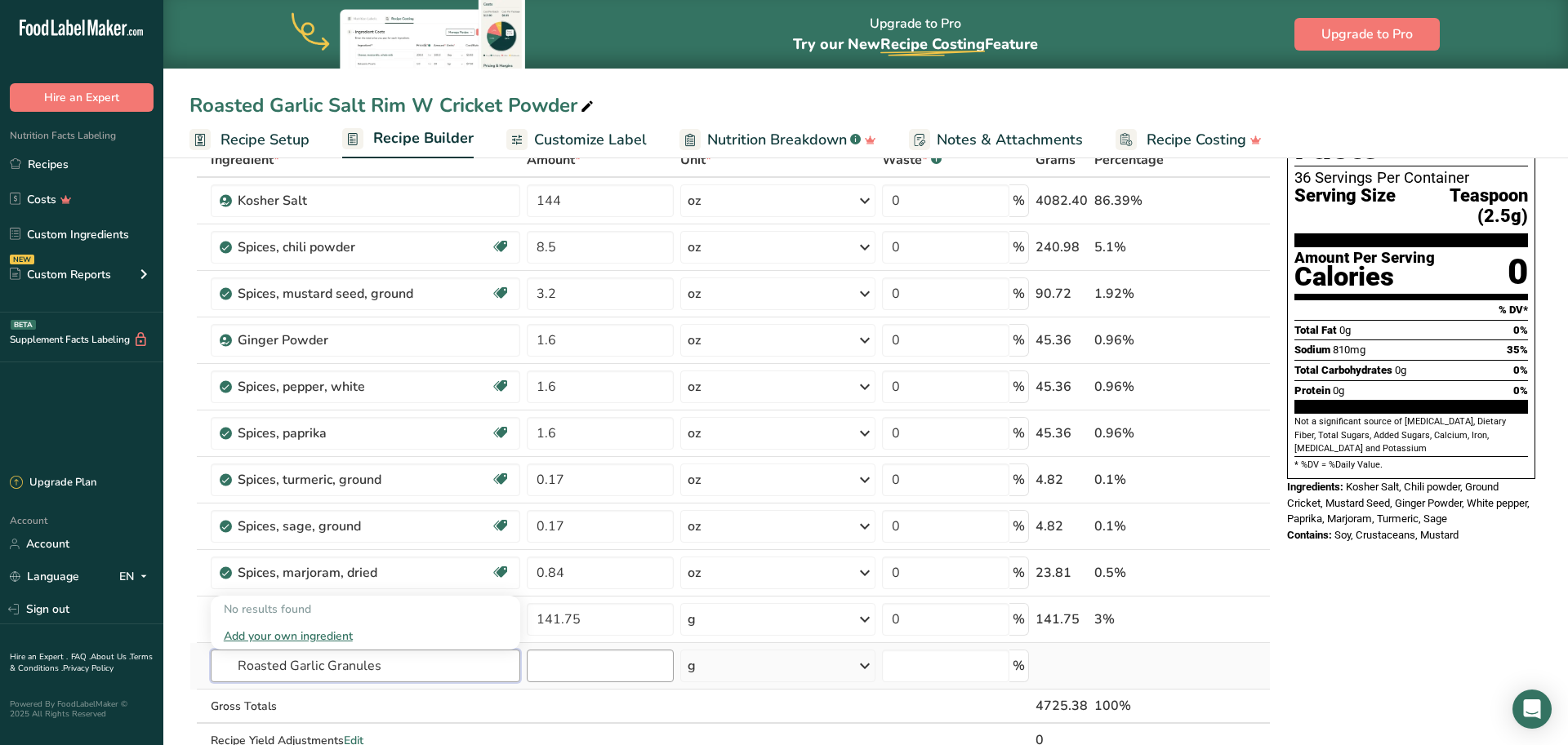
type input "Roasted Garlic Granules"
click at [573, 671] on input "number" at bounding box center [599, 665] width 147 height 33
type input "8"
click at [710, 673] on div "g" at bounding box center [778, 665] width 195 height 33
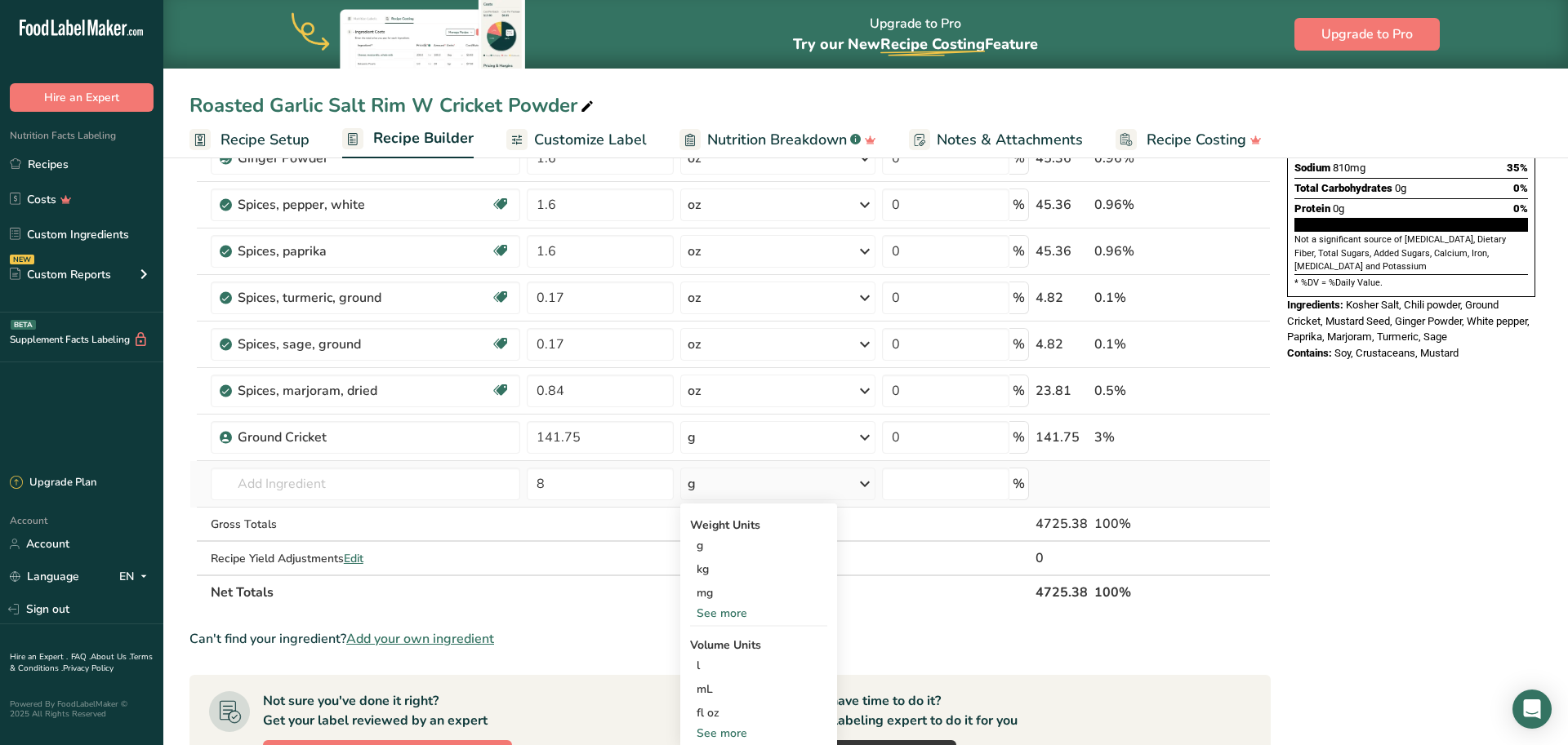
scroll to position [360, 0]
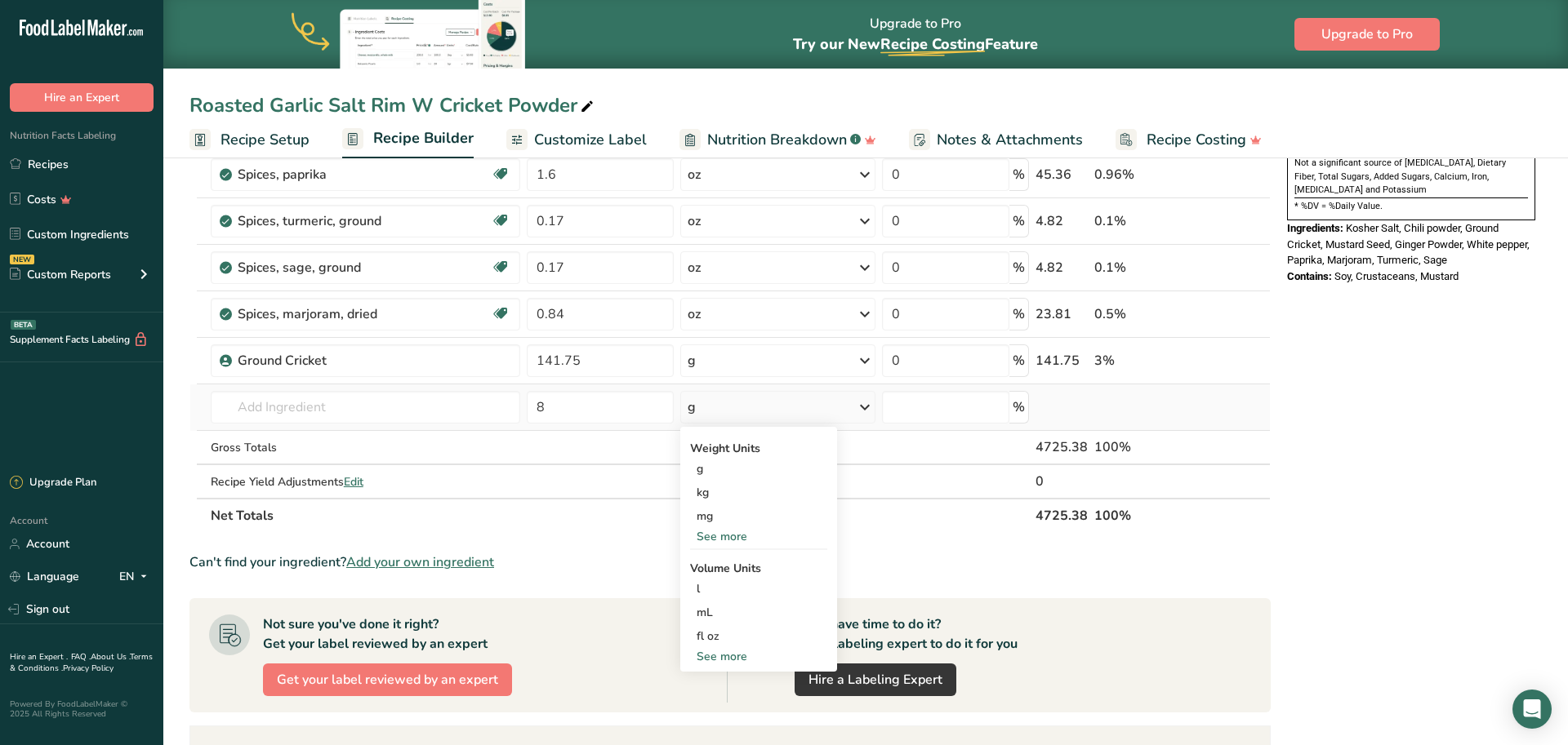
click at [721, 536] on div "See more" at bounding box center [758, 536] width 137 height 17
click at [716, 588] on div "oz" at bounding box center [758, 587] width 137 height 24
click at [283, 408] on input "text" at bounding box center [366, 407] width 310 height 33
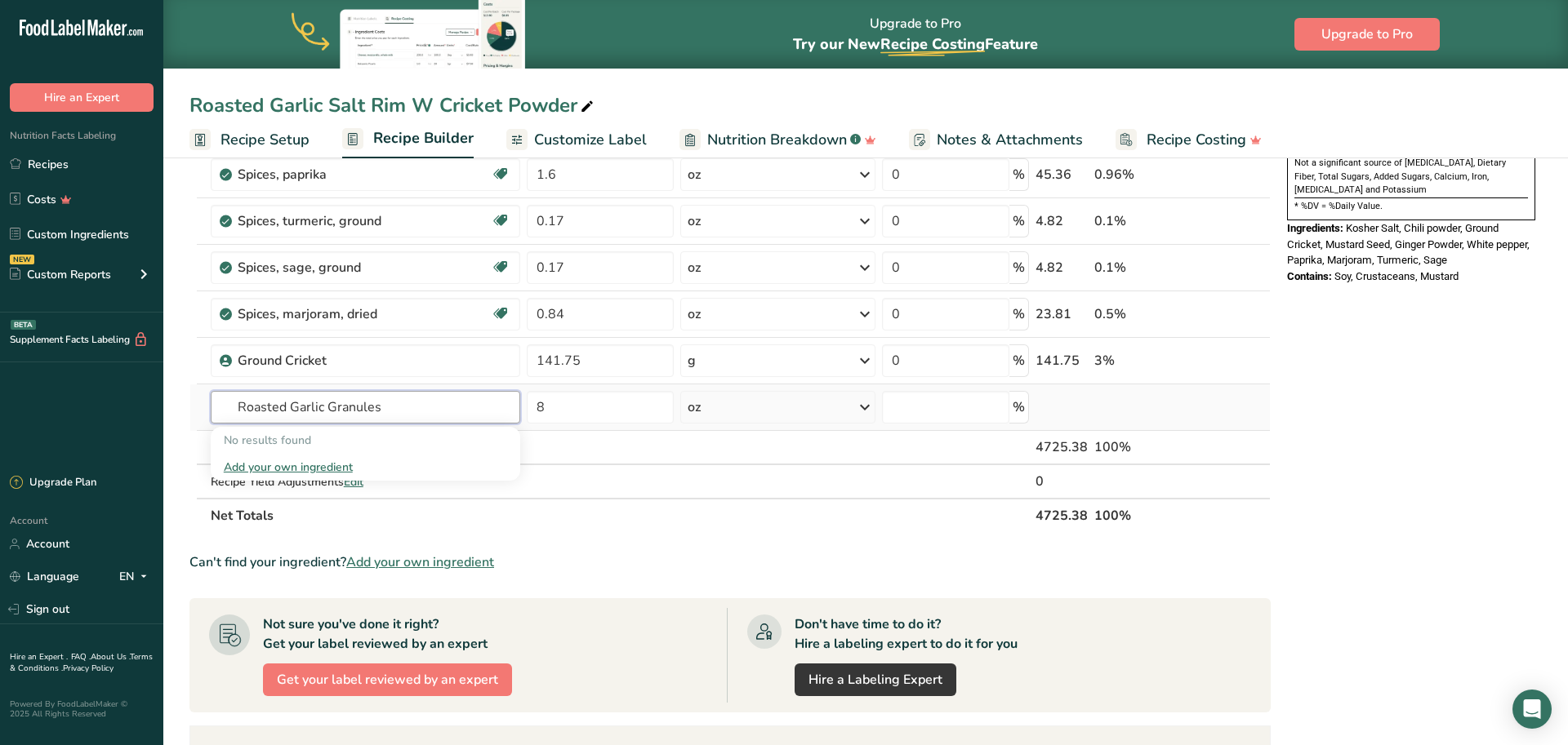
type input "Roasted Garlic Granules"
click at [310, 473] on div "Add your own ingredient" at bounding box center [366, 467] width 284 height 17
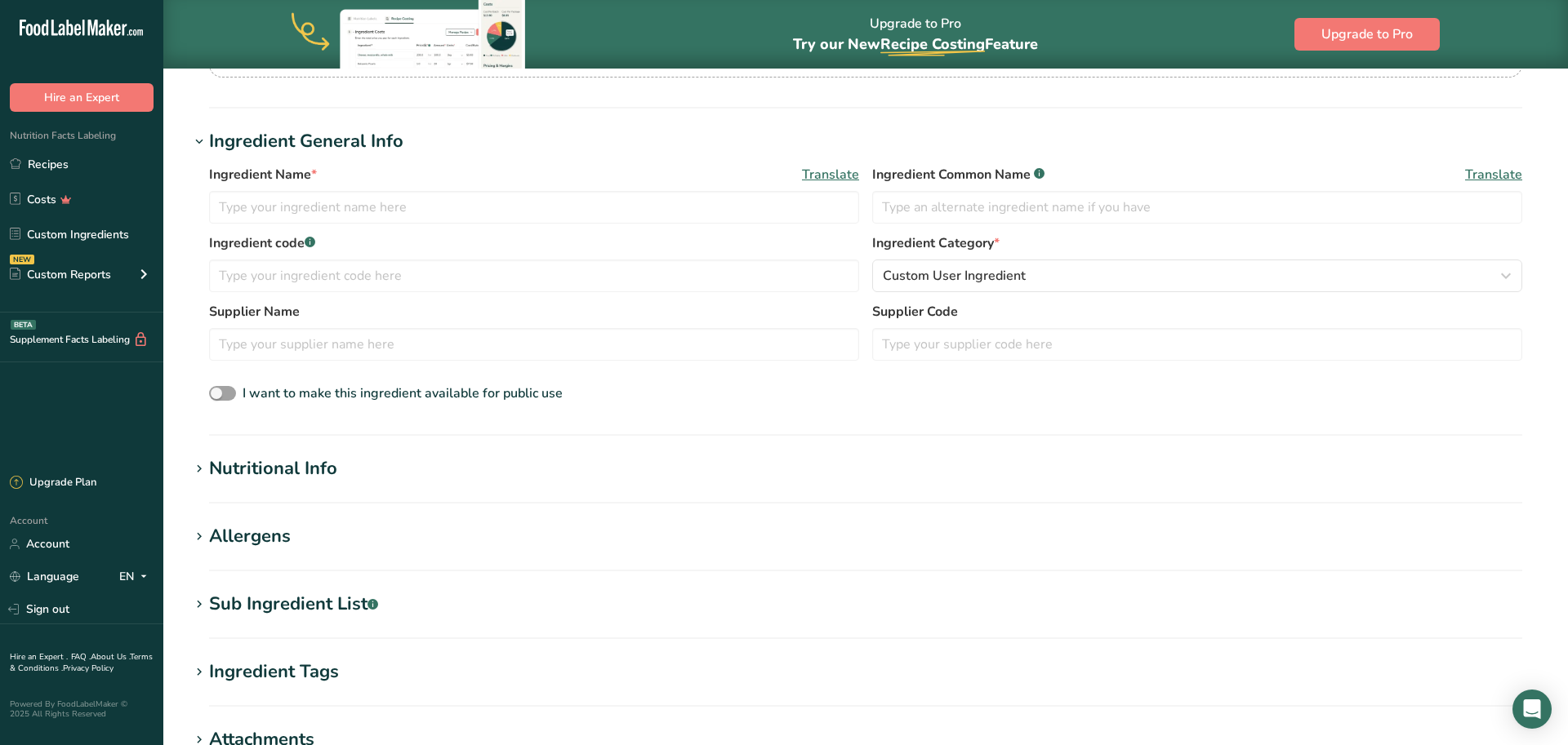
scroll to position [254, 0]
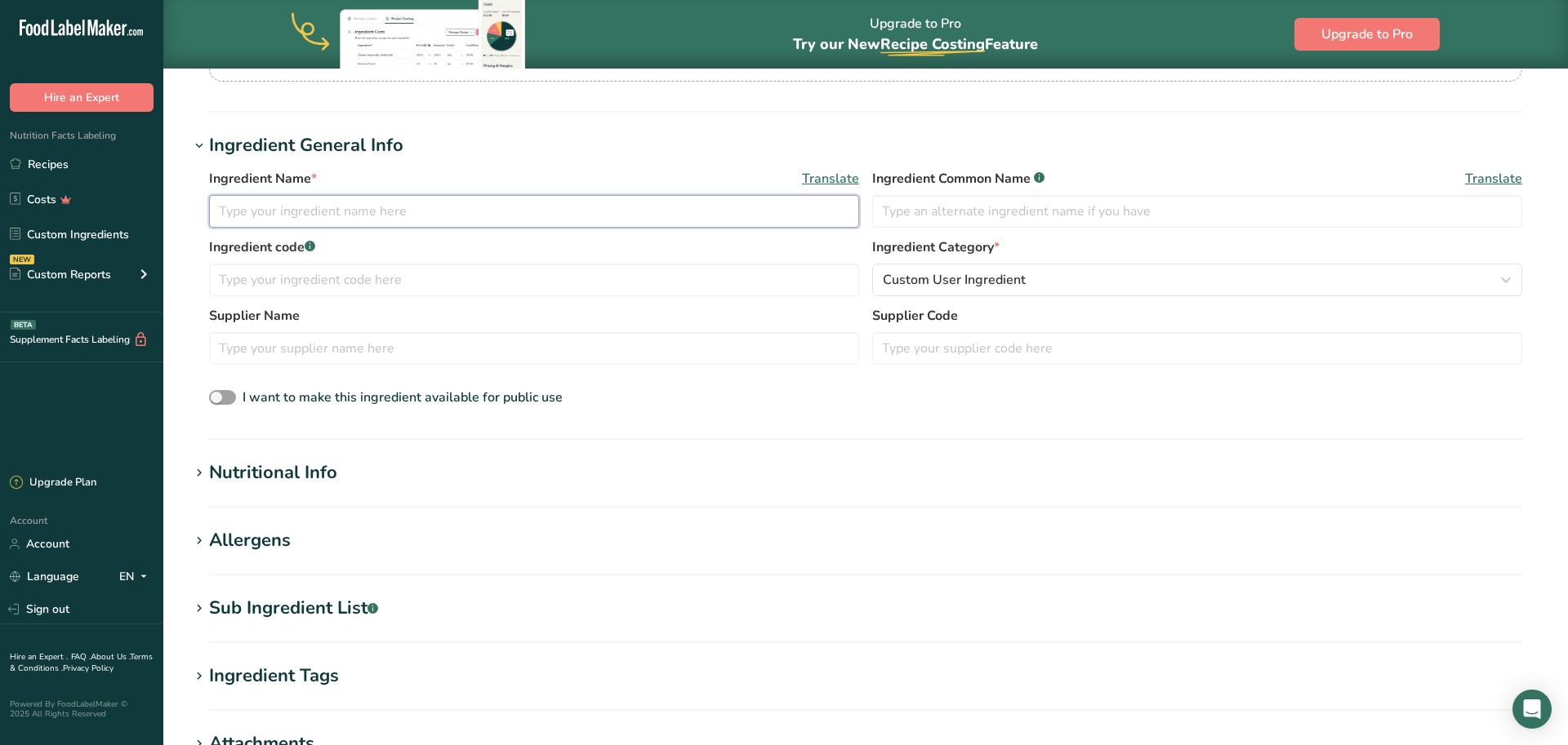
click at [476, 213] on input "text" at bounding box center [533, 211] width 649 height 33
type input "Roasted Garlic Granules"
click at [286, 361] on input "text" at bounding box center [533, 348] width 649 height 33
type input "Frontier Coop"
click at [342, 475] on h1 "Nutritional Info" at bounding box center [865, 472] width 1352 height 27
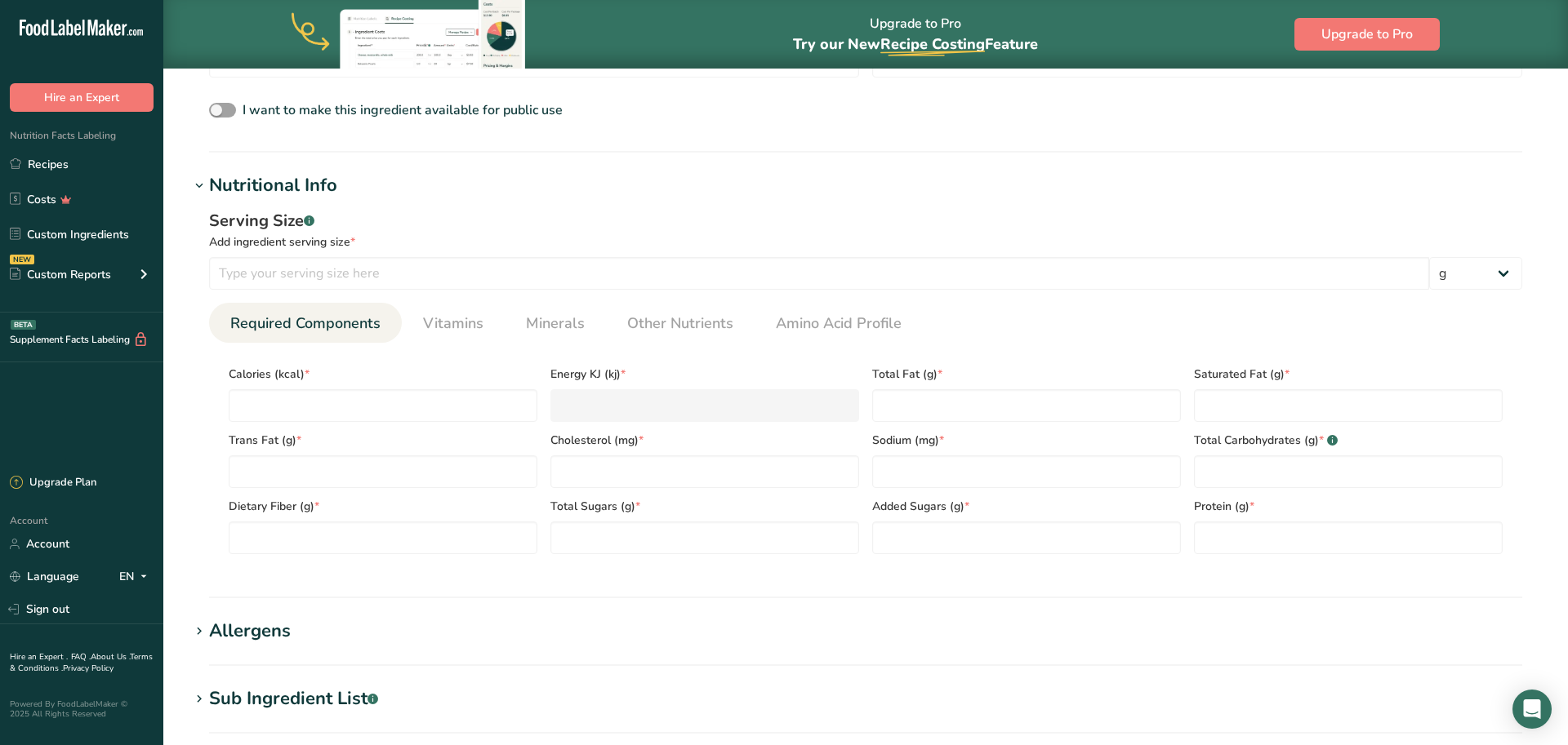
scroll to position [661, 0]
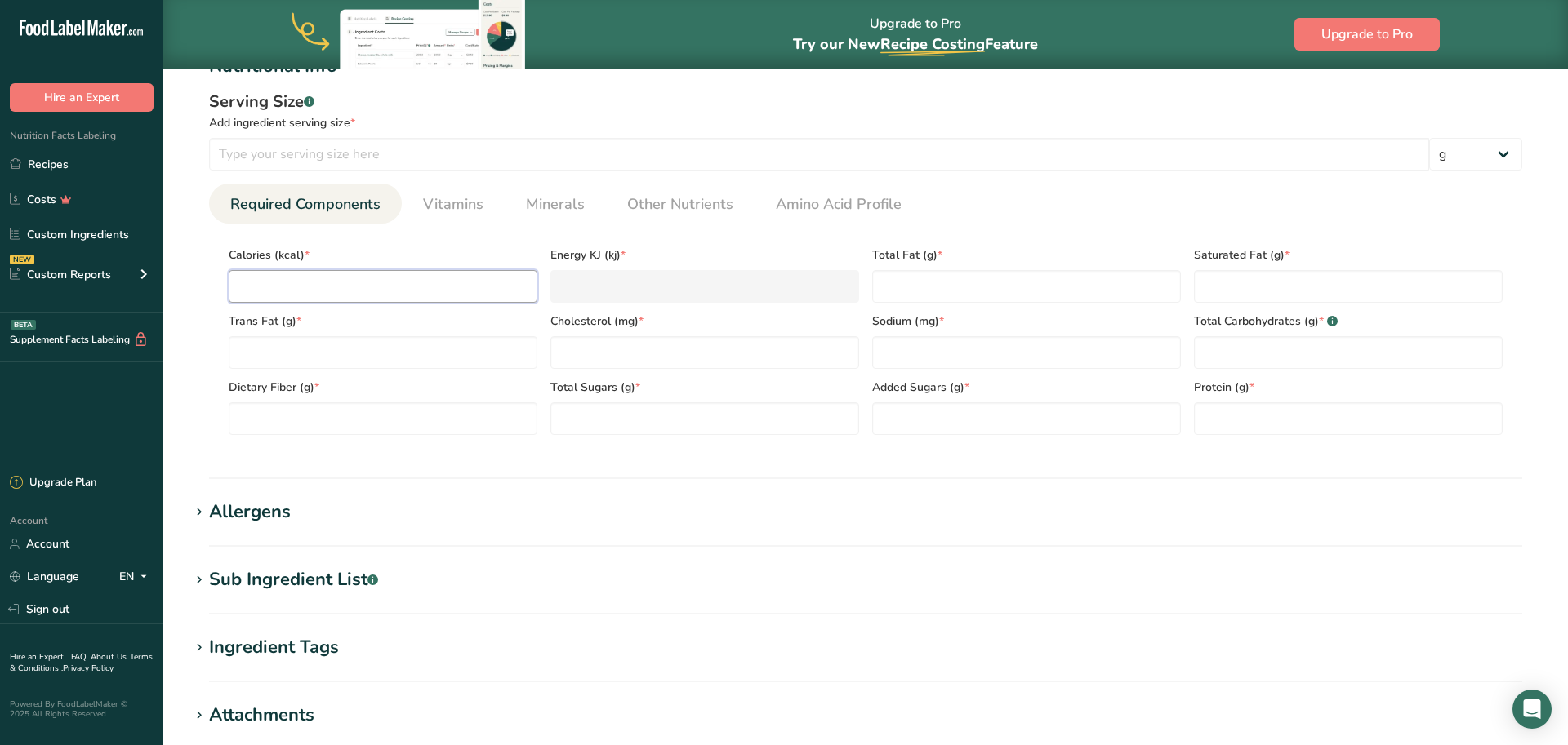
click at [461, 293] on input "number" at bounding box center [382, 286] width 308 height 33
type input "0"
type KJ "0"
type input "0"
click at [460, 363] on Fat "number" at bounding box center [382, 352] width 308 height 33
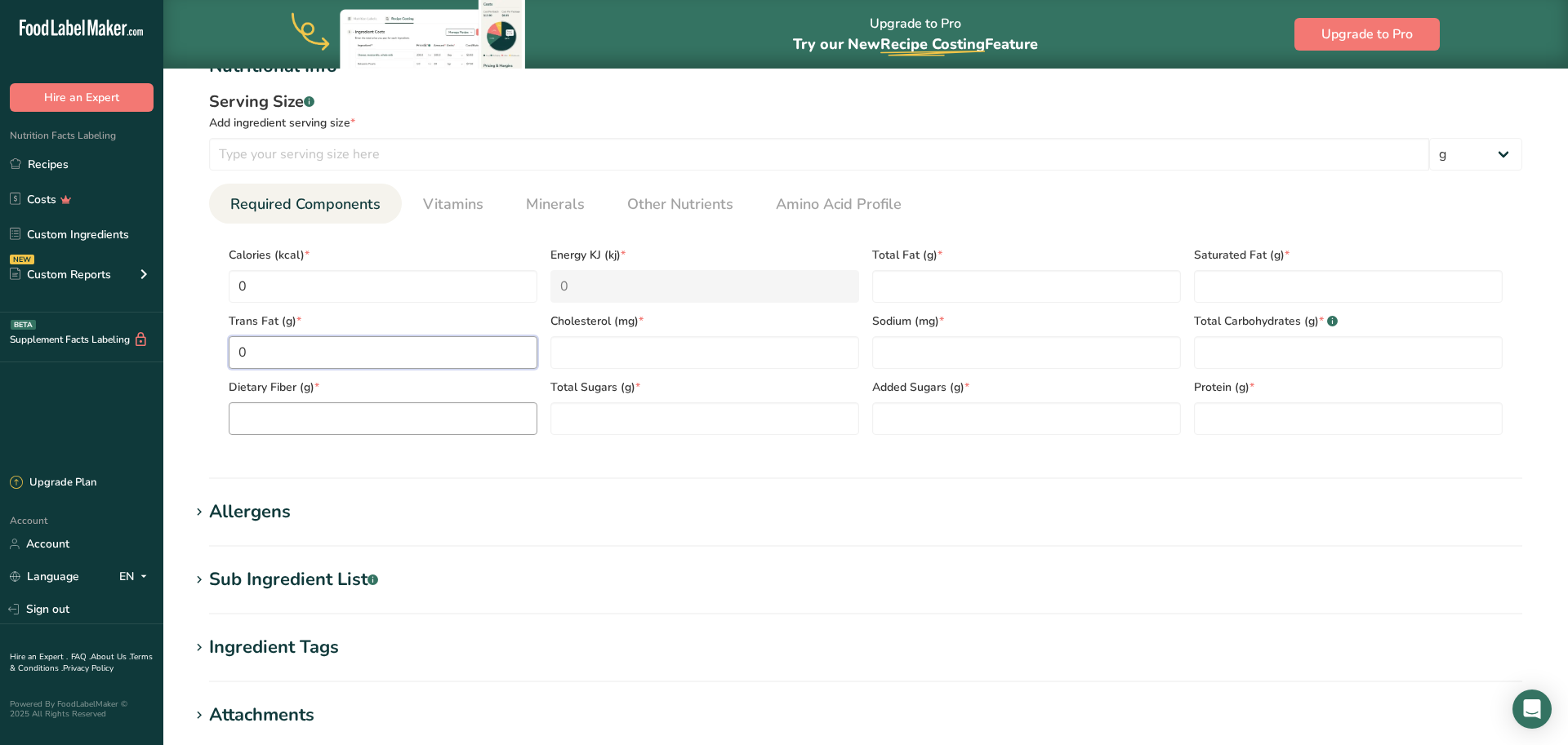
type Fat "0"
click at [448, 430] on Fiber "number" at bounding box center [382, 418] width 308 height 33
type Fiber "0"
click at [627, 355] on input "number" at bounding box center [704, 352] width 308 height 33
type input "0"
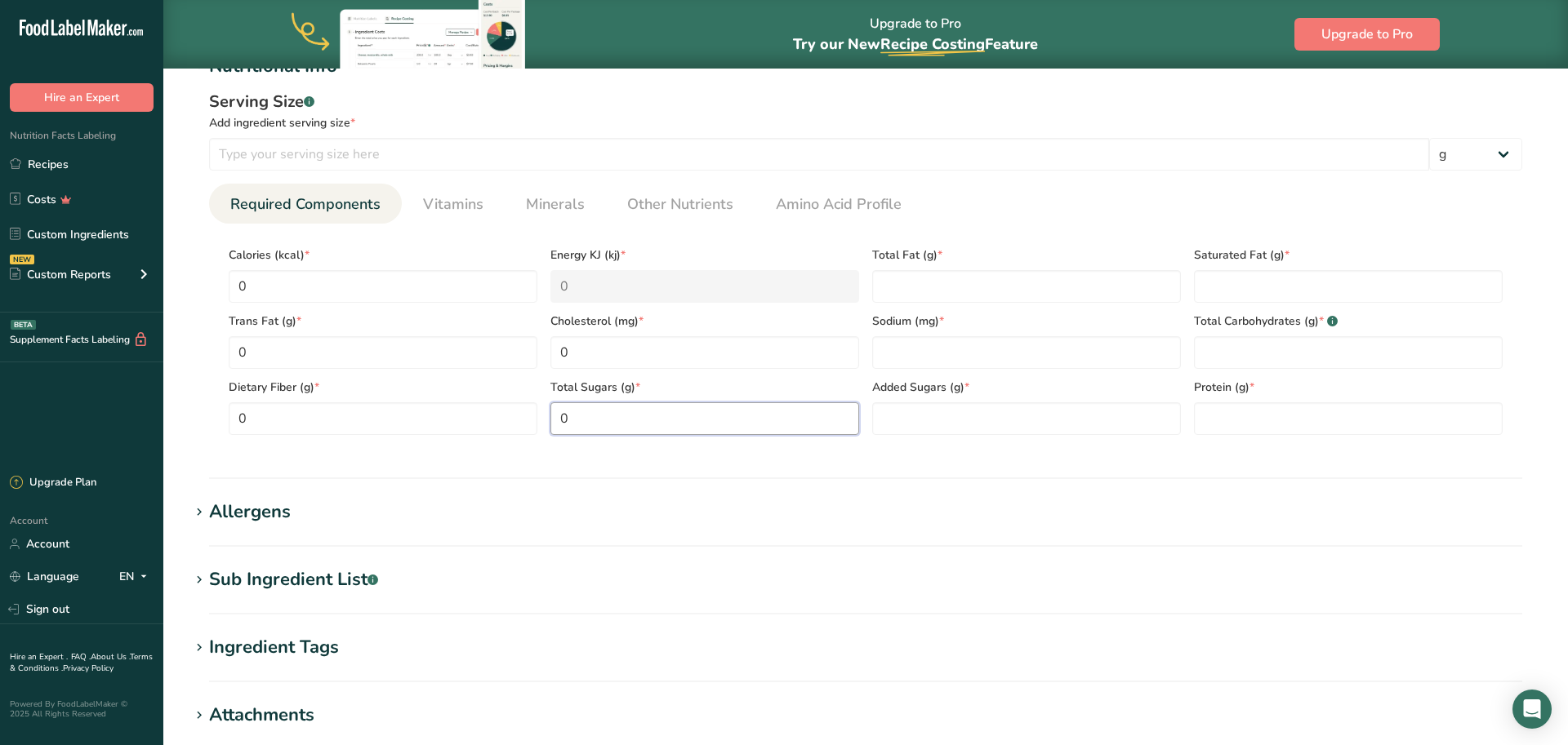
click at [623, 420] on Sugars "0" at bounding box center [704, 418] width 308 height 33
type Sugars "0"
click at [912, 284] on Fat "0" at bounding box center [1026, 286] width 308 height 33
type Fat "0"
click at [898, 345] on input "number" at bounding box center [1026, 352] width 308 height 33
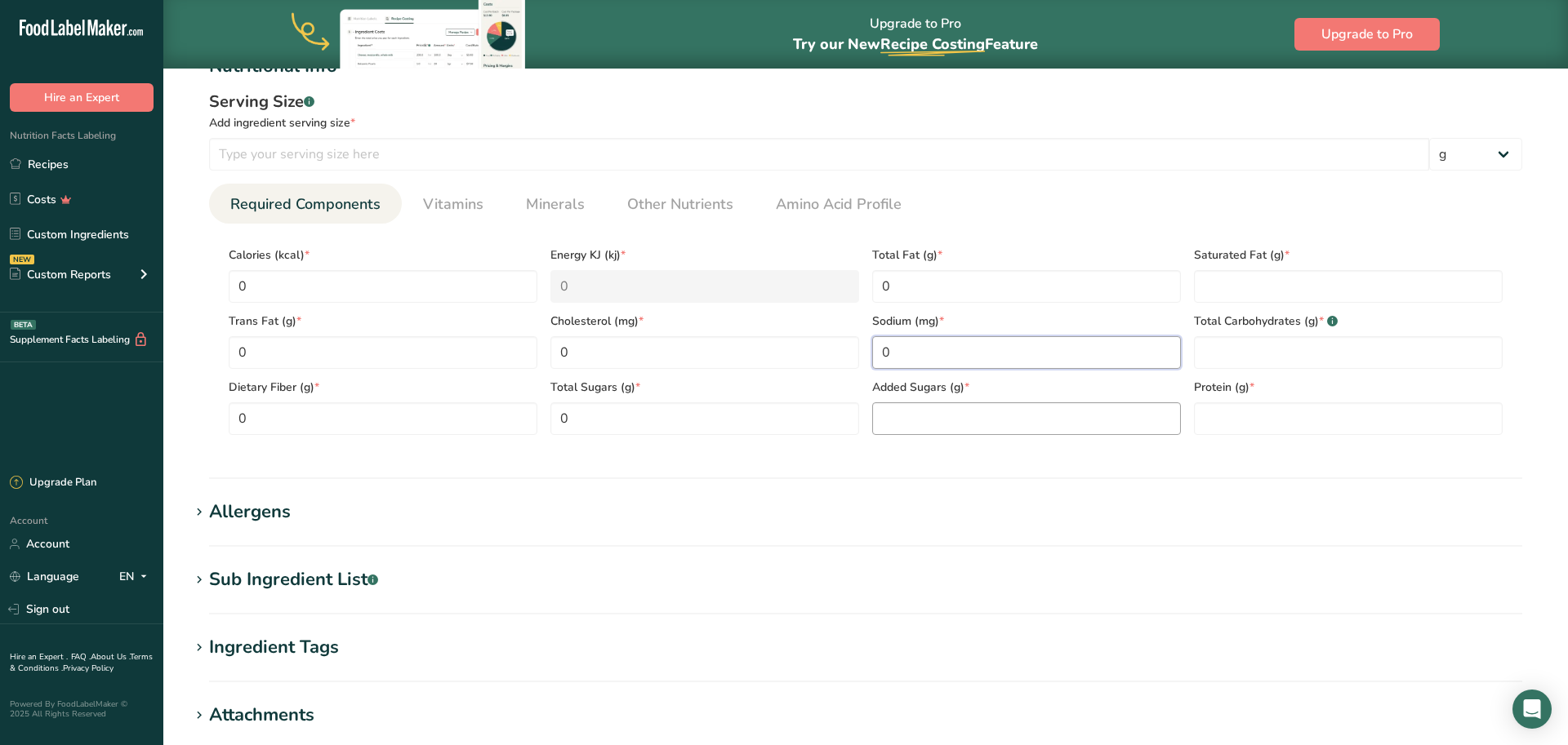
type input "0"
click at [893, 410] on Sugars "number" at bounding box center [1026, 418] width 308 height 33
type Sugars "0"
click at [1207, 286] on Fat "number" at bounding box center [1347, 286] width 308 height 33
type Fat "0"
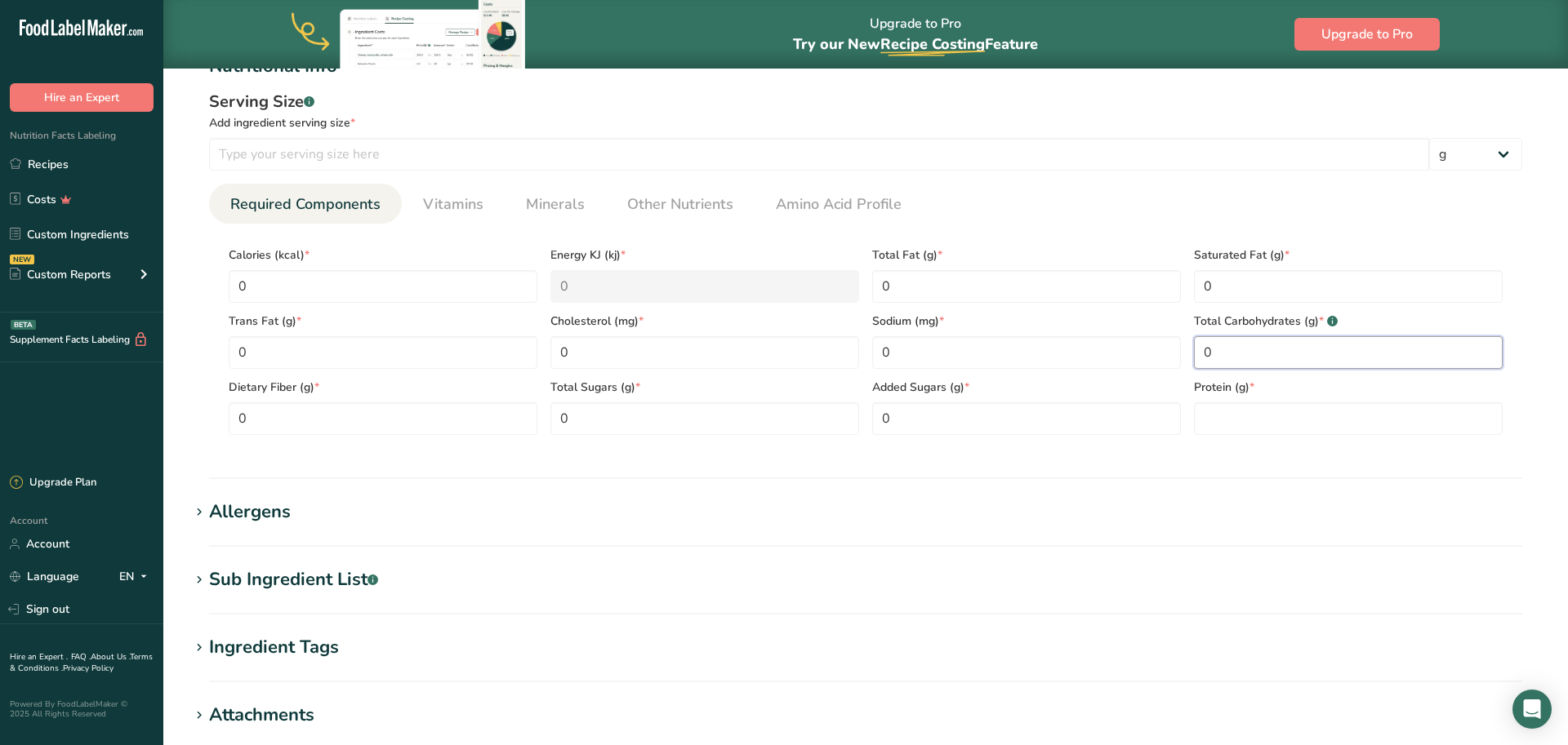
click at [1205, 357] on Carbohydrates "0" at bounding box center [1347, 352] width 308 height 33
type Carbohydrates "0"
click at [1208, 413] on input "number" at bounding box center [1347, 418] width 308 height 33
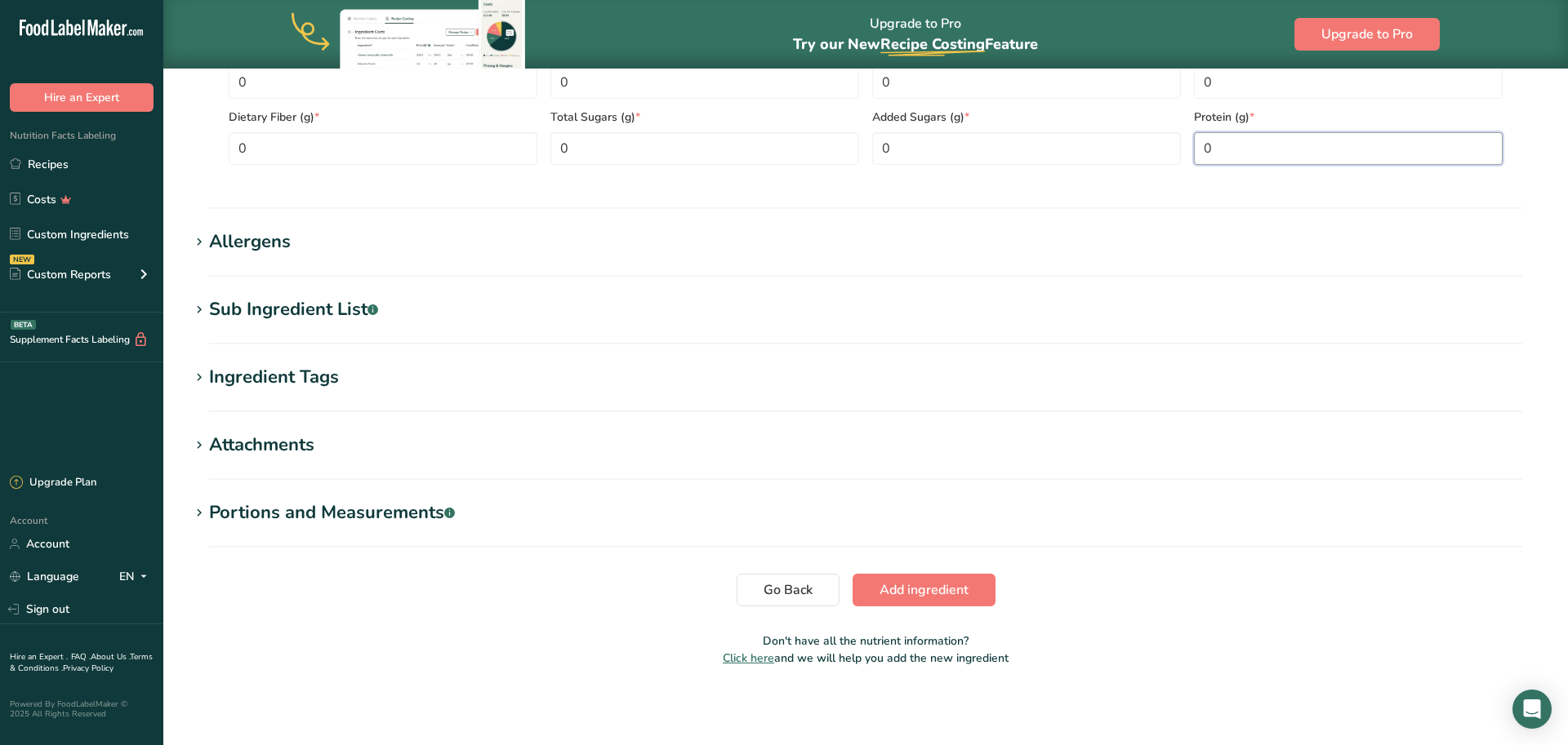
scroll to position [931, 0]
type input "0"
click at [898, 595] on span "Add ingredient" at bounding box center [923, 590] width 89 height 20
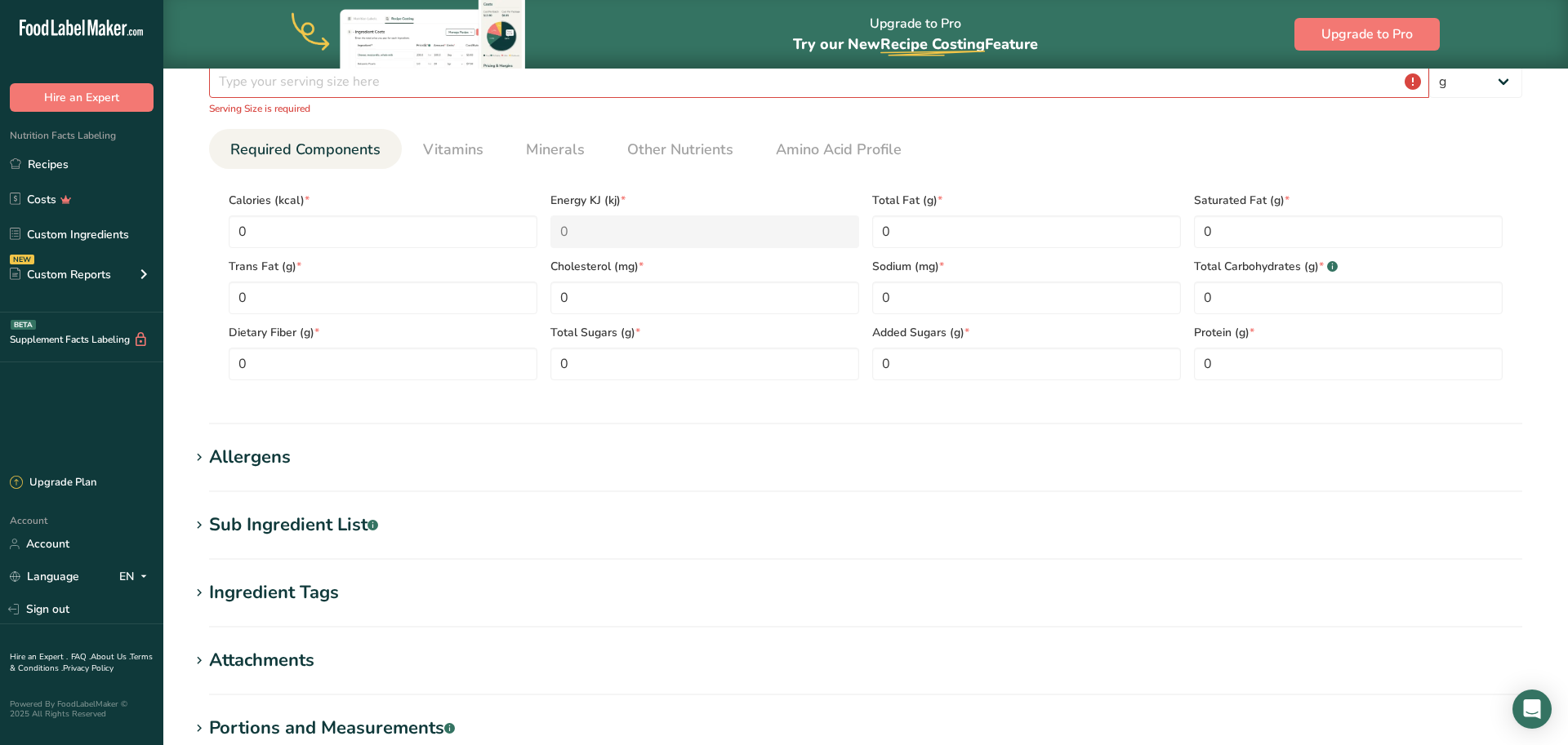
scroll to position [233, 0]
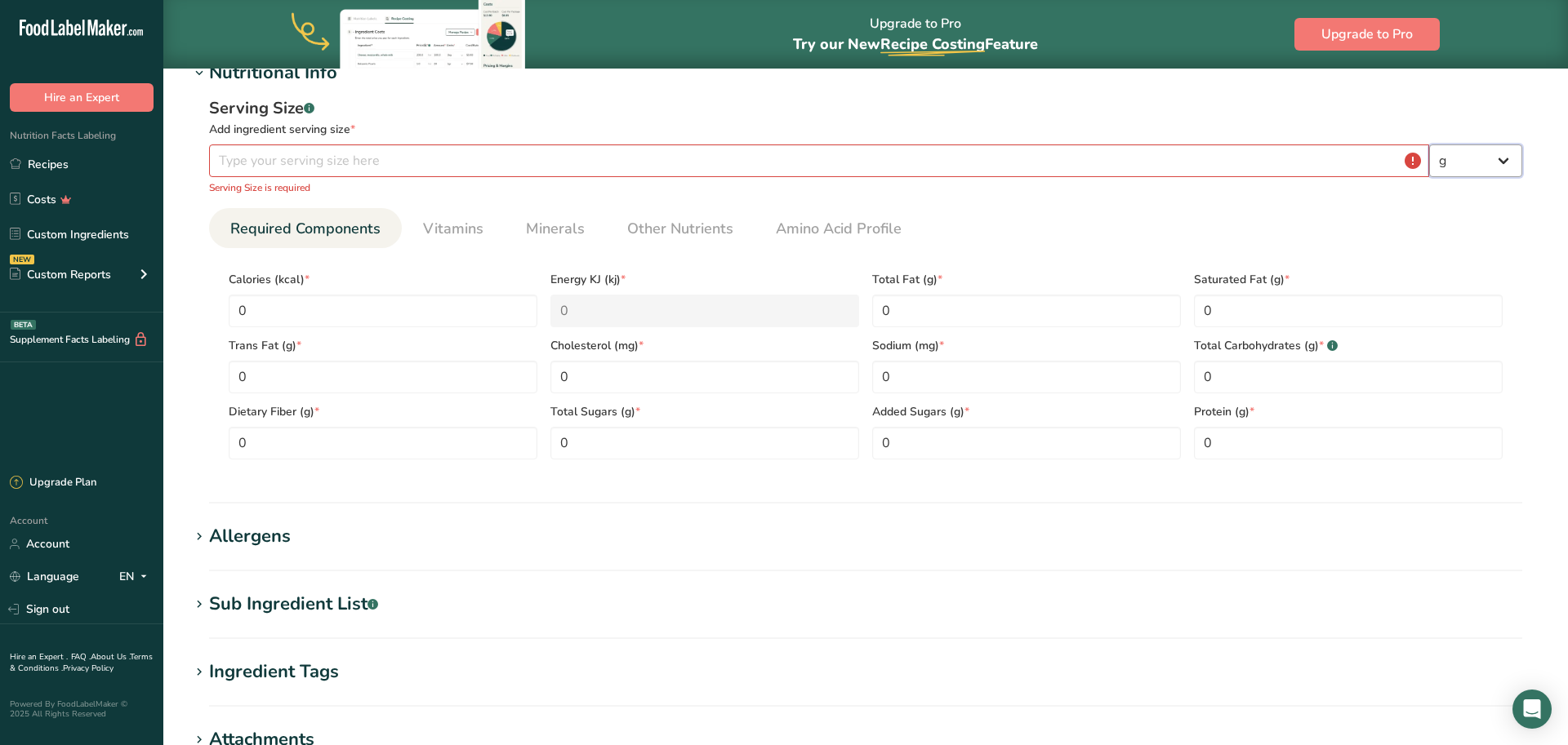
select select "5"
click at [587, 152] on input "number" at bounding box center [819, 161] width 1220 height 33
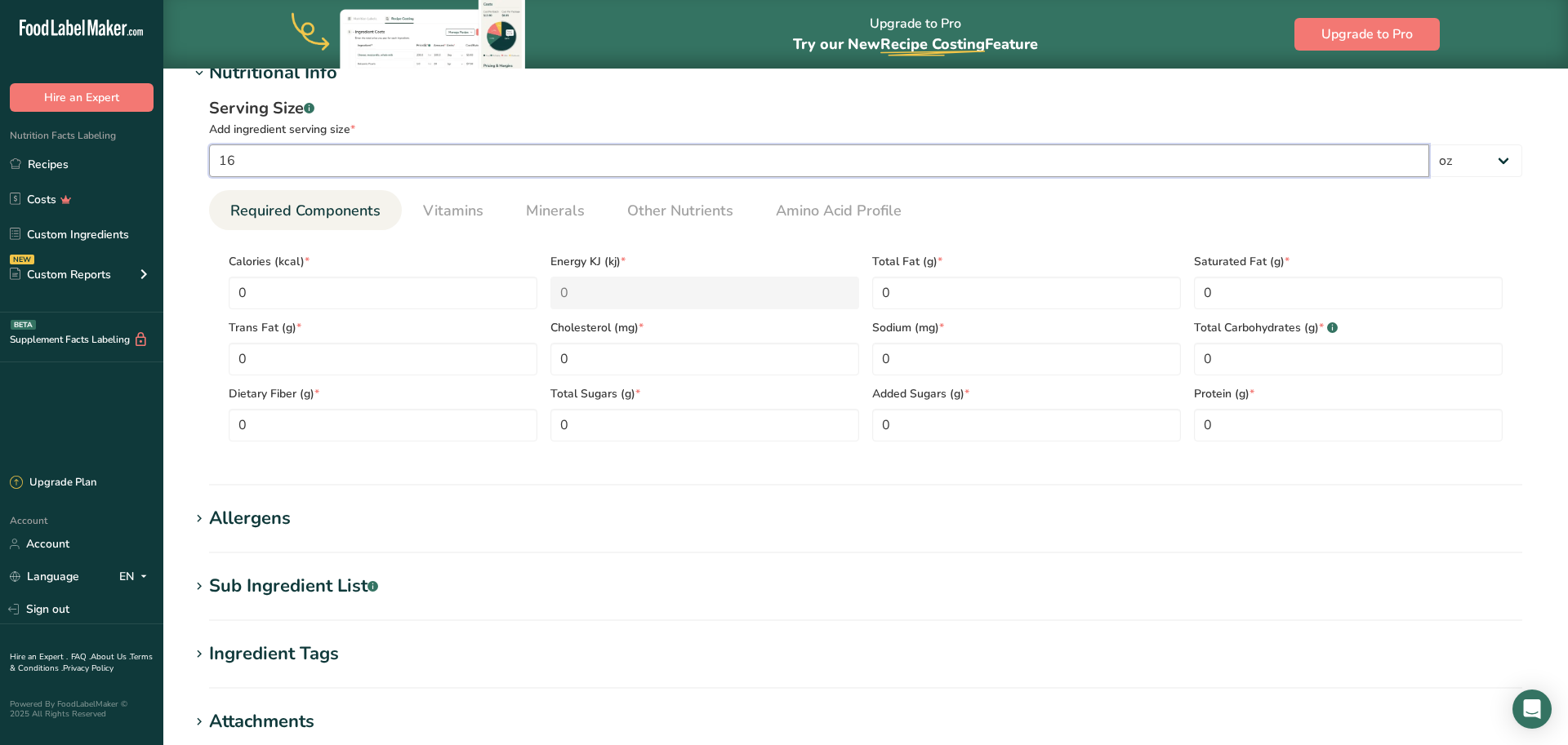
type input "16"
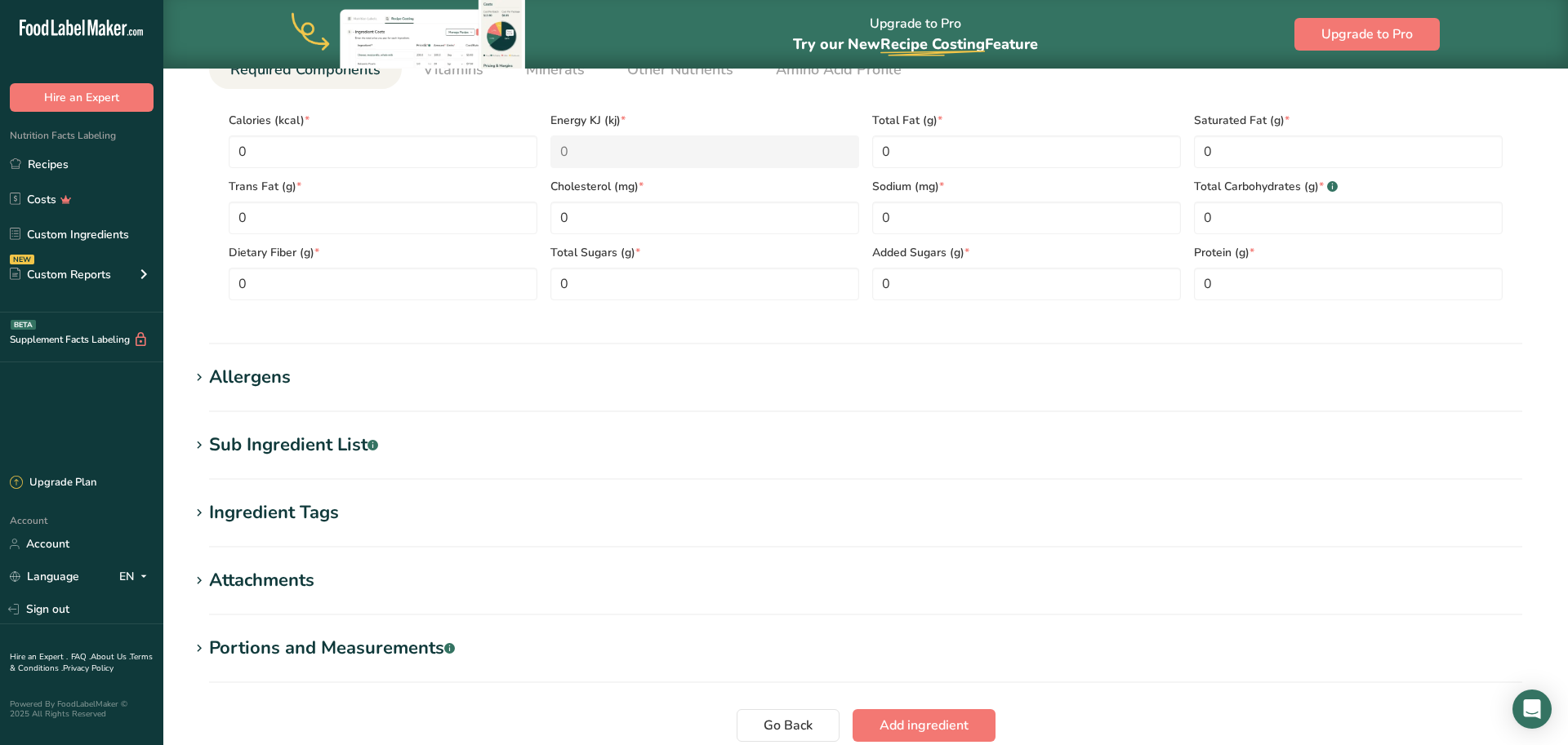
scroll to position [509, 0]
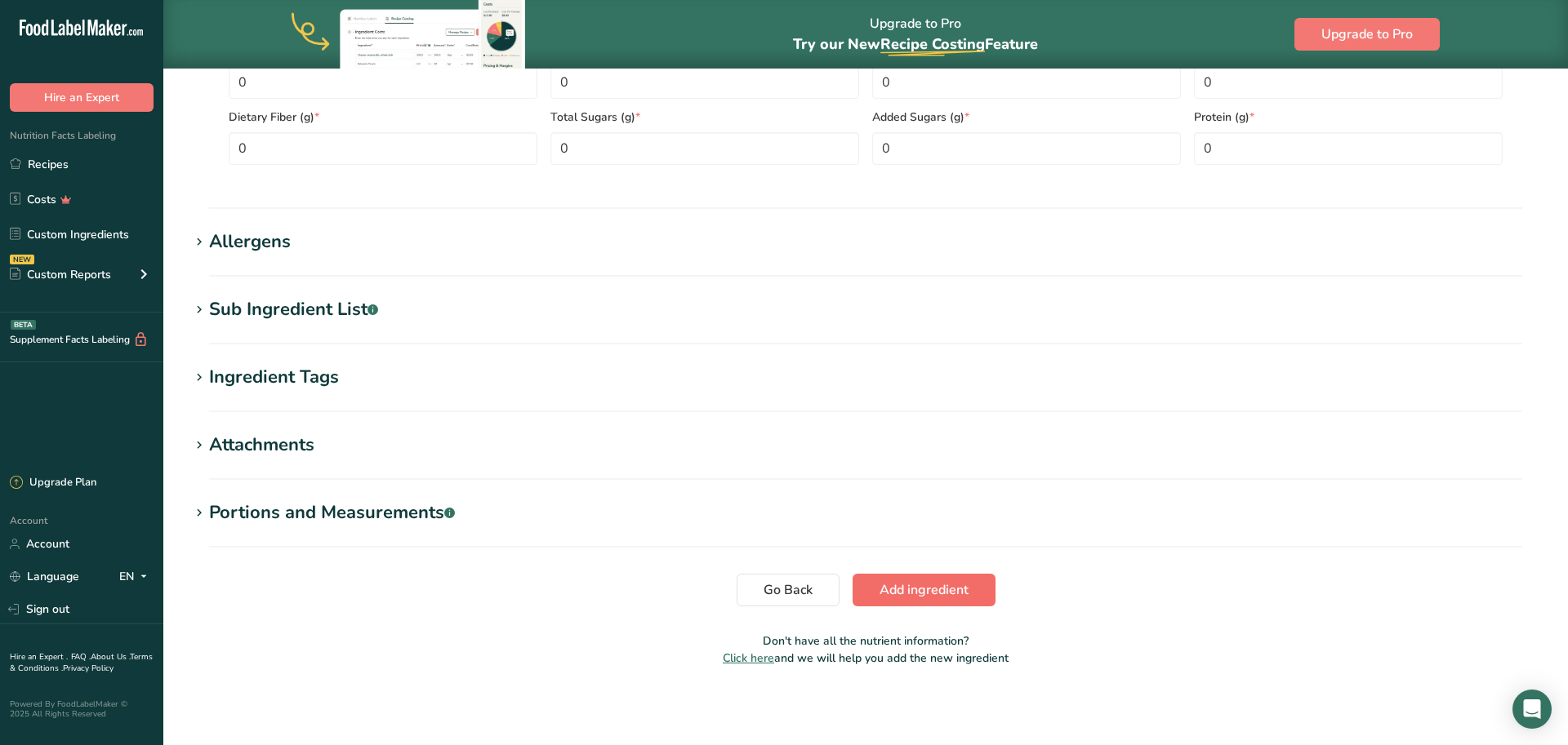
click at [910, 593] on span "Add ingredient" at bounding box center [923, 590] width 89 height 20
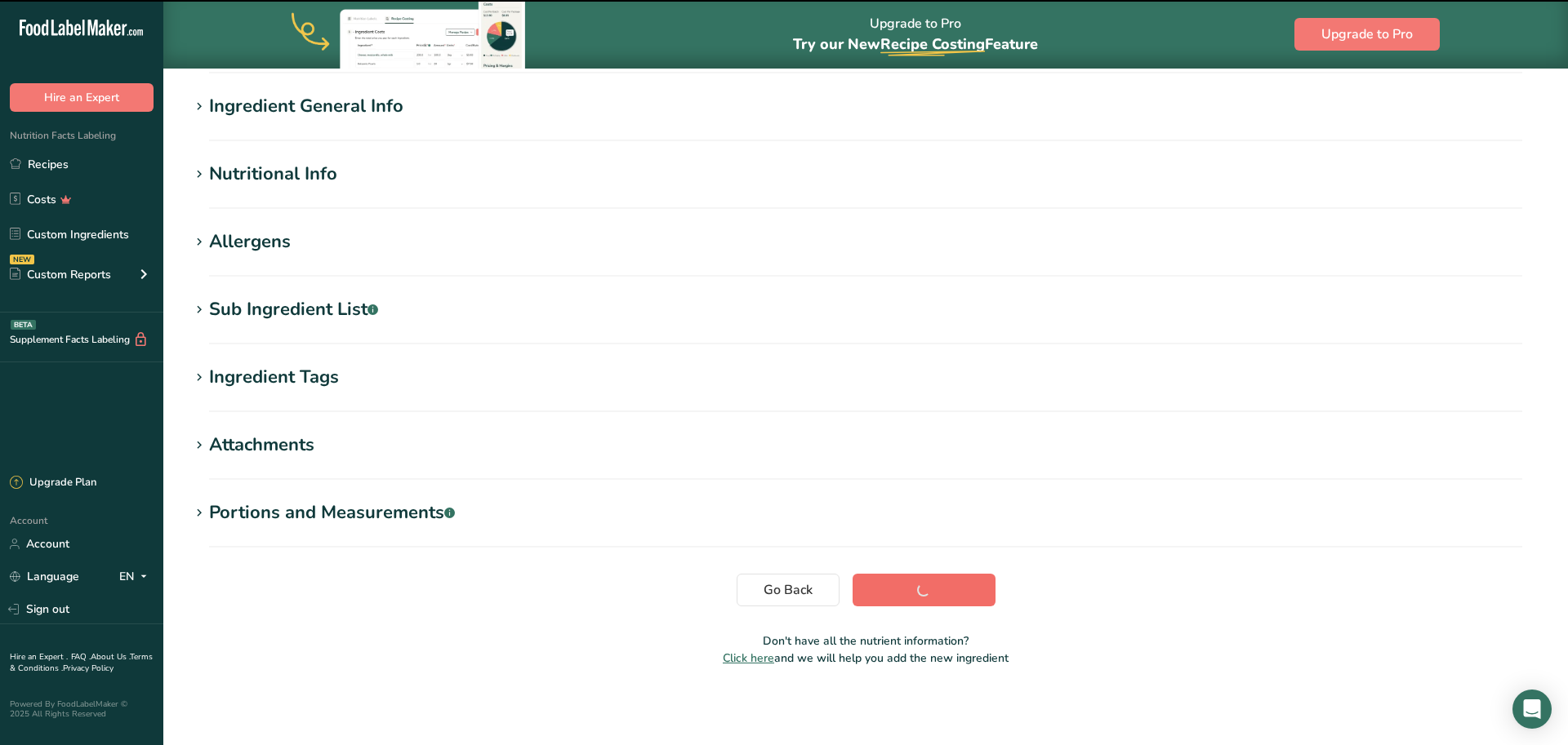
scroll to position [131, 0]
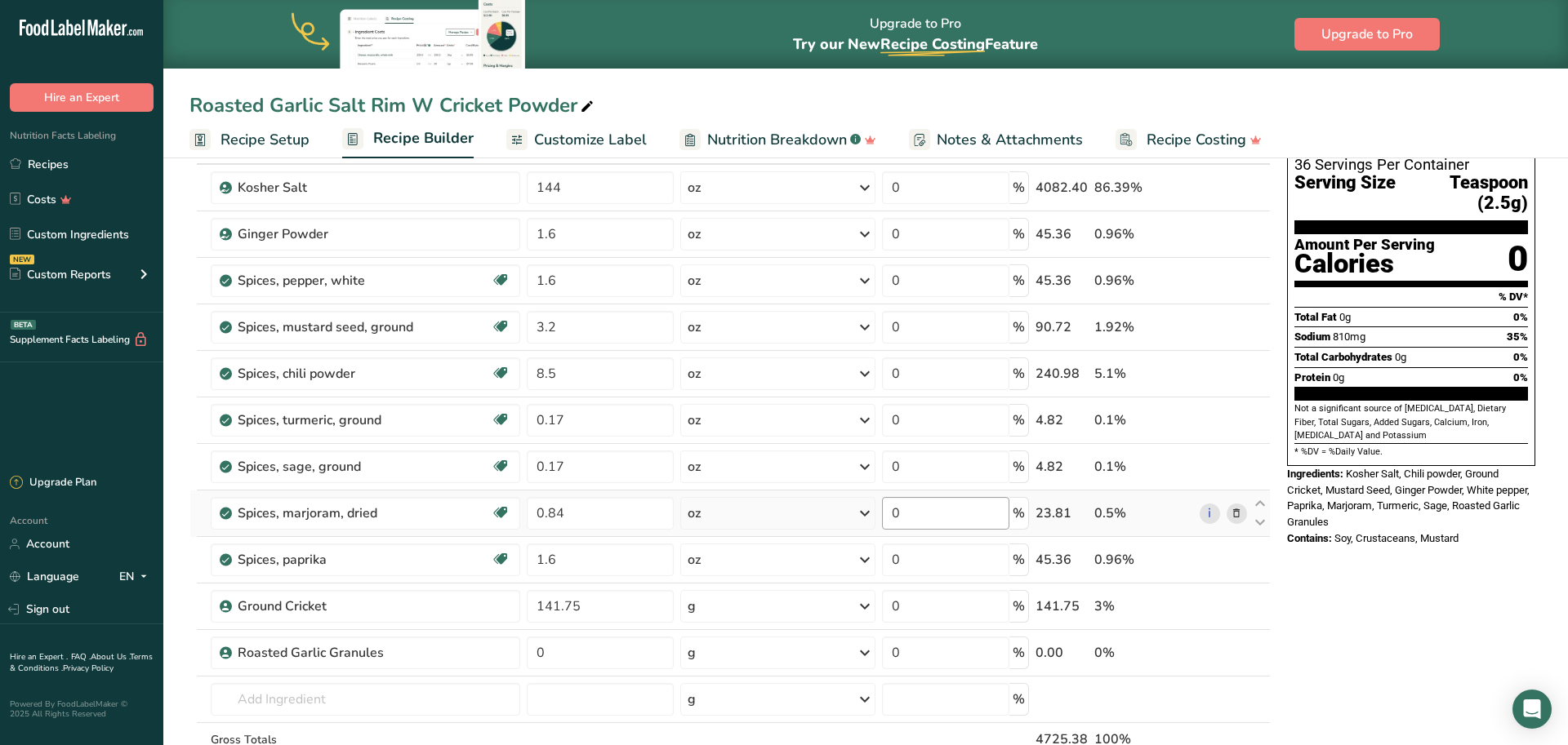
scroll to position [151, 0]
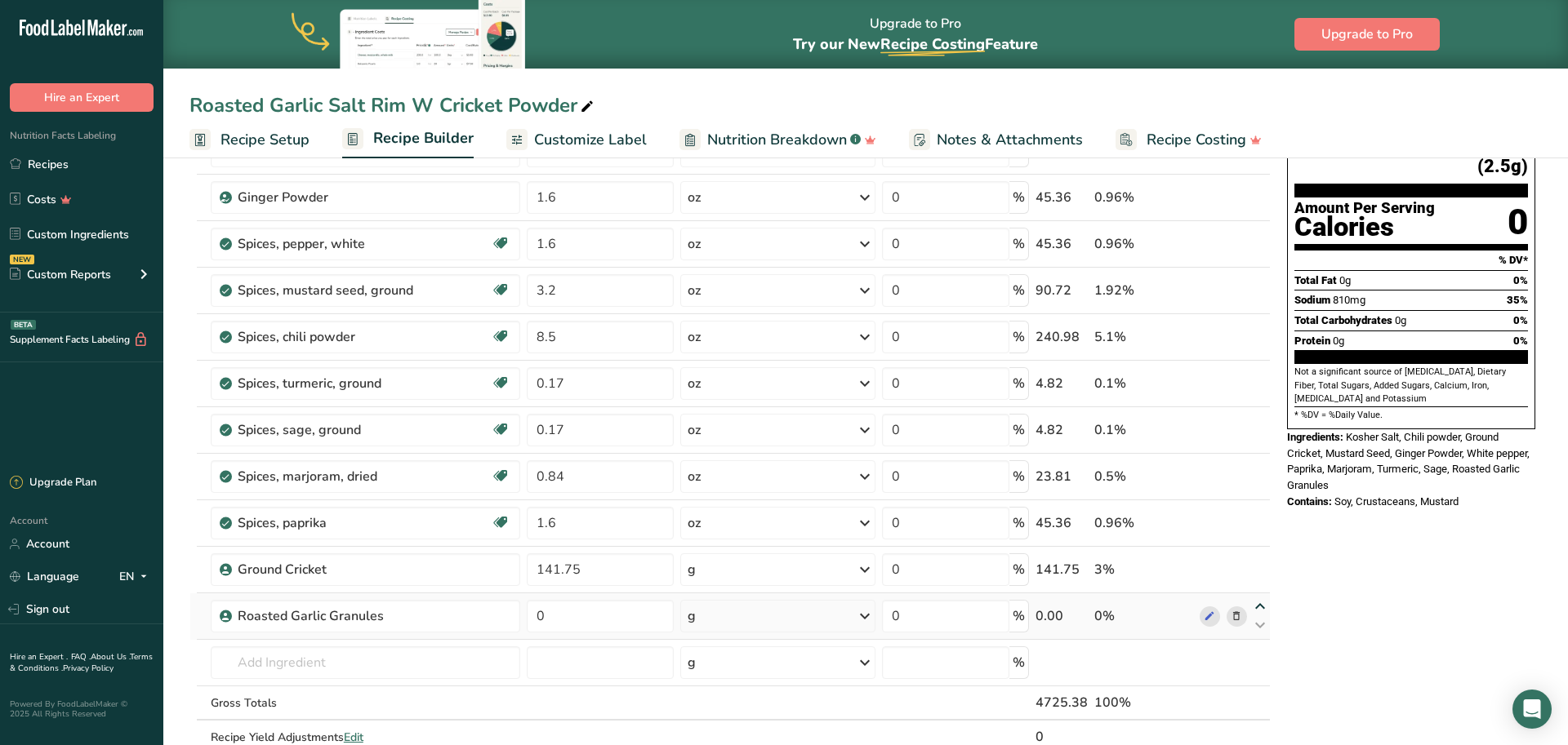
click at [1260, 607] on icon at bounding box center [1260, 607] width 20 height 12
type input "0"
type input "141.75"
click at [1257, 555] on icon at bounding box center [1260, 561] width 20 height 12
type input "0"
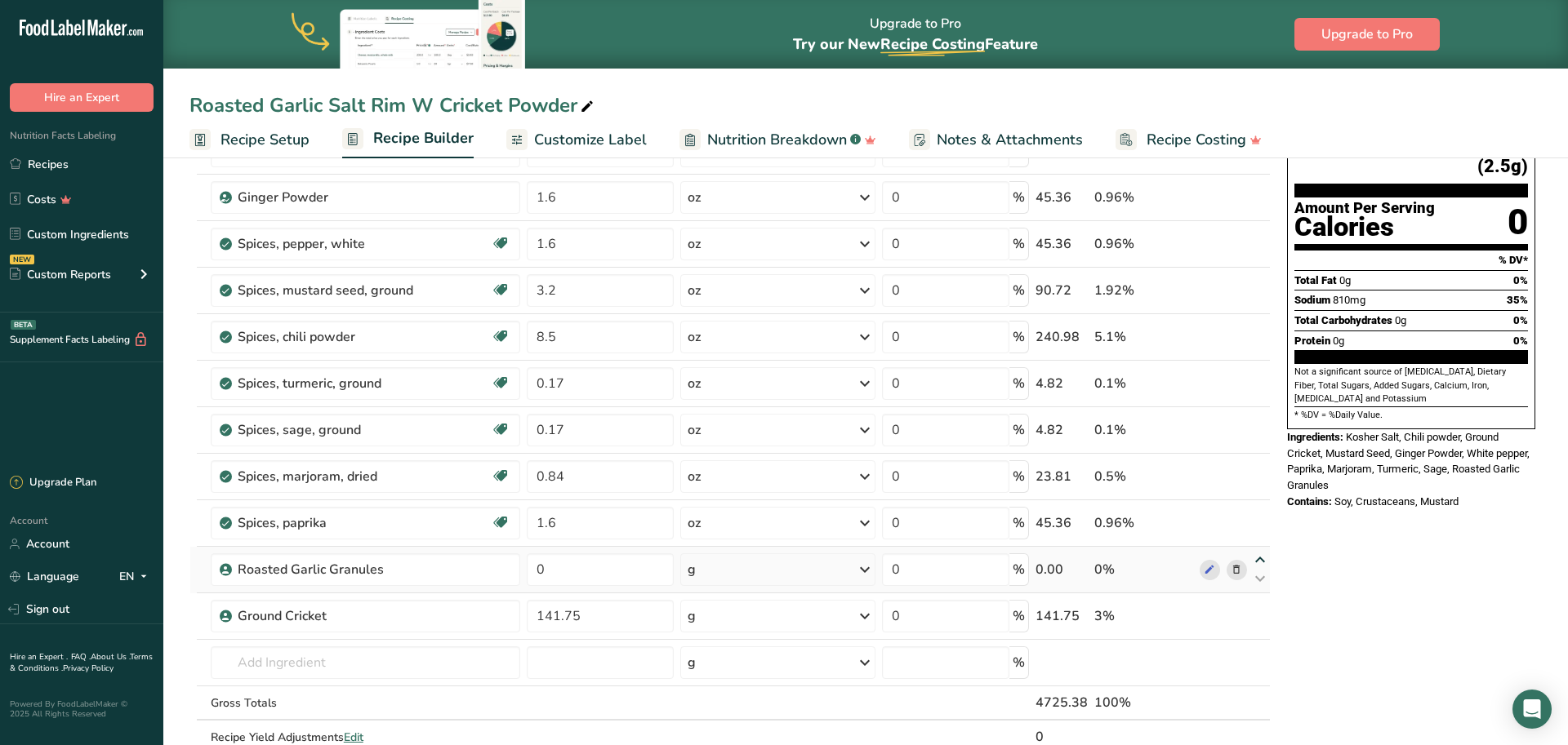
type input "1.6"
click at [1262, 513] on div "Ingredient * Amount * Unit * Waste * .a-a{fill:#347362;}.b-a{fill:#fff;} Grams …" at bounding box center [729, 440] width 1081 height 696
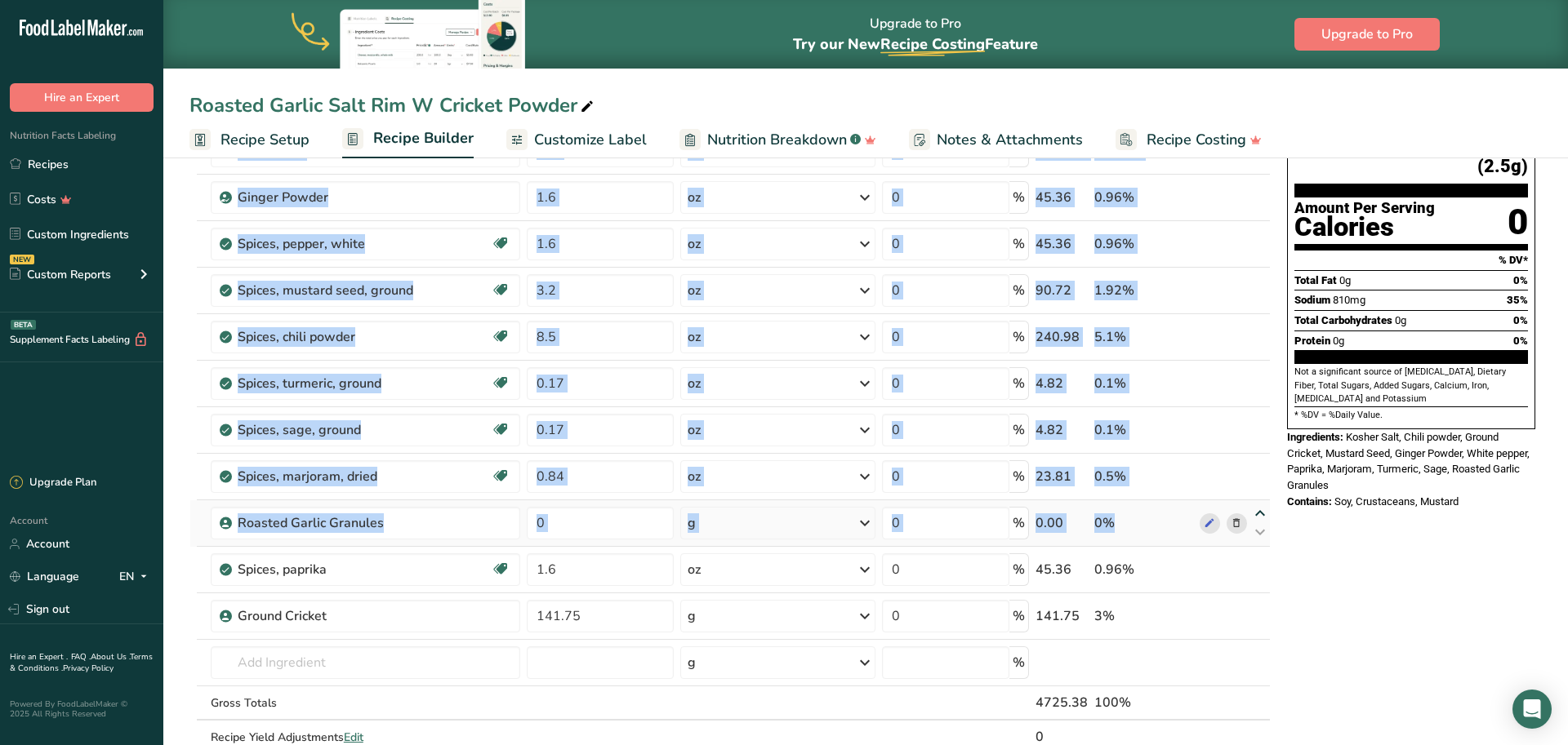
click at [1260, 513] on icon at bounding box center [1260, 513] width 20 height 12
type input "0"
type input "0.84"
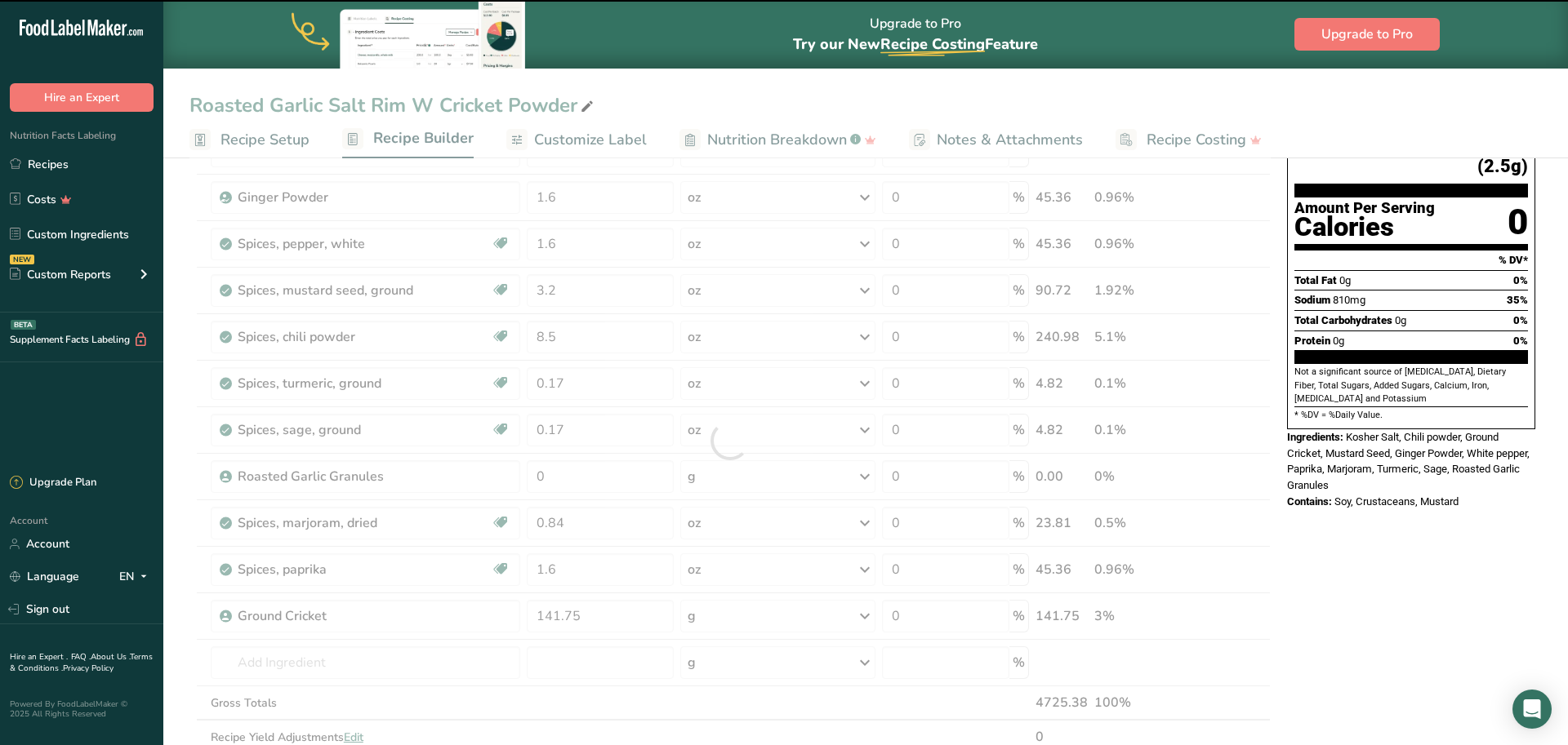
click at [1264, 466] on div at bounding box center [729, 440] width 1081 height 696
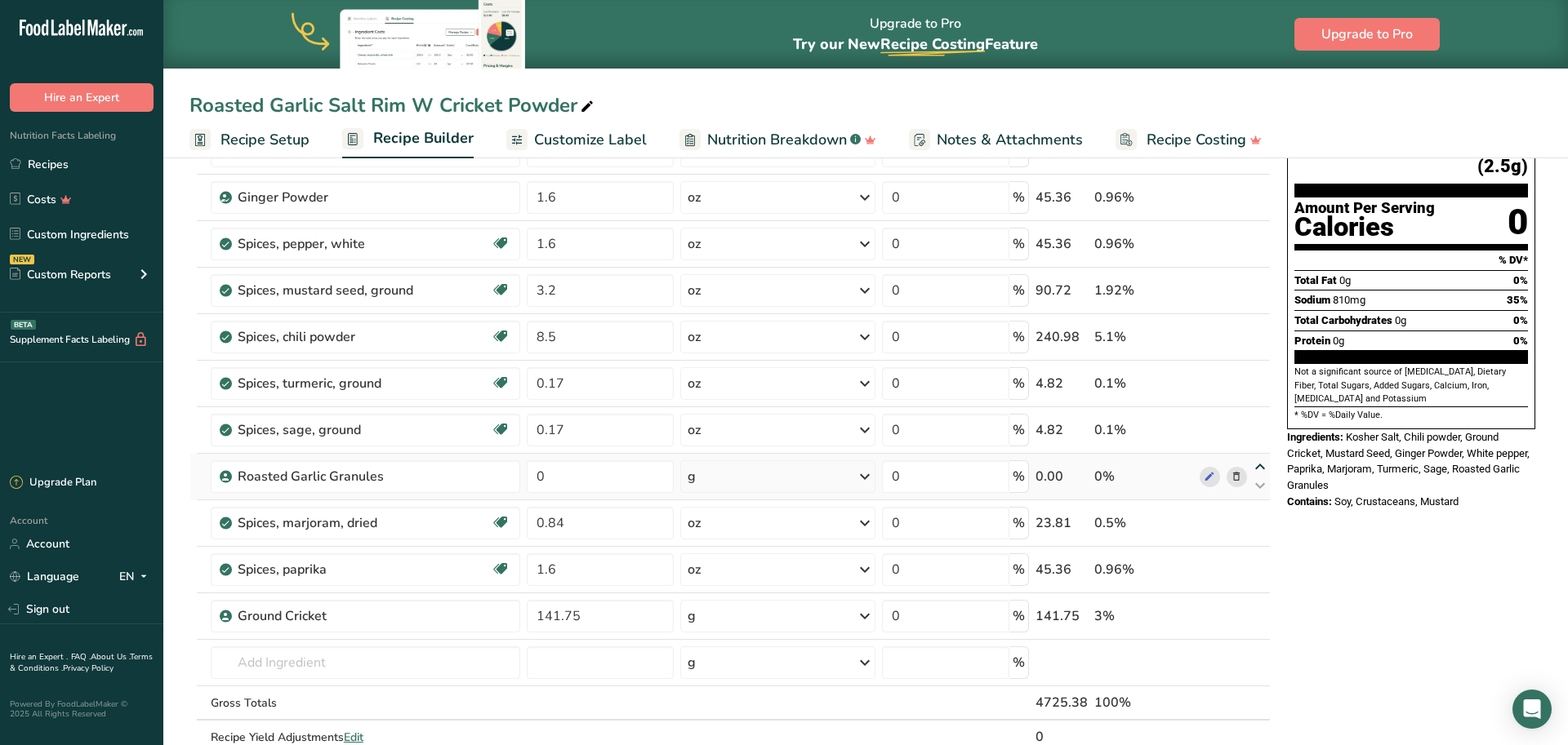
click at [1260, 464] on icon at bounding box center [1260, 467] width 20 height 12
type input "0"
type input "0.17"
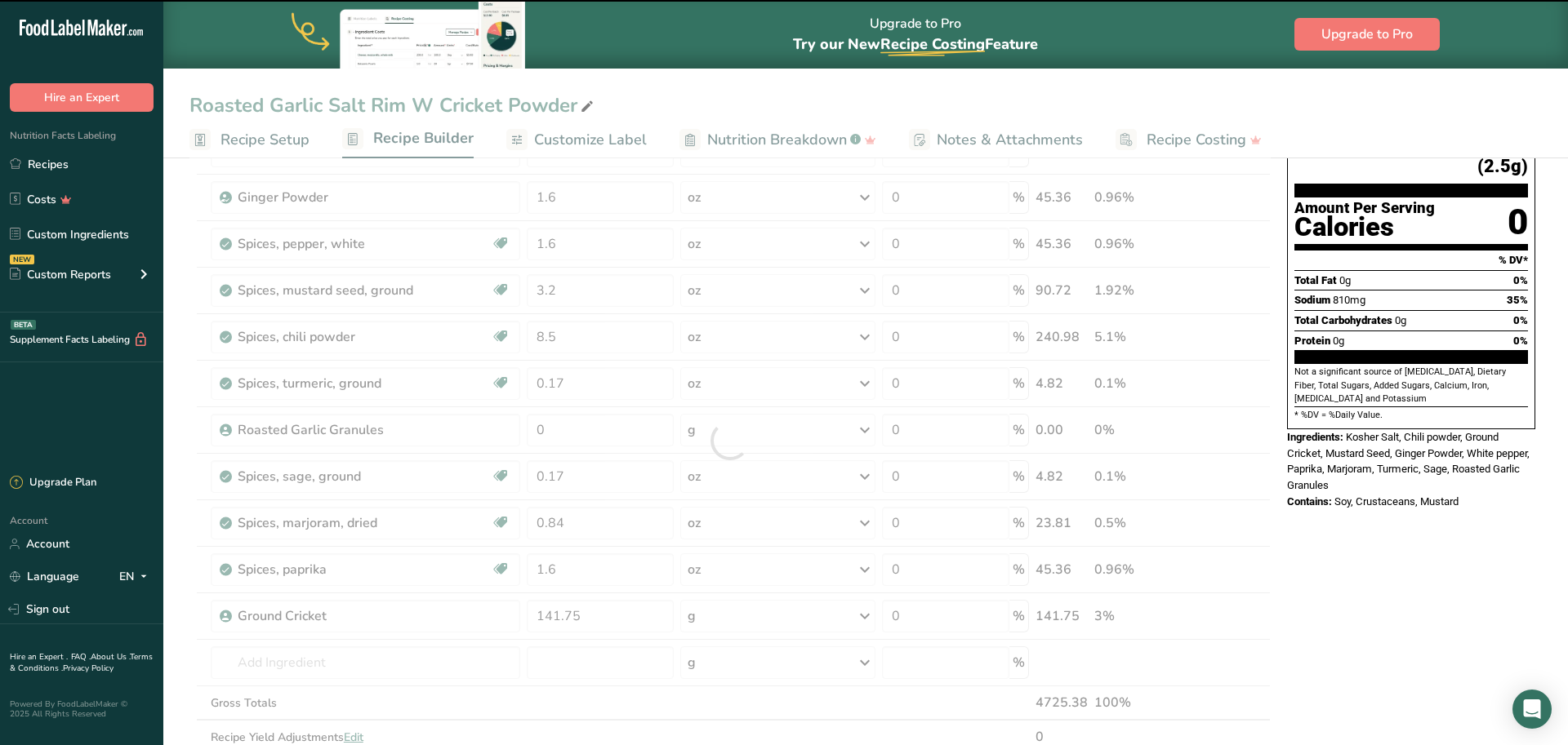
click at [582, 438] on div at bounding box center [729, 440] width 1081 height 696
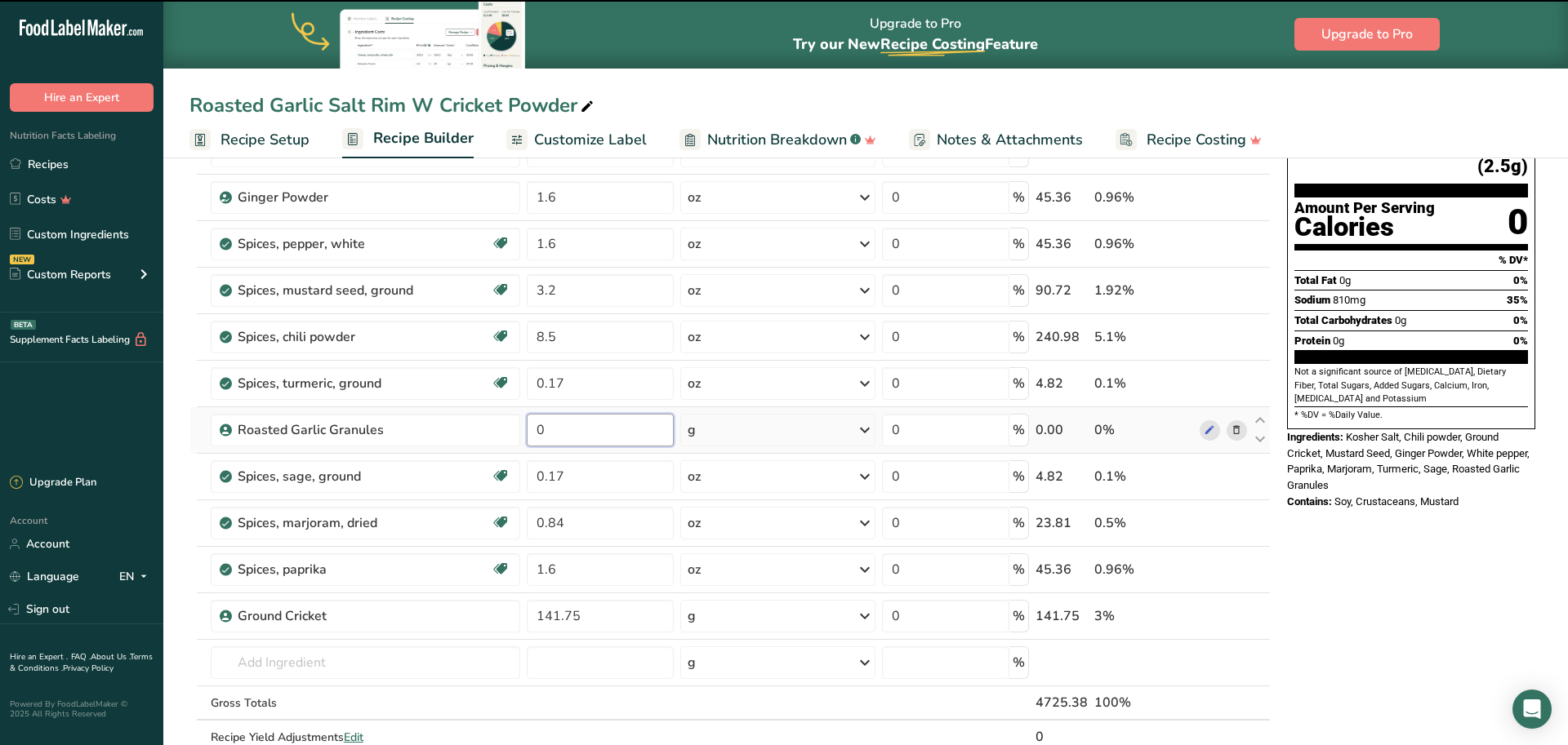
click at [574, 435] on input "0" at bounding box center [599, 430] width 147 height 33
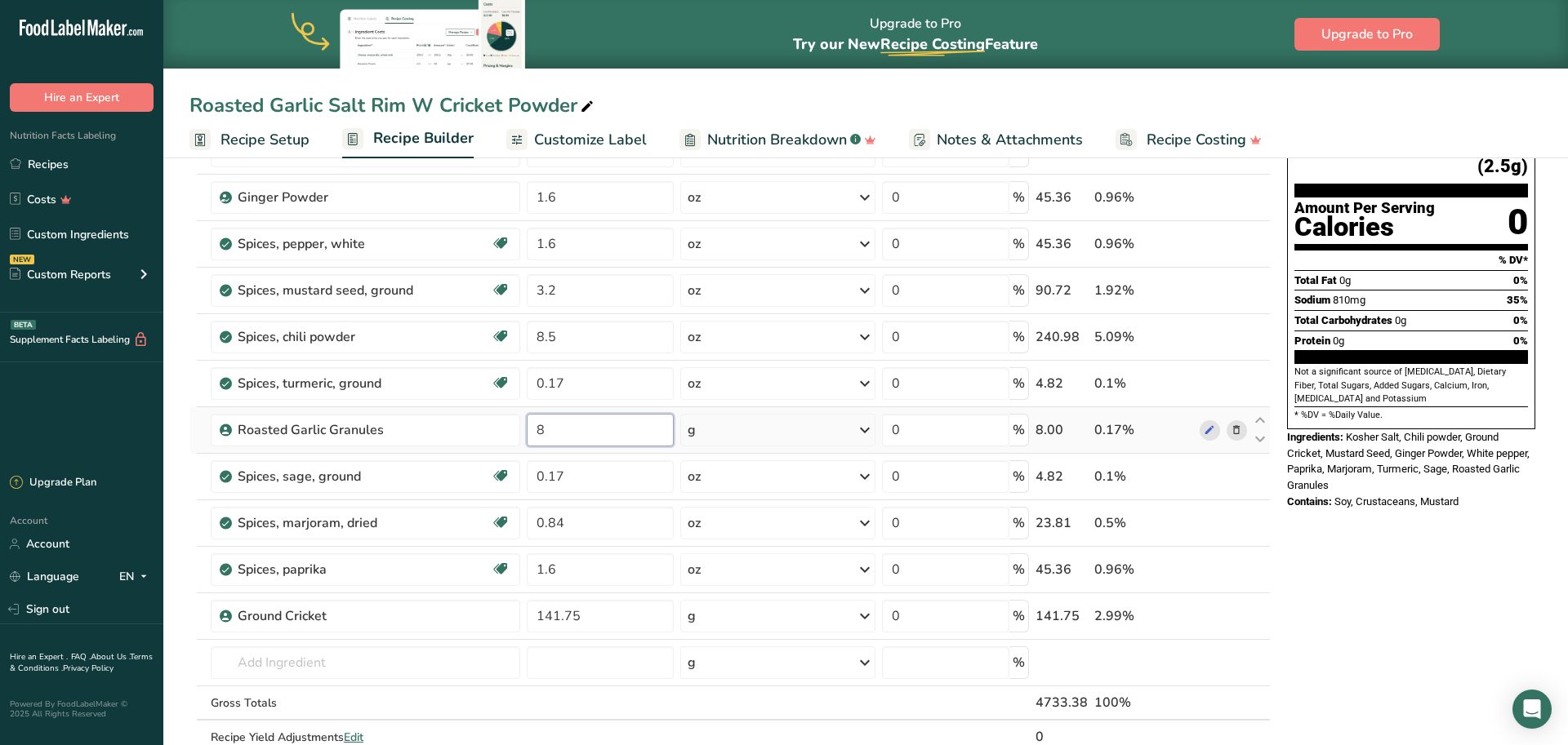
type input "8"
click at [781, 428] on div "Ingredient * Amount * Unit * Waste * .a-a{fill:#347362;}.b-a{fill:#fff;} Grams …" at bounding box center [729, 440] width 1081 height 696
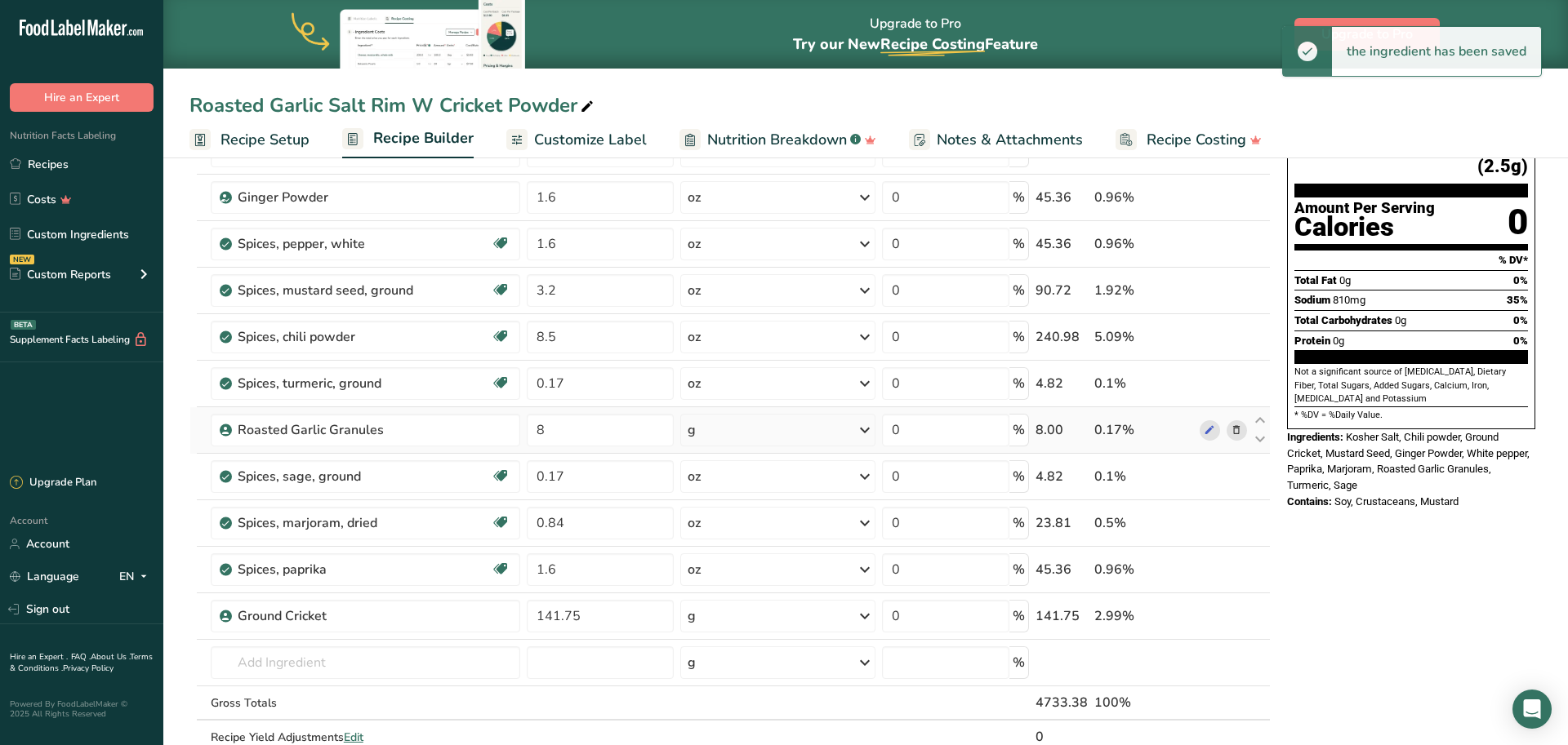
click at [868, 426] on icon at bounding box center [864, 431] width 20 height 30
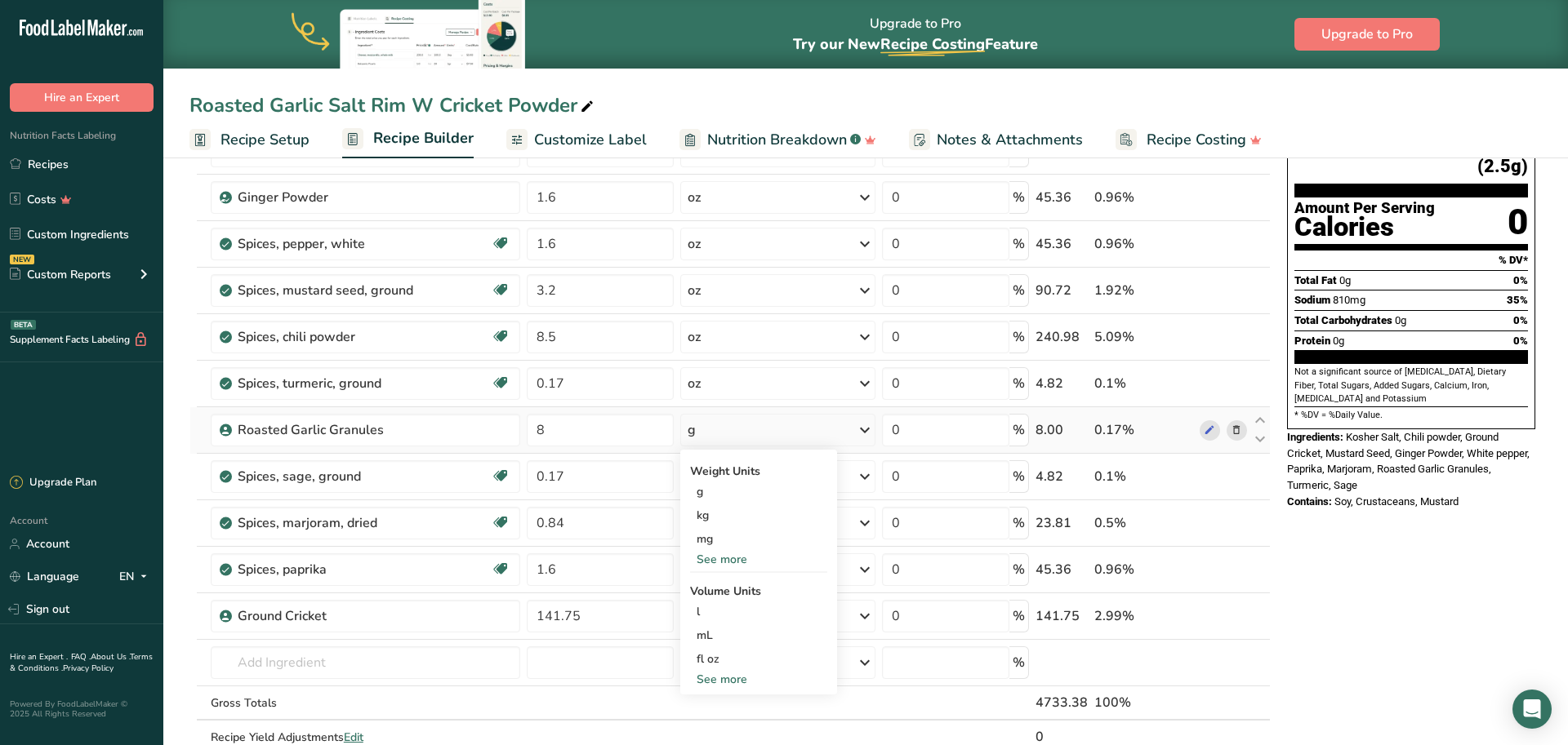
click at [734, 561] on div "See more" at bounding box center [758, 559] width 137 height 17
click at [724, 618] on div "oz" at bounding box center [758, 610] width 137 height 24
click at [1260, 420] on icon at bounding box center [1260, 421] width 20 height 12
type input "8"
type input "0.17"
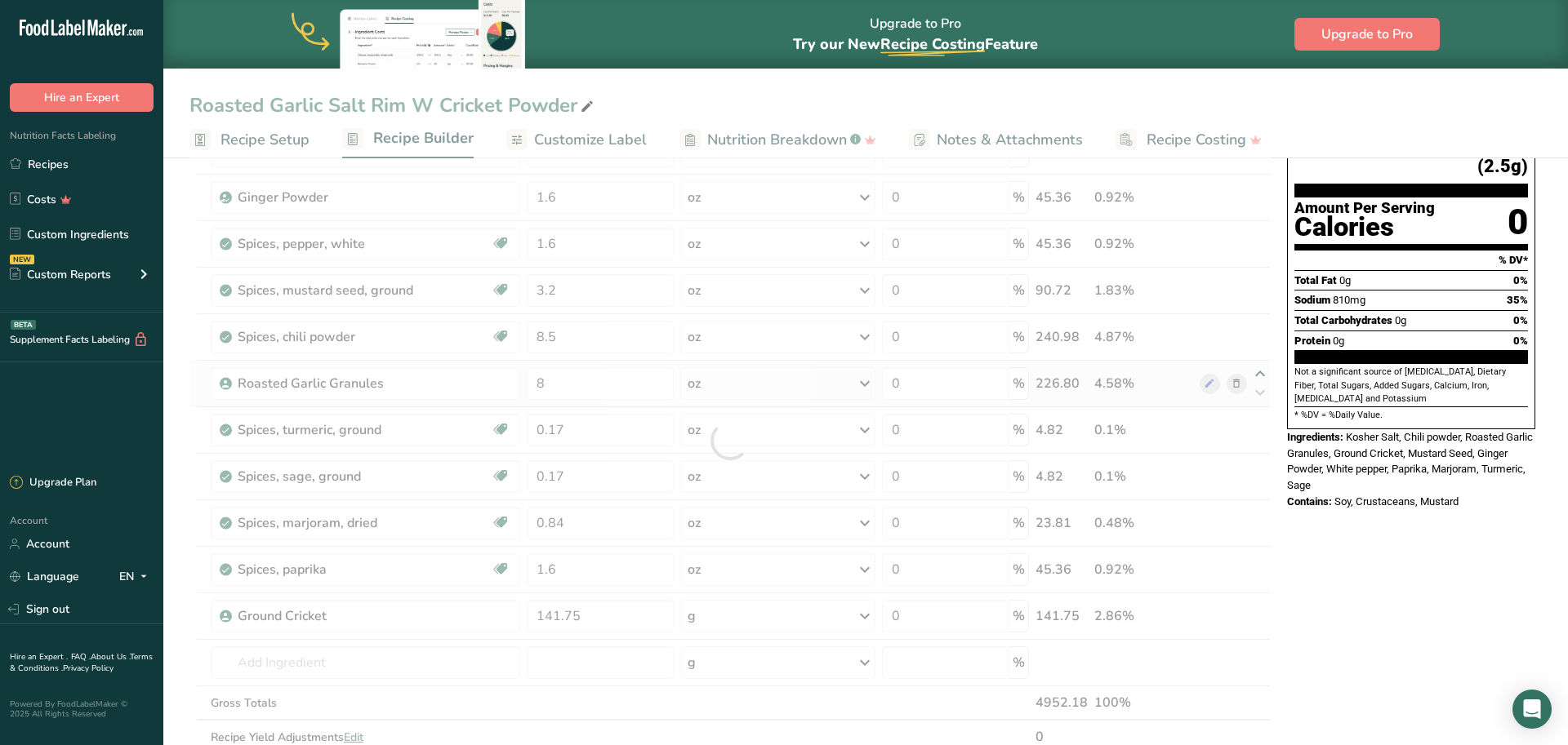
click at [1258, 372] on div at bounding box center [729, 440] width 1081 height 696
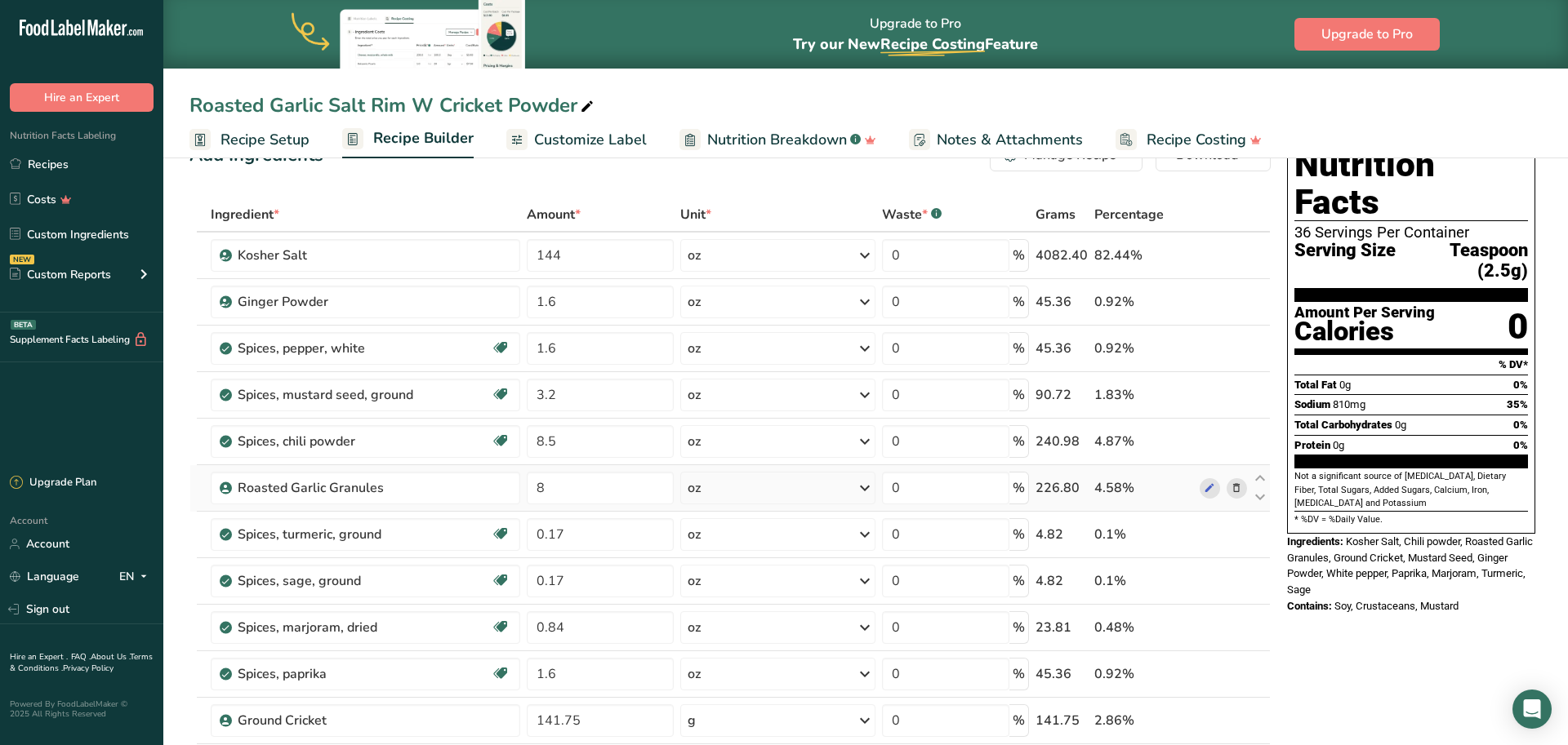
scroll to position [34, 0]
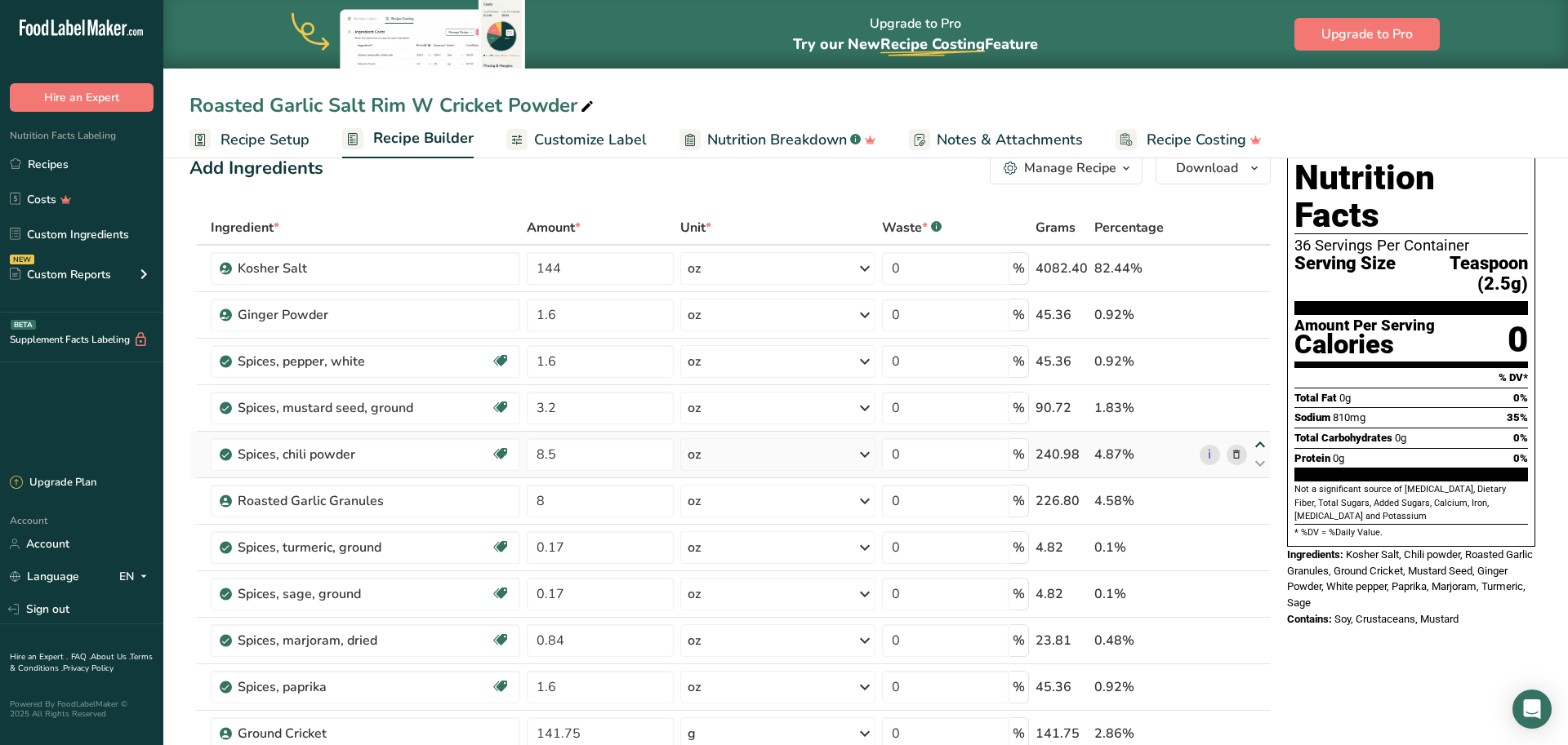
click at [1257, 445] on icon at bounding box center [1260, 445] width 20 height 12
type input "8.5"
type input "3.2"
click at [1260, 400] on icon at bounding box center [1260, 399] width 20 height 12
type input "8.5"
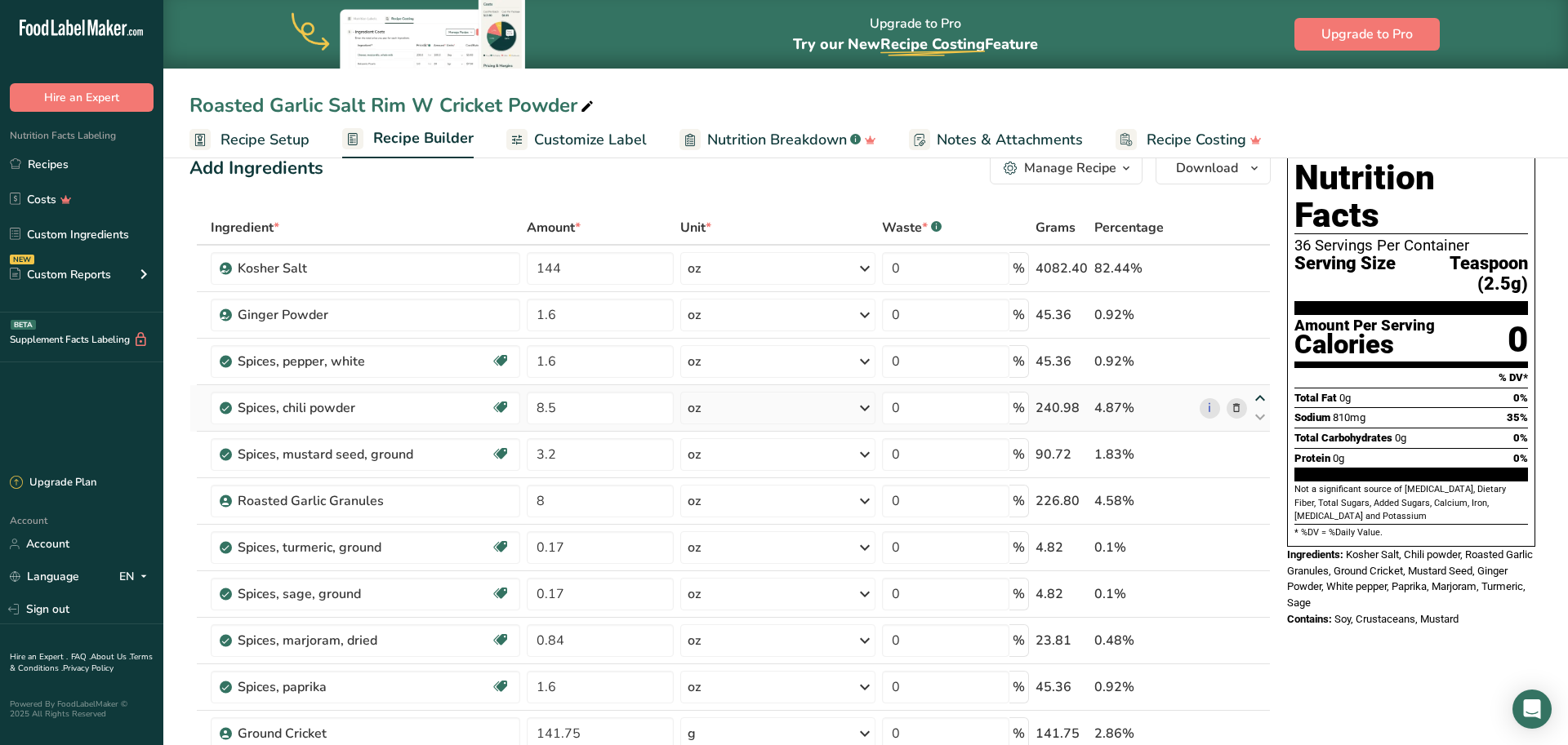
type input "1.6"
click at [1260, 346] on icon at bounding box center [1260, 352] width 20 height 12
type input "8.5"
type input "1.6"
click at [1258, 443] on icon at bounding box center [1260, 445] width 20 height 12
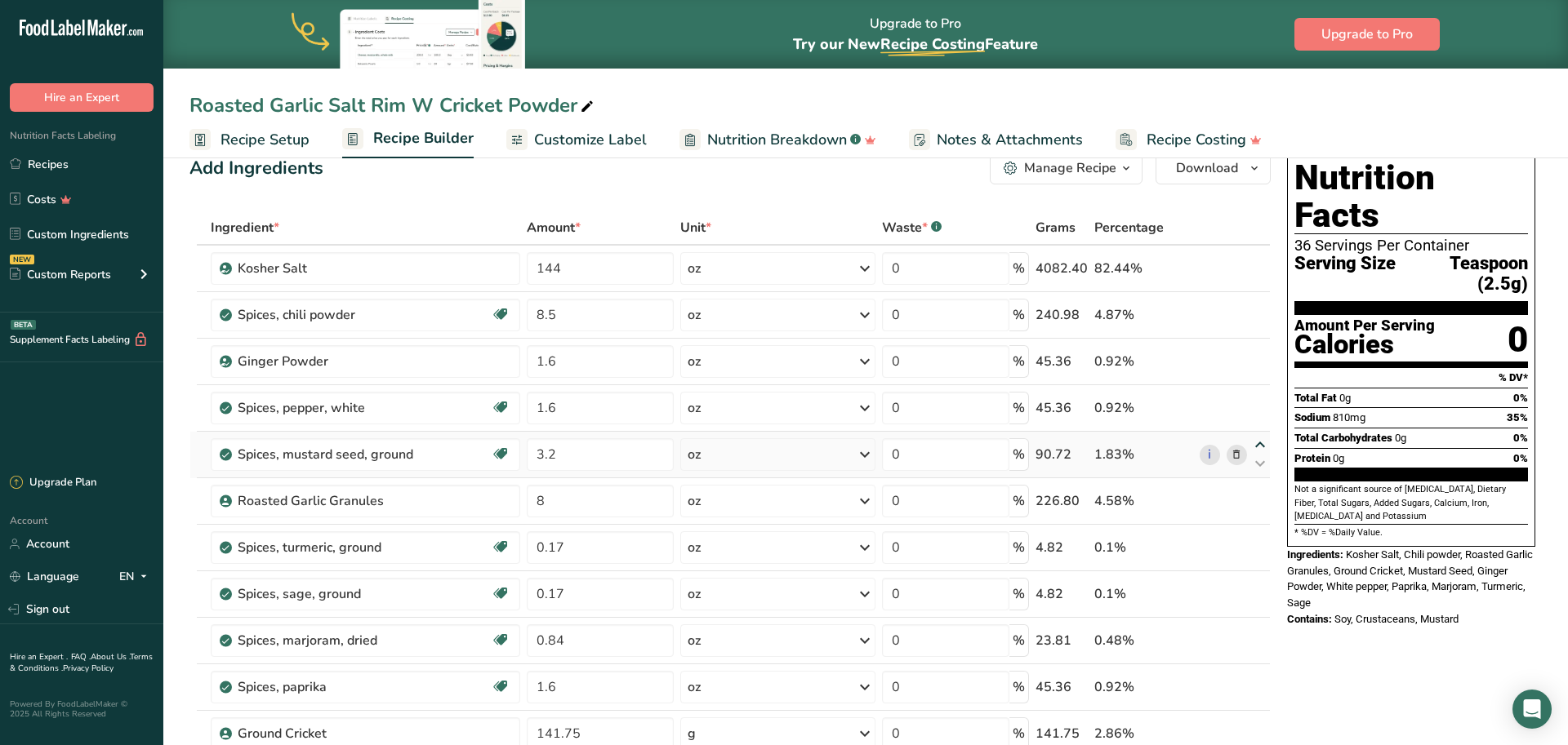
type input "3.2"
type input "1.6"
click at [1258, 402] on icon at bounding box center [1260, 399] width 20 height 12
type input "3.2"
type input "1.6"
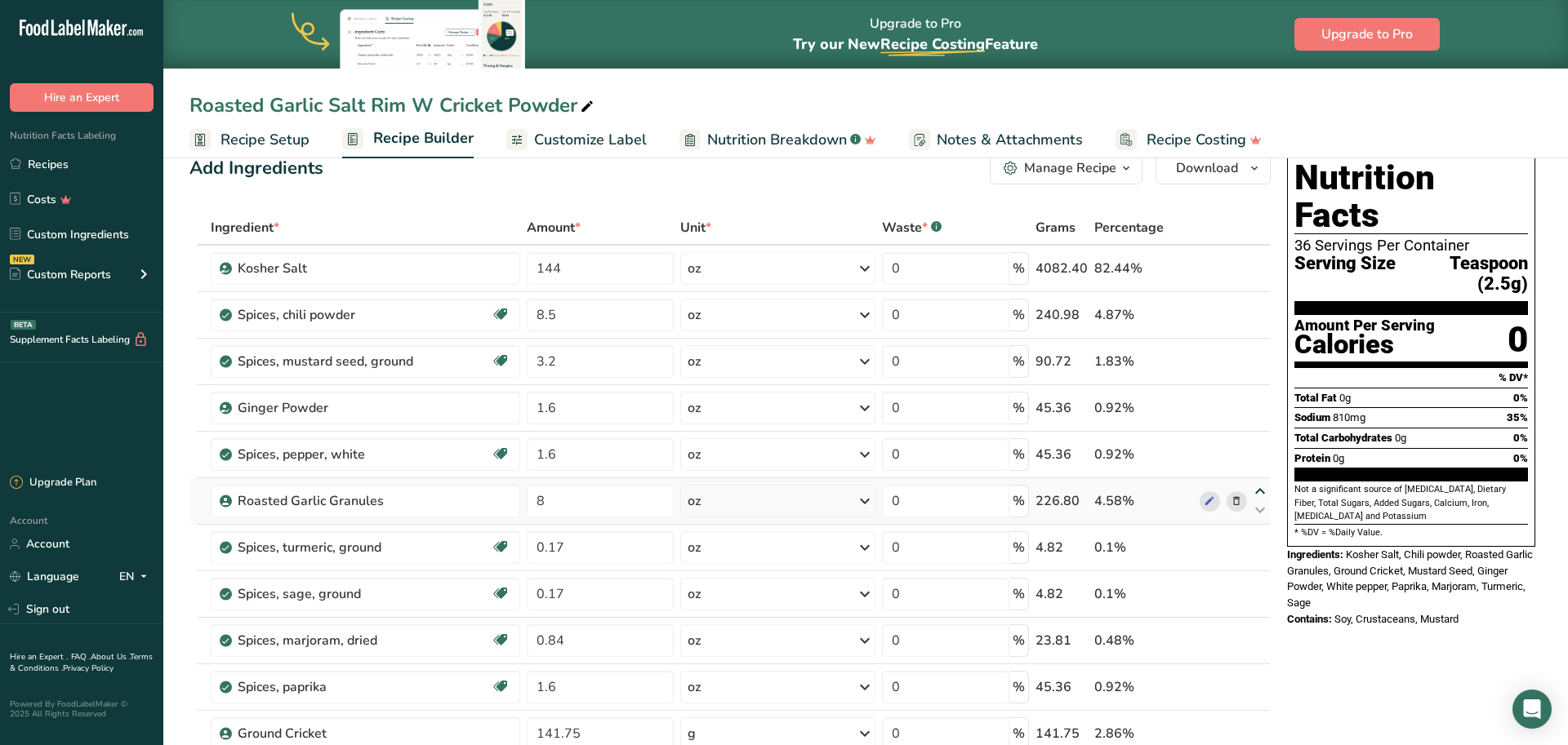
click at [1258, 490] on icon at bounding box center [1260, 492] width 20 height 12
type input "8"
type input "1.6"
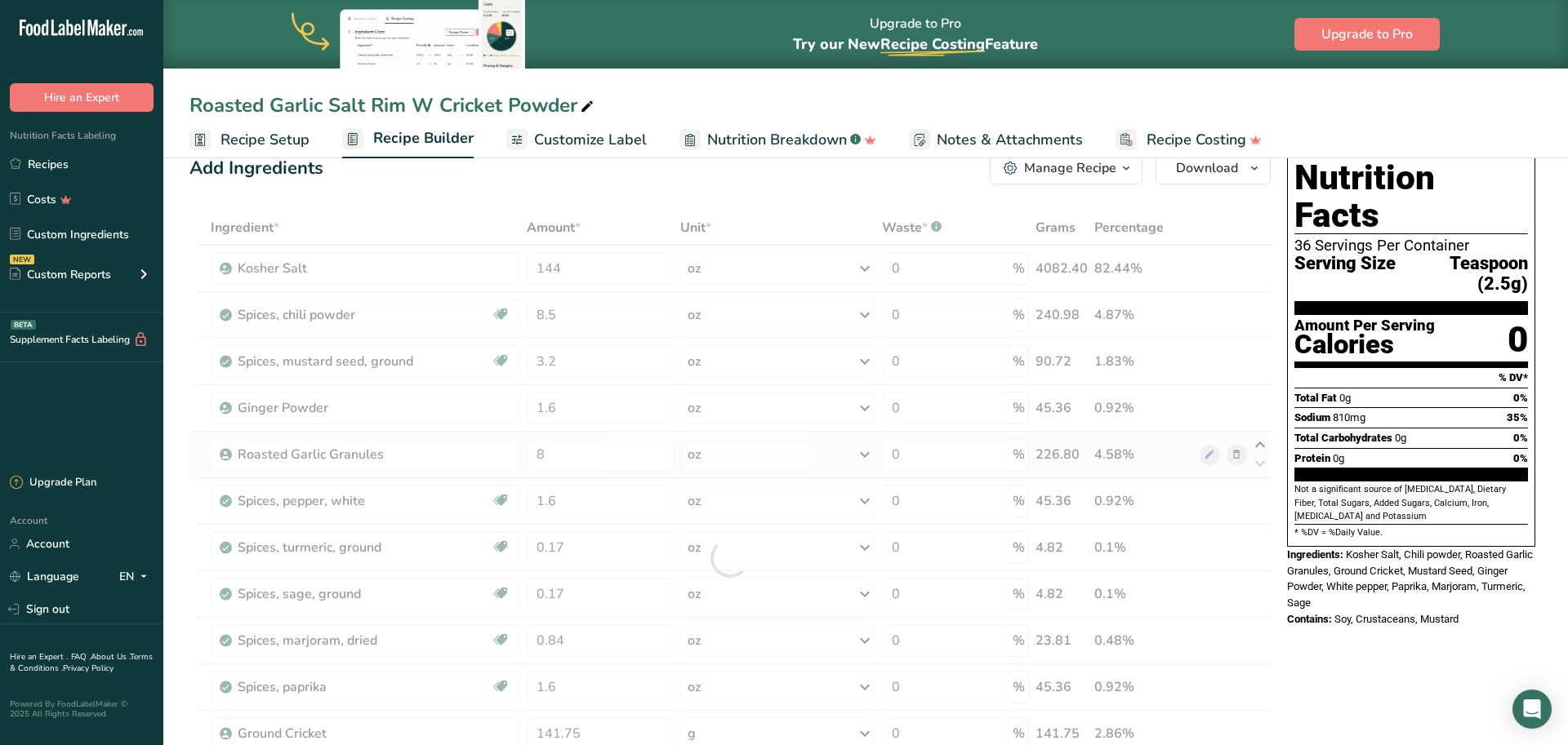
click at [1259, 445] on div at bounding box center [729, 559] width 1081 height 696
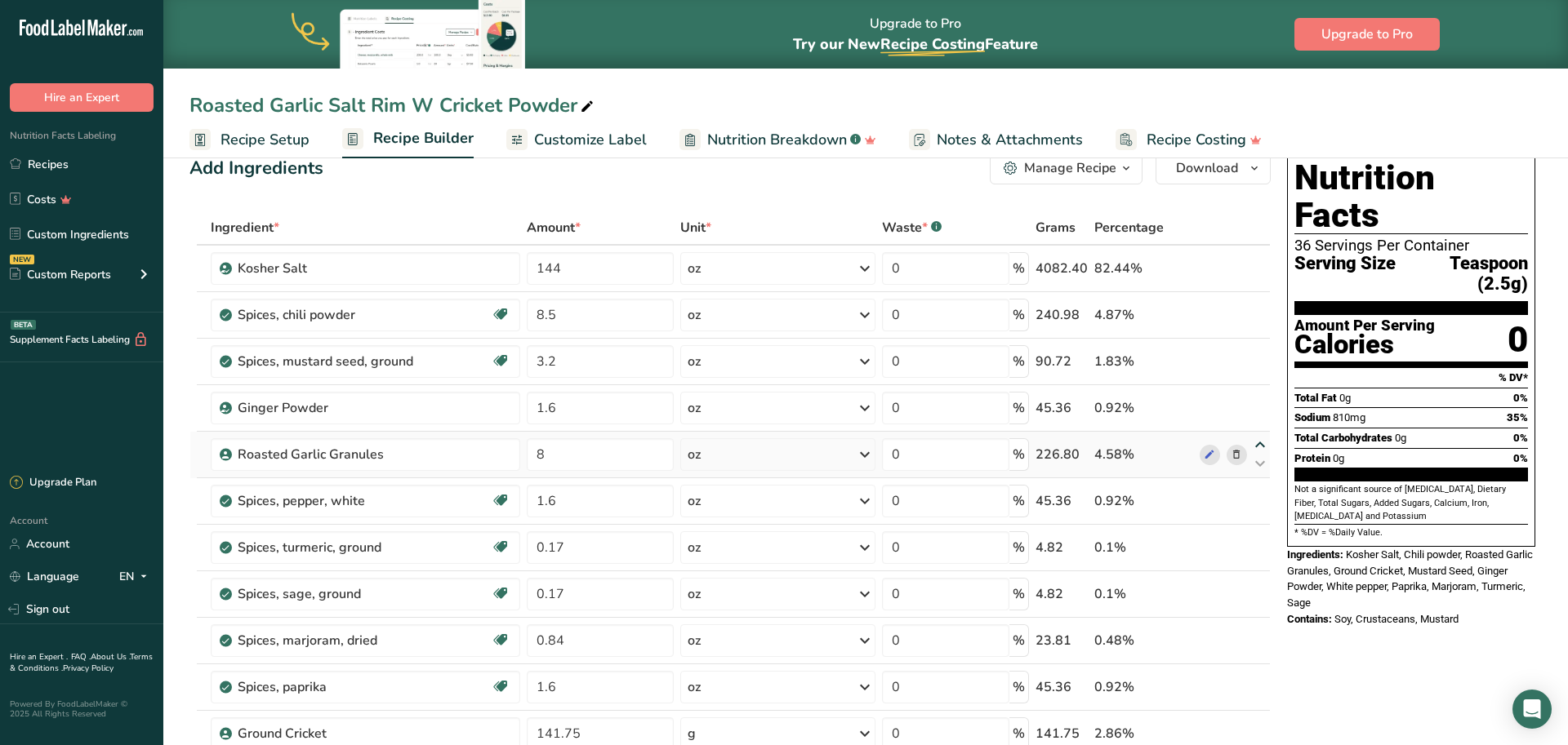
click at [1263, 445] on icon at bounding box center [1260, 445] width 20 height 12
type input "8"
type input "1.6"
click at [1260, 400] on icon at bounding box center [1260, 399] width 20 height 12
type input "8"
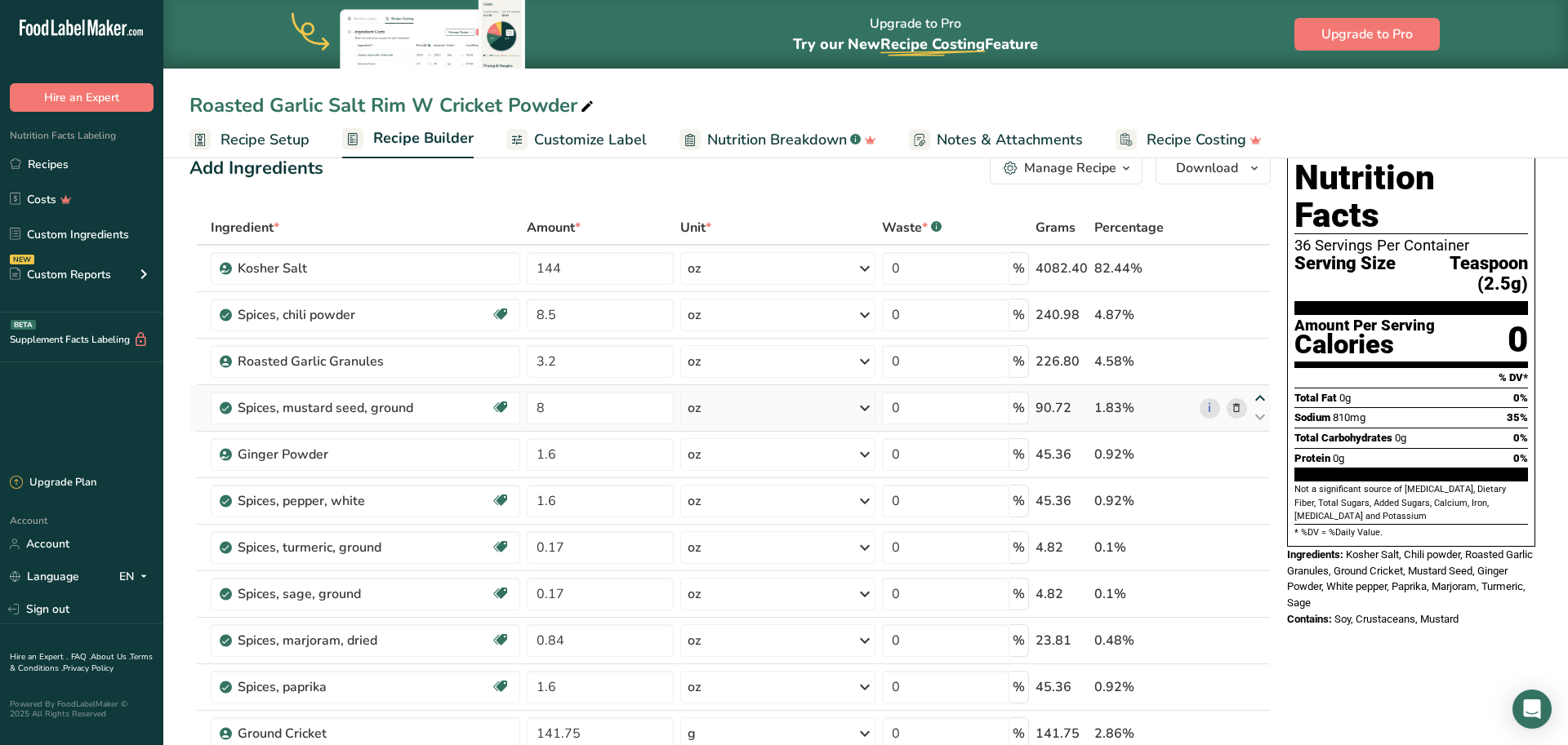
type input "3.2"
click at [1256, 675] on icon at bounding box center [1260, 678] width 20 height 12
type input "1.6"
type input "0.84"
click at [1260, 631] on icon at bounding box center [1260, 632] width 20 height 12
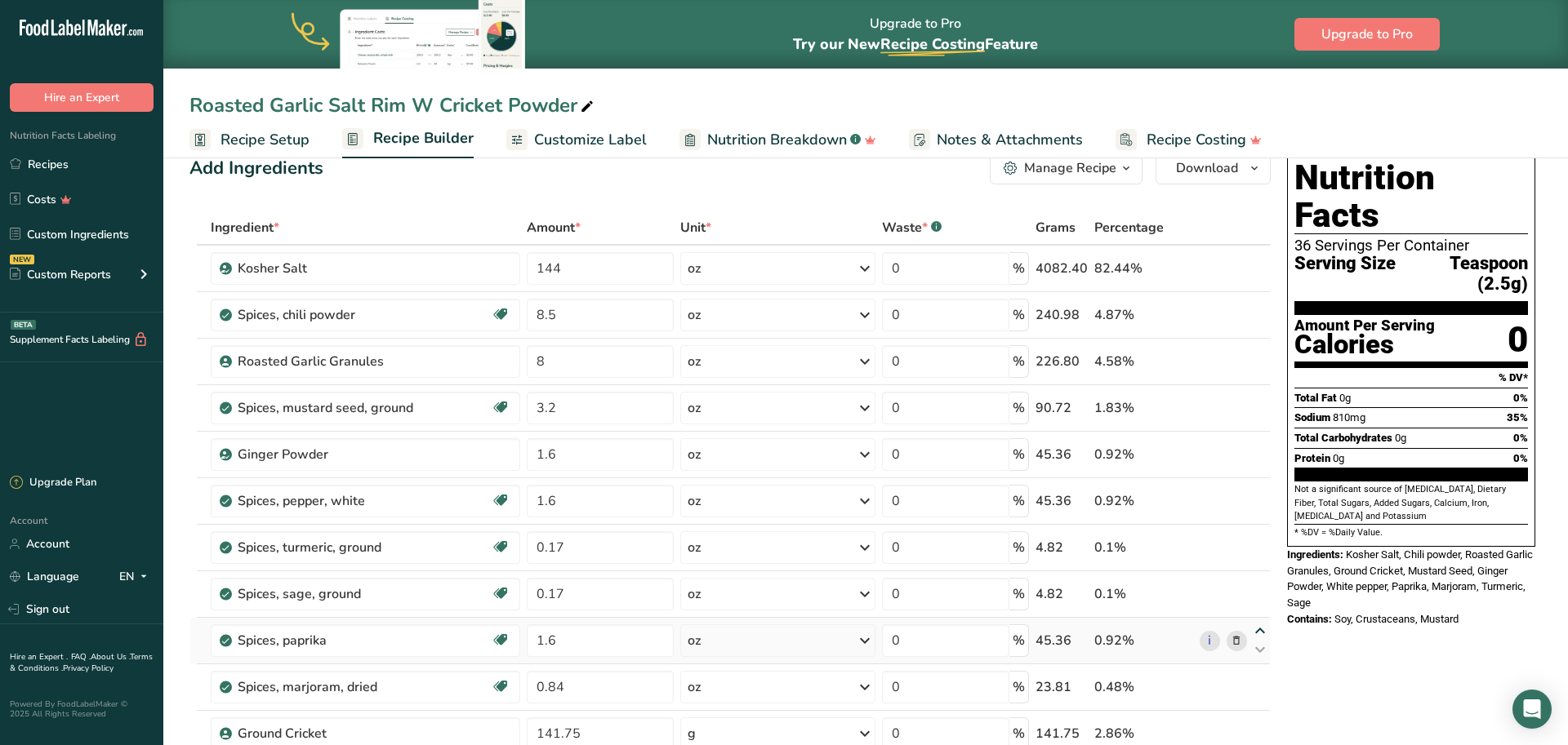
type input "1.6"
type input "0.17"
click at [1260, 585] on icon at bounding box center [1260, 584] width 20 height 12
type input "1.6"
type input "0.17"
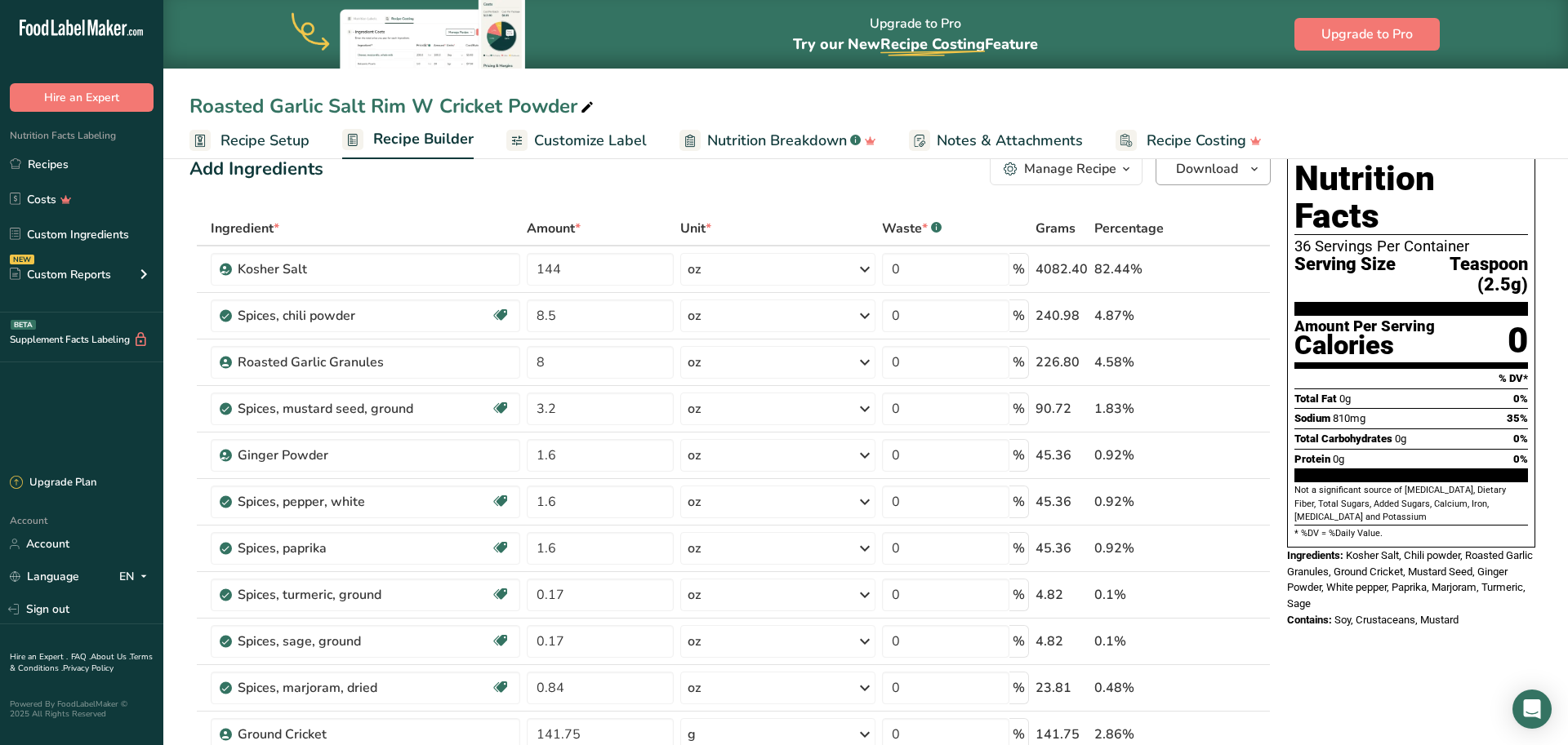
click at [1220, 167] on span "Download" at bounding box center [1206, 169] width 62 height 20
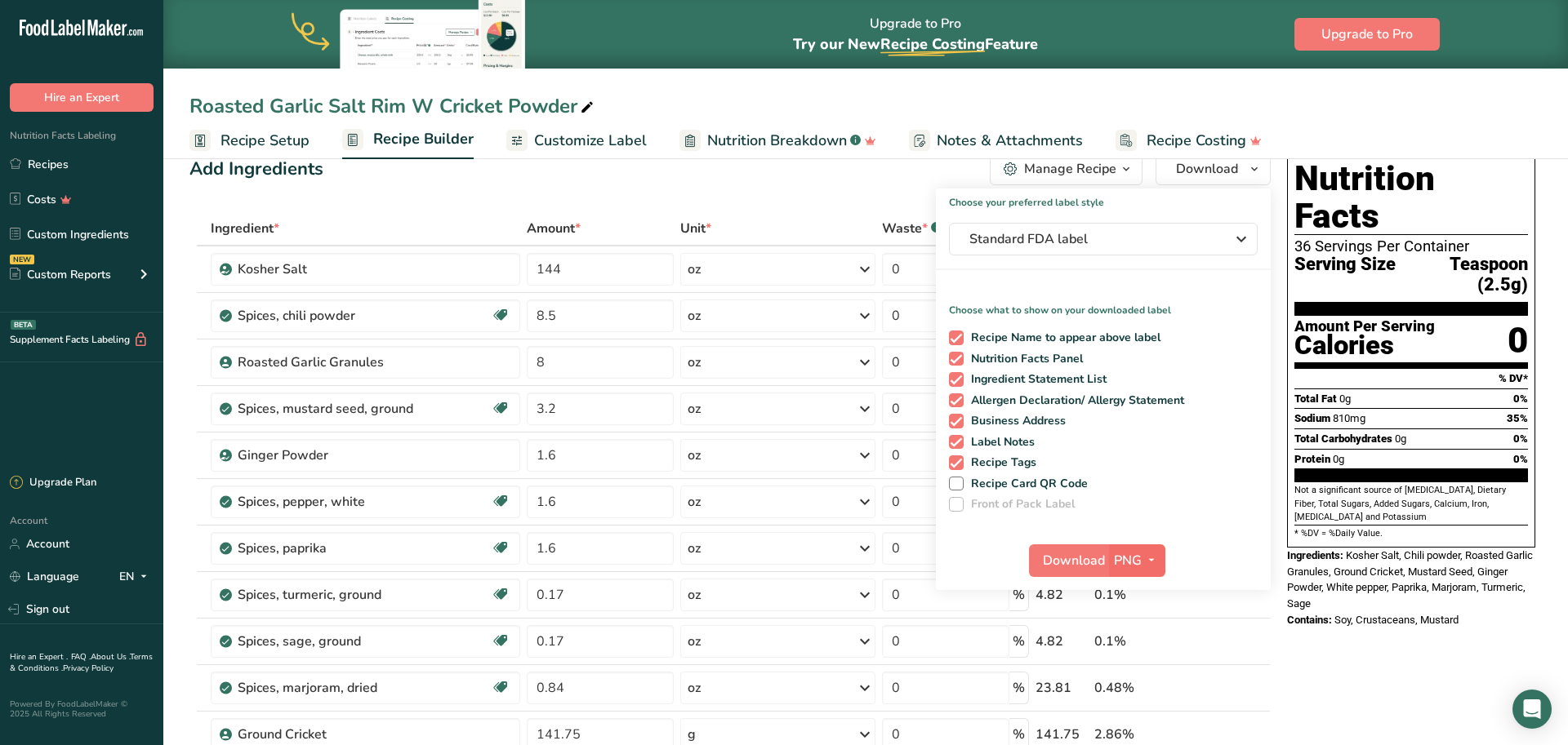
click at [1139, 554] on span "PNG" at bounding box center [1127, 561] width 28 height 20
click at [1147, 676] on link "PDF" at bounding box center [1138, 674] width 52 height 27
click at [1073, 240] on span "Standard FDA label" at bounding box center [1091, 239] width 245 height 20
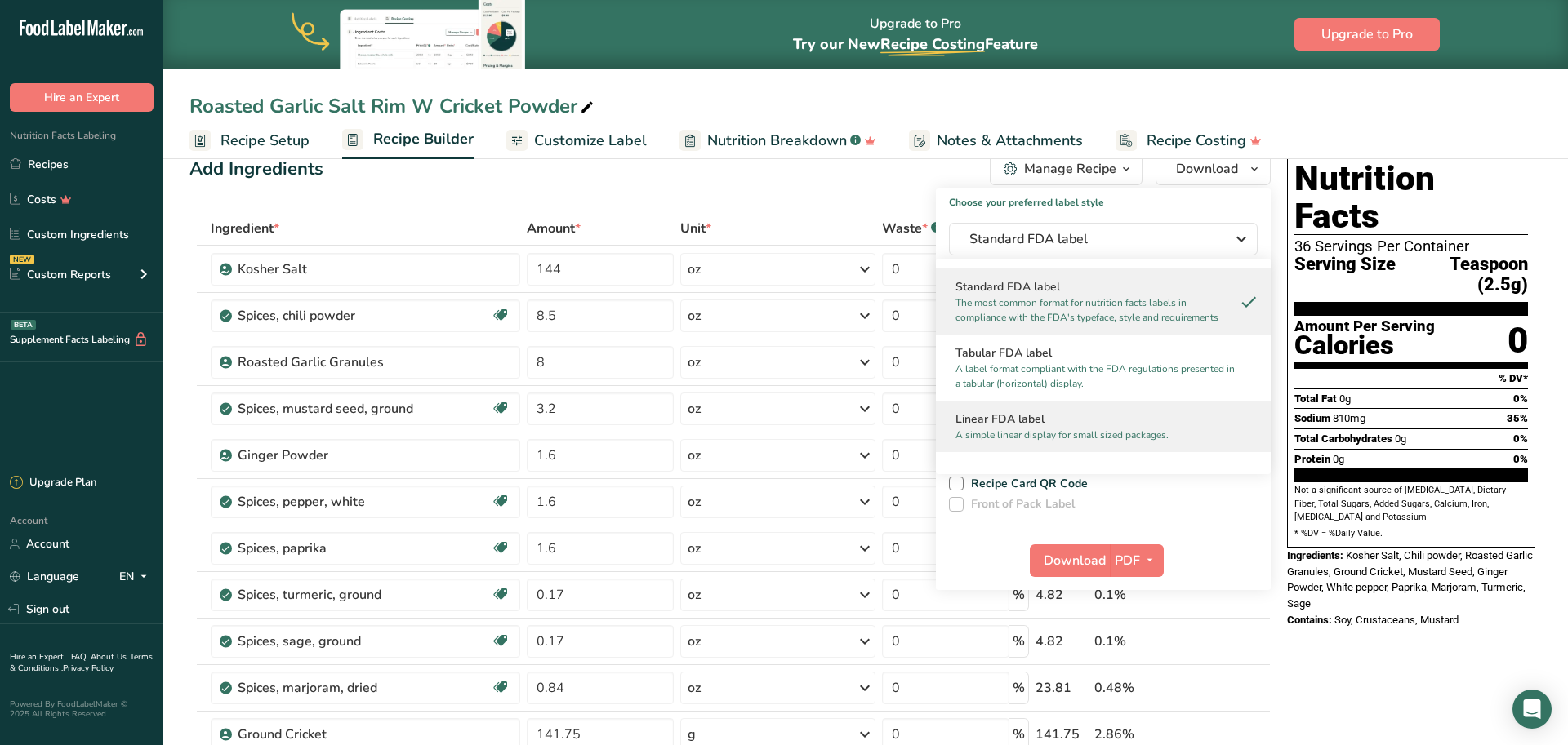
click at [1034, 422] on h2 "Linear FDA label" at bounding box center [1103, 419] width 296 height 17
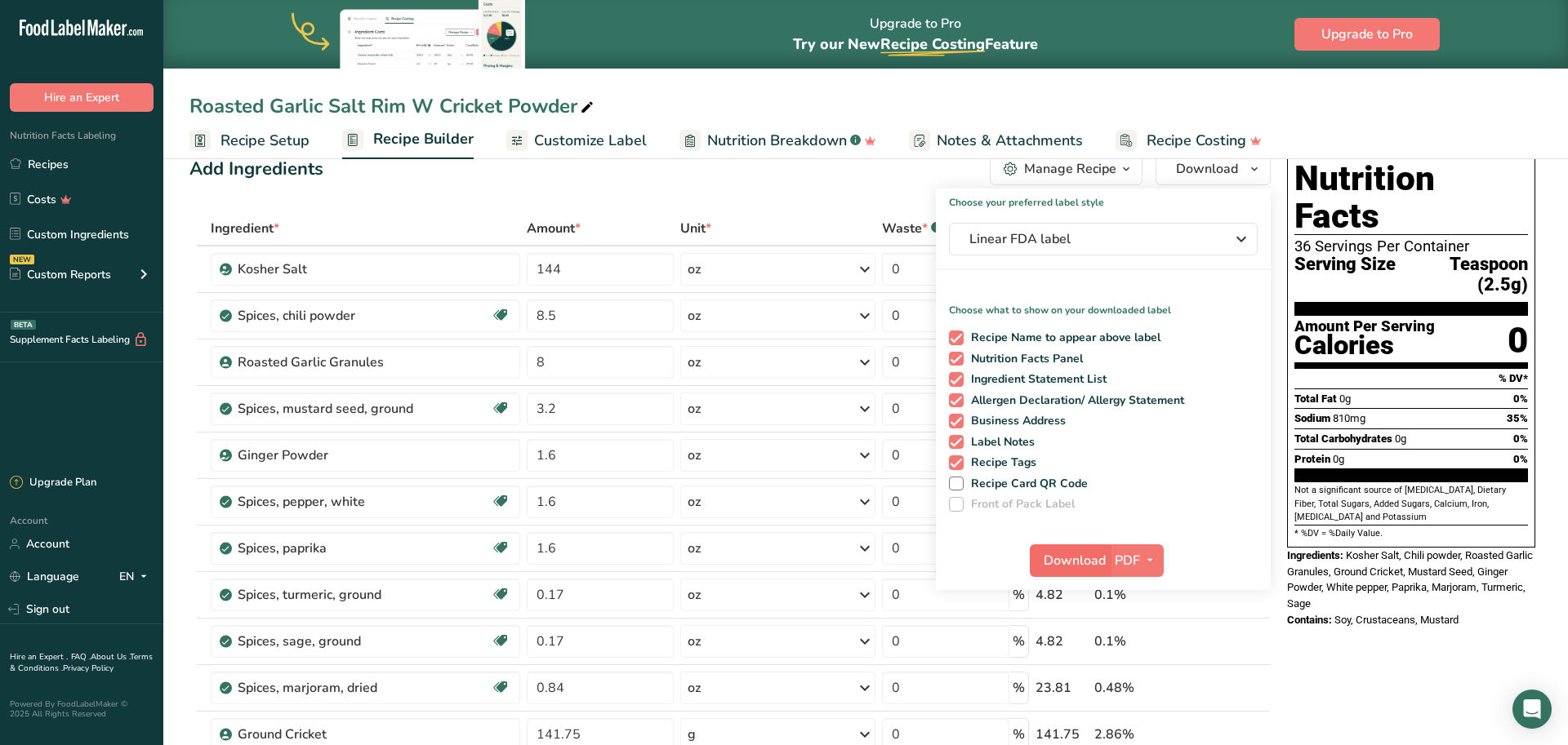
click at [1079, 570] on span "Download" at bounding box center [1074, 561] width 62 height 20
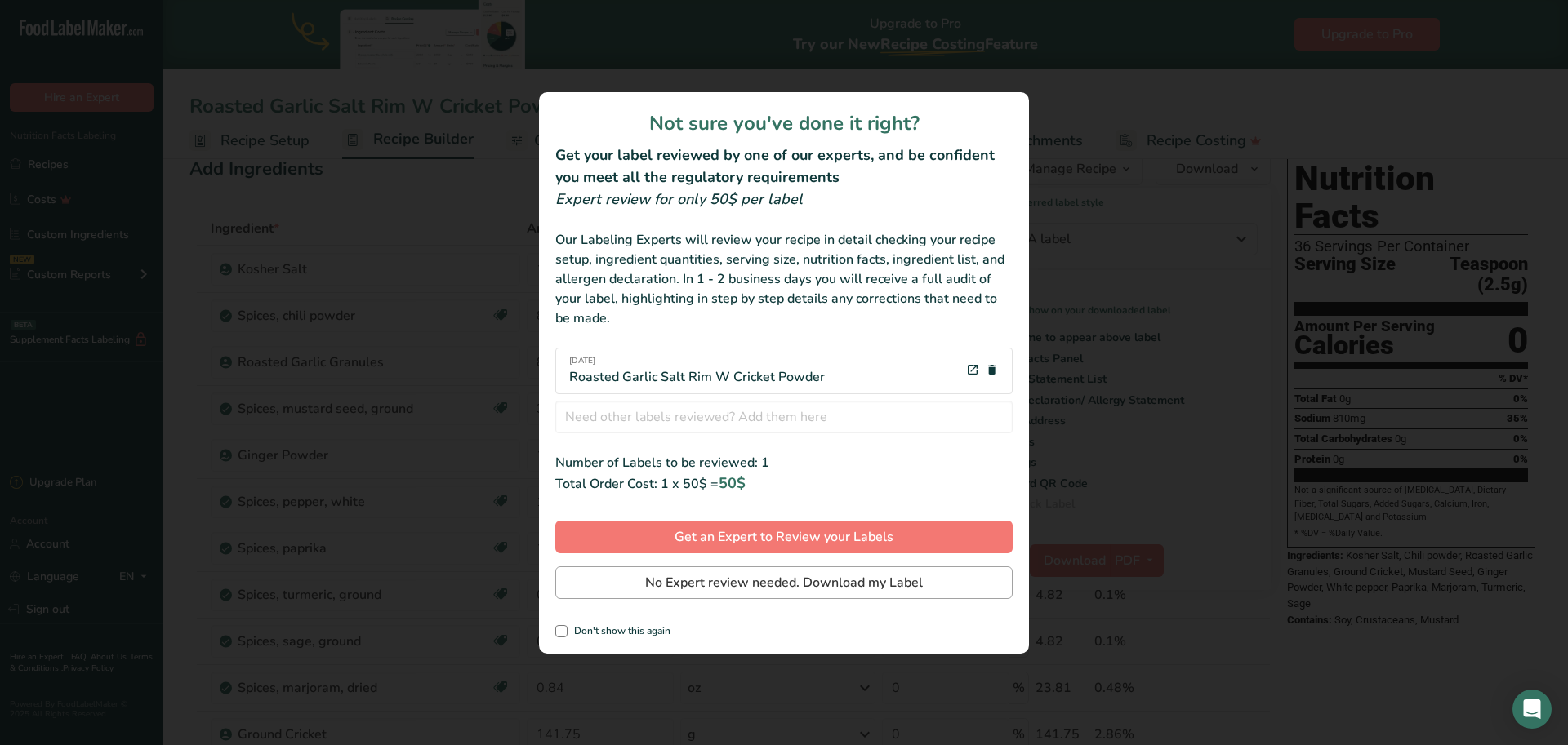
click at [783, 579] on span "No Expert review needed. Download my Label" at bounding box center [784, 583] width 278 height 20
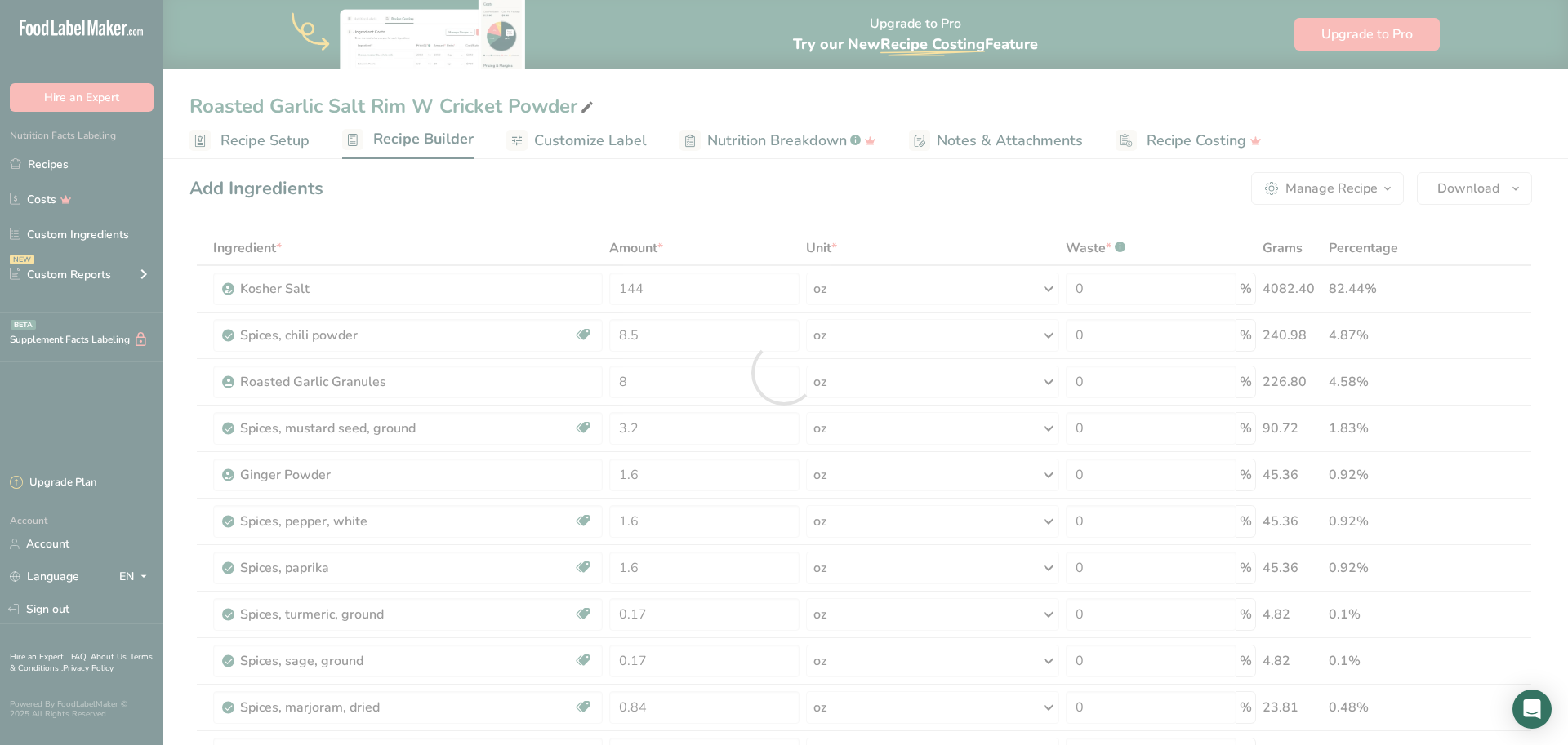
scroll to position [0, 0]
